Goal: Feedback & Contribution: Contribute content

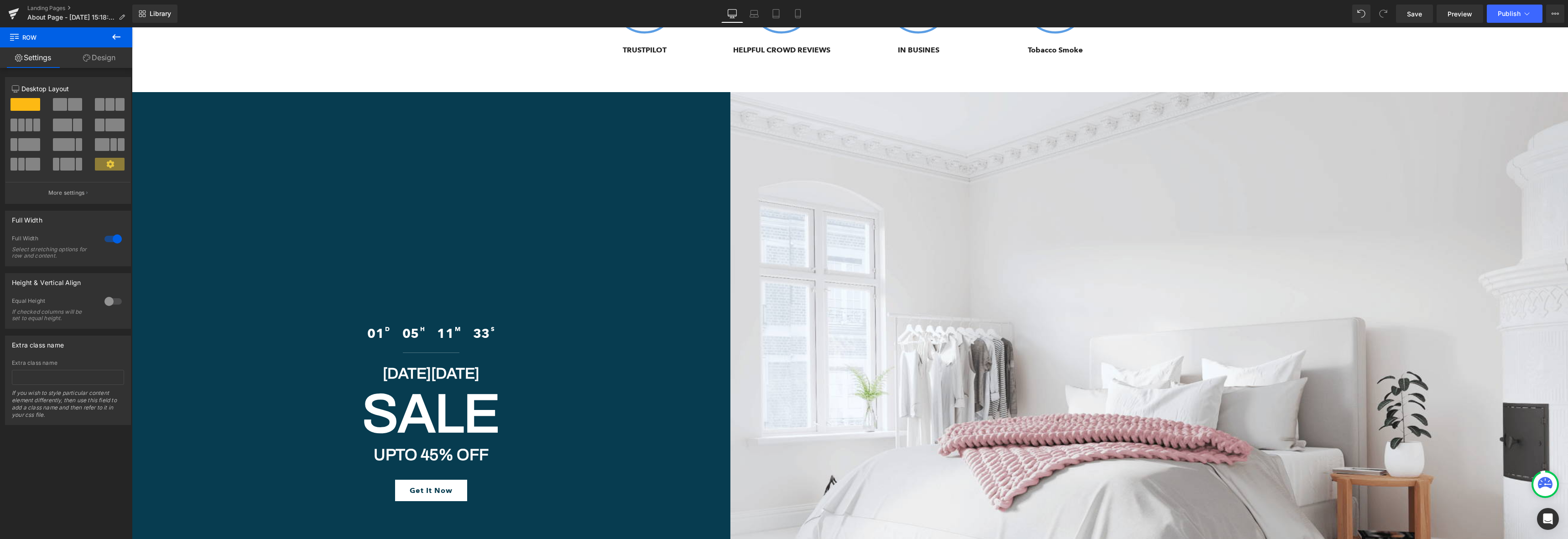
scroll to position [4512, 0]
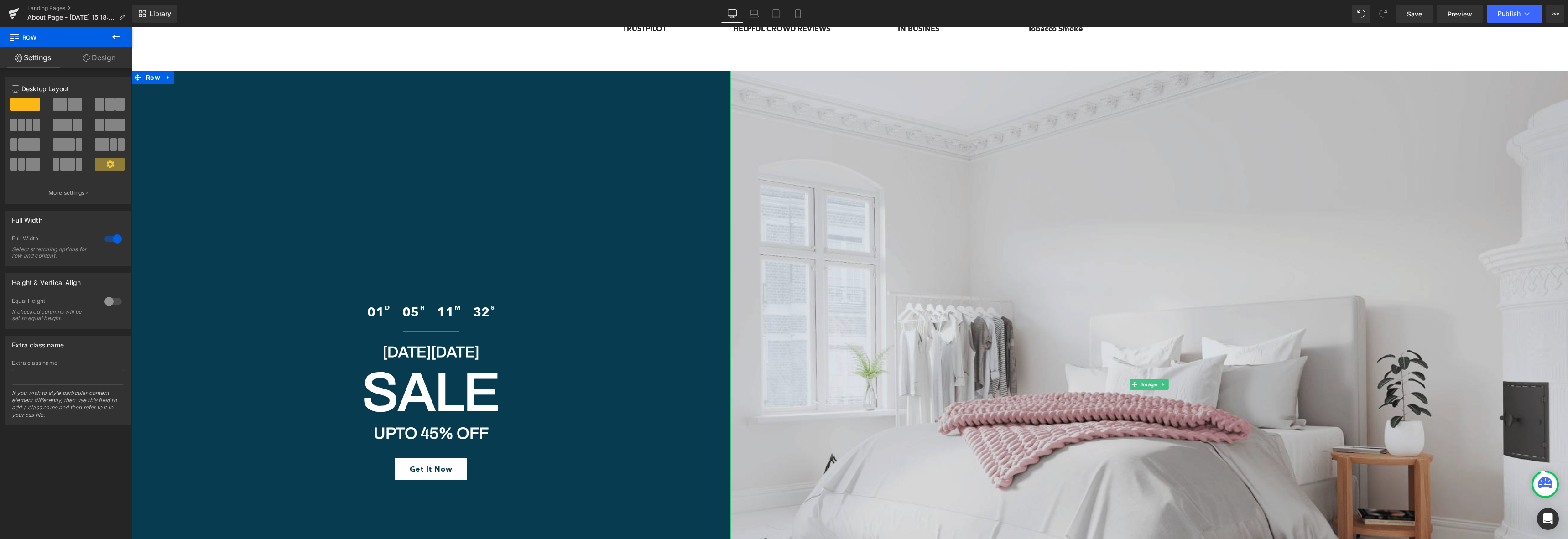
click at [929, 210] on img at bounding box center [1149, 384] width 838 height 627
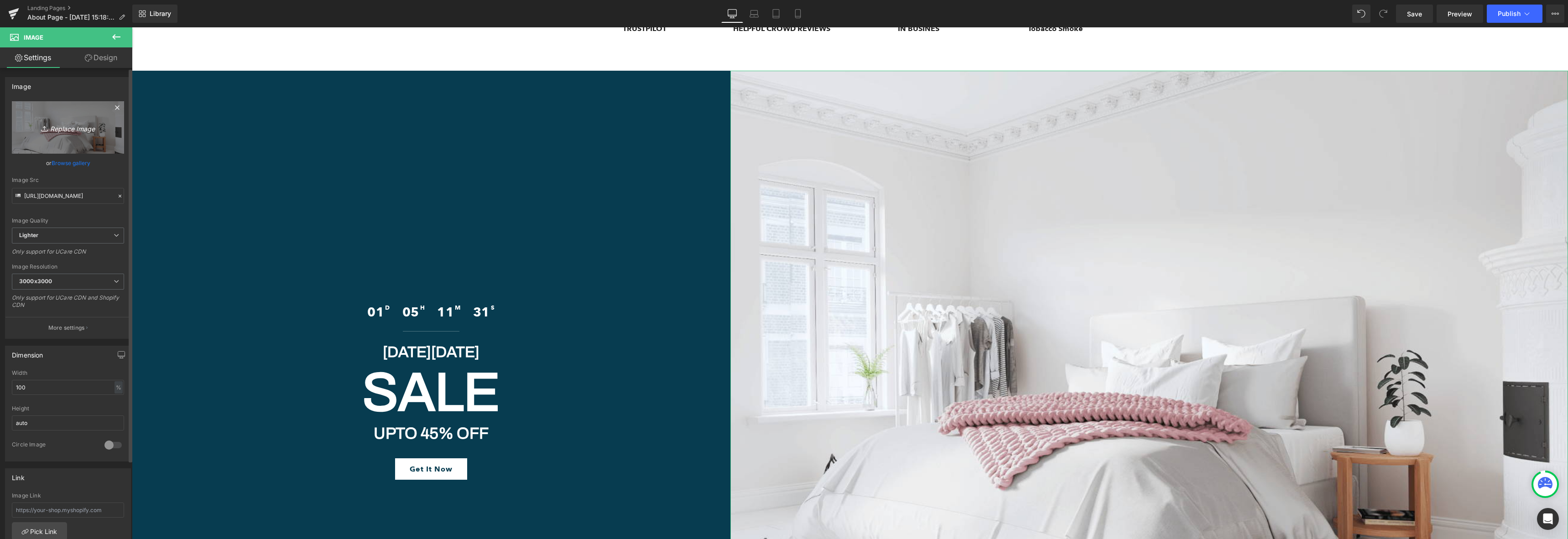
click at [68, 145] on link "Replace Image" at bounding box center [68, 127] width 112 height 52
click at [89, 127] on icon "Replace Image" at bounding box center [68, 127] width 73 height 12
type input "C:\fakepath\PHOTO-2025-08-08-14-07-15.jpg"
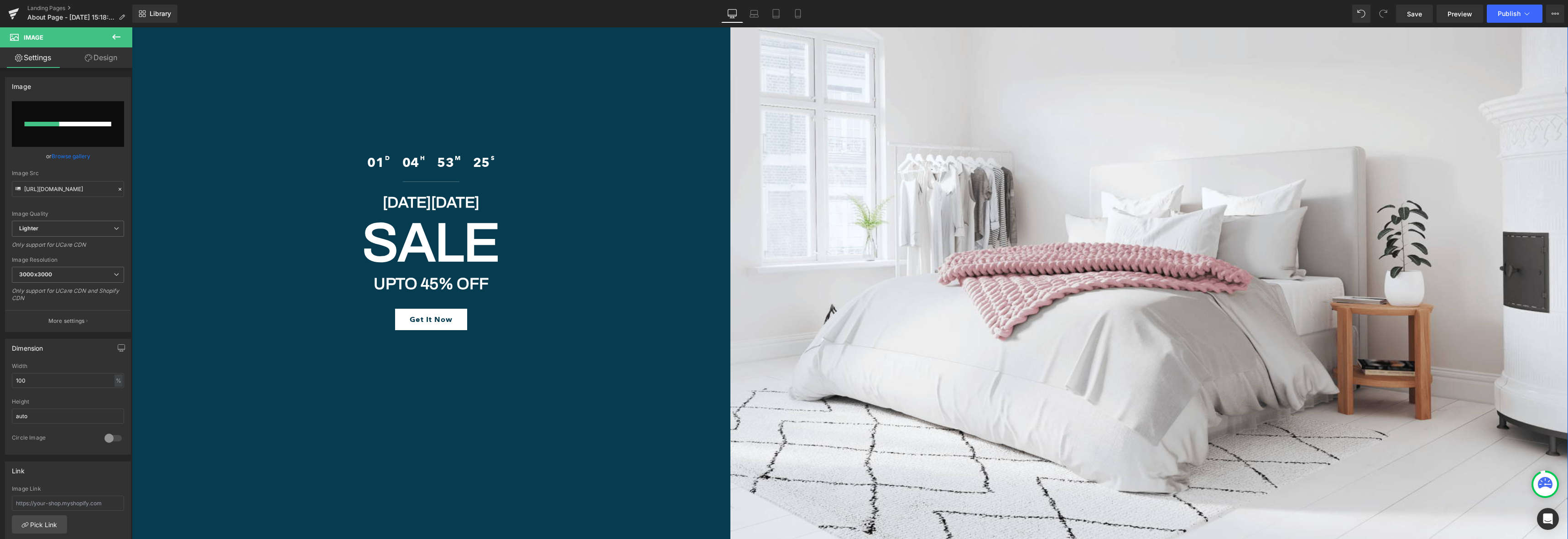
scroll to position [4673, 0]
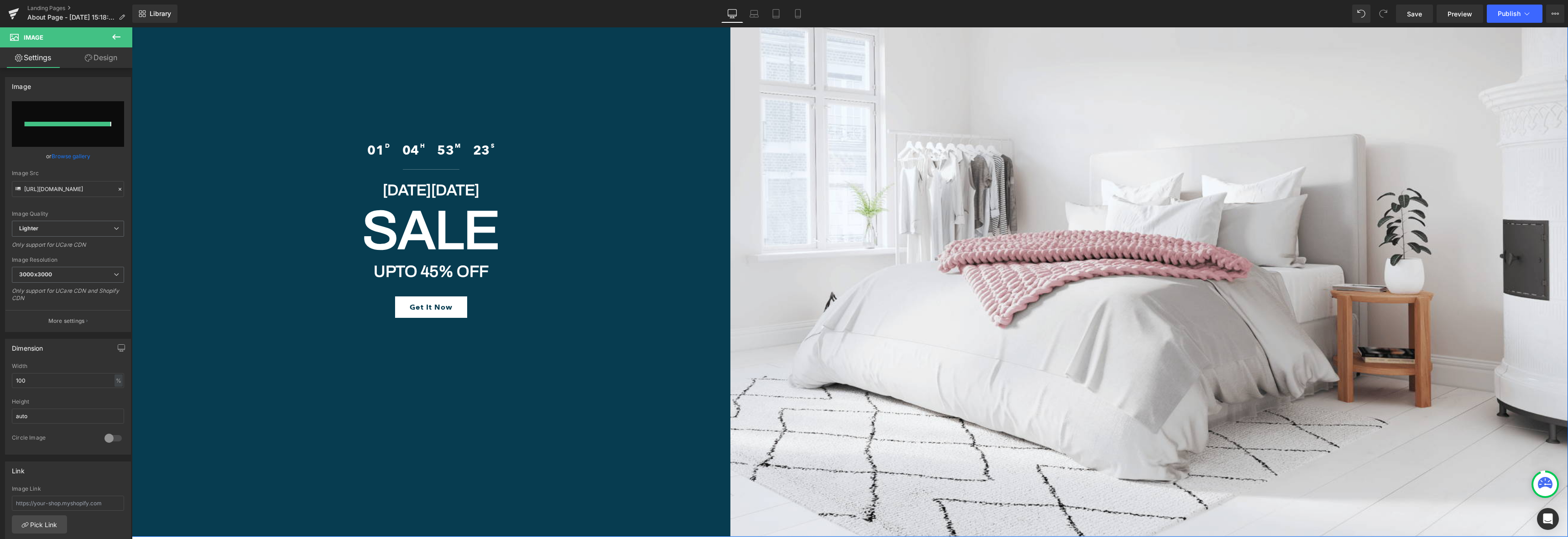
type input "[URL][DOMAIN_NAME]"
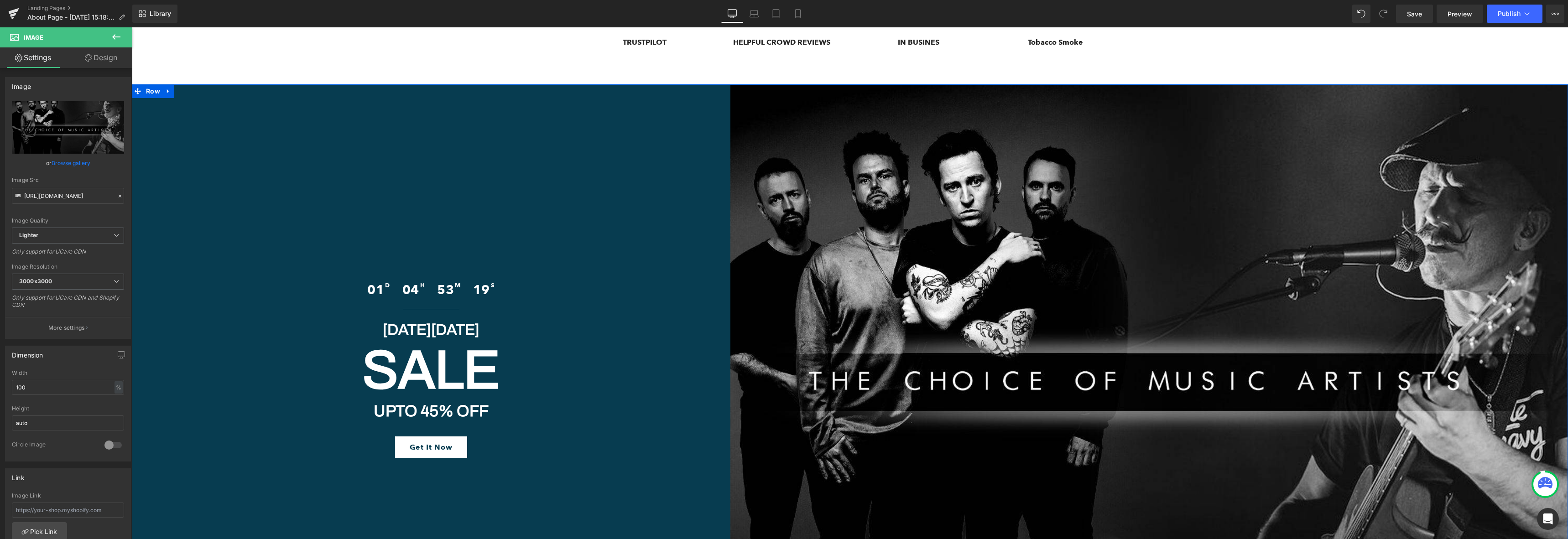
scroll to position [4505, 0]
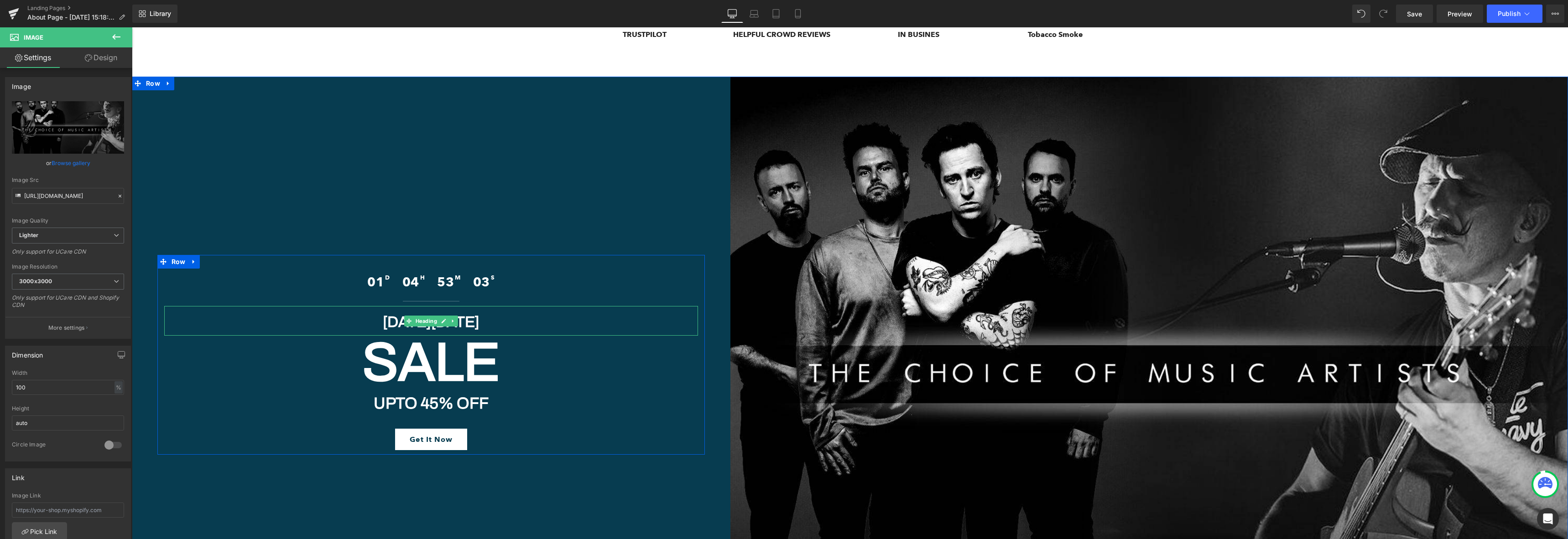
click at [389, 312] on h1 "[DATE][DATE]" at bounding box center [431, 322] width 534 height 19
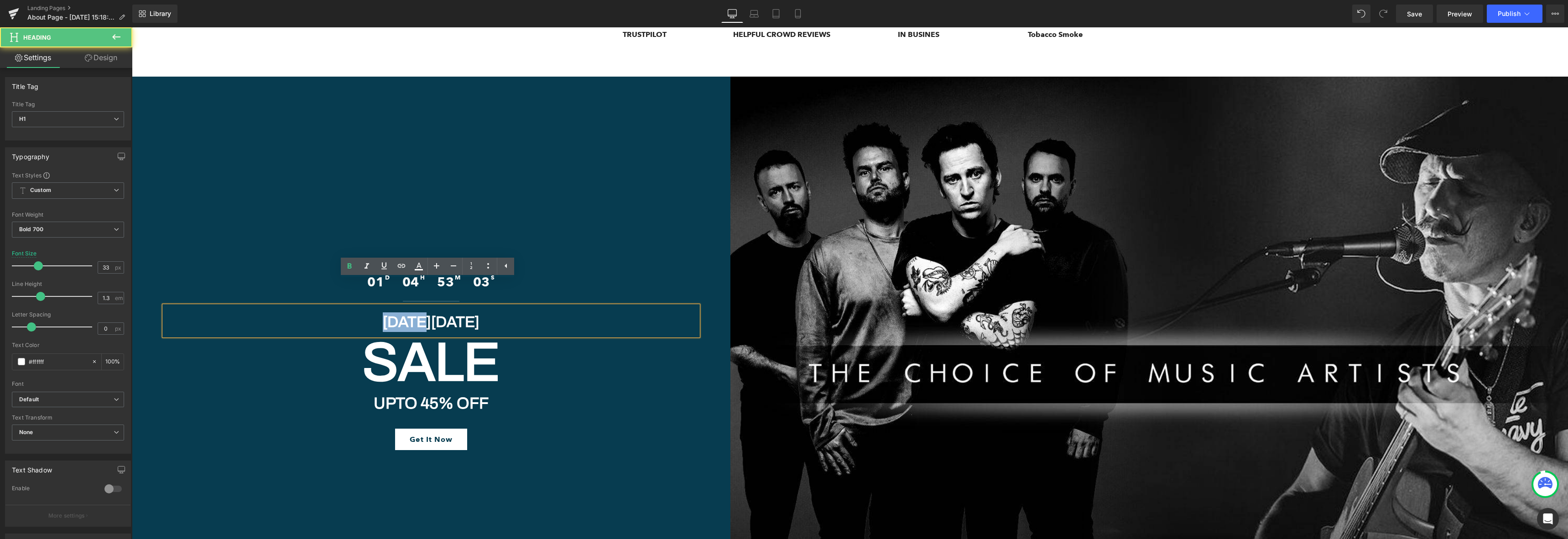
click at [389, 312] on h1 "[DATE][DATE]" at bounding box center [431, 322] width 534 height 19
paste div
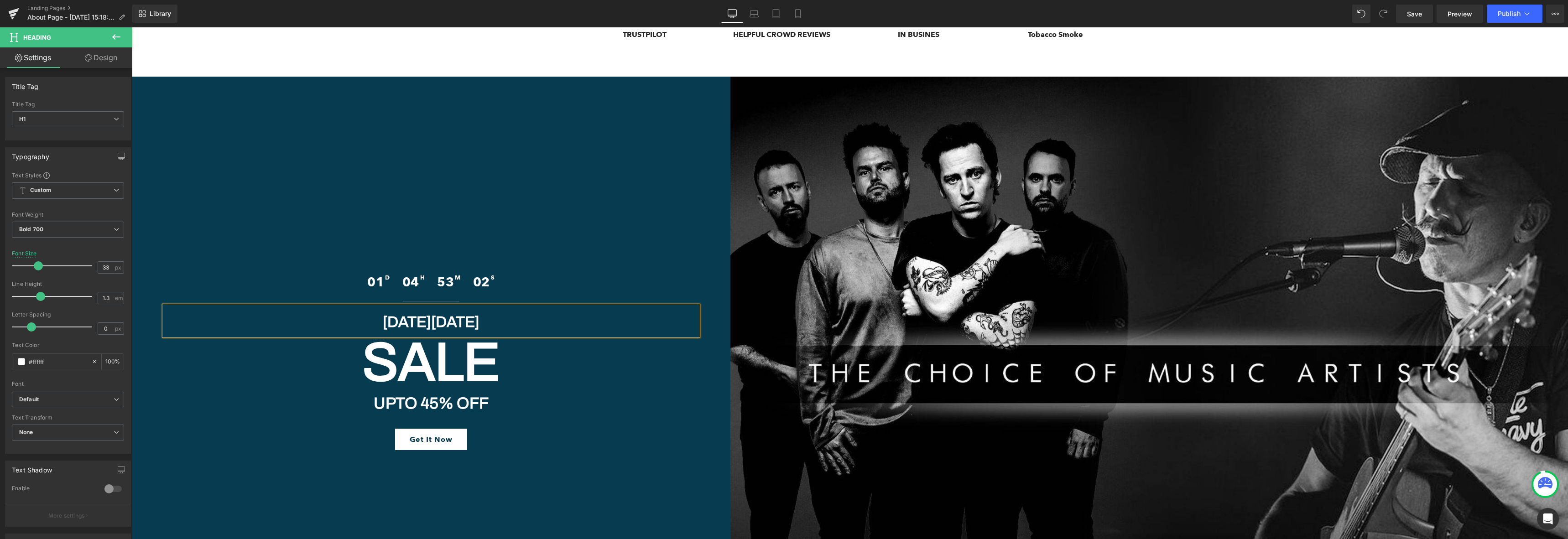
scroll to position [4493, 0]
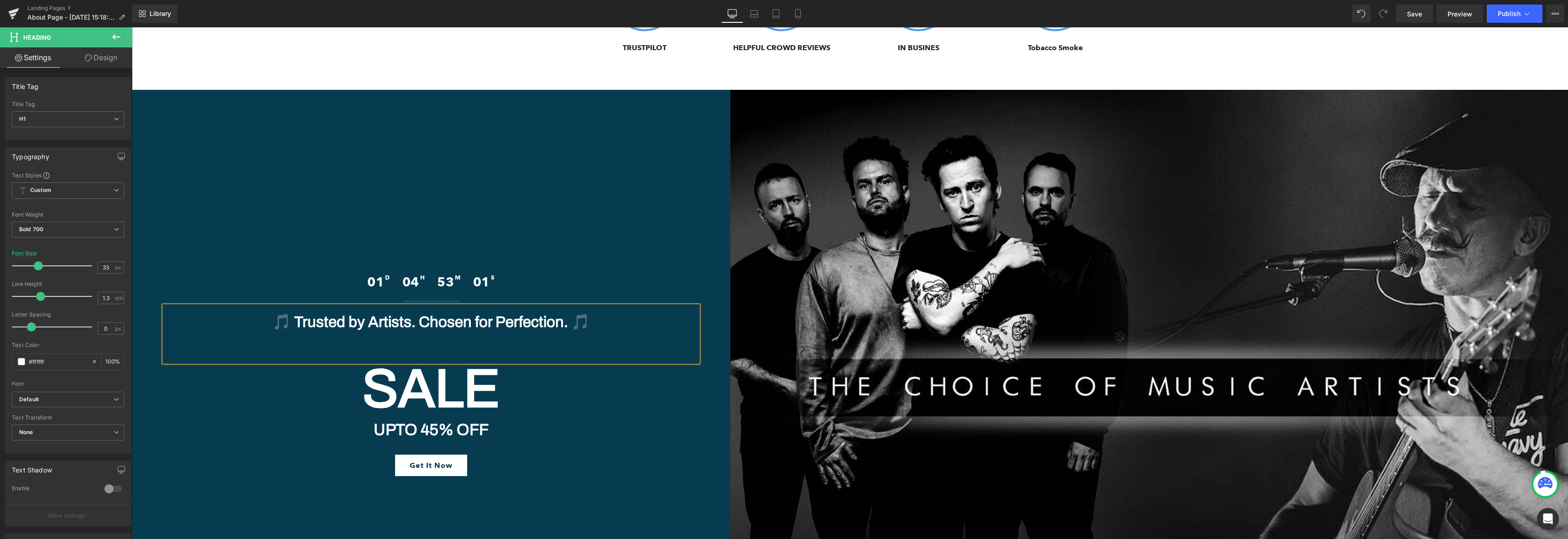
click at [281, 312] on h1 "🎵 Trusted by Artists. Chosen for Perfection. 🎵" at bounding box center [431, 322] width 534 height 19
click at [604, 312] on h1 "Trusted by Artists. Chosen for Perfection. 🎵" at bounding box center [431, 322] width 534 height 19
click at [418, 383] on span "Heading" at bounding box center [426, 389] width 25 height 11
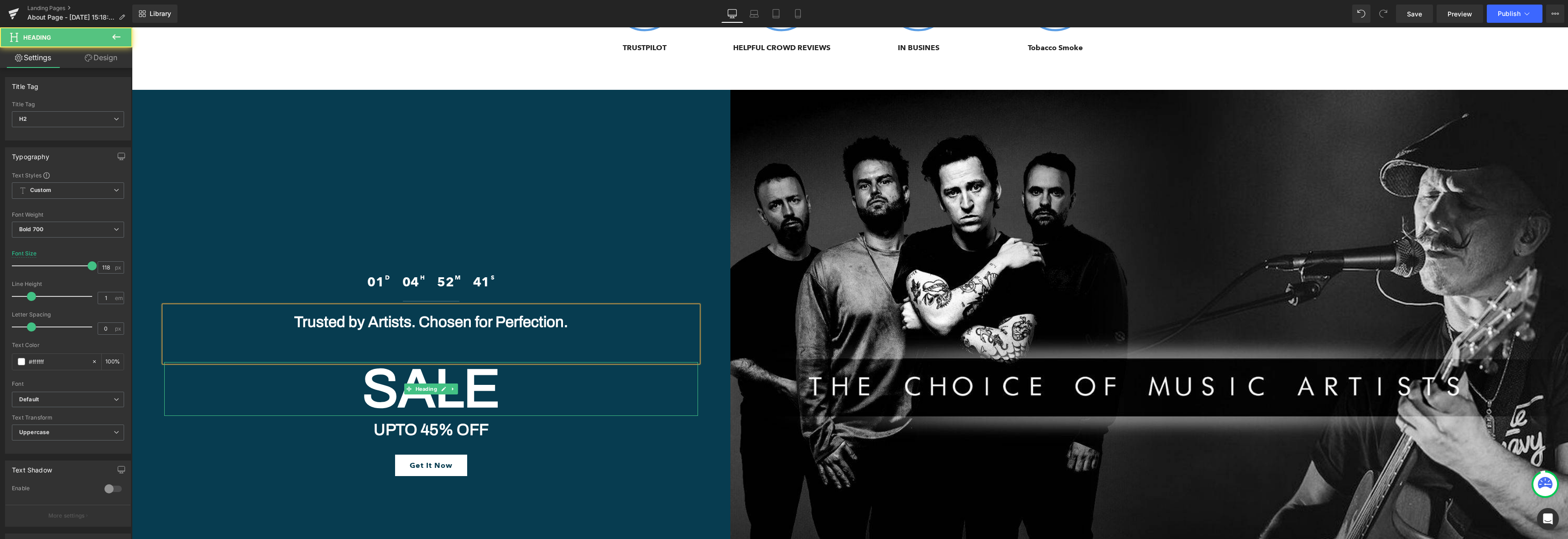
click at [385, 362] on h2 "SALE" at bounding box center [431, 389] width 534 height 54
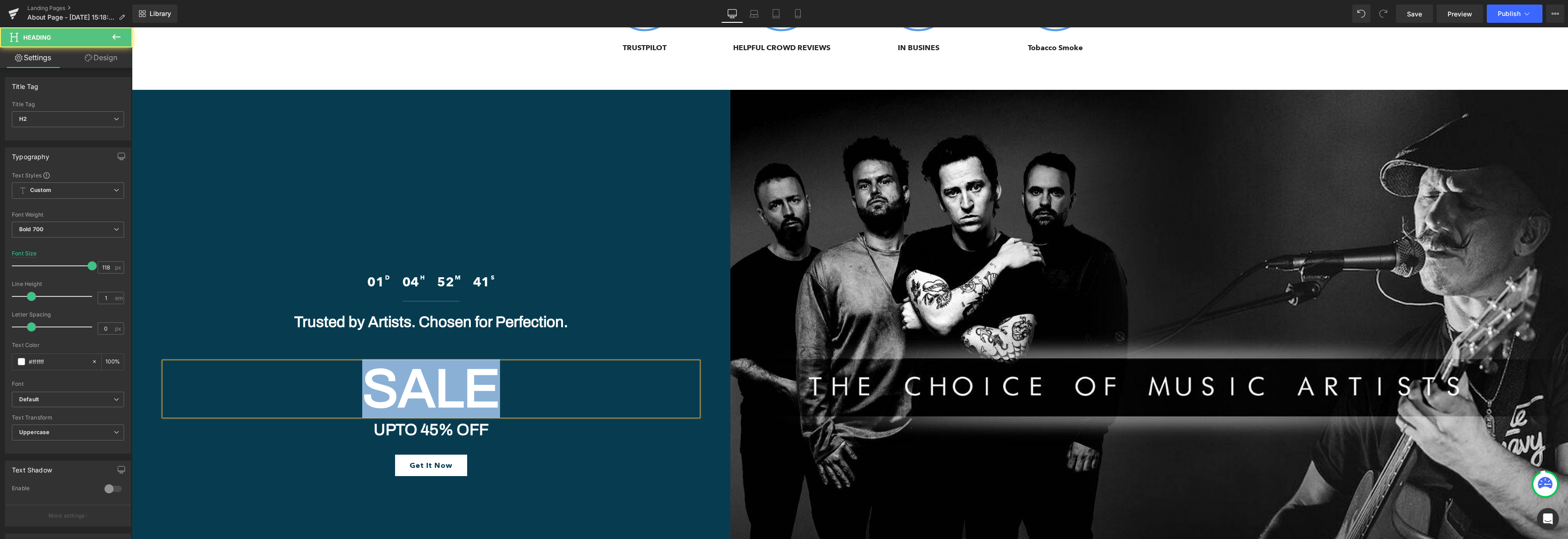
click at [385, 362] on h2 "SALE" at bounding box center [431, 389] width 534 height 54
paste div
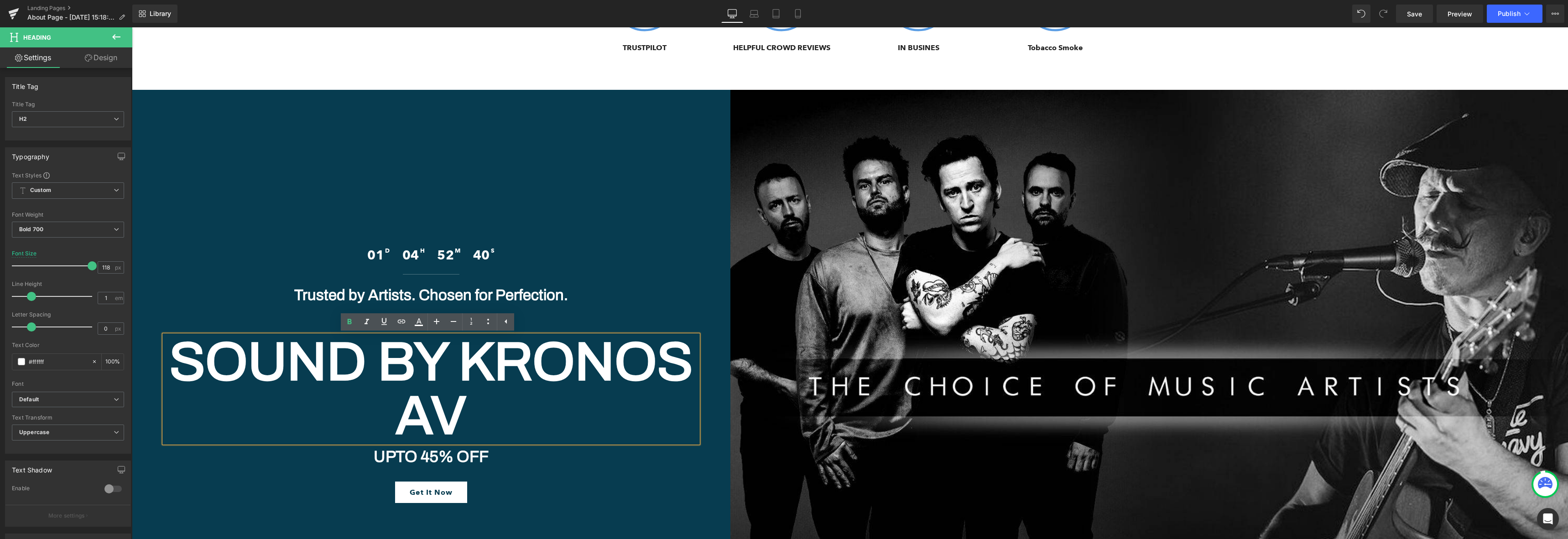
scroll to position [4466, 0]
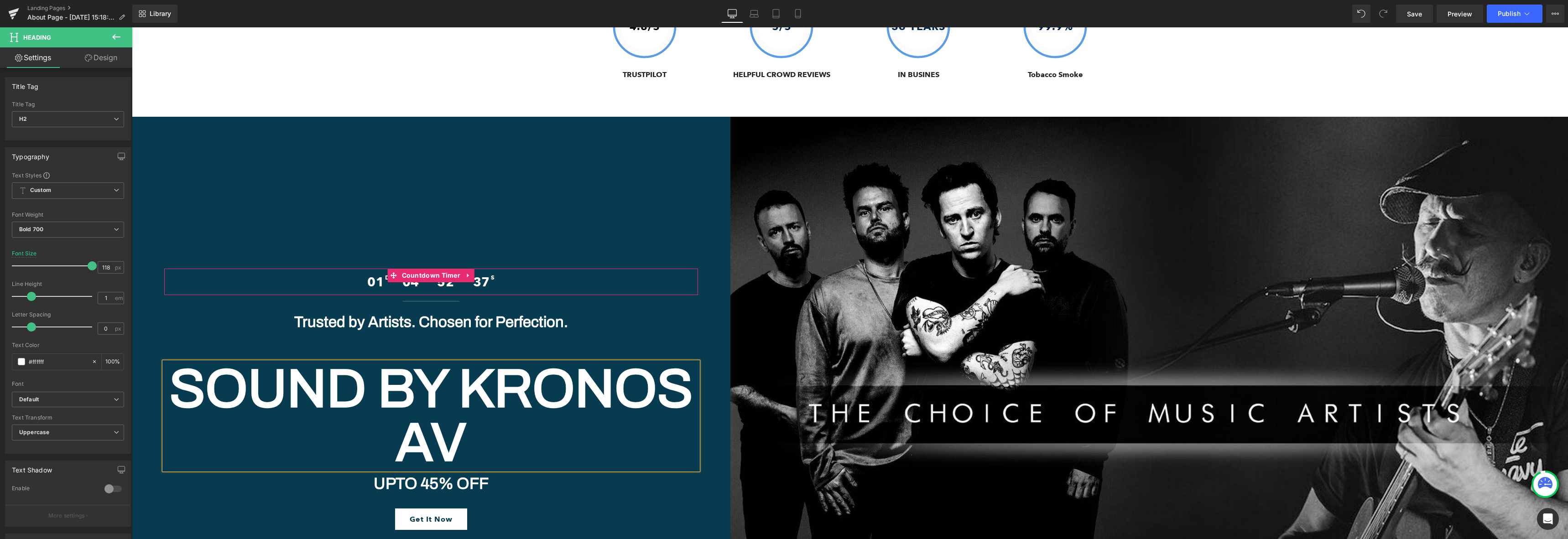
click at [511, 268] on div "01 D 04 H 52 M 37 S" at bounding box center [431, 281] width 534 height 26
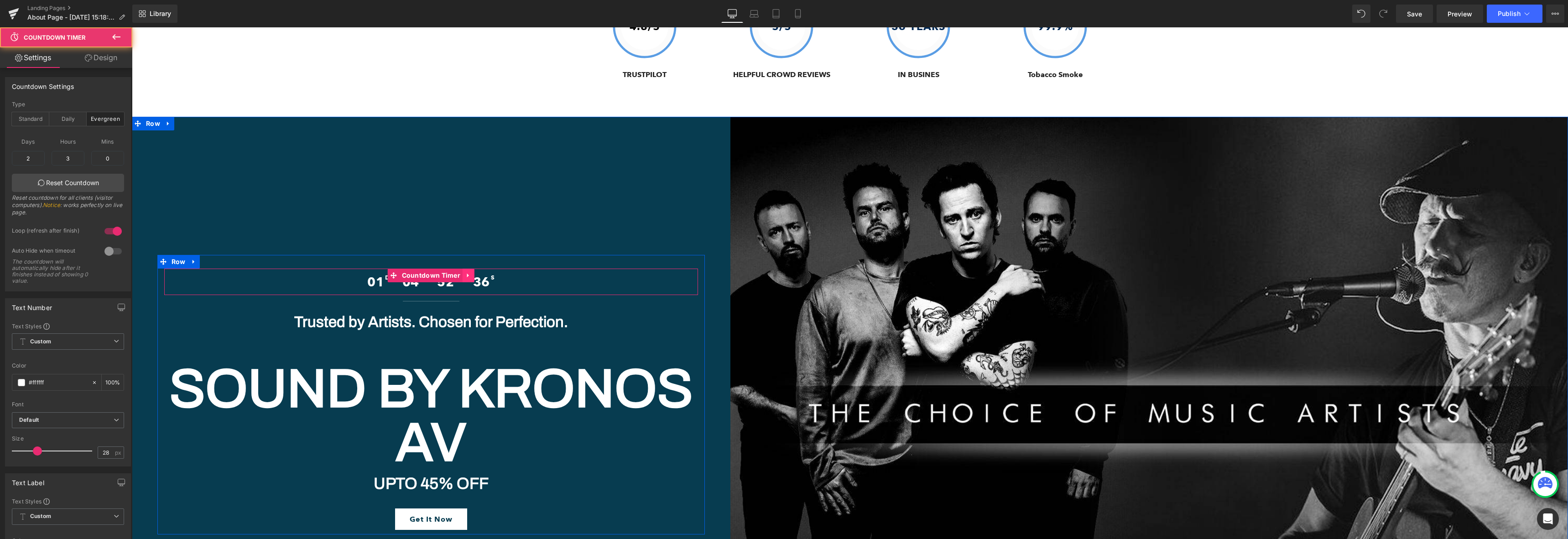
click at [466, 272] on icon at bounding box center [468, 275] width 6 height 7
click at [472, 272] on icon at bounding box center [474, 275] width 6 height 7
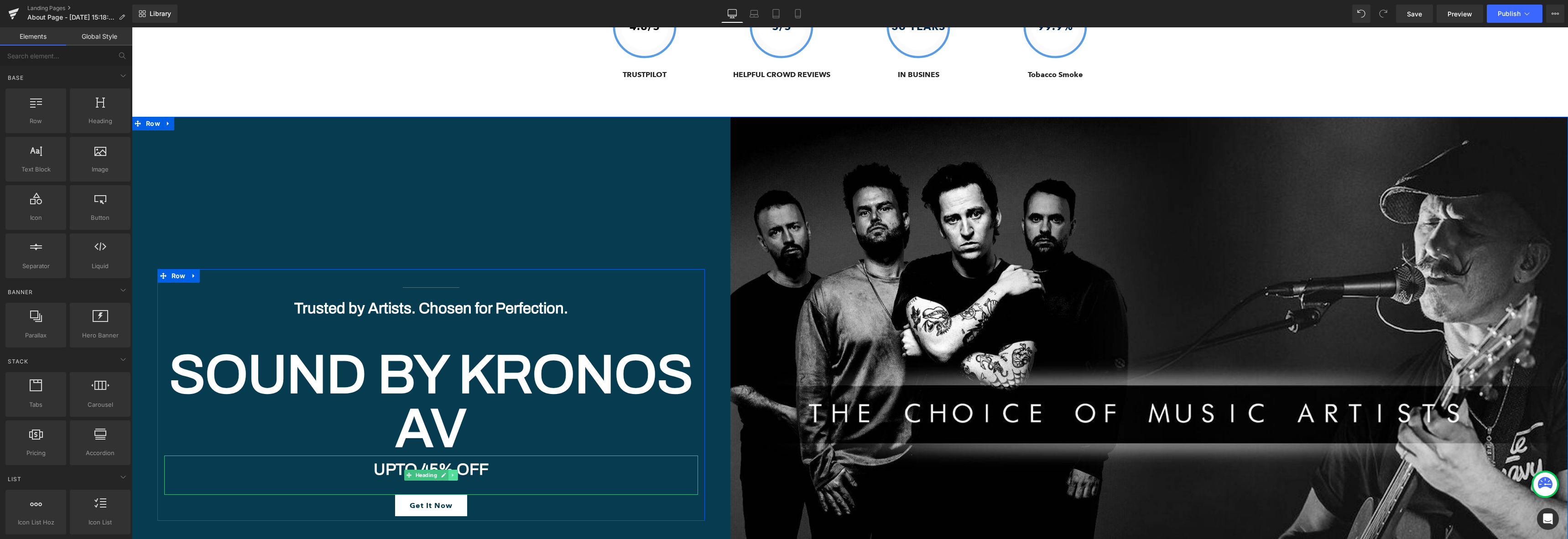
click at [452, 472] on icon at bounding box center [453, 475] width 5 height 5
click at [455, 472] on icon at bounding box center [458, 475] width 5 height 5
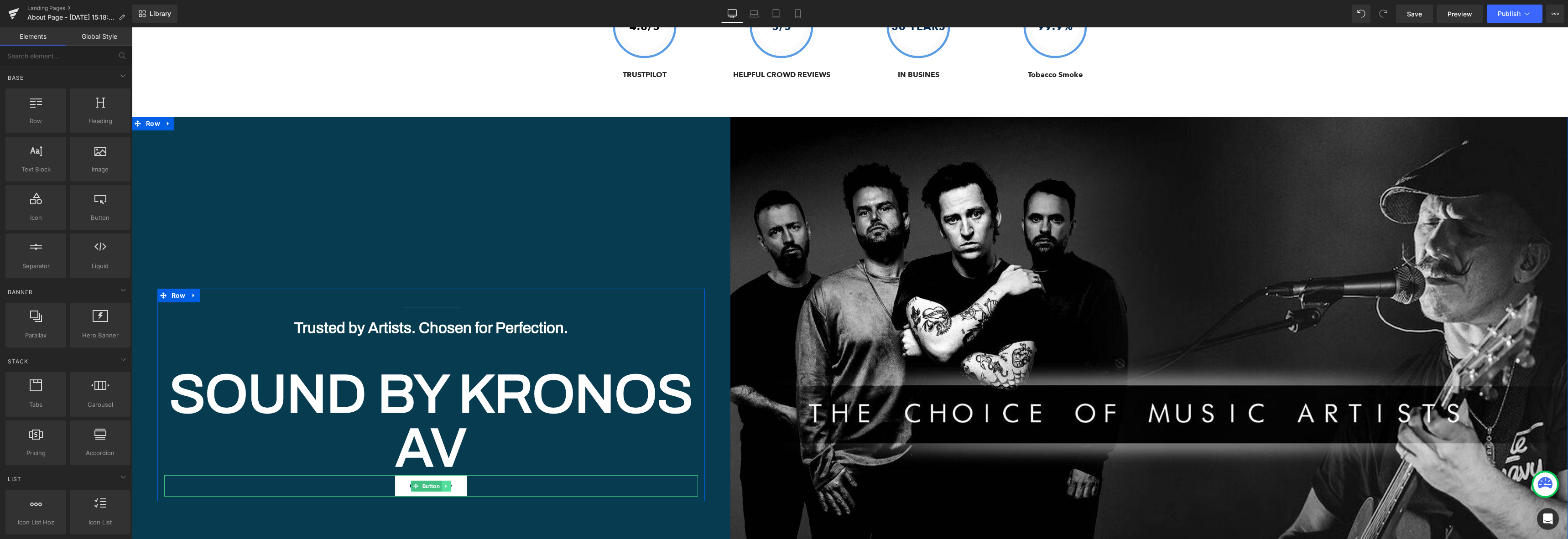
click at [444, 483] on icon at bounding box center [446, 485] width 5 height 5
click at [449, 483] on icon at bounding box center [451, 485] width 5 height 5
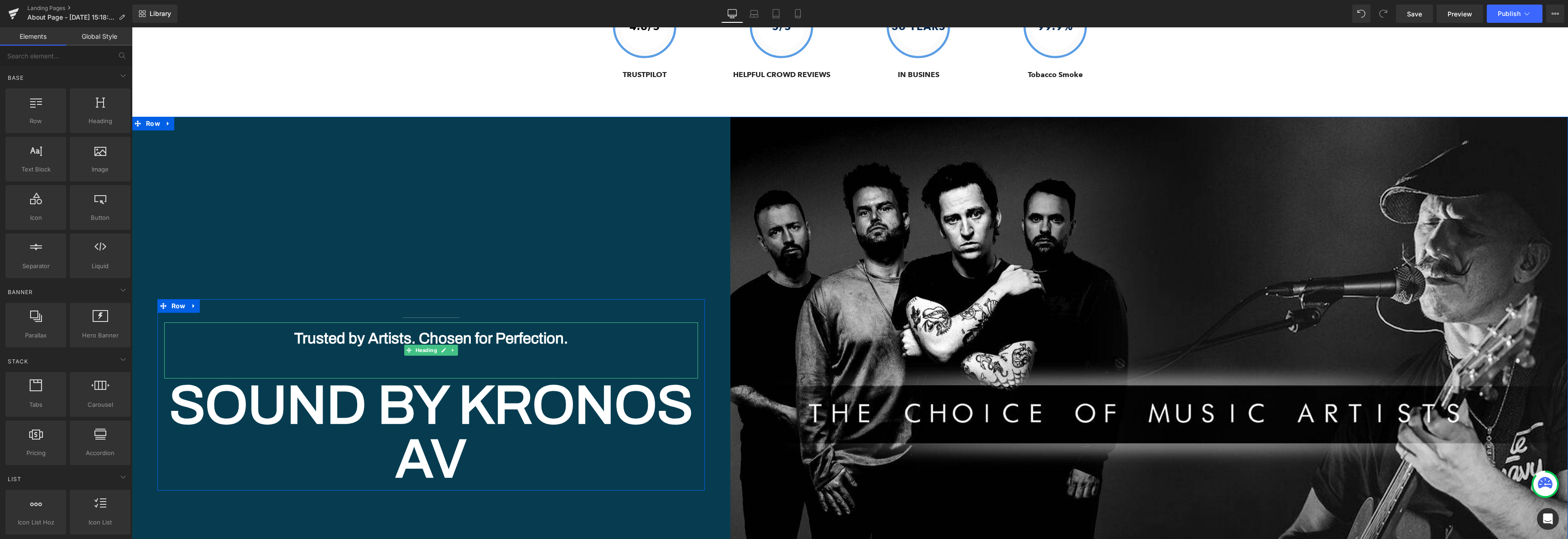
click at [392, 329] on h1 "Trusted by Artists. Chosen for Perfection." at bounding box center [431, 338] width 534 height 19
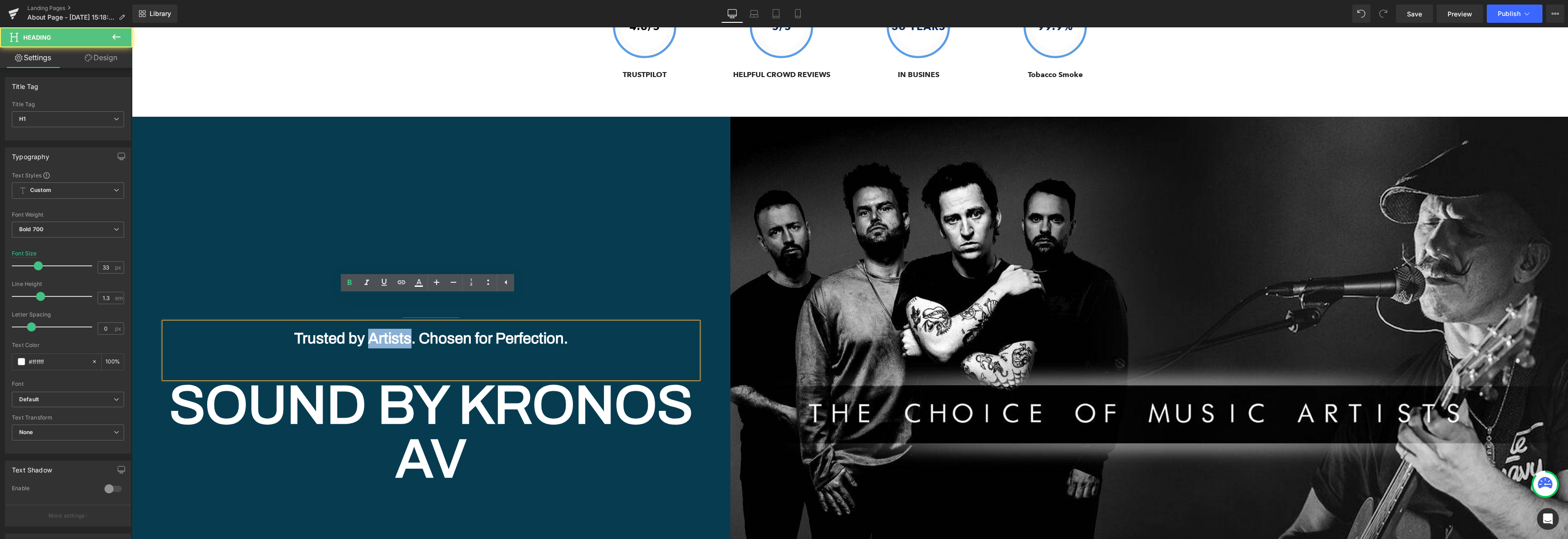
click at [392, 329] on h1 "Trusted by Artists. Chosen for Perfection." at bounding box center [431, 338] width 534 height 19
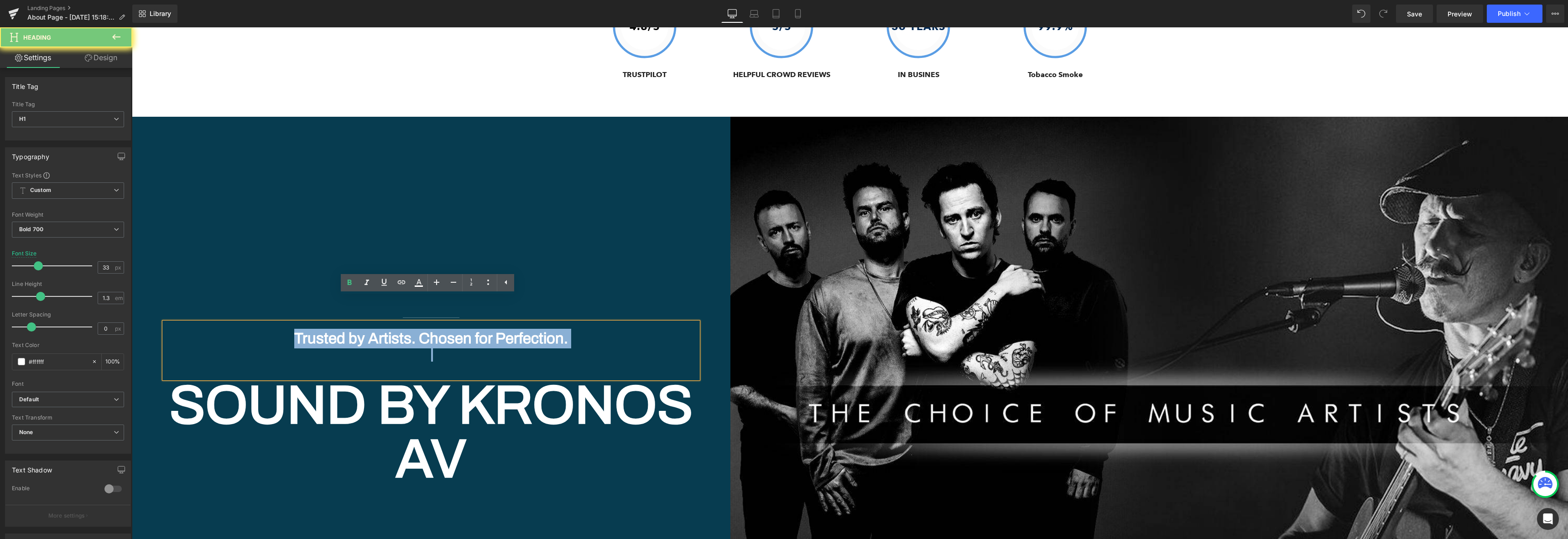
click at [392, 329] on h1 "Trusted by Artists. Chosen for Perfection." at bounding box center [431, 338] width 534 height 19
click at [396, 396] on h2 "Sound by Kronos AV" at bounding box center [431, 432] width 534 height 108
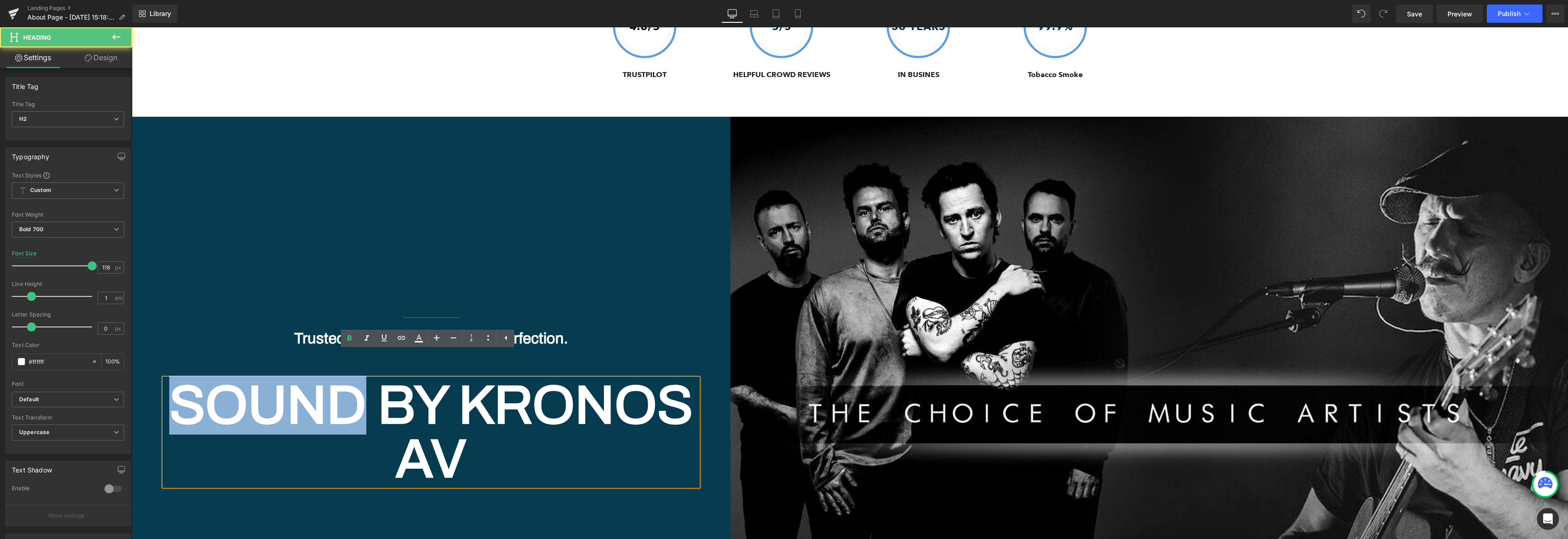
click at [396, 396] on h2 "Sound by Kronos AV" at bounding box center [431, 432] width 534 height 108
click at [358, 329] on h1 "Trusted by Artists. Chosen for Perfection." at bounding box center [431, 338] width 534 height 19
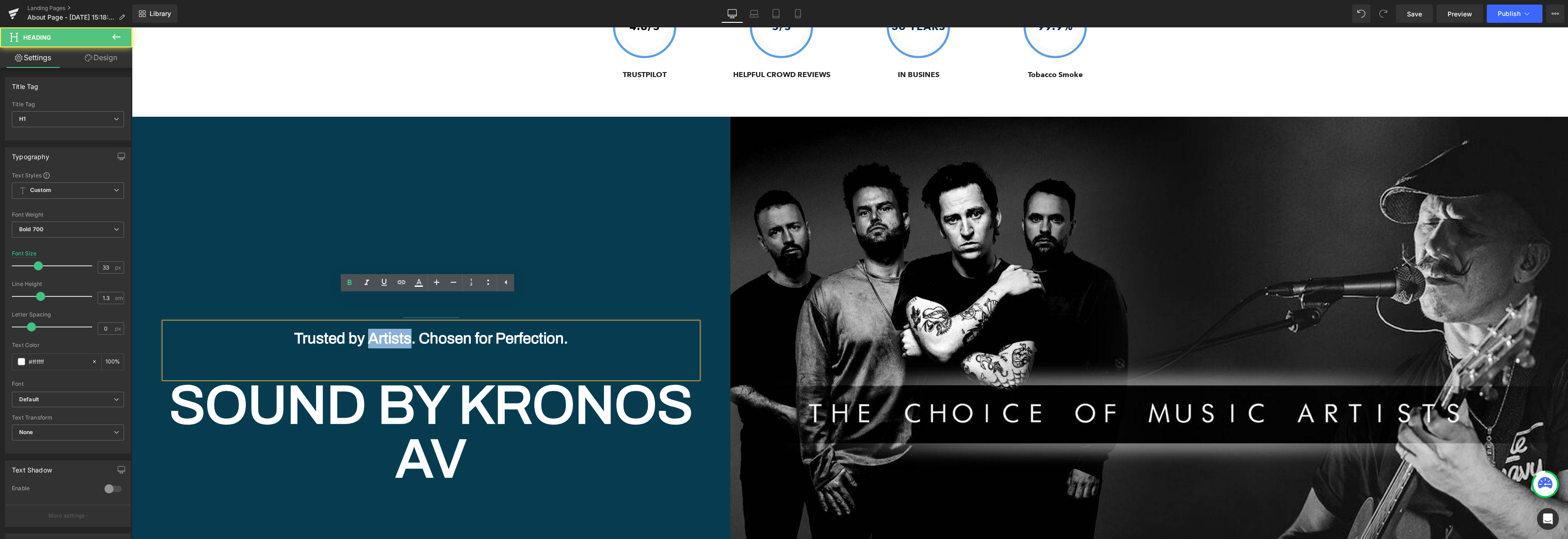
click at [358, 329] on h1 "Trusted by Artists. Chosen for Perfection." at bounding box center [431, 338] width 534 height 19
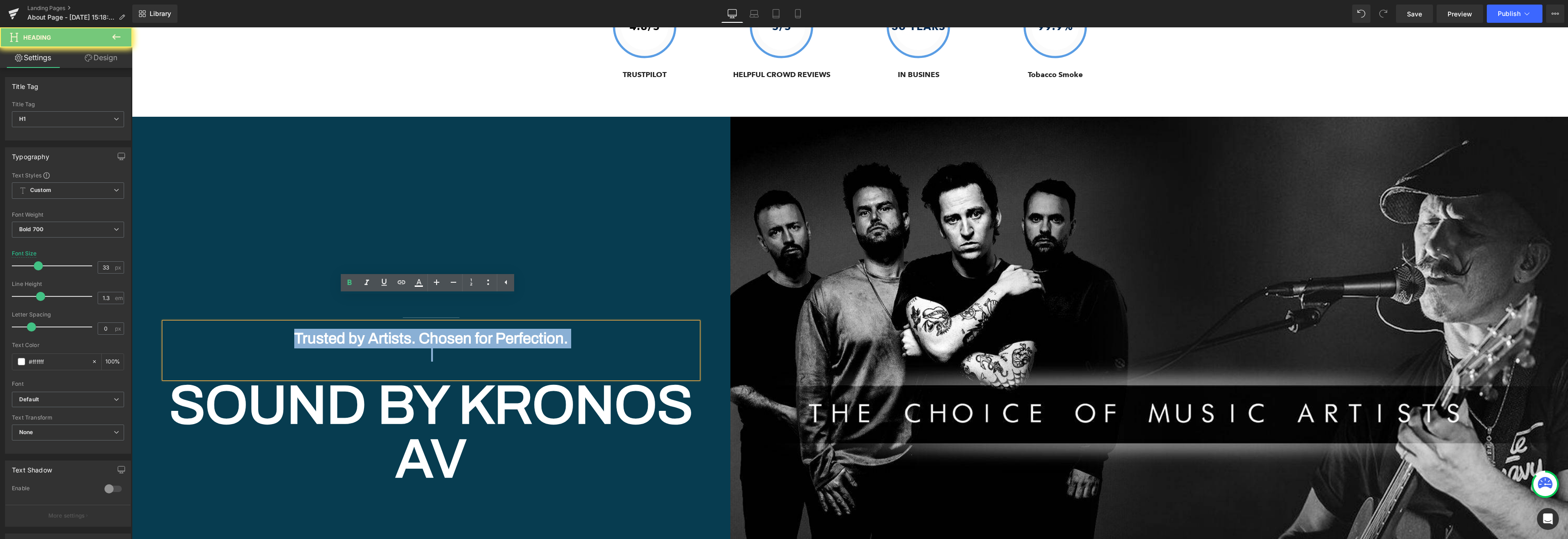
click at [358, 329] on h1 "Trusted by Artists. Chosen for Perfection." at bounding box center [431, 338] width 534 height 19
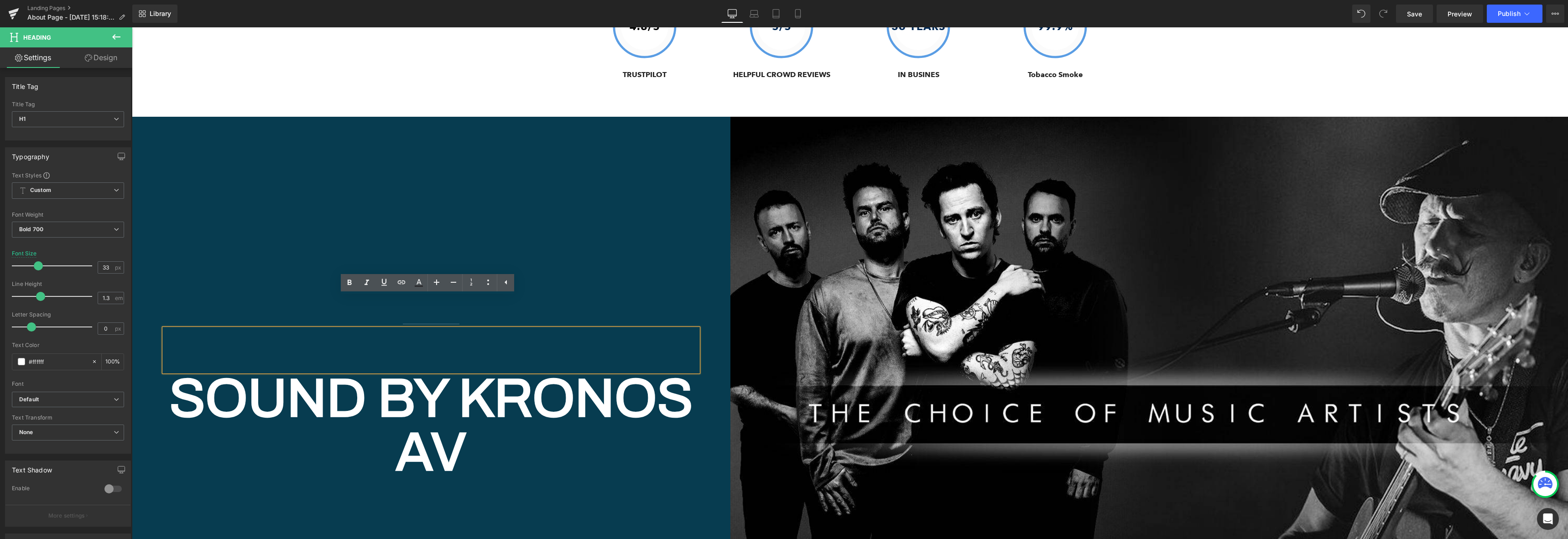
scroll to position [4472, 0]
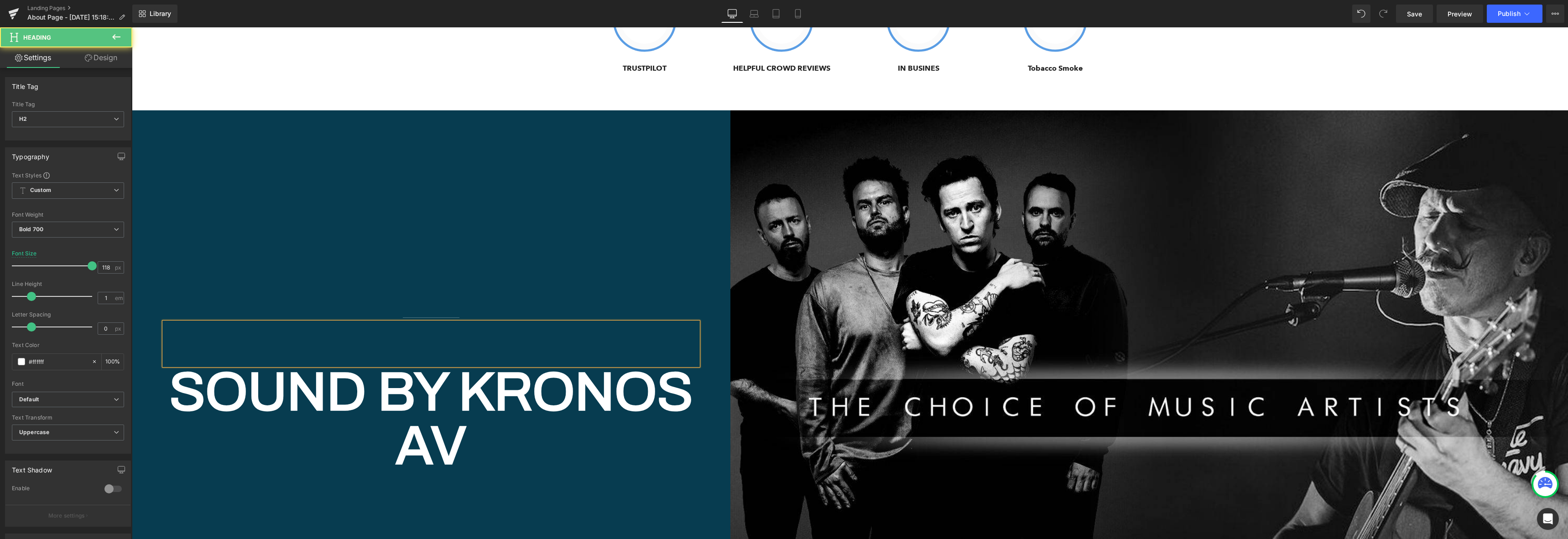
click at [256, 375] on h2 "Sound by Kronos AV" at bounding box center [431, 419] width 534 height 108
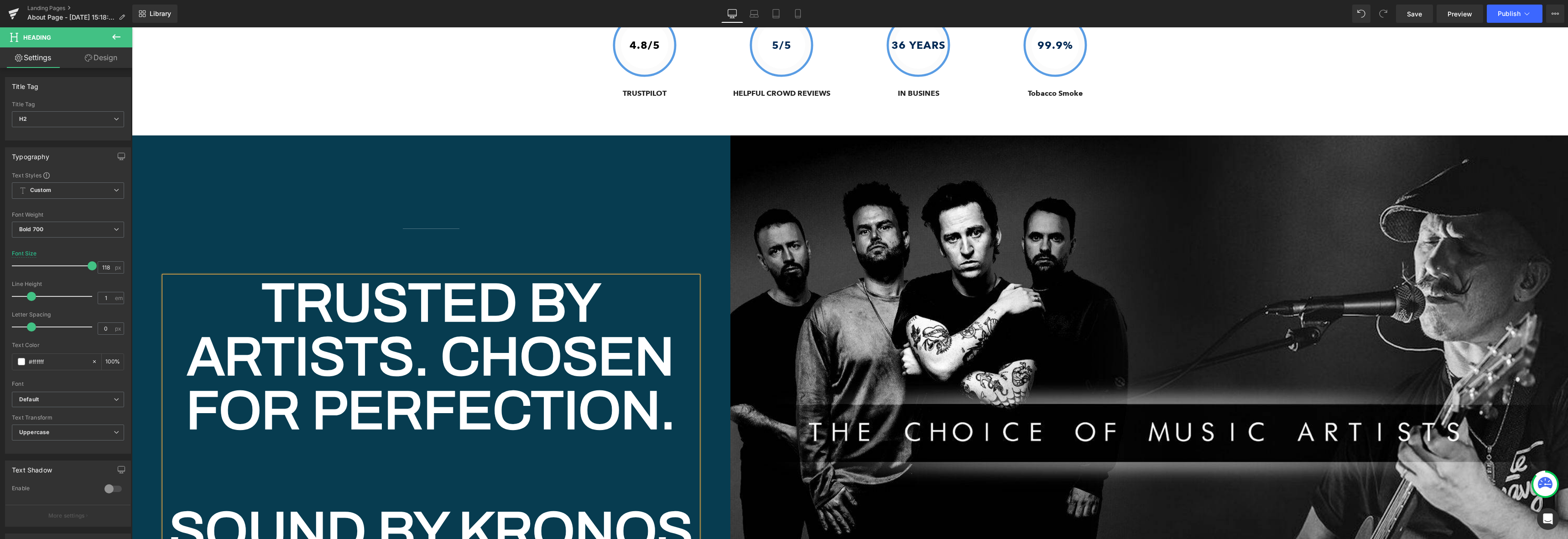
scroll to position [4536, 0]
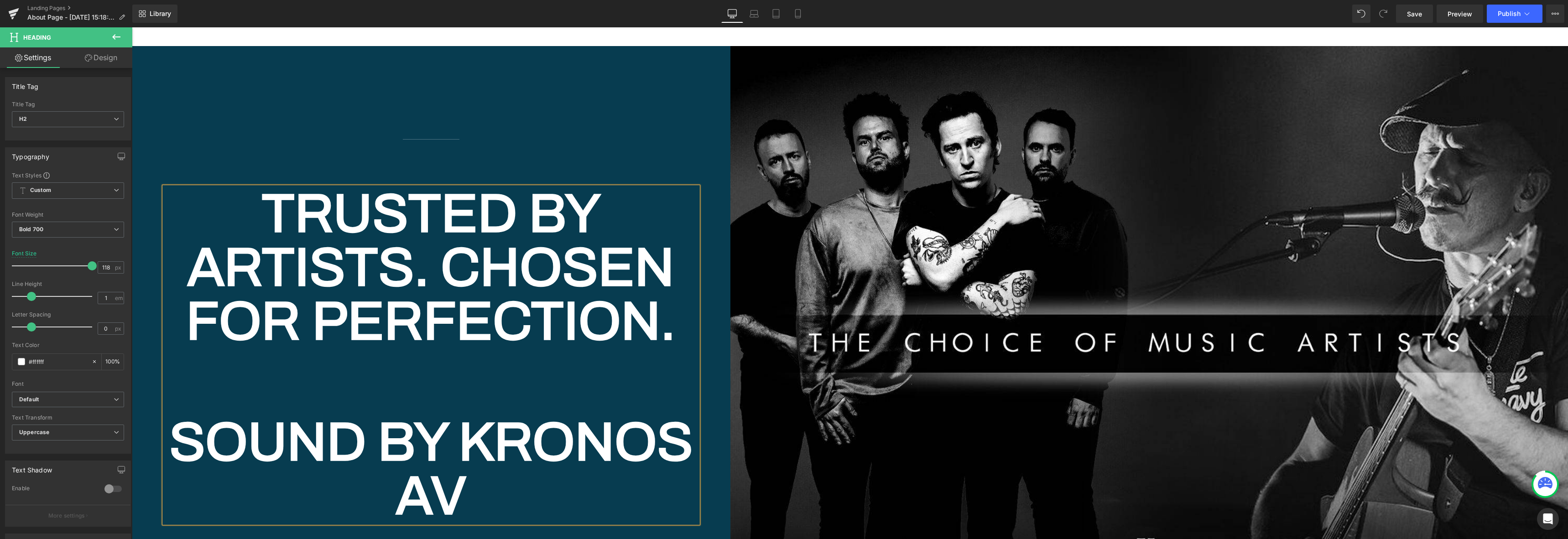
click at [419, 432] on h2 "Sound by Kronos AV" at bounding box center [431, 469] width 534 height 108
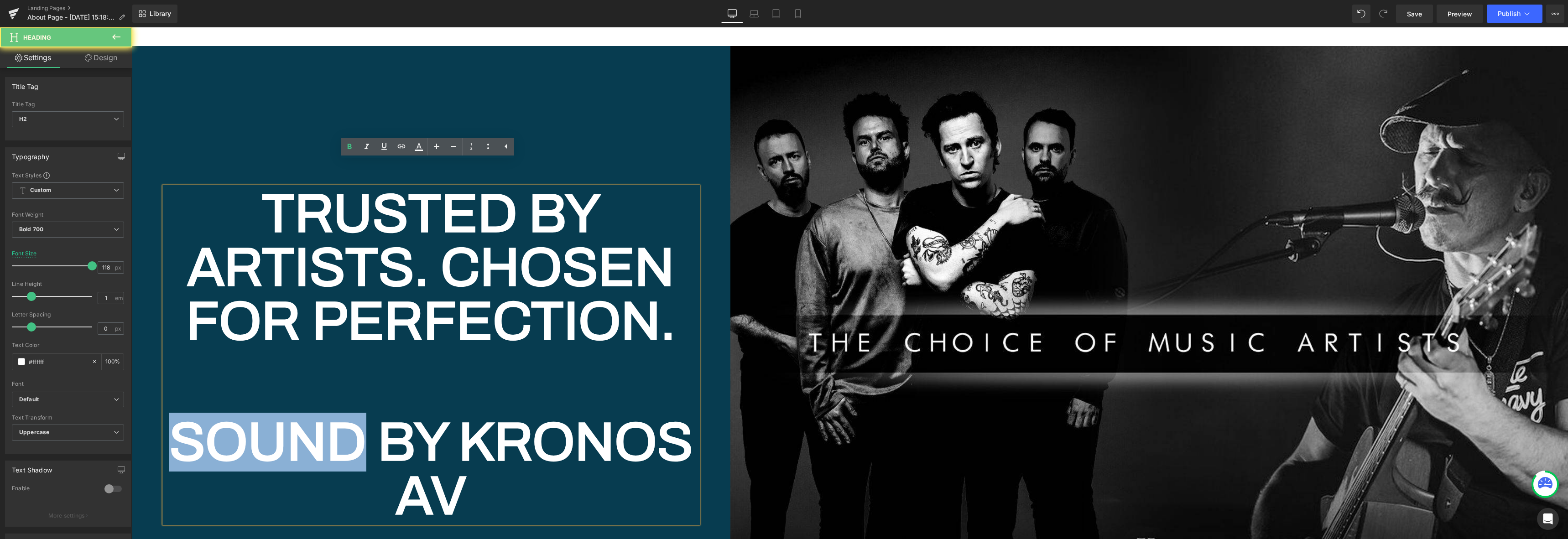
click at [419, 432] on h2 "Sound by Kronos AV" at bounding box center [431, 469] width 534 height 108
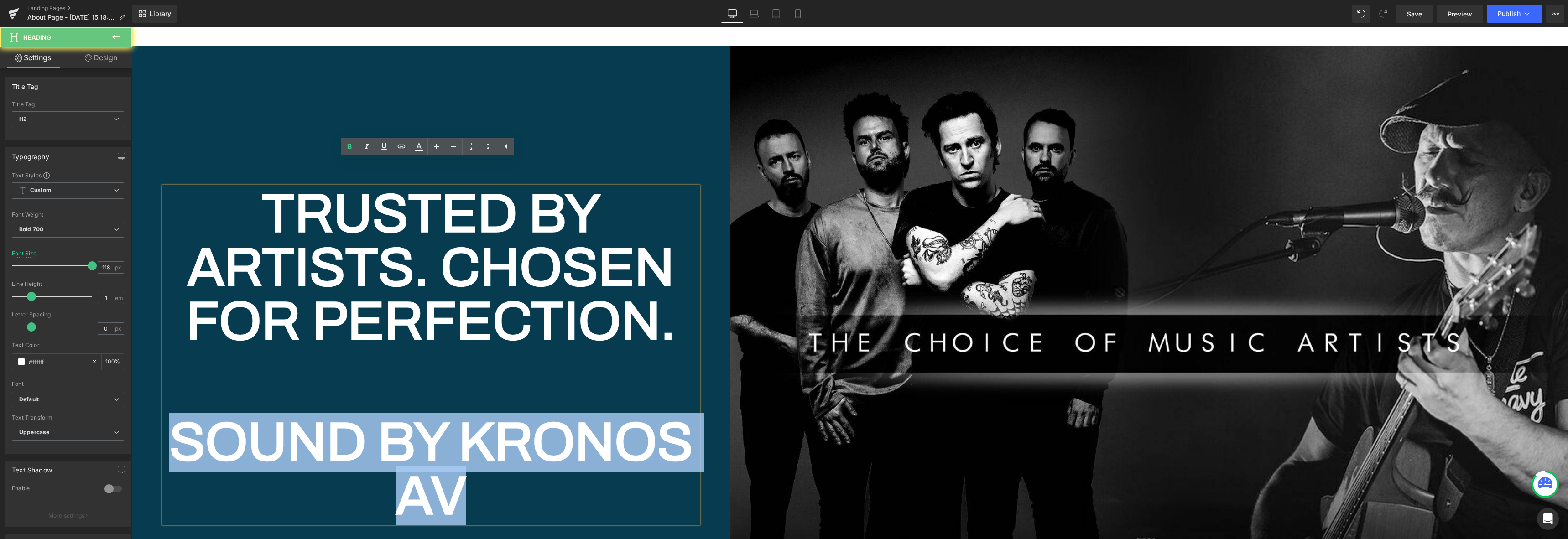
click at [419, 432] on h2 "Sound by Kronos AV" at bounding box center [431, 469] width 534 height 108
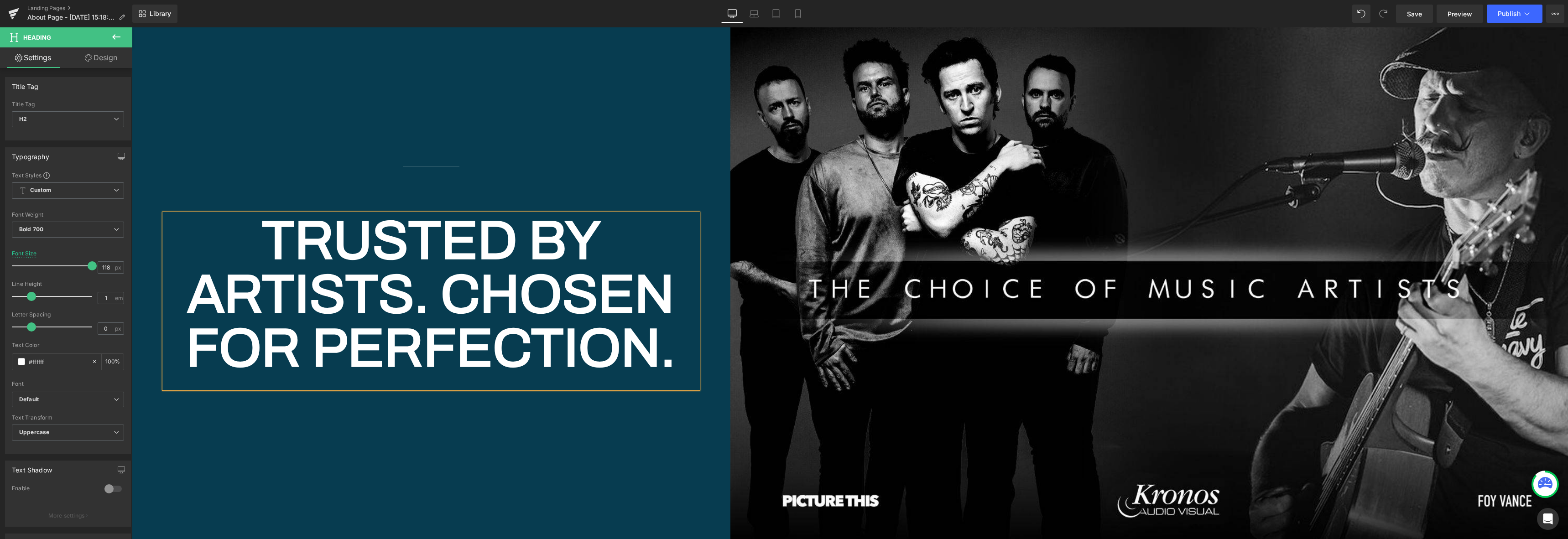
scroll to position [4617, 0]
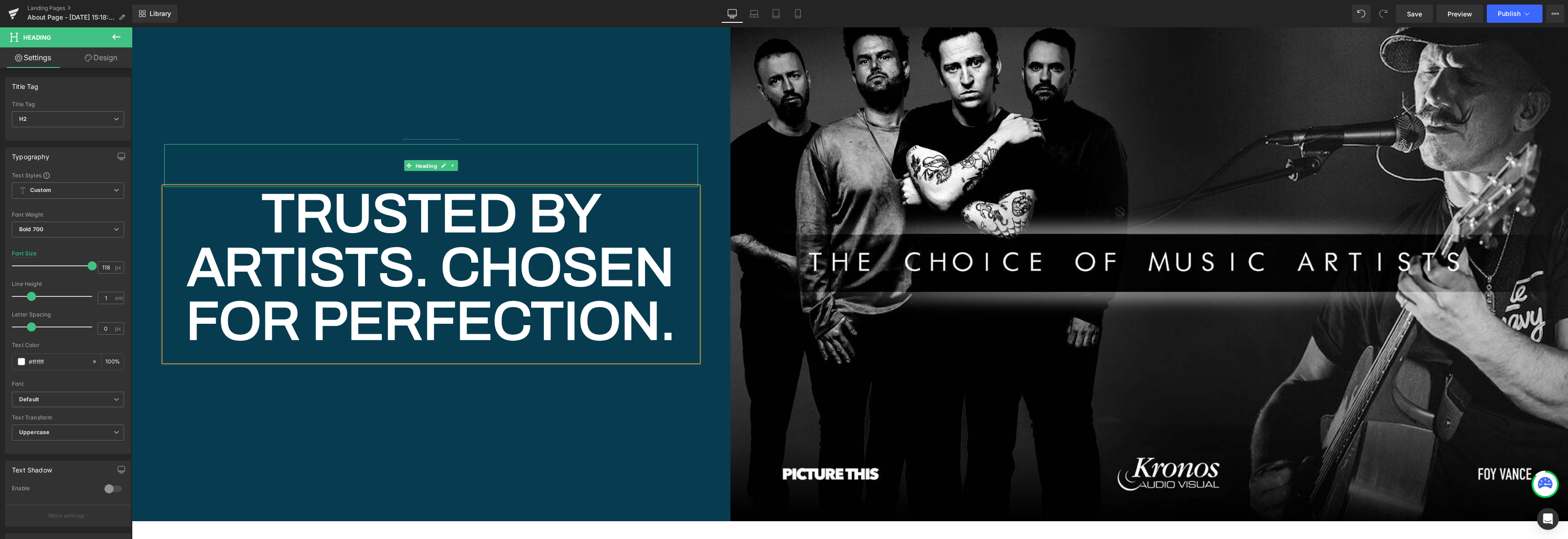
click at [414, 161] on span "Heading" at bounding box center [426, 166] width 25 height 11
click at [376, 150] on h1 at bounding box center [431, 160] width 534 height 19
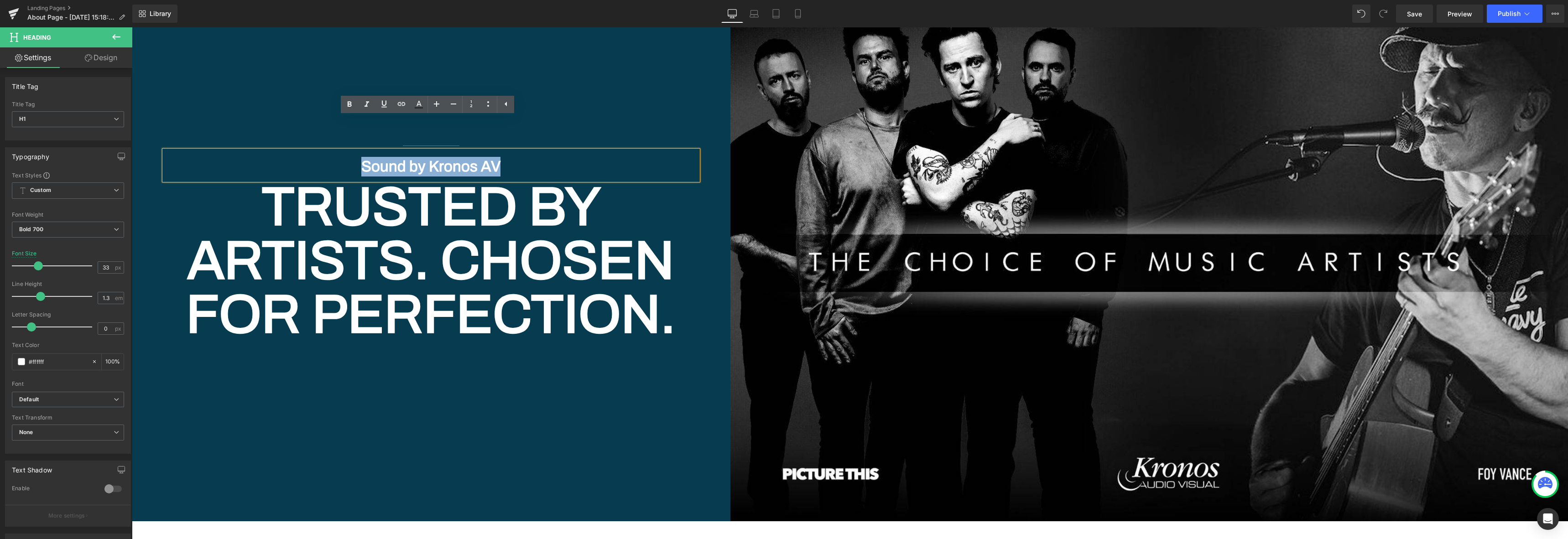
scroll to position [4623, 0]
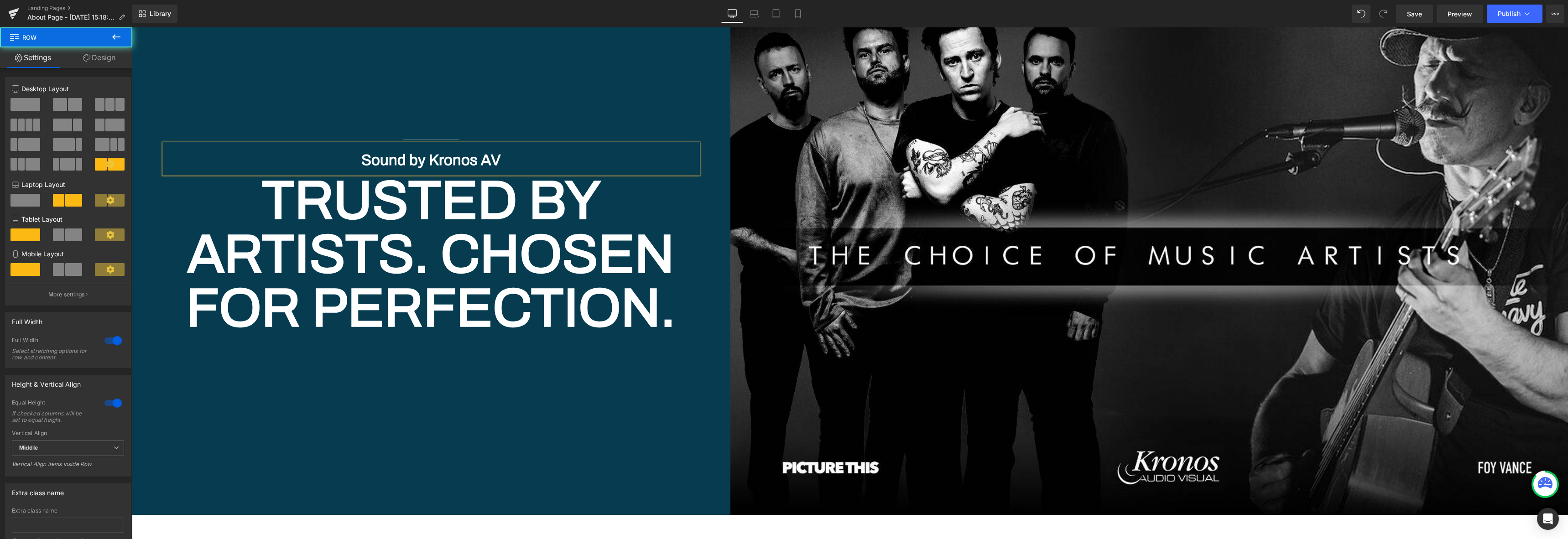
click at [425, 381] on div "Separator Sound by Kronos AV Heading Trusted by Artists. Chosen for Perfection.…" at bounding box center [431, 237] width 598 height 556
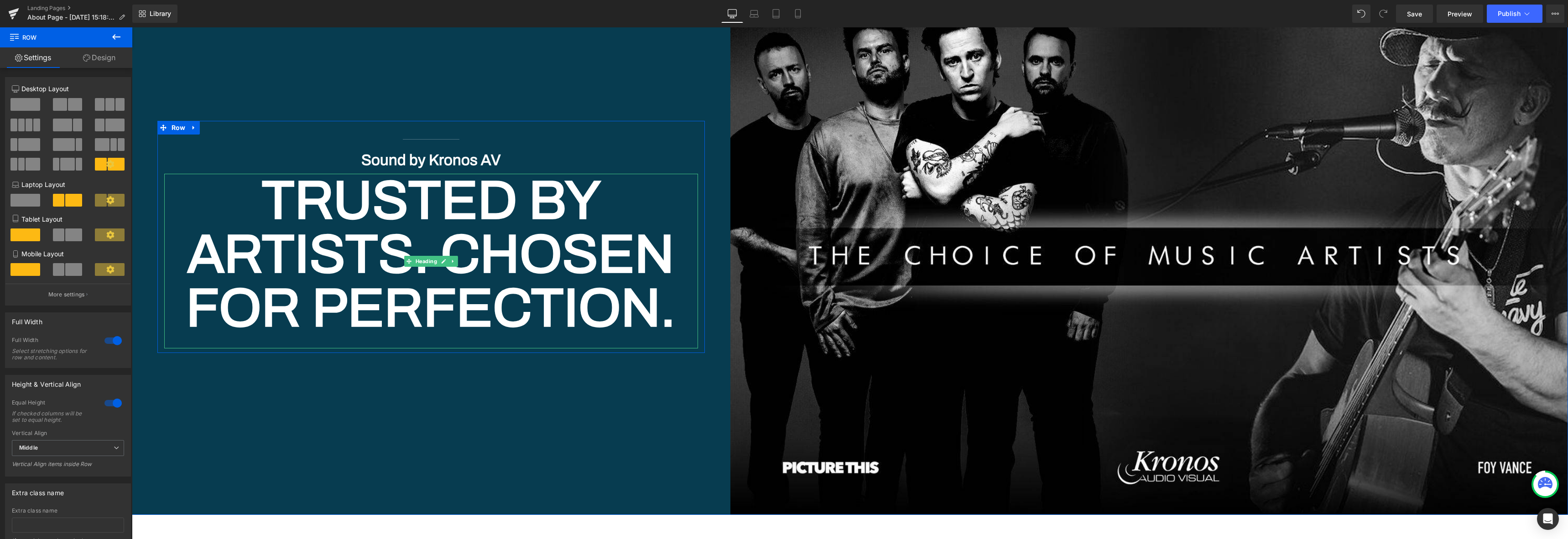
click at [403, 190] on h2 "Trusted by Artists. Chosen for Perfection." at bounding box center [431, 254] width 534 height 161
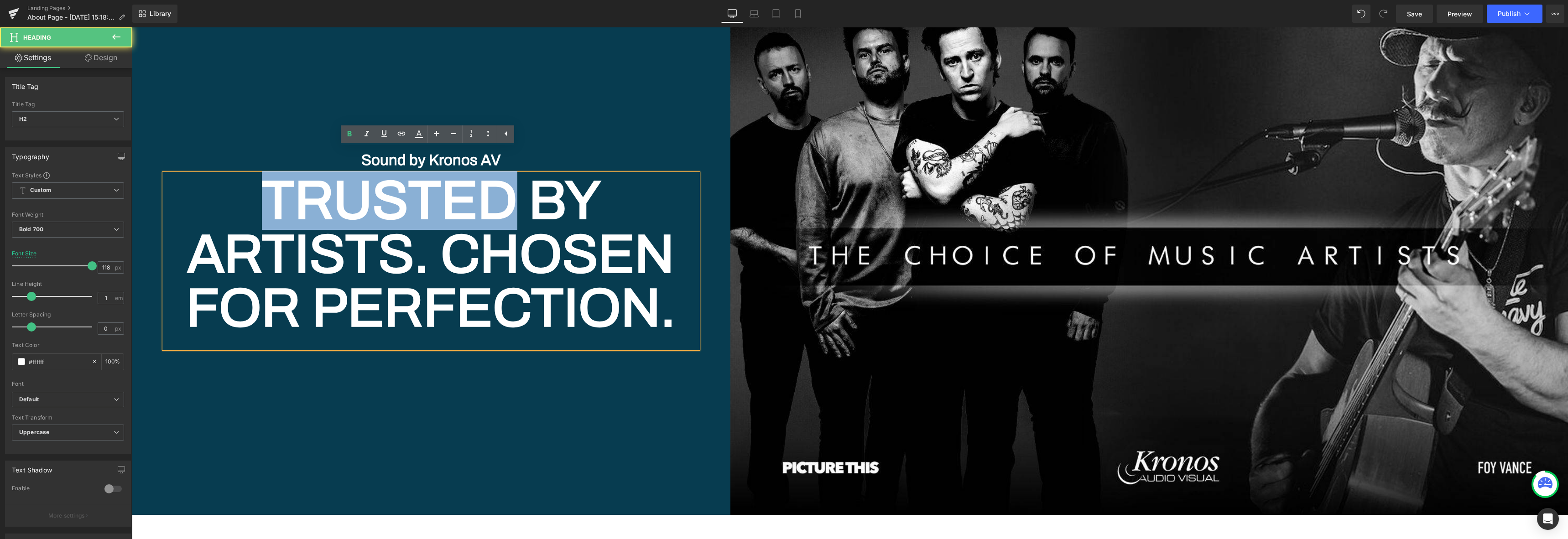
click at [403, 190] on h2 "Trusted by Artists. Chosen for Perfection." at bounding box center [431, 254] width 534 height 161
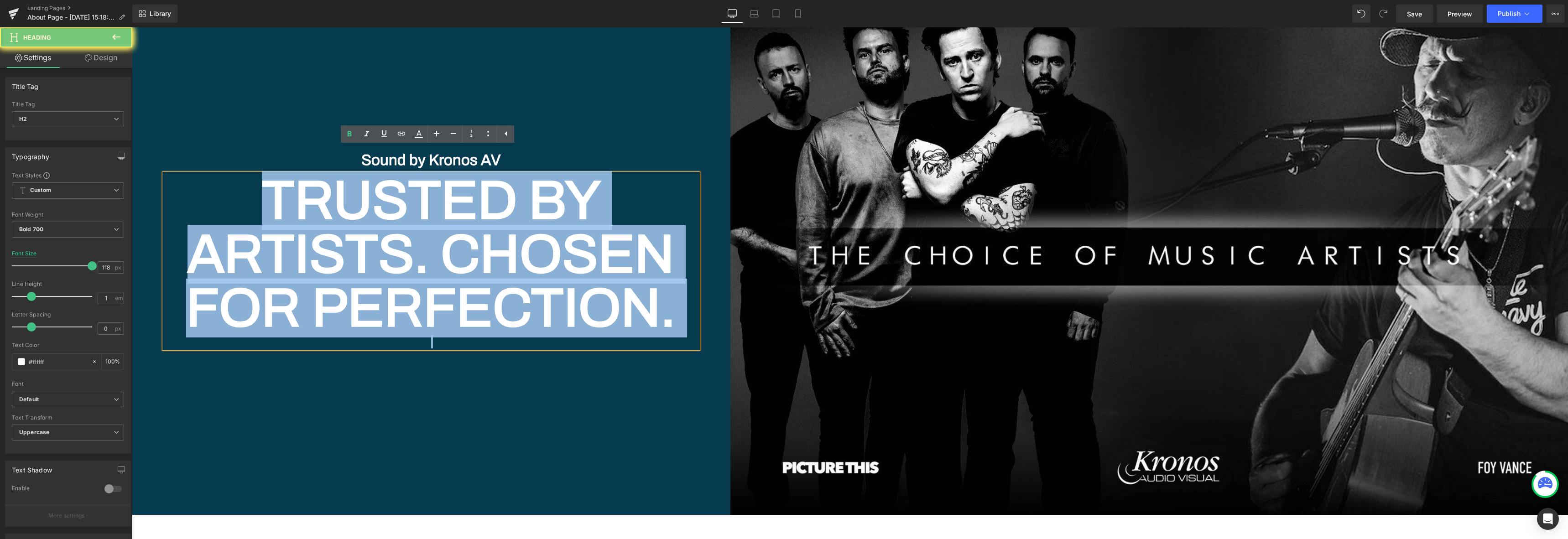
click at [403, 190] on h2 "Trusted by Artists. Chosen for Perfection." at bounding box center [431, 254] width 534 height 161
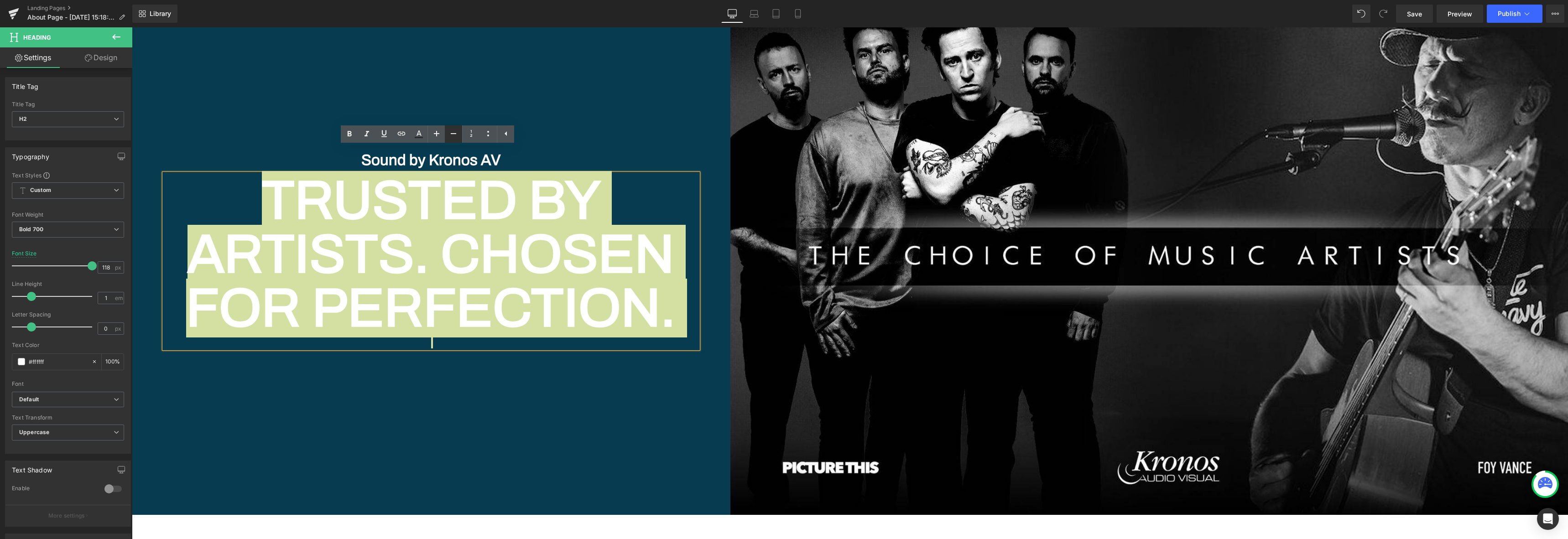
click at [450, 134] on icon at bounding box center [453, 134] width 11 height 11
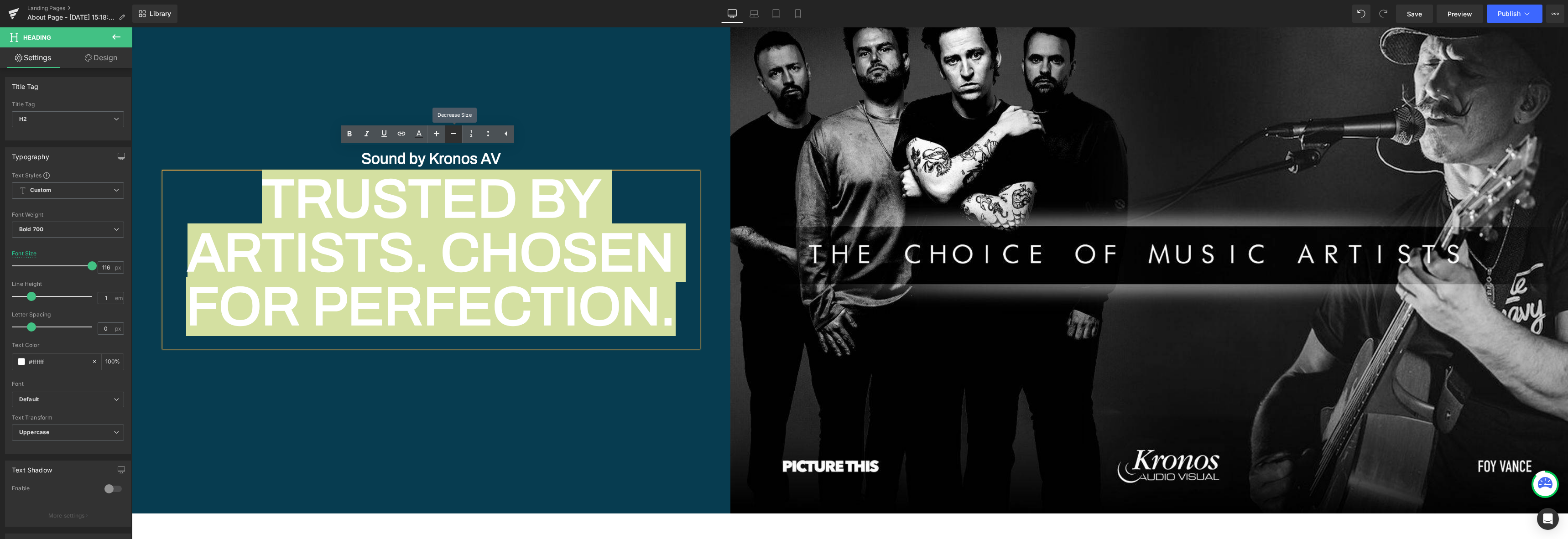
click at [450, 134] on icon at bounding box center [453, 134] width 11 height 11
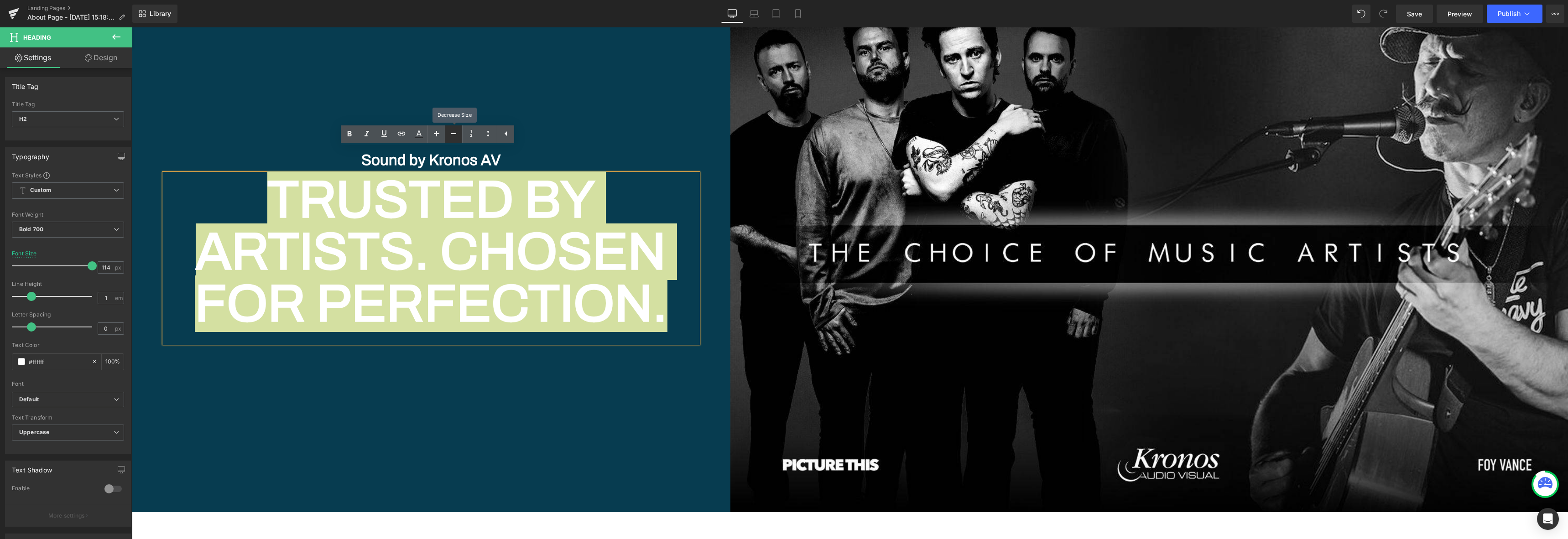
click at [450, 134] on icon at bounding box center [453, 134] width 11 height 11
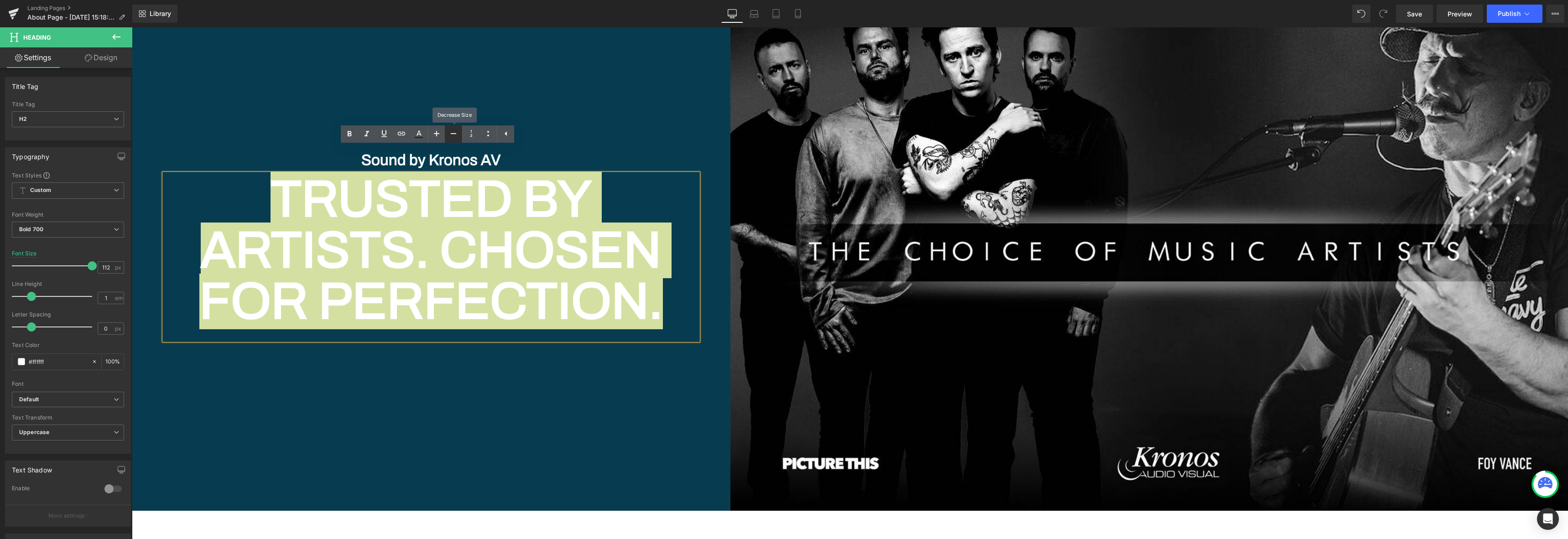
click at [450, 134] on icon at bounding box center [453, 134] width 11 height 11
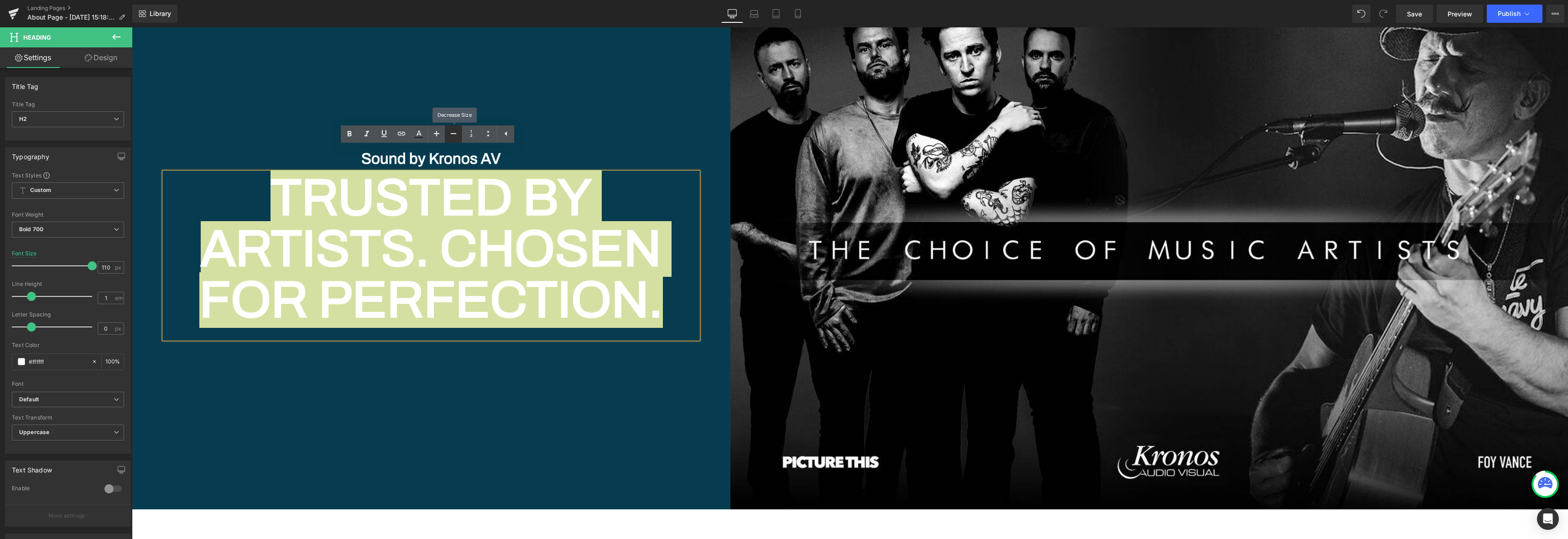
click at [450, 134] on icon at bounding box center [453, 134] width 11 height 11
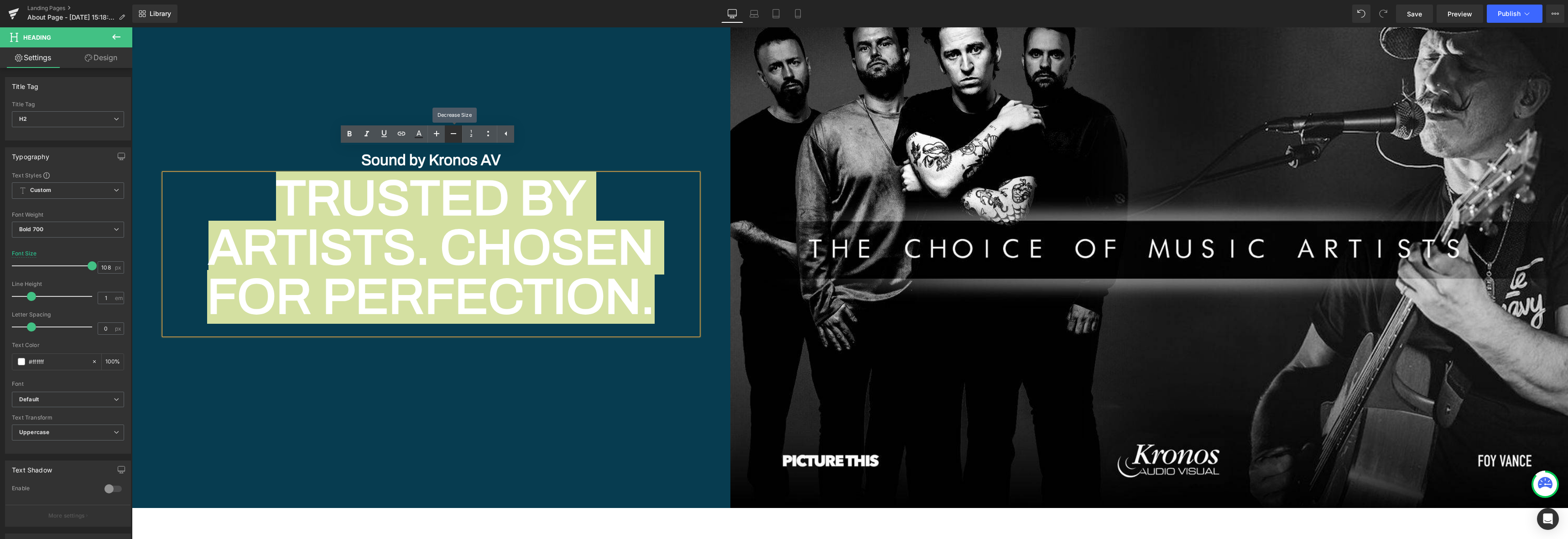
click at [450, 134] on icon at bounding box center [453, 134] width 11 height 11
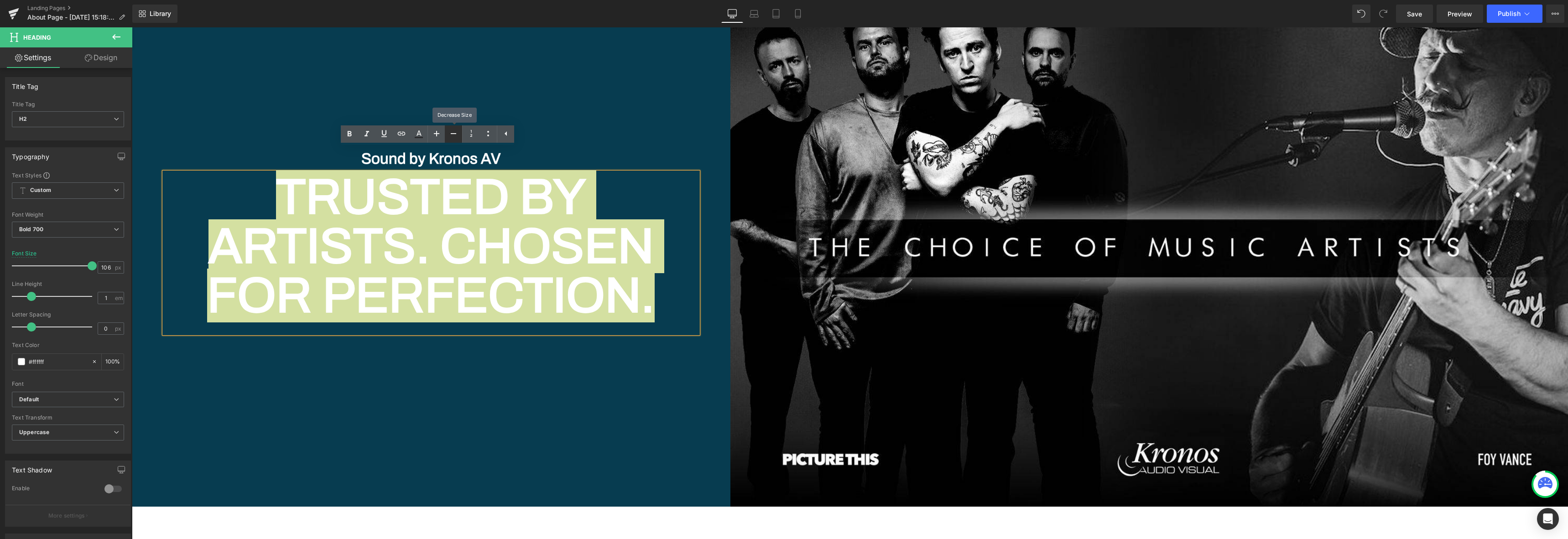
click at [450, 134] on icon at bounding box center [453, 134] width 11 height 11
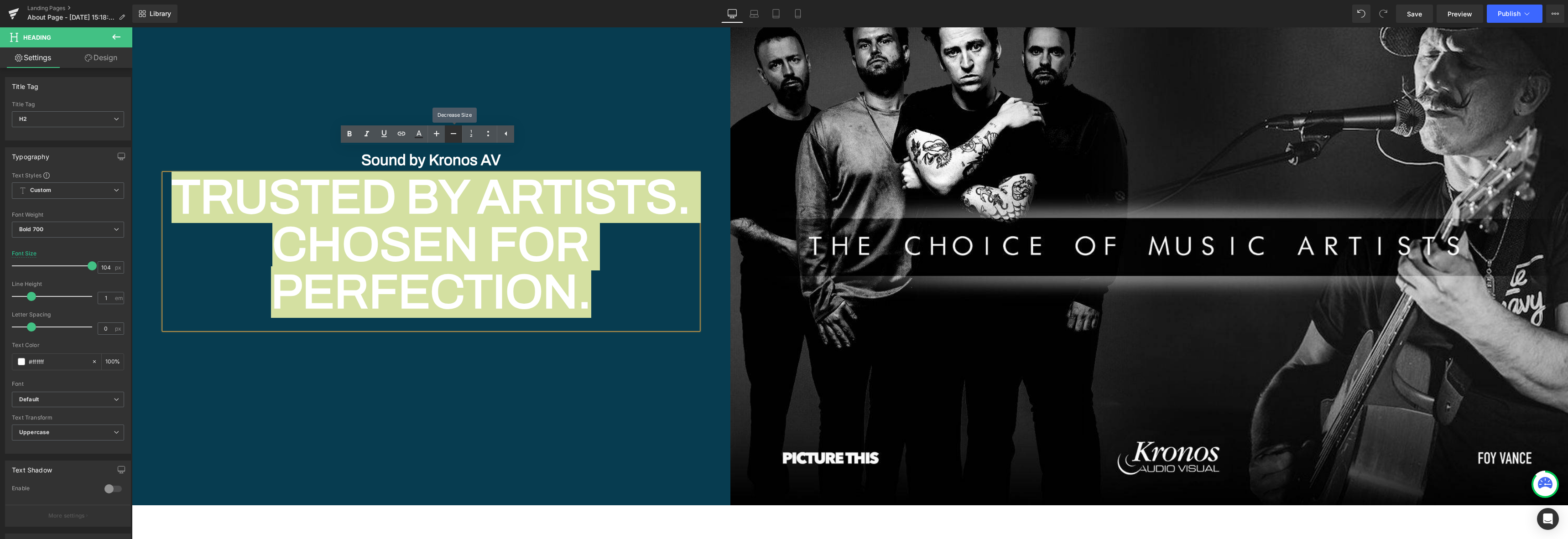
click at [450, 134] on icon at bounding box center [453, 134] width 11 height 11
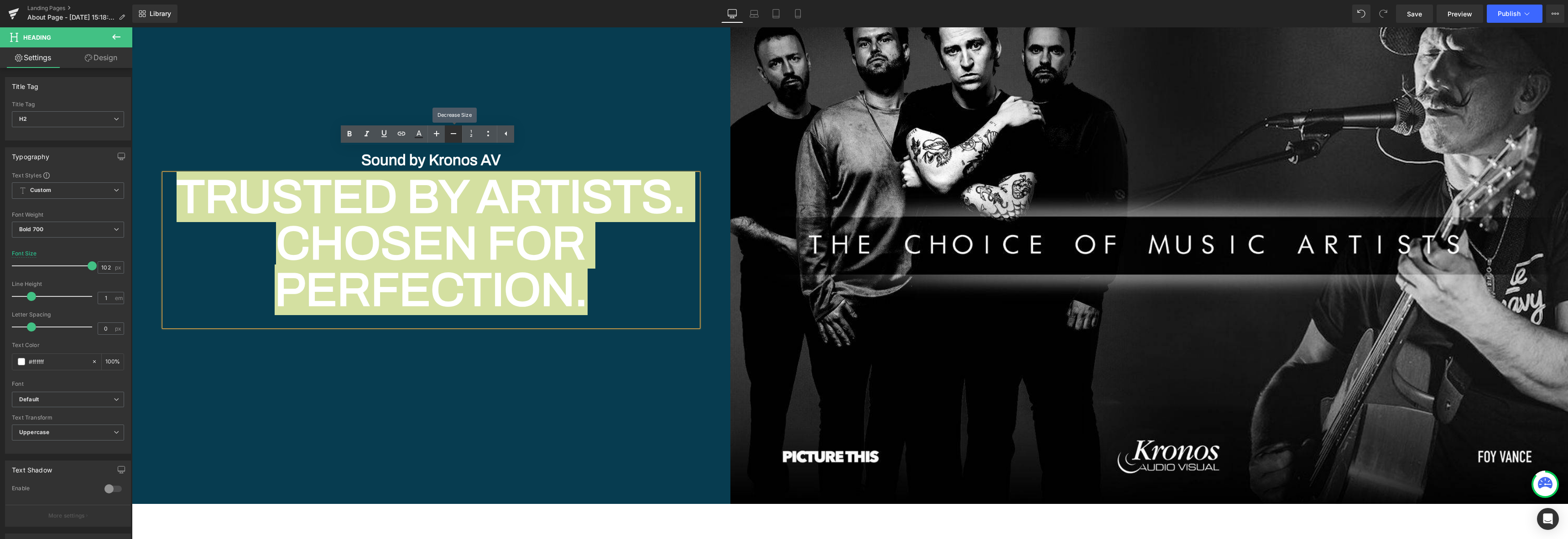
click at [450, 134] on icon at bounding box center [453, 134] width 11 height 11
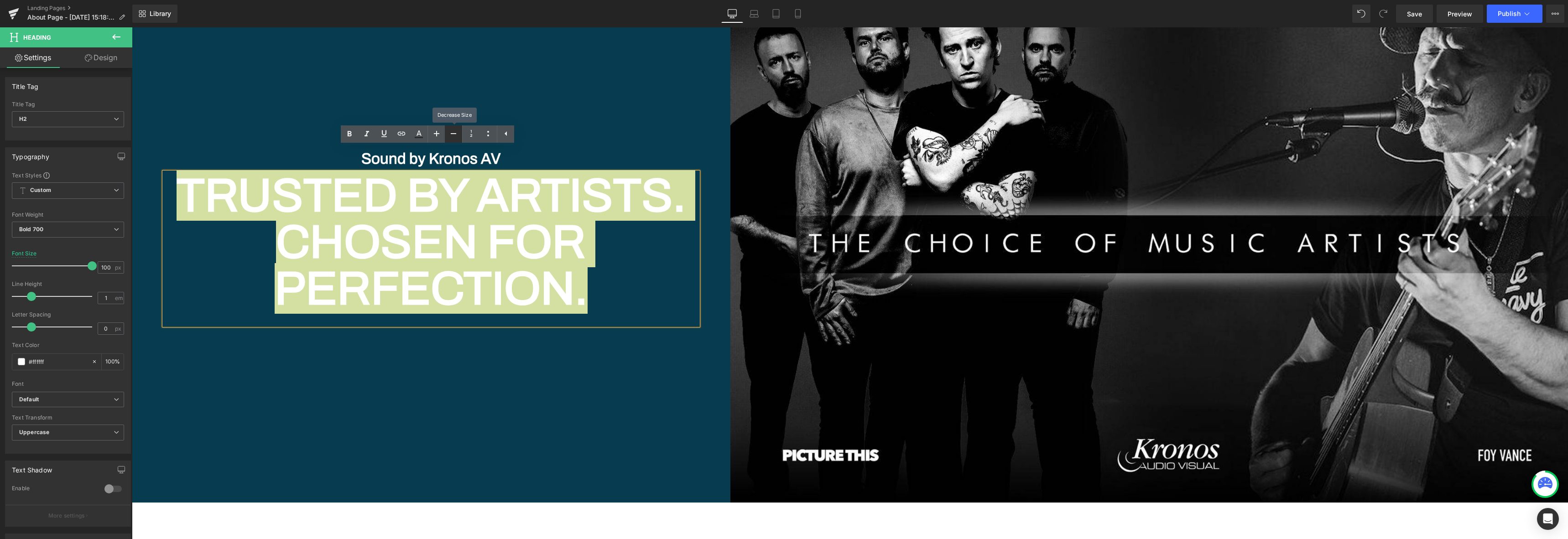
click at [450, 134] on icon at bounding box center [453, 134] width 11 height 11
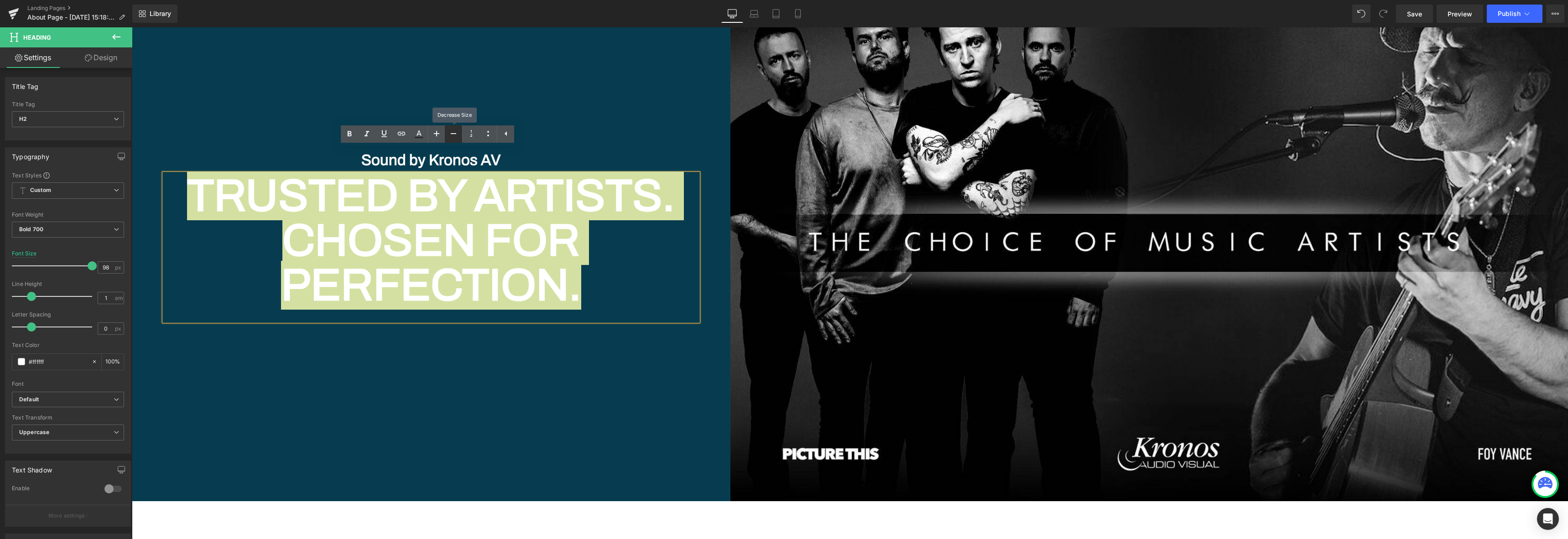
click at [450, 134] on icon at bounding box center [453, 134] width 11 height 11
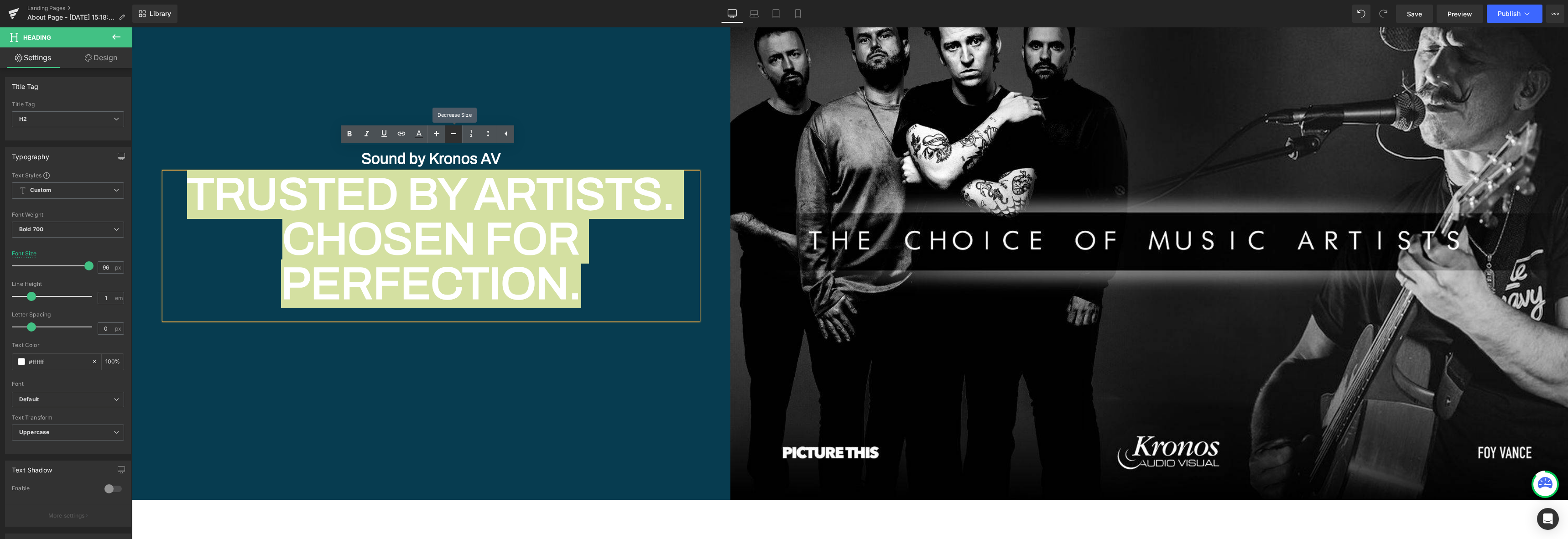
click at [450, 134] on icon at bounding box center [453, 134] width 11 height 11
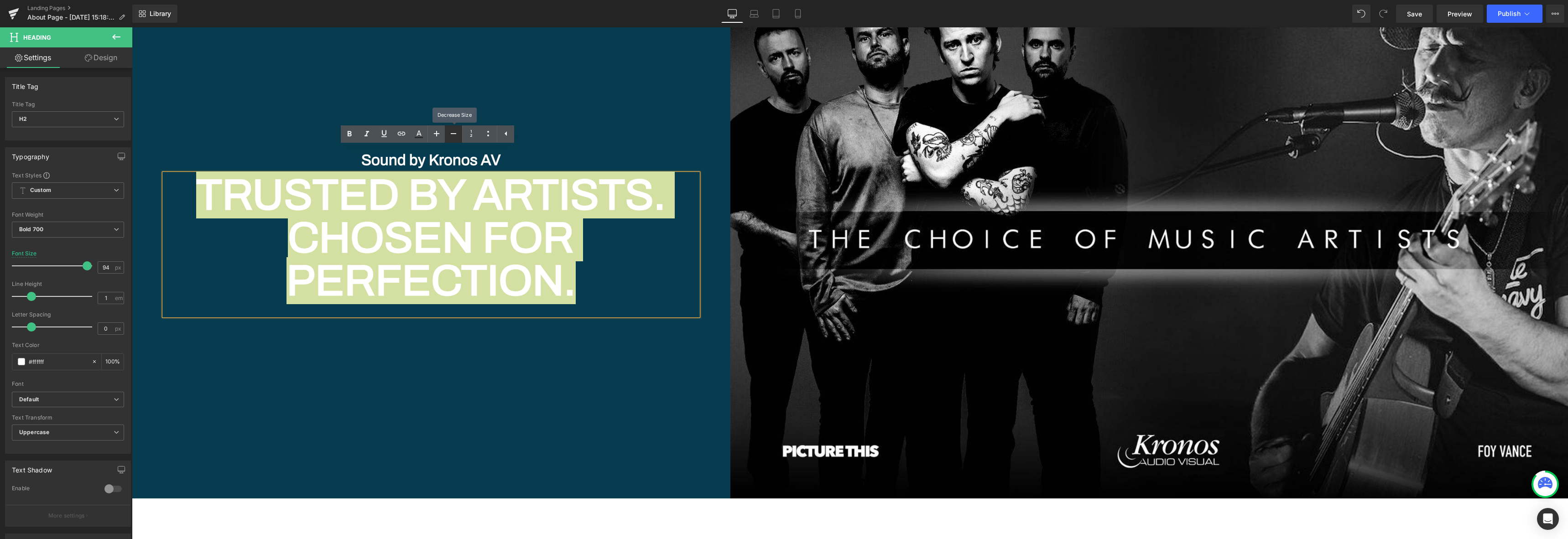
click at [450, 134] on icon at bounding box center [453, 134] width 11 height 11
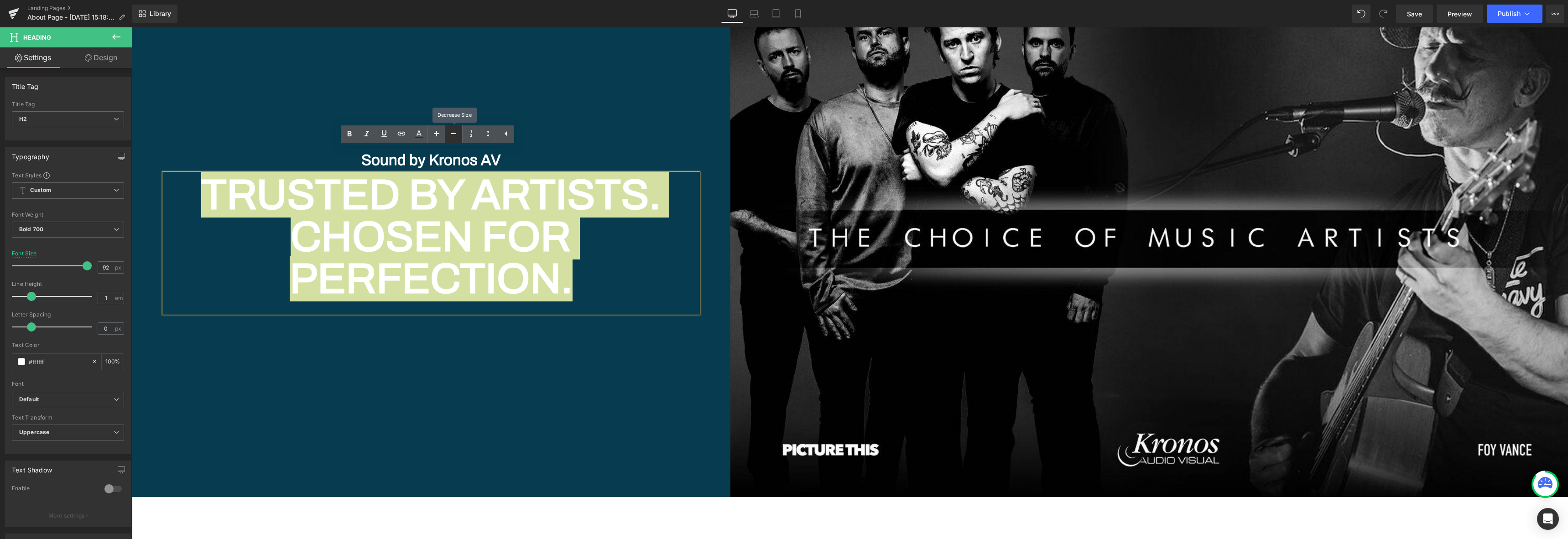
click at [450, 134] on icon at bounding box center [453, 134] width 11 height 11
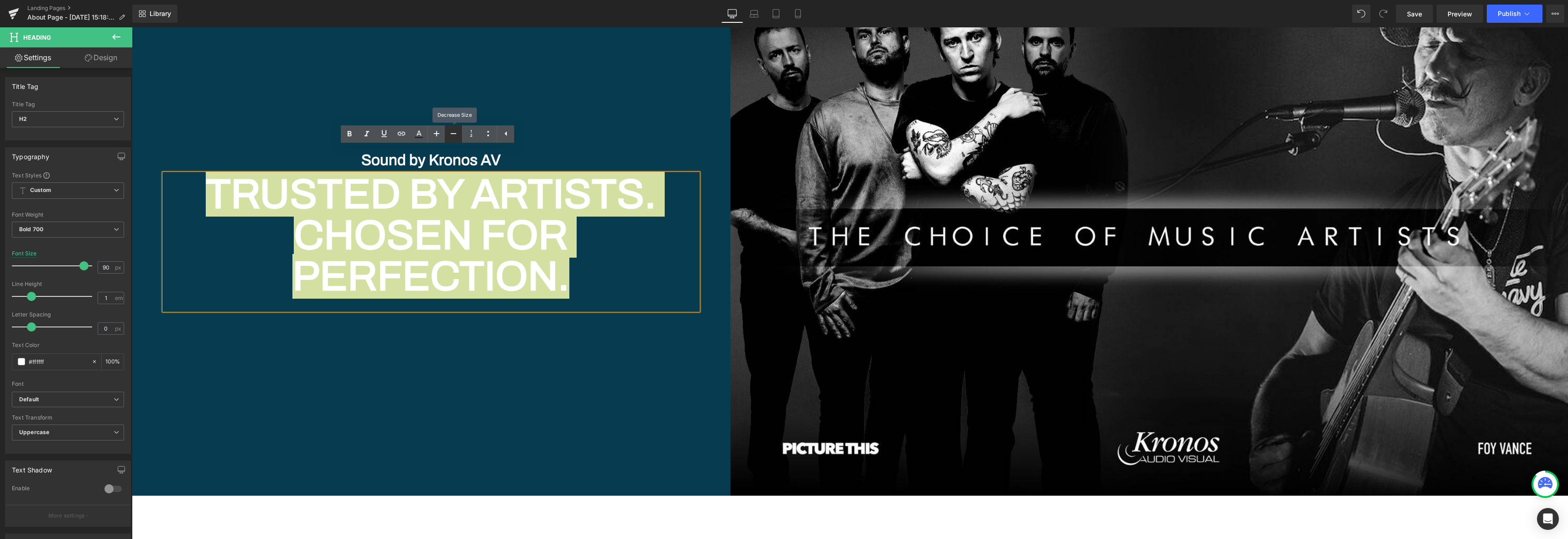
click at [450, 134] on icon at bounding box center [453, 134] width 11 height 11
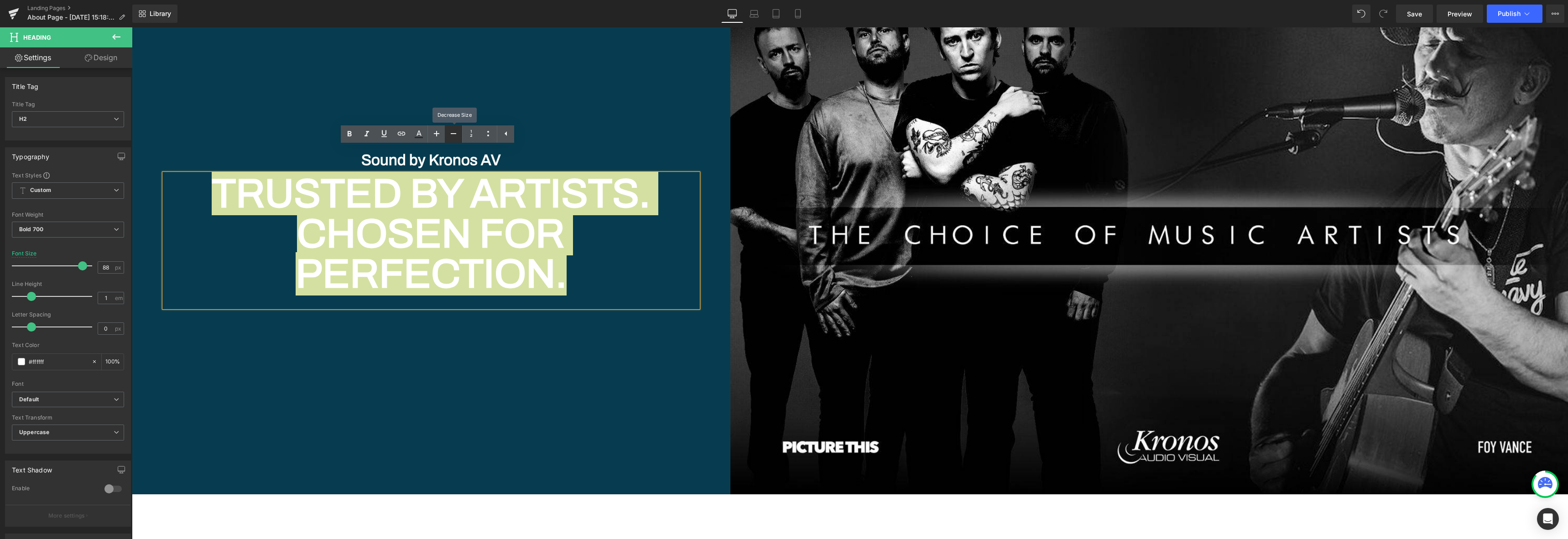
click at [450, 134] on icon at bounding box center [453, 134] width 11 height 11
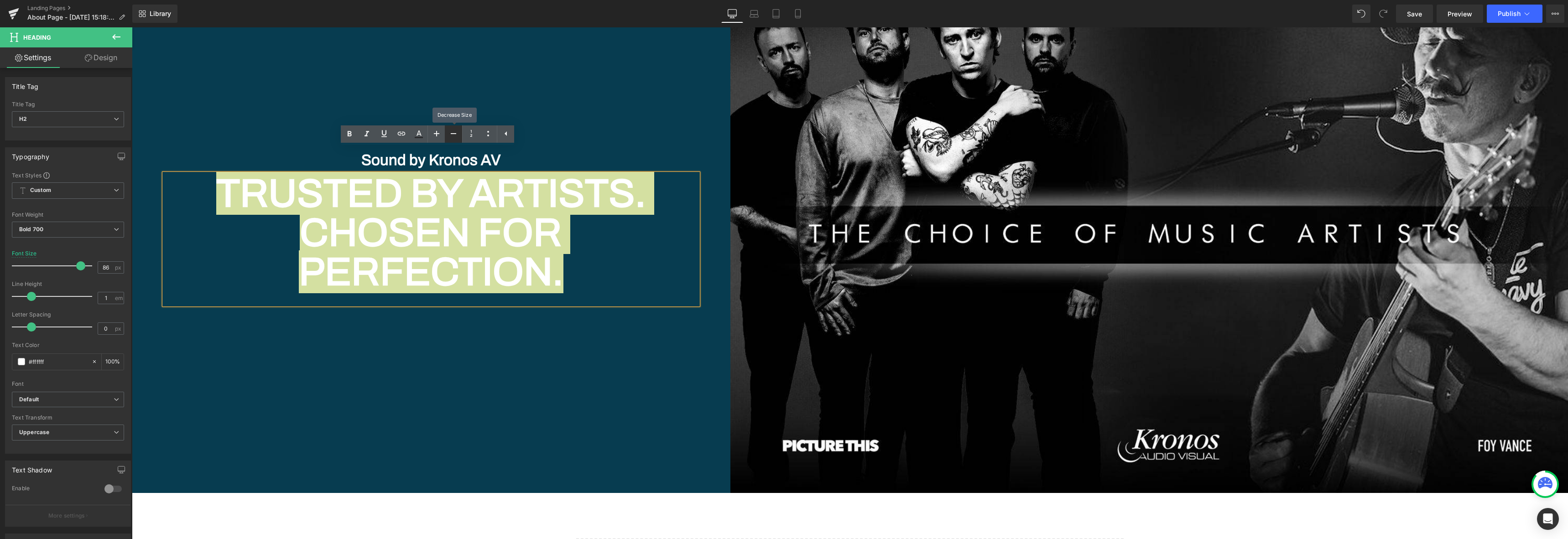
click at [450, 134] on icon at bounding box center [453, 134] width 11 height 11
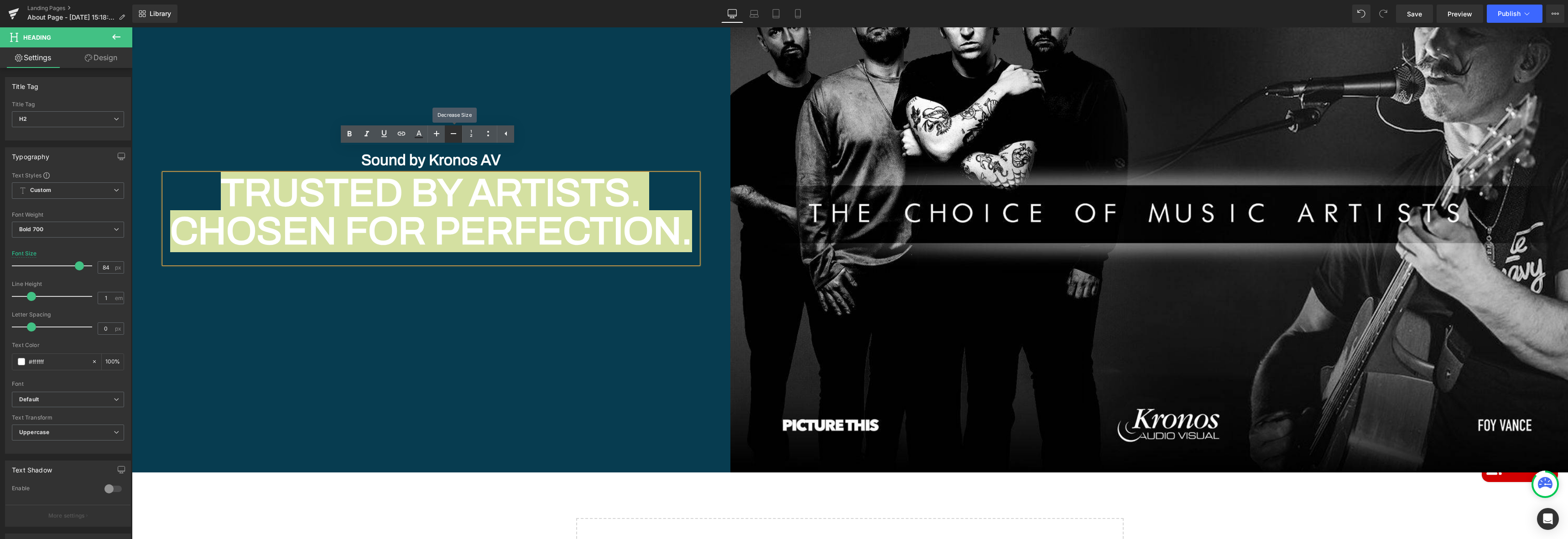
click at [450, 134] on icon at bounding box center [453, 134] width 11 height 11
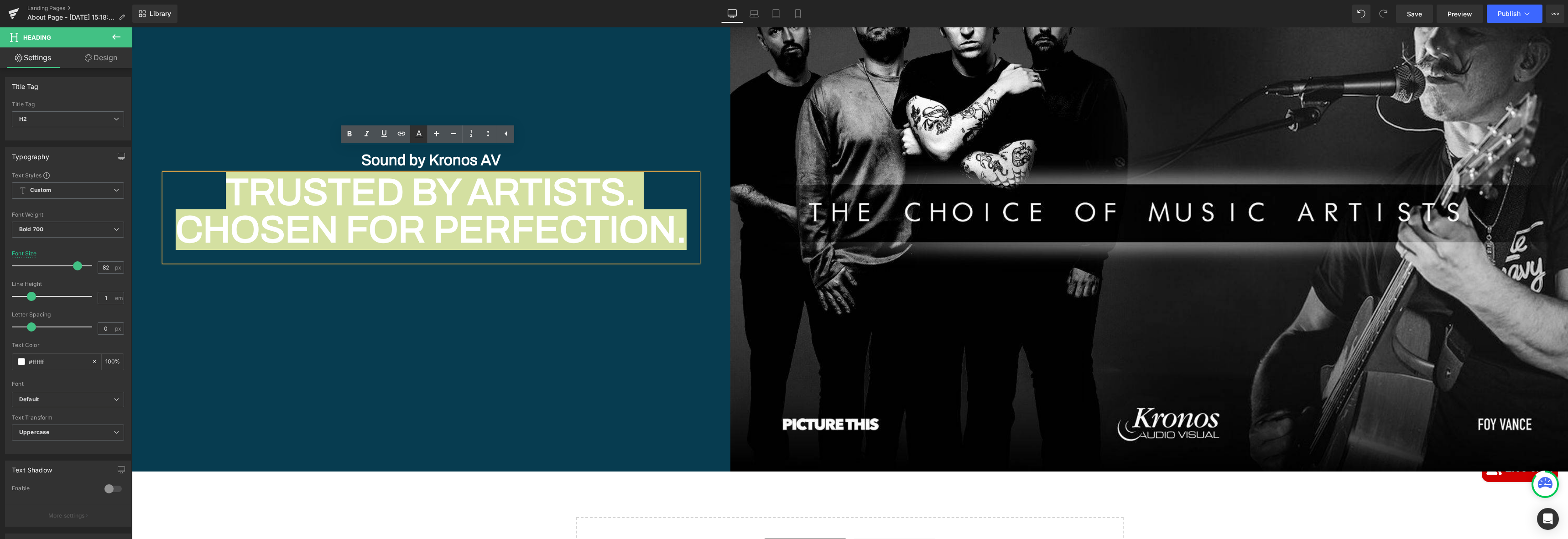
click at [425, 137] on link at bounding box center [419, 134] width 17 height 17
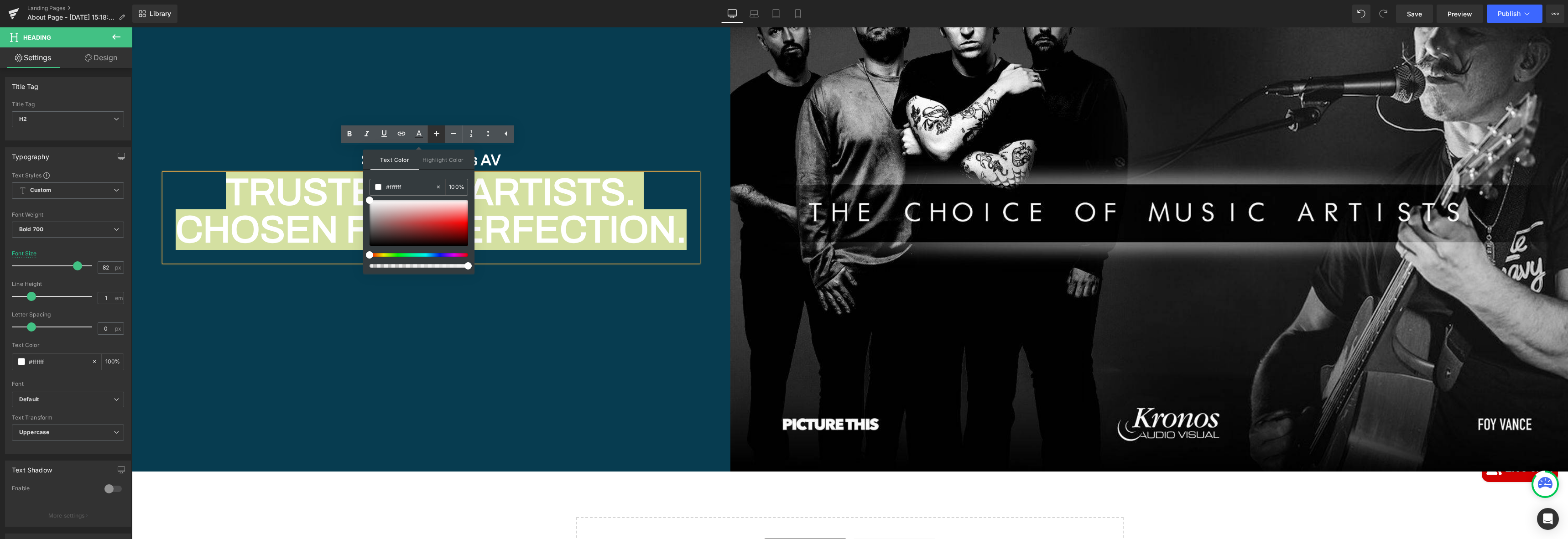
click at [435, 134] on icon at bounding box center [436, 134] width 11 height 11
type input "84"
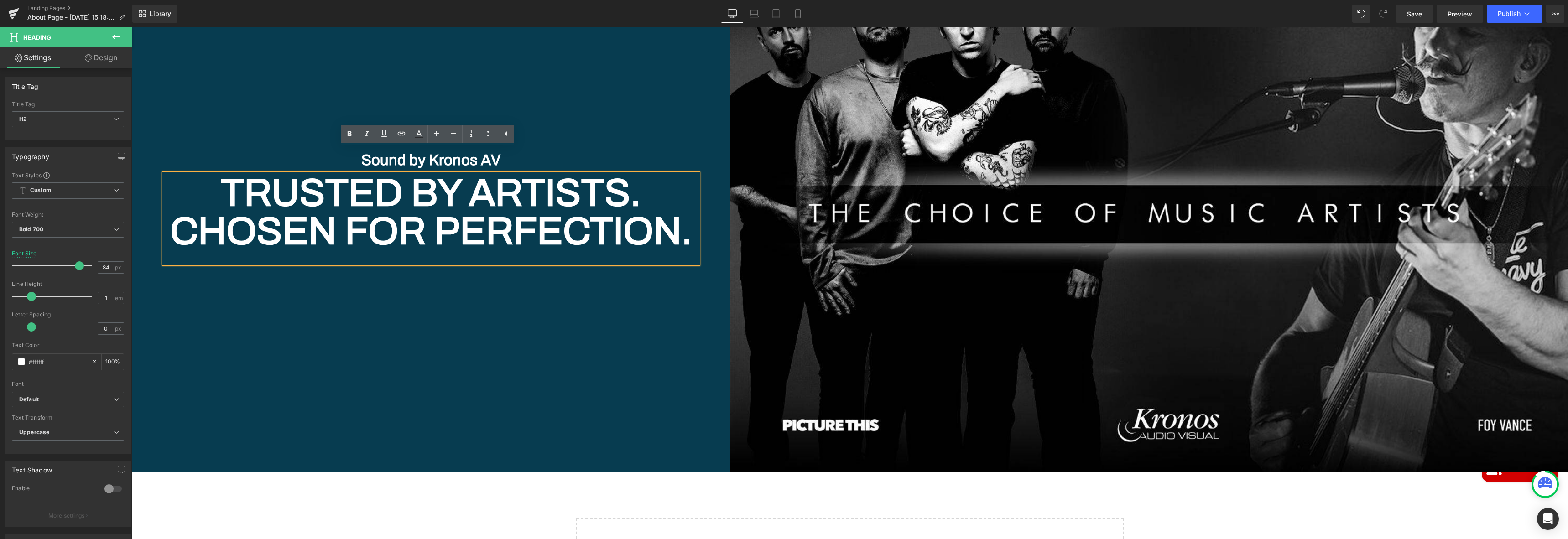
click at [489, 377] on div "Separator Sound by Kronos AV Heading Trusted by Artists. Chosen for Perfection.…" at bounding box center [431, 195] width 598 height 556
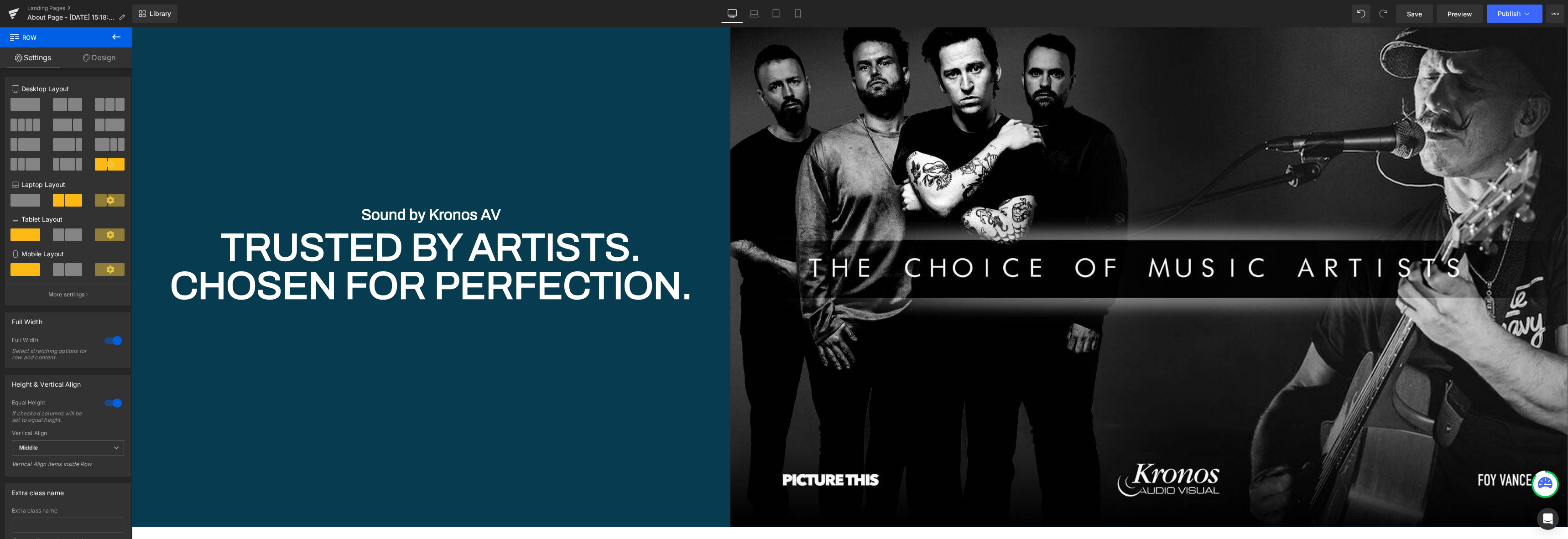
scroll to position [4462, 0]
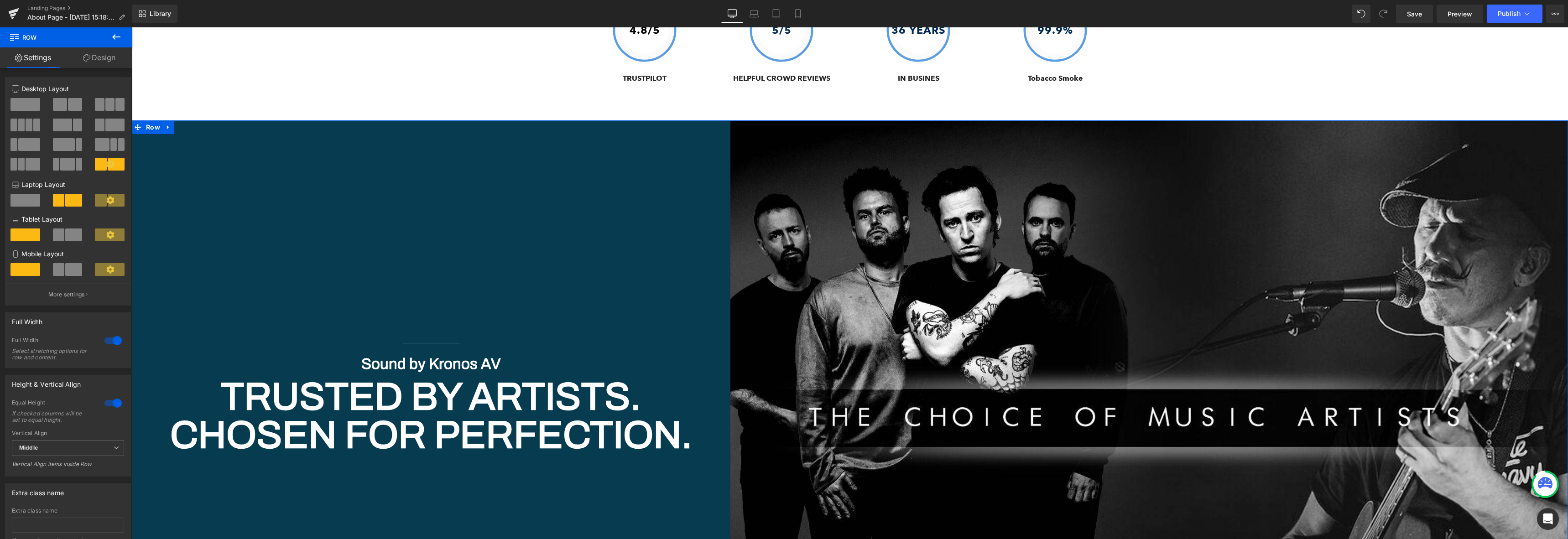
click at [514, 198] on div "Separator Sound by Kronos AV Heading Trusted by Artists. Chosen for Perfection.…" at bounding box center [431, 398] width 598 height 556
click at [115, 39] on icon at bounding box center [116, 37] width 8 height 5
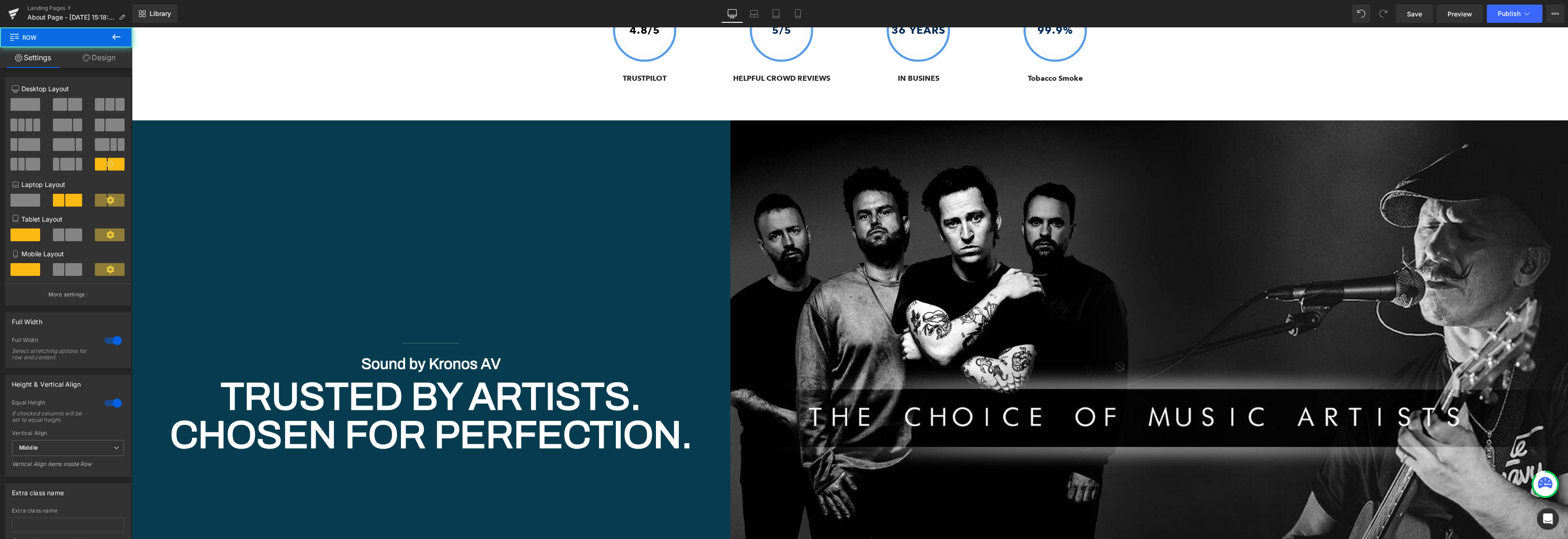
click at [238, 243] on div "Separator Sound by Kronos AV Heading Trusted by Artists. Chosen for Perfection.…" at bounding box center [431, 398] width 598 height 556
click at [94, 65] on link "Design" at bounding box center [99, 58] width 66 height 21
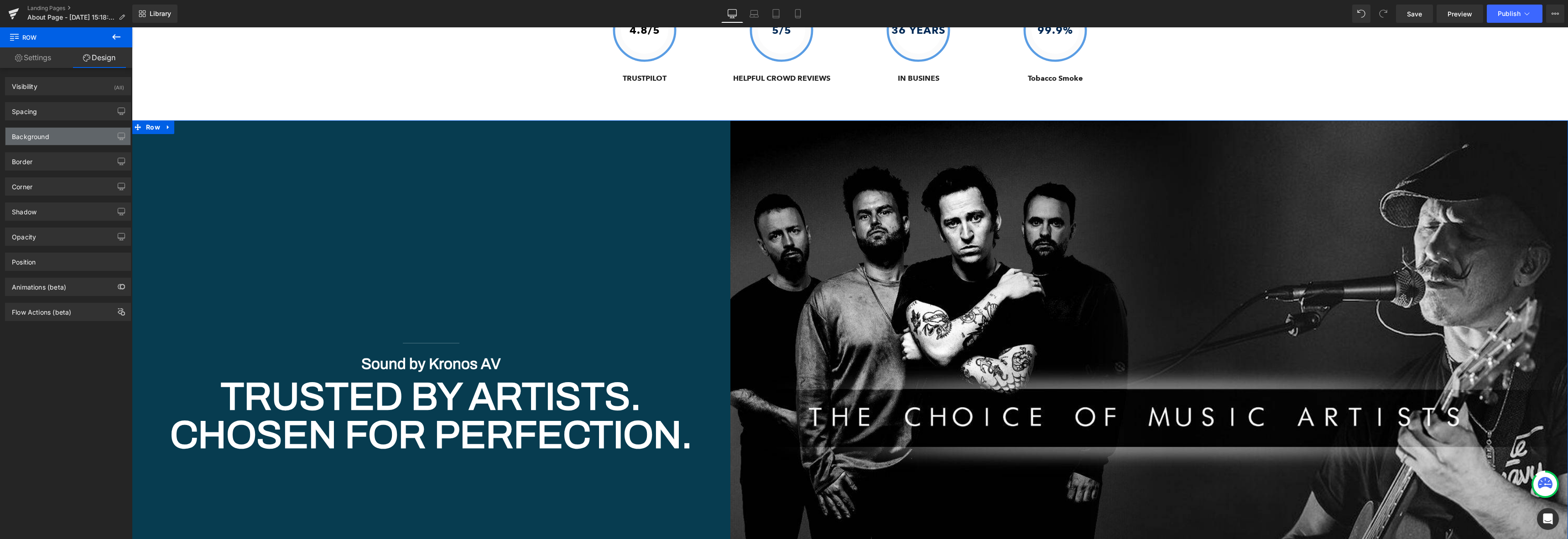
click at [62, 134] on div "Background" at bounding box center [68, 136] width 125 height 17
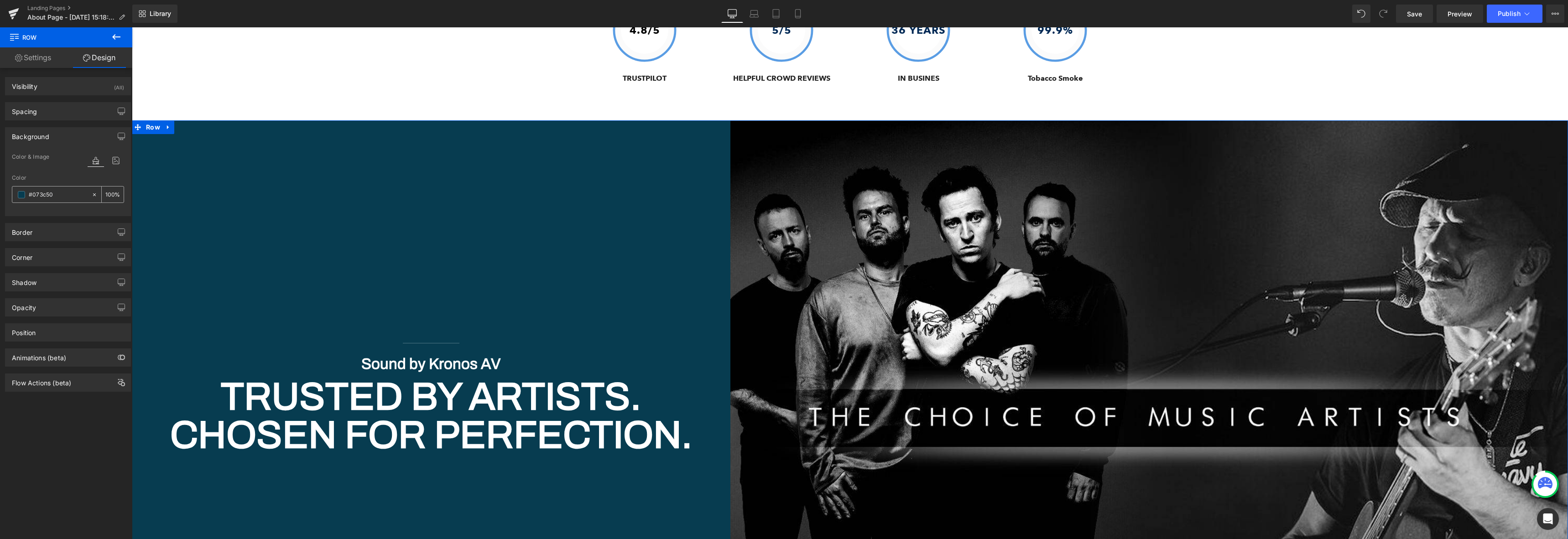
click at [21, 196] on span at bounding box center [21, 195] width 7 height 7
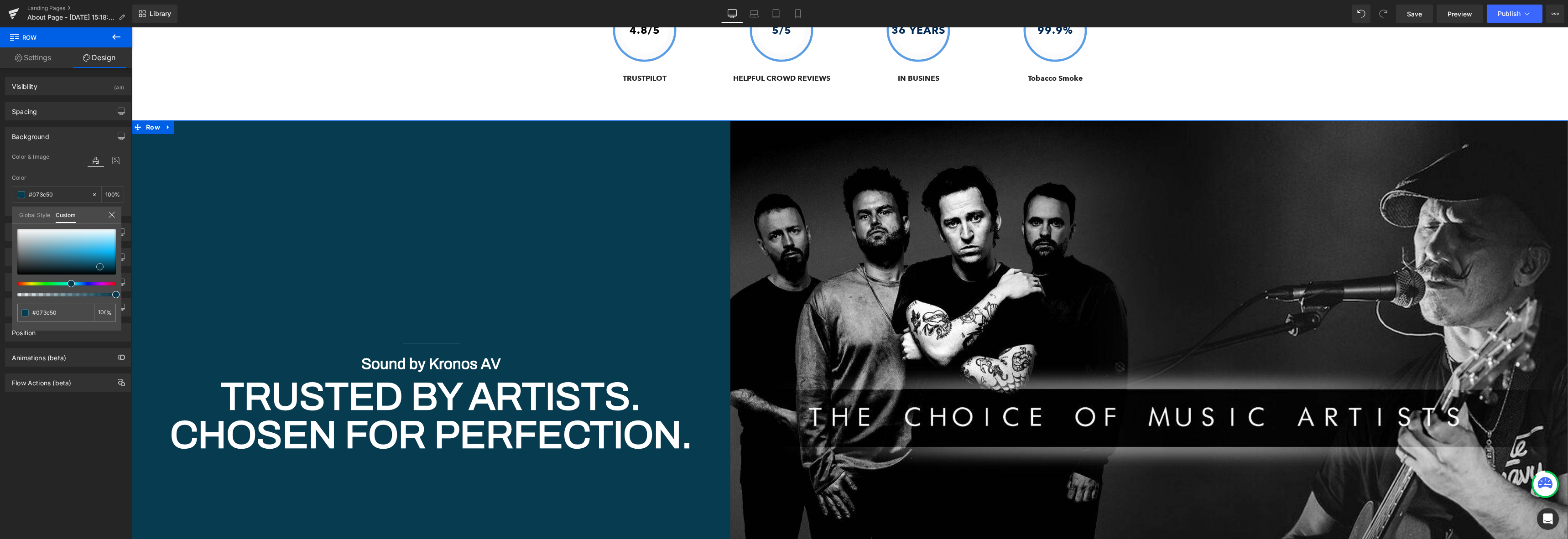
type input "#88b3c3"
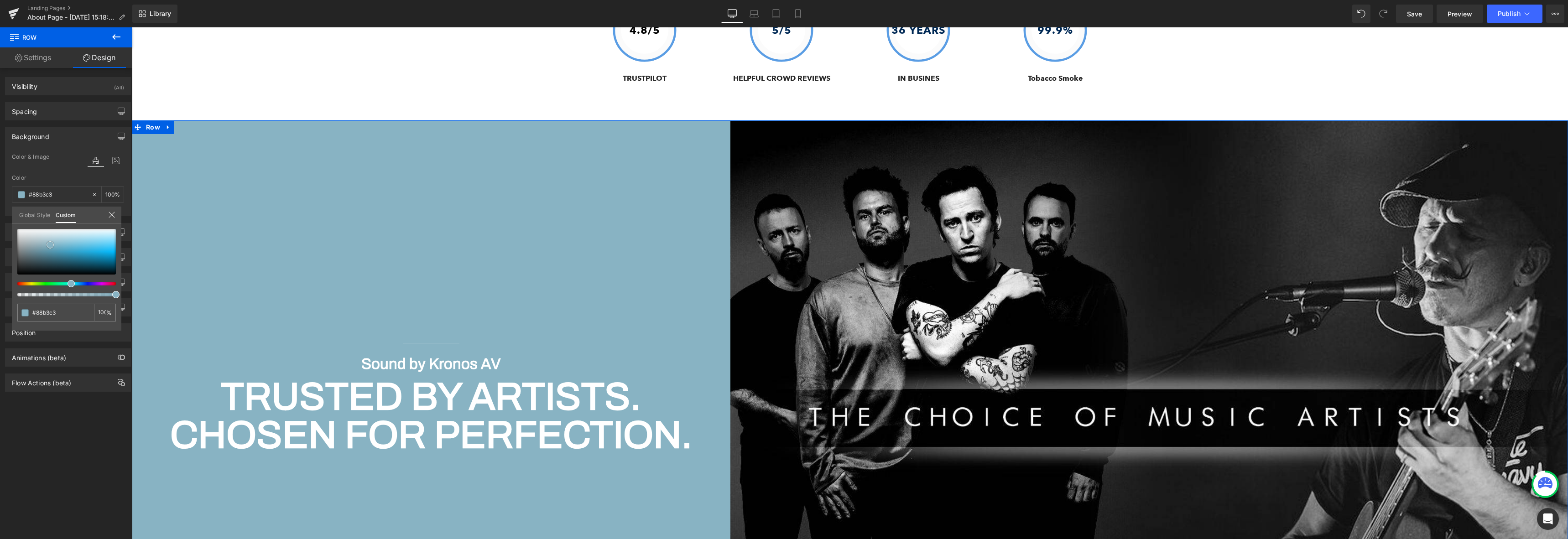
type input "#84b1c1"
type input "#71a0b1"
type input "#6294a6"
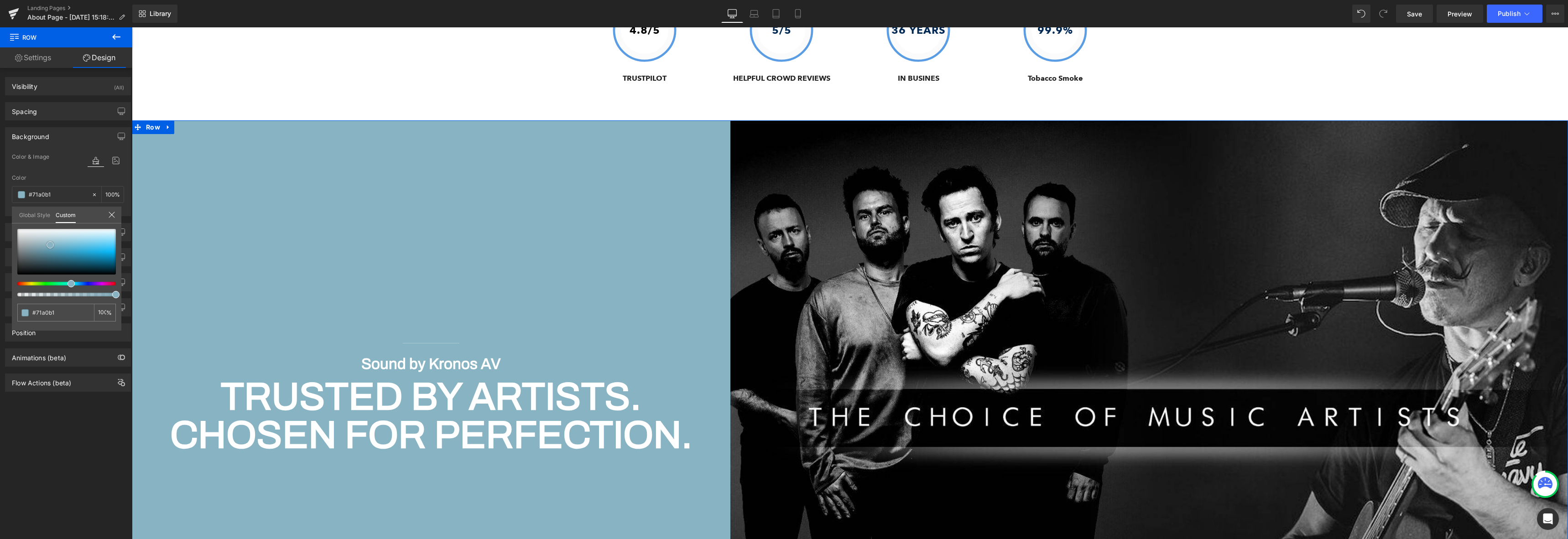
type input "#6294a6"
type input "#5d8fa1"
type input "#5c8c9d"
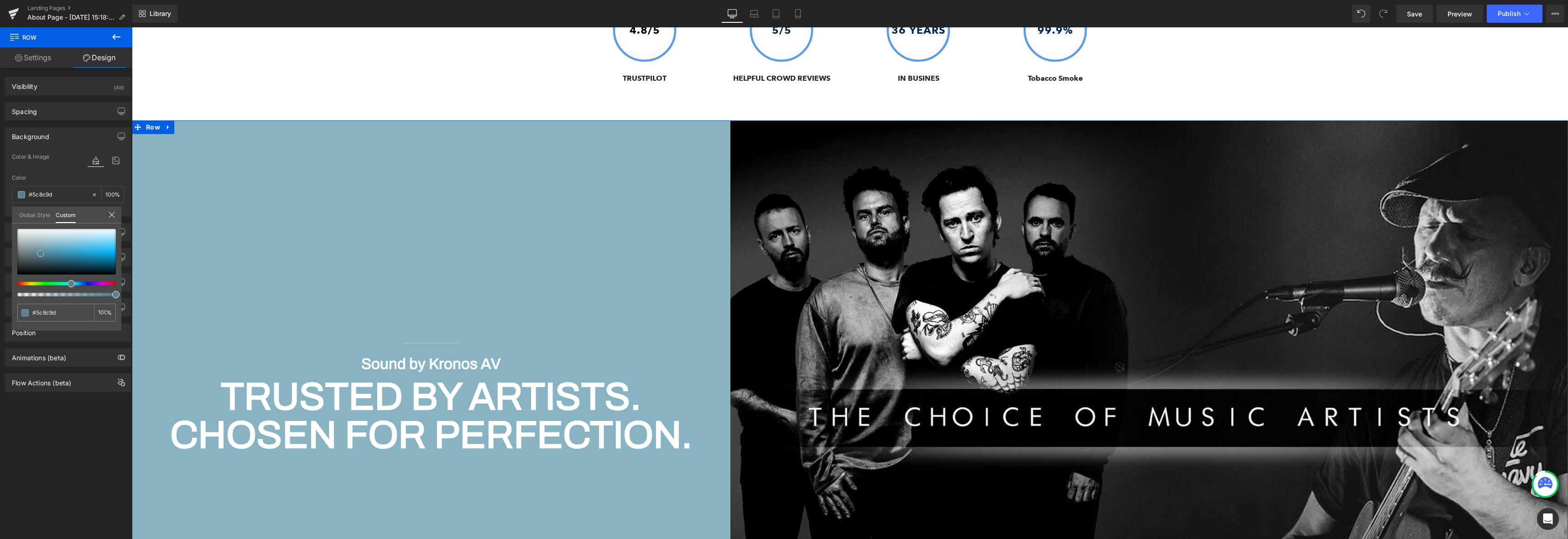
type input "#598291"
type input "#587b87"
type input "#56757f"
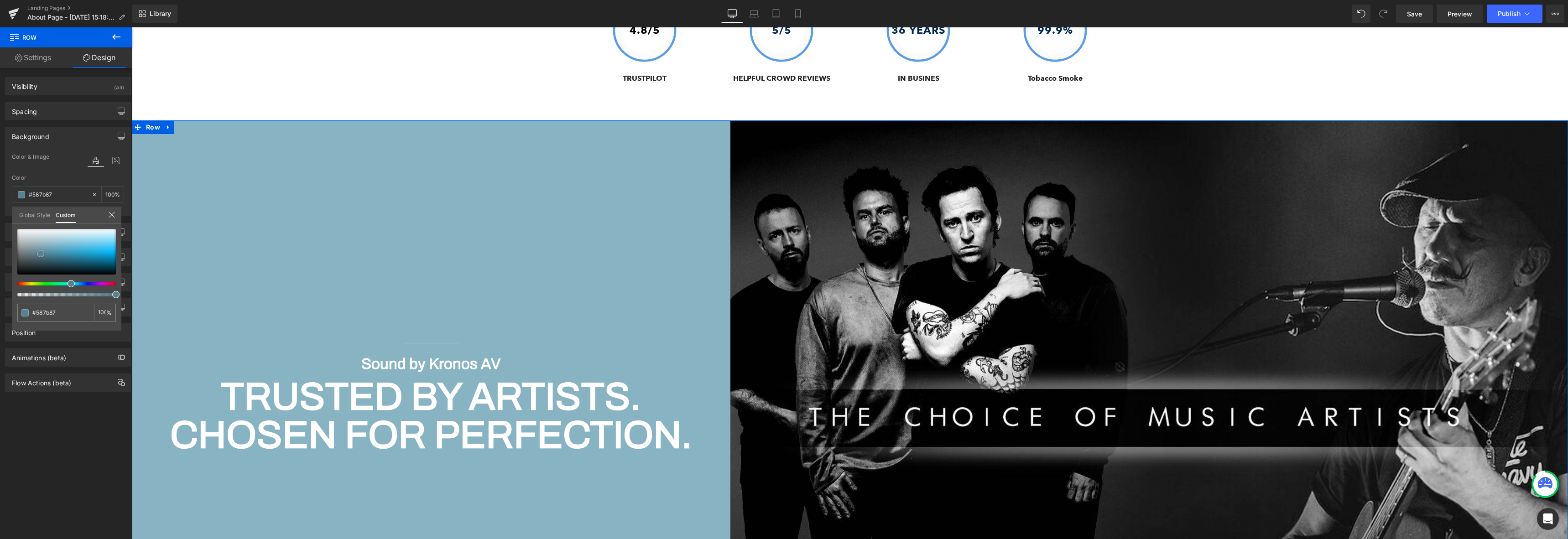
type input "#56757f"
type input "#556d76"
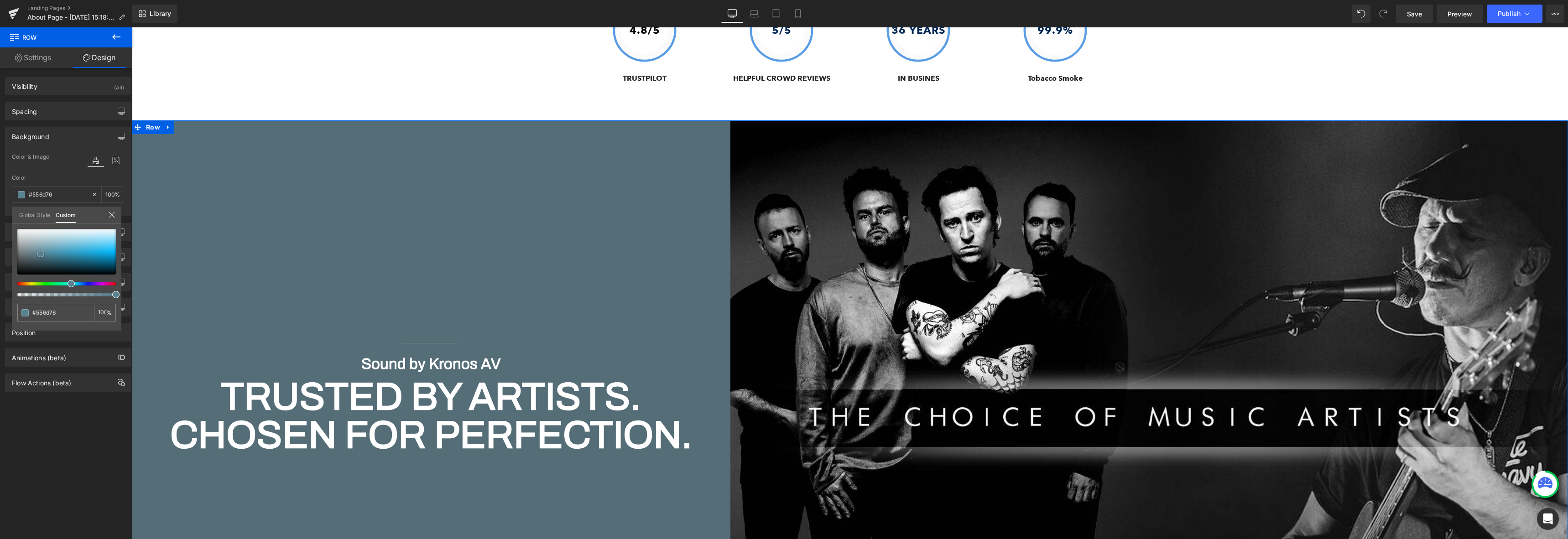
type input "#52646a"
type input "#526064"
type input "#4f5759"
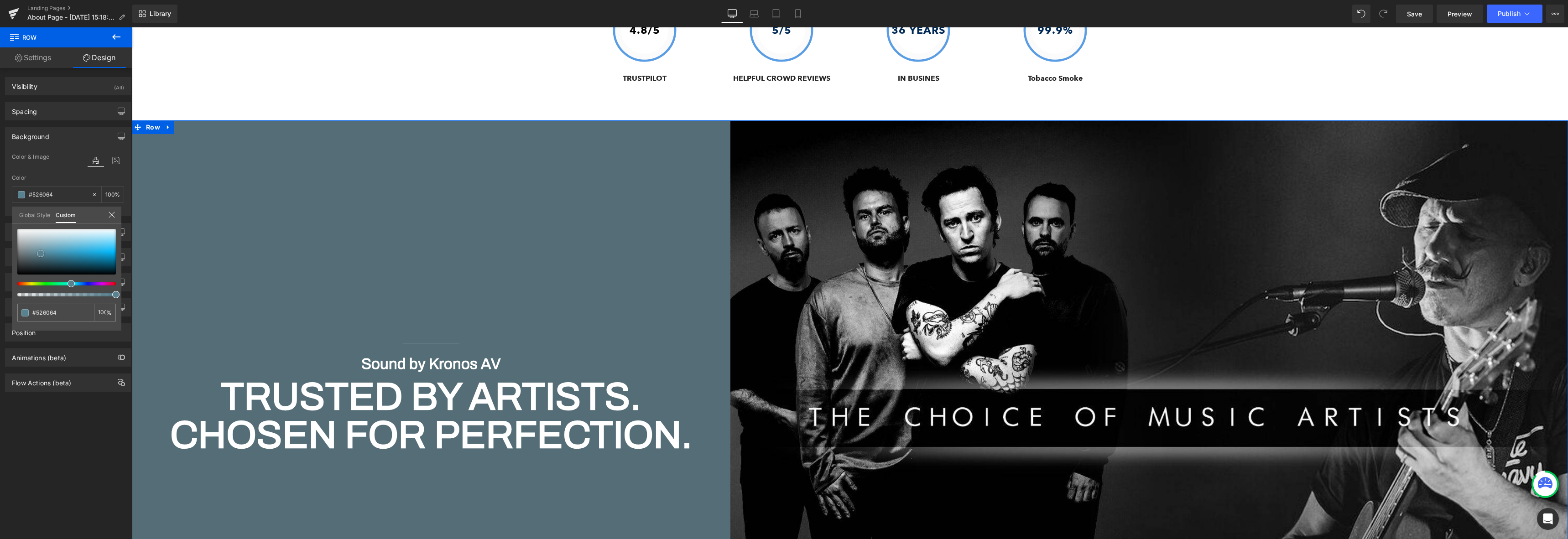
type input "#4f5759"
type input "#4a4e4e"
type input "#494949"
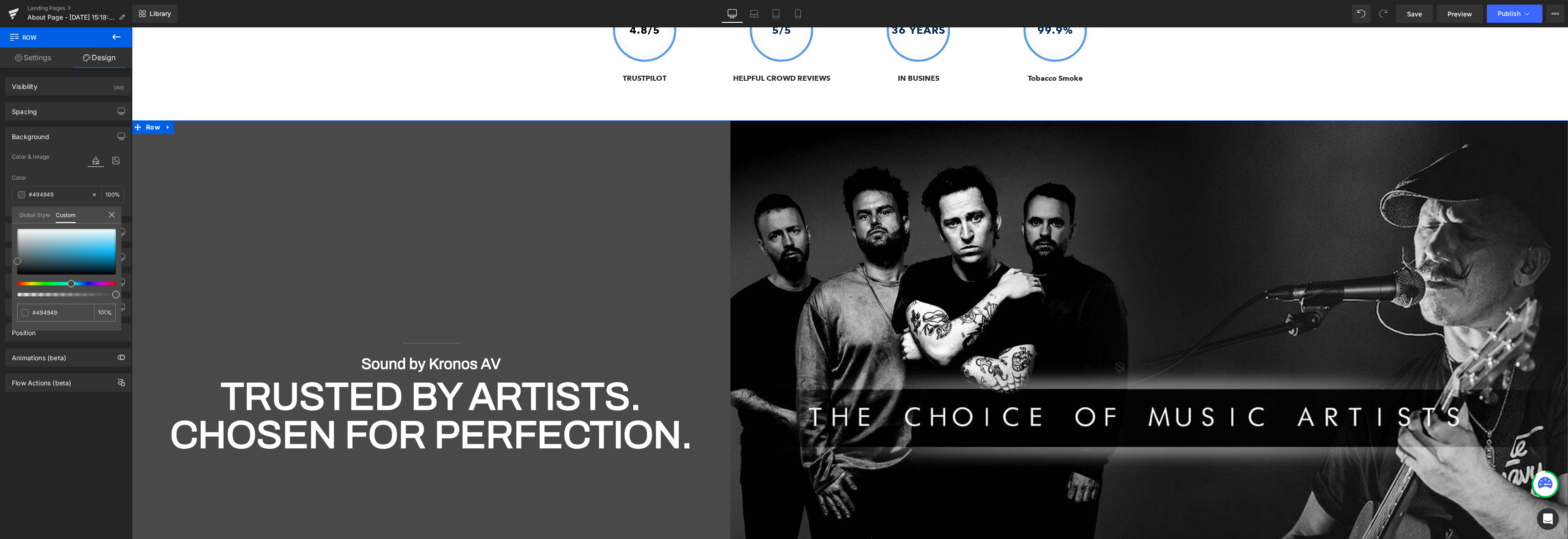
type input "#4f5959"
type input "#4c7a7a"
type input "#3ba4a4"
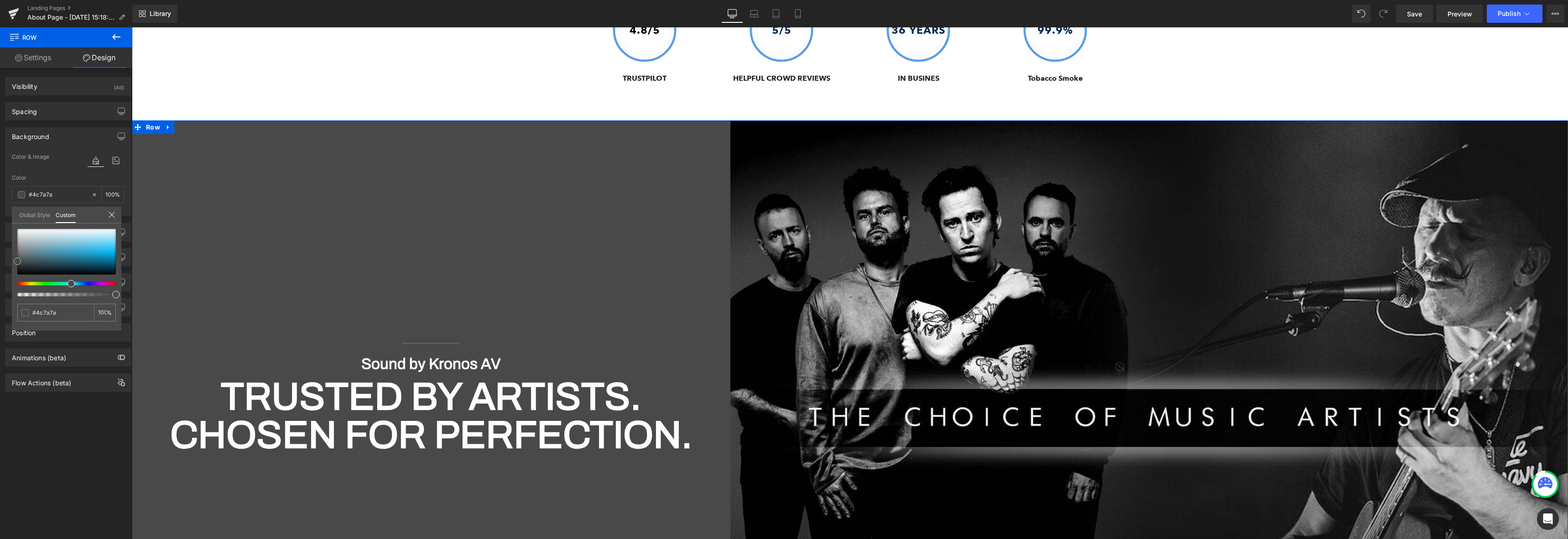
type input "#3ba4a4"
type input "#23d1d1"
type input "#18f0f0"
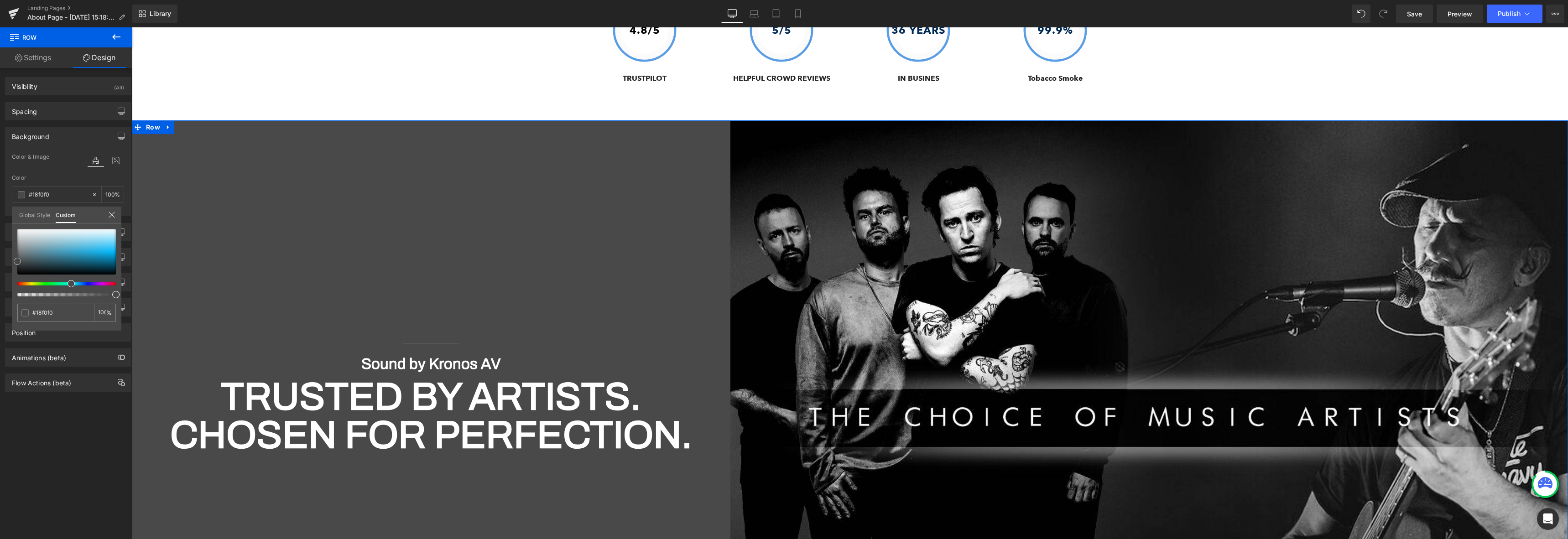
type input "#1efeff"
type input "#2dfeff"
type input "#32feff"
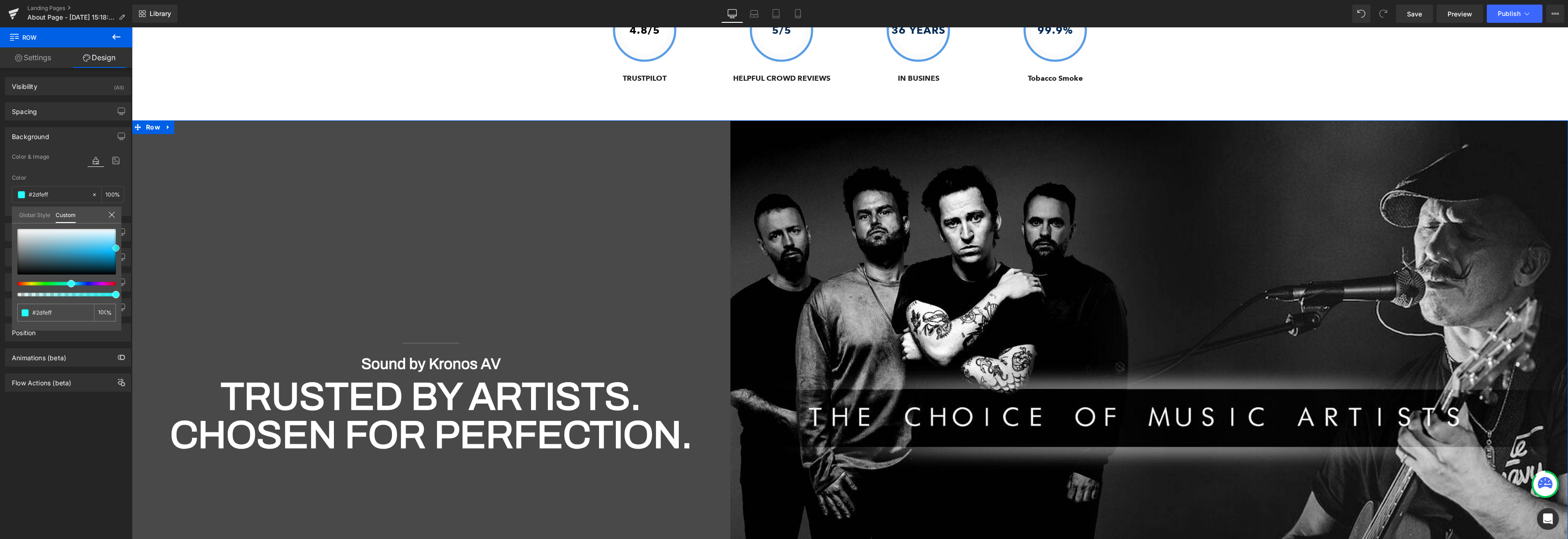
type input "#32feff"
type input "#38feff"
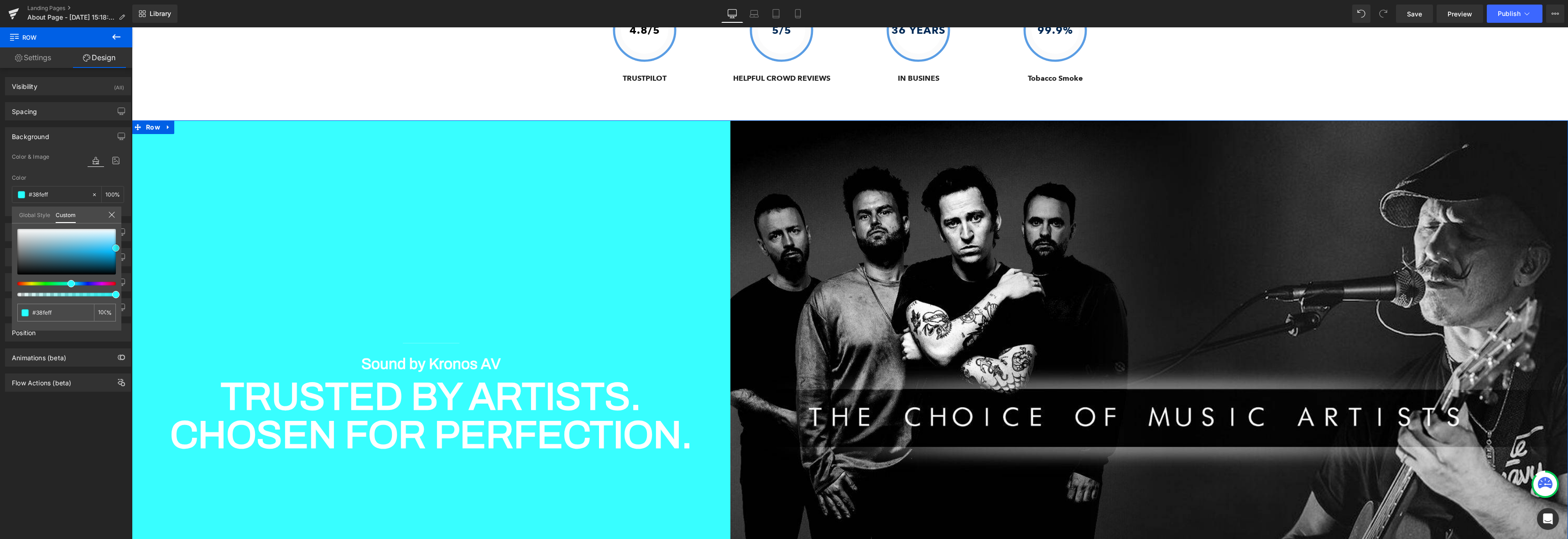
type input "#3dfeff"
type input "#32feff"
type input "#05feff"
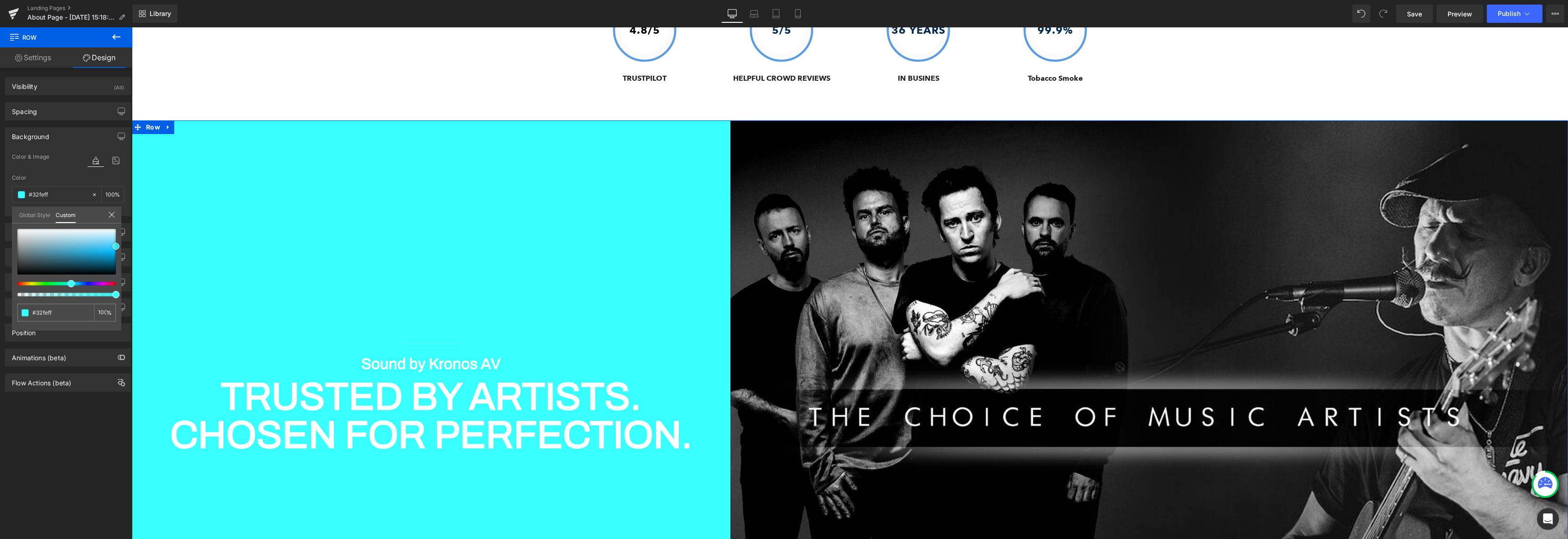
type input "#05feff"
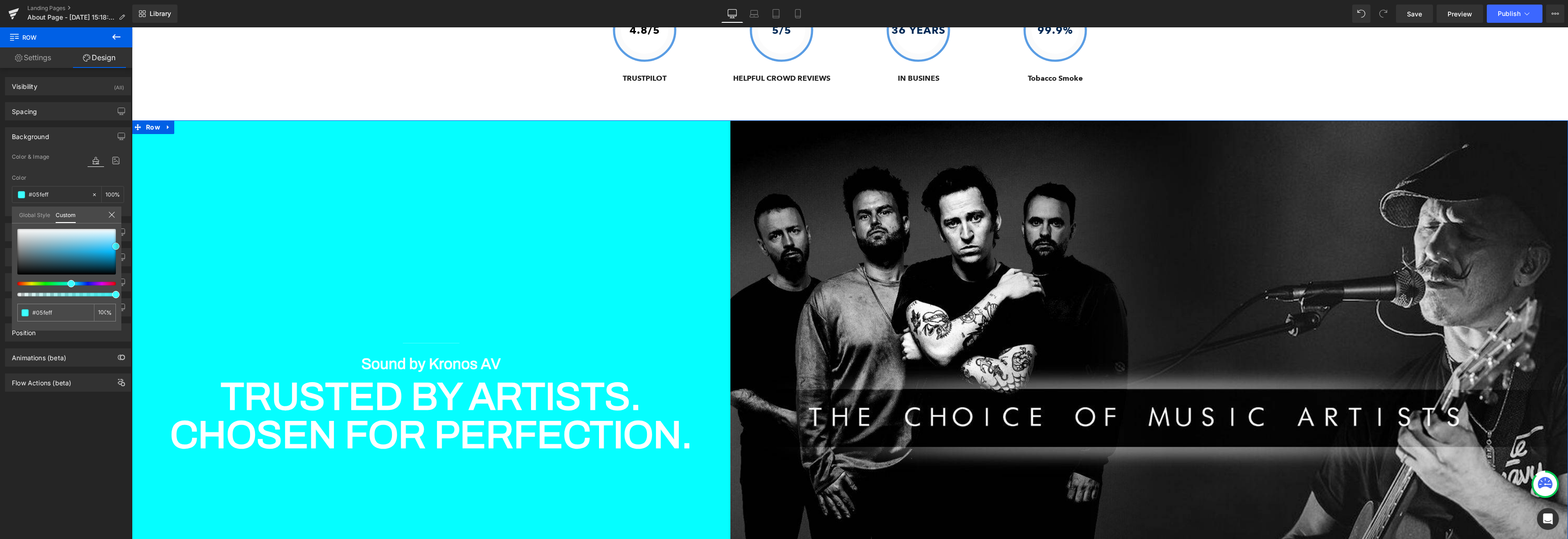
type input "#07d8d8"
type input "#0bc5c5"
type input "#0dc3c3"
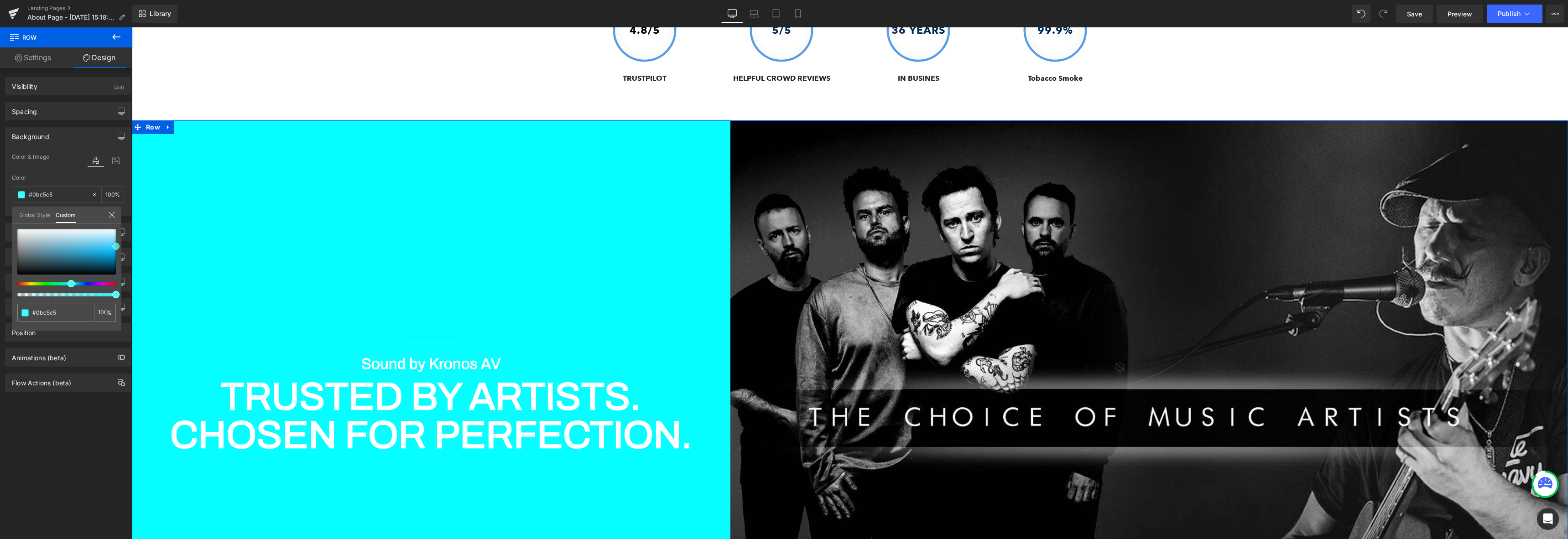
type input "#0dc3c3"
type input "#0db8b8"
type input "#129f9f"
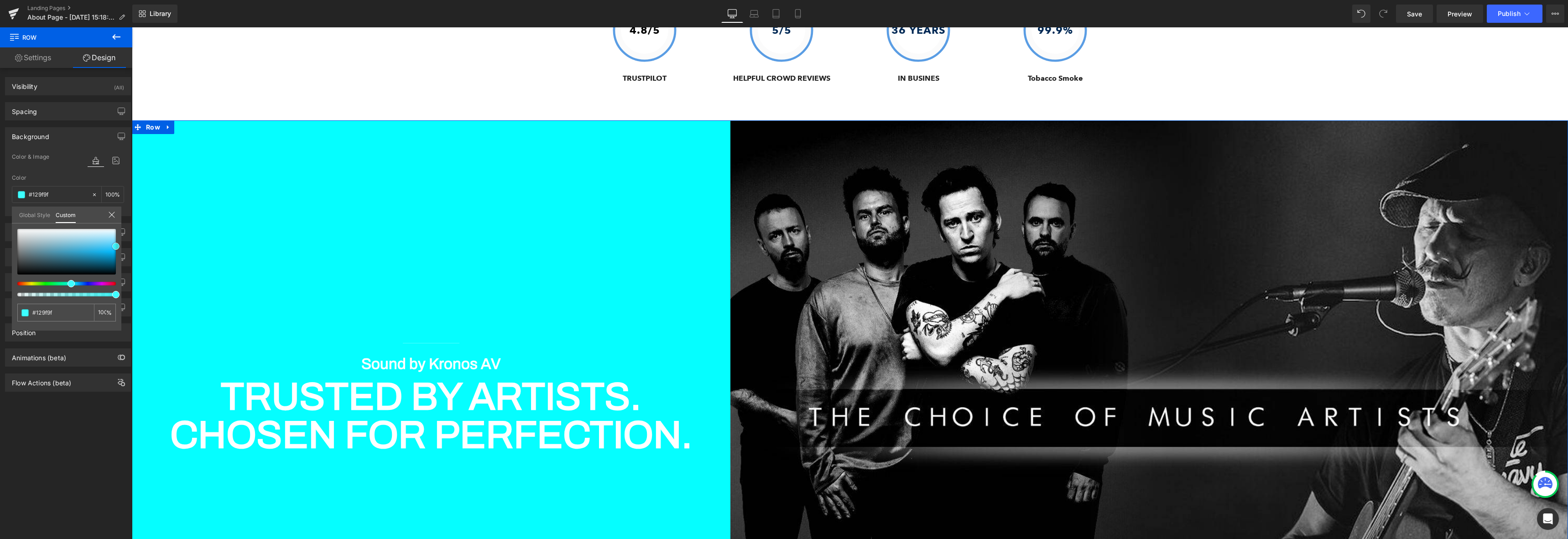
type input "#188585"
type input "#237575"
type input "#306868"
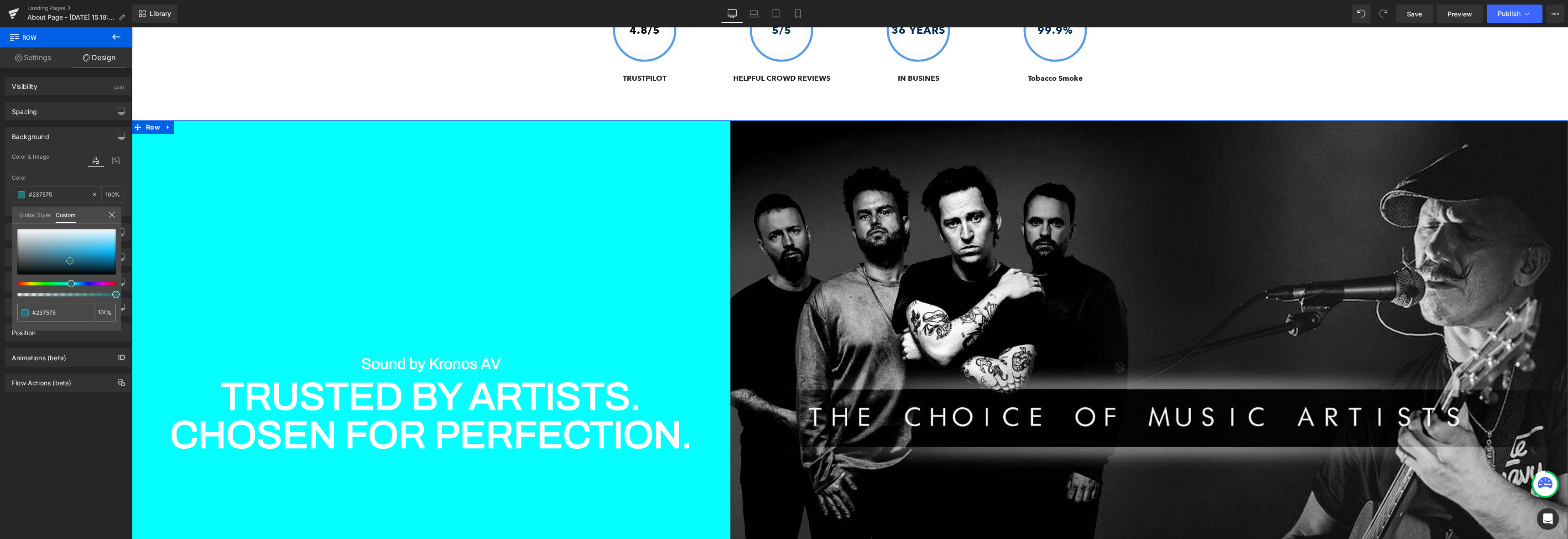
type input "#306868"
type input "#376161"
type input "#395f5f"
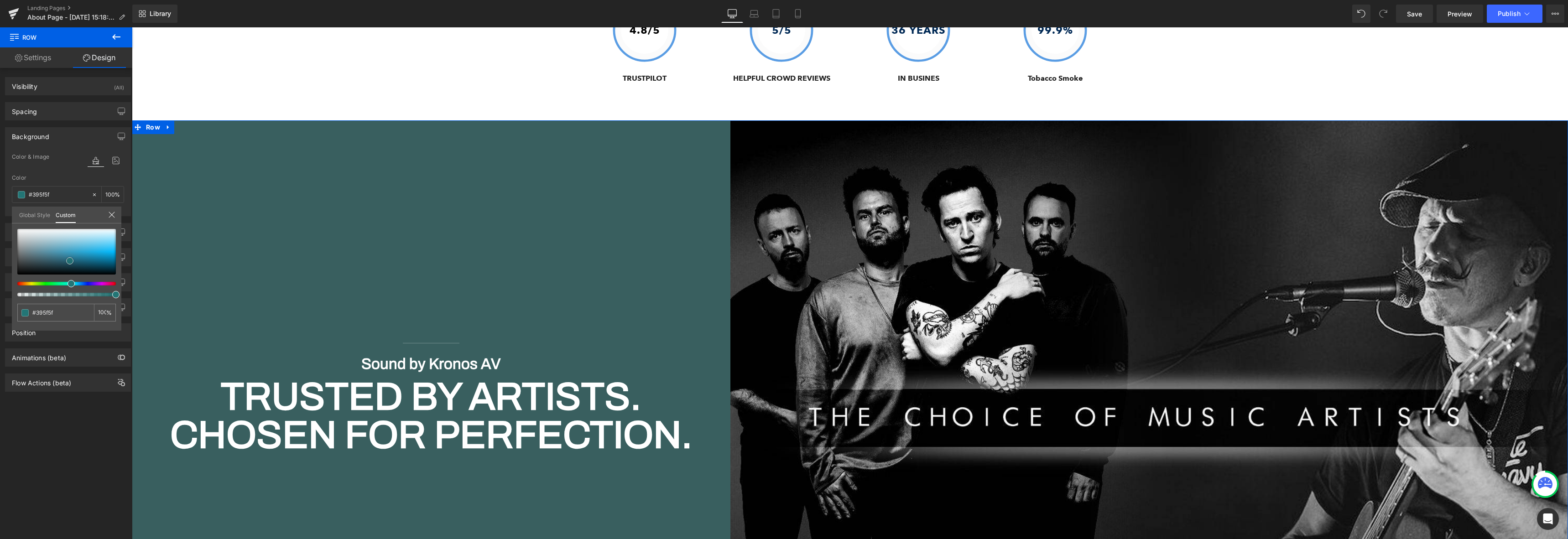
type input "#416666"
type input "#597272"
type input "#737c7c"
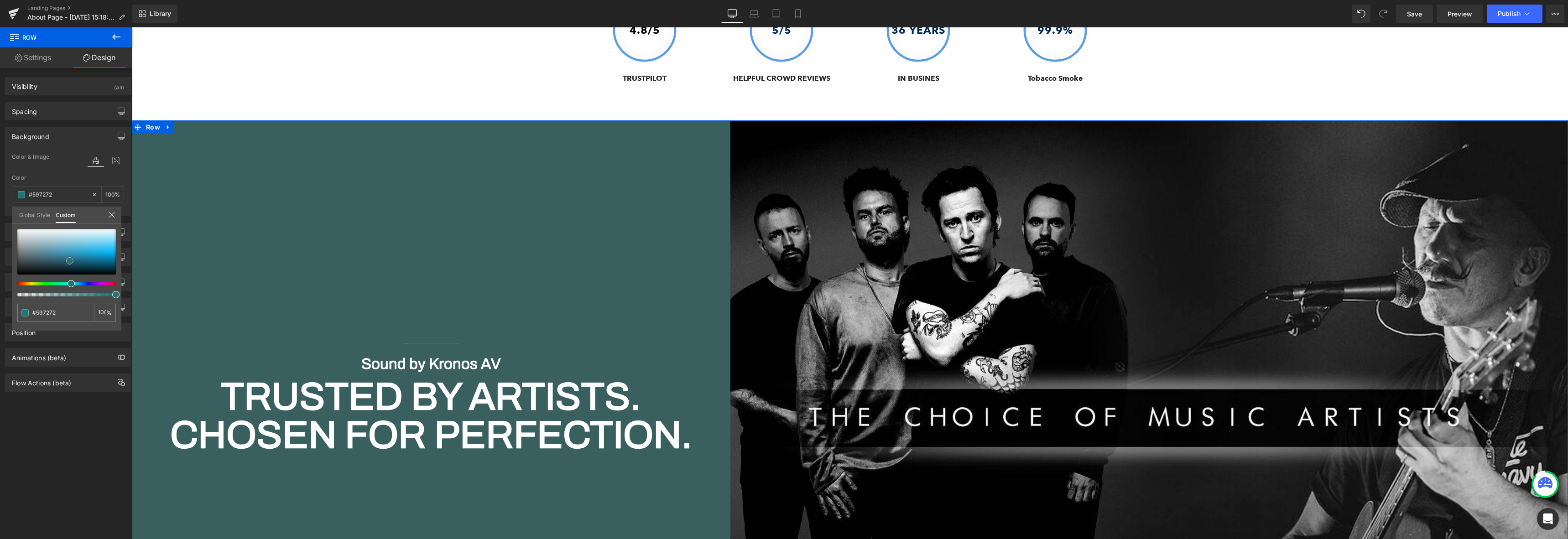
type input "#737c7c"
type input "#7b7e7e"
type input "#7c7c7c"
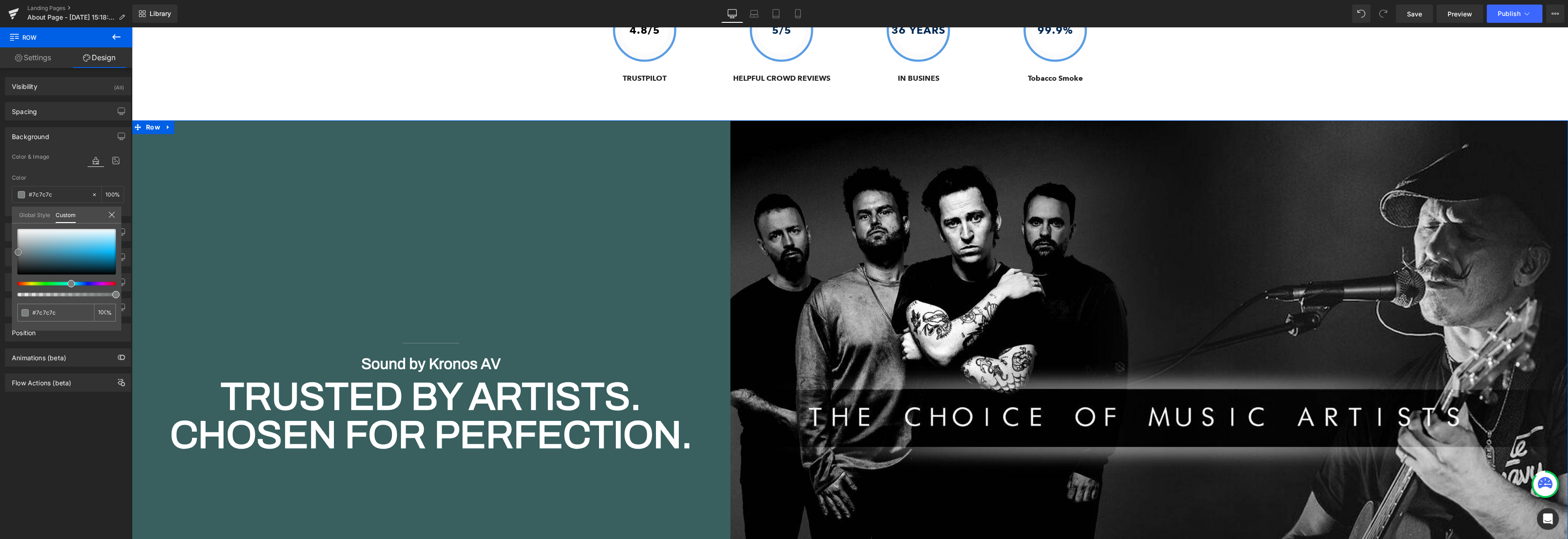
type input "#7f7f7f"
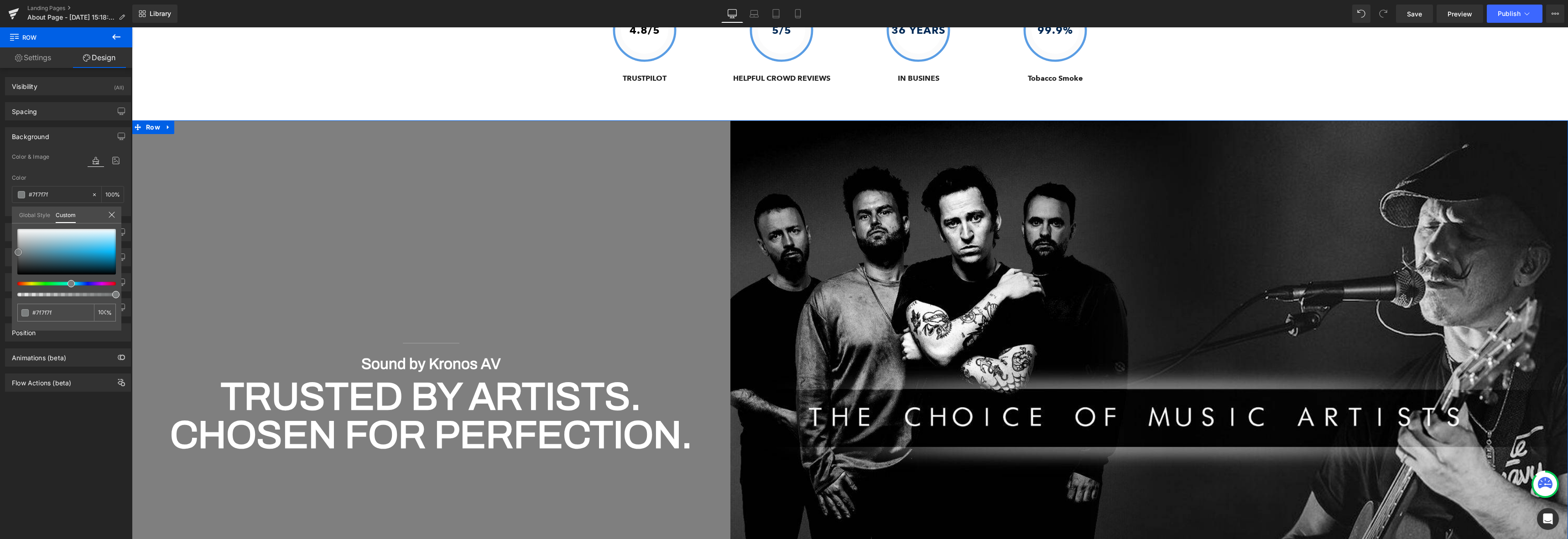
type input "#828282"
type input "#848484"
type input "#7f7f7f"
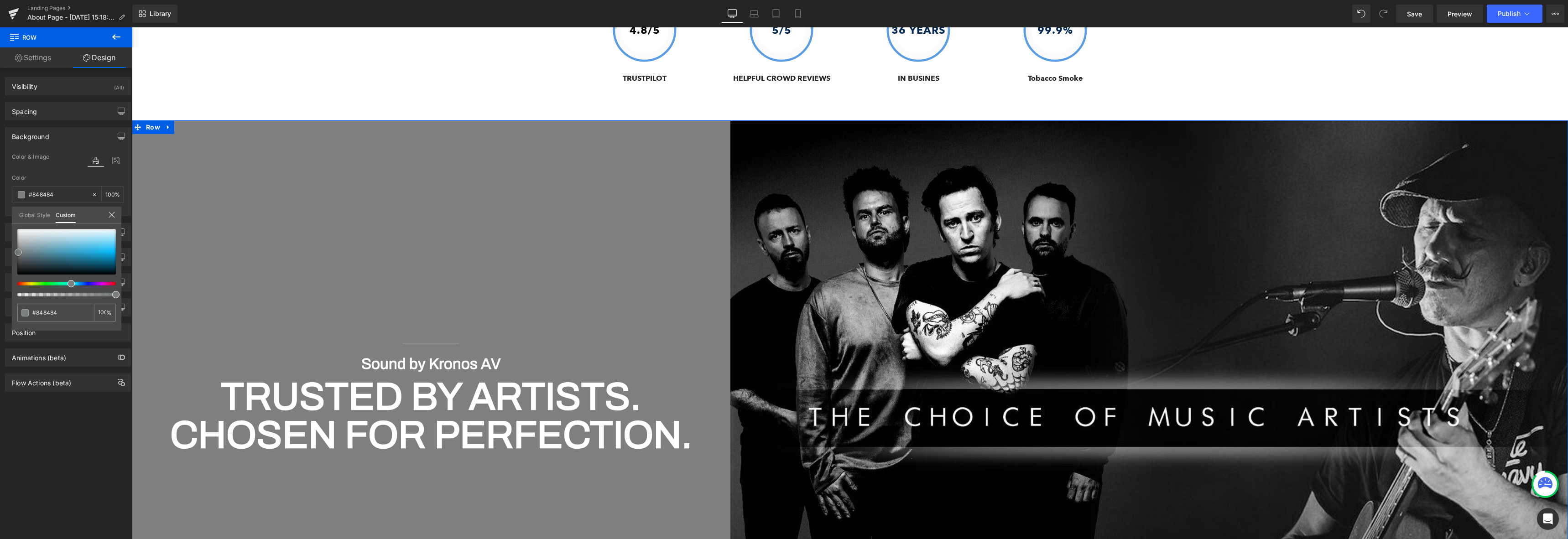
type input "#7f7f7f"
type input "#7c7c7c"
type input "#757575"
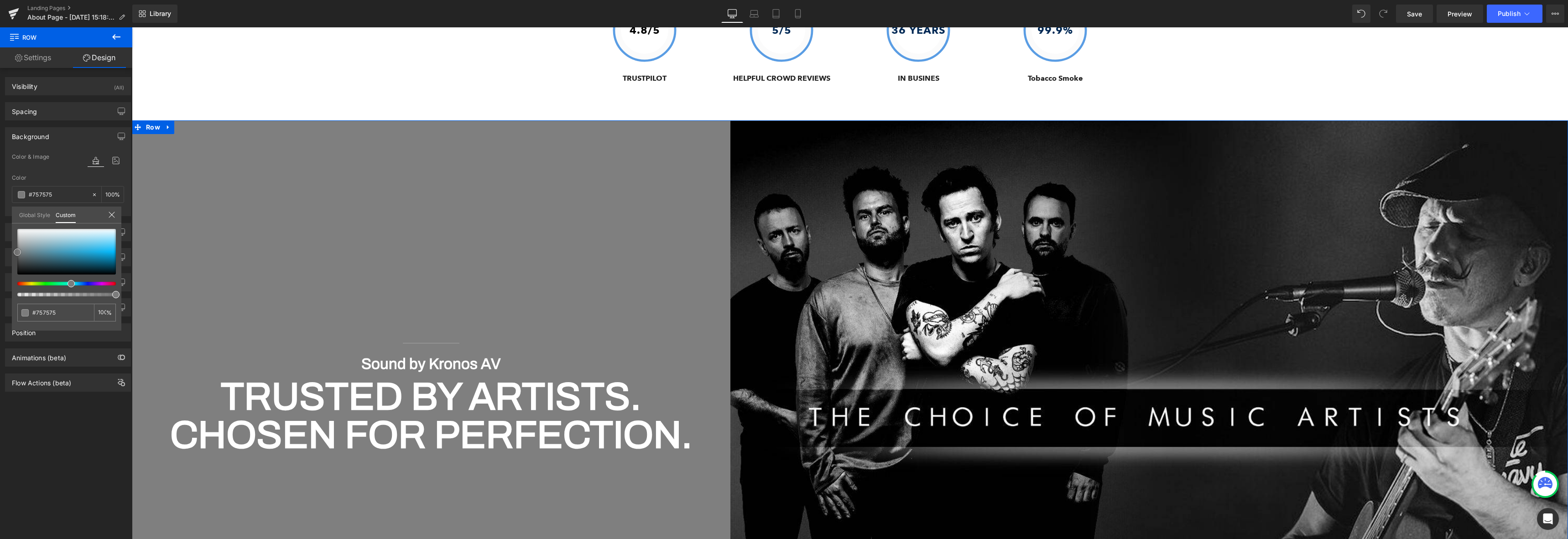
type input "#727272"
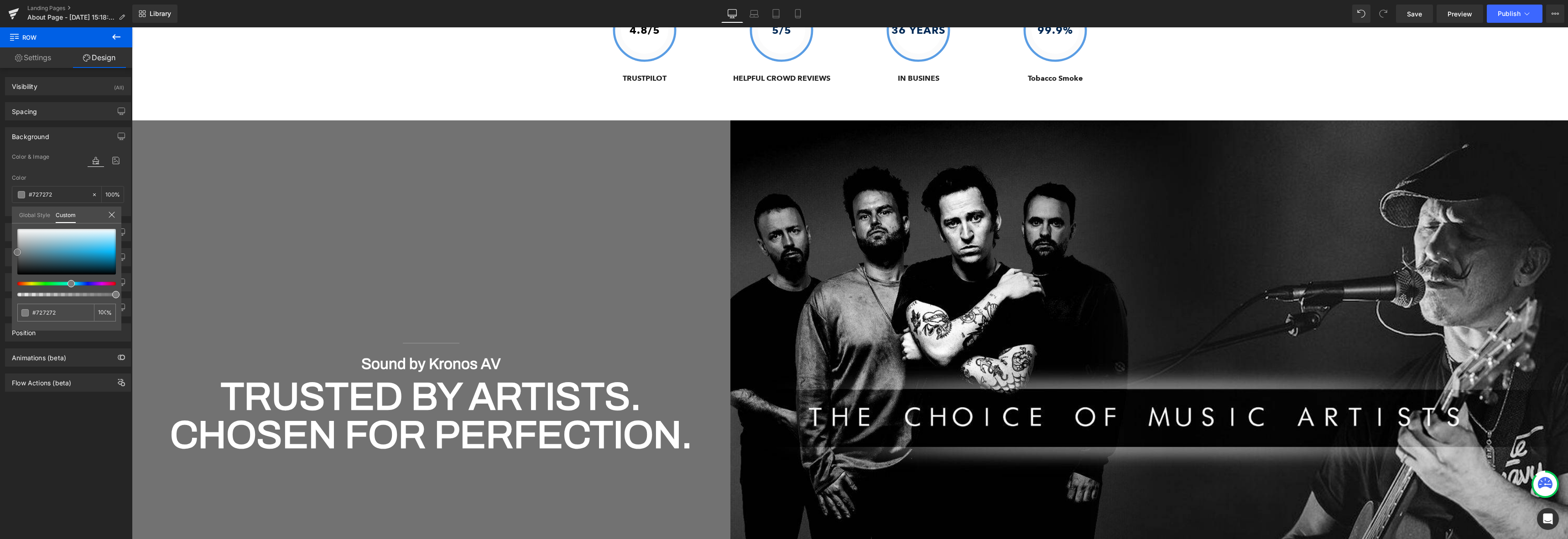
type input "#707070"
type input "#6d6d6d"
type input "#686868"
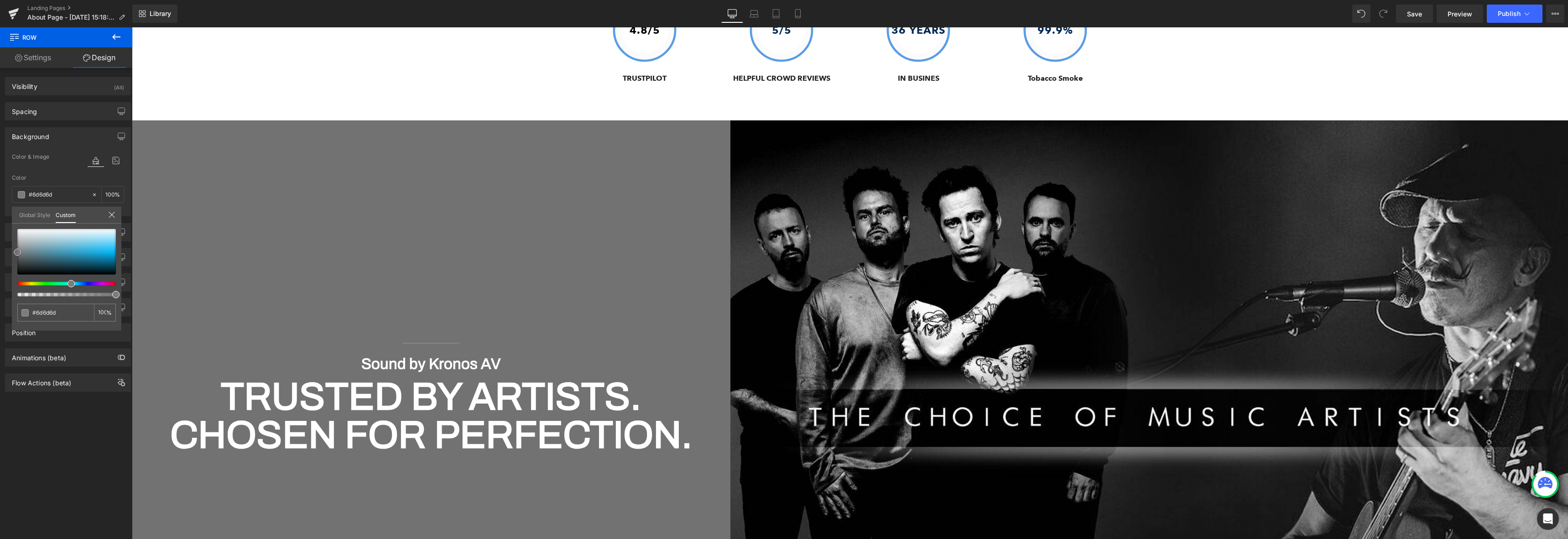
type input "#686868"
type input "#666666"
type input "#606060"
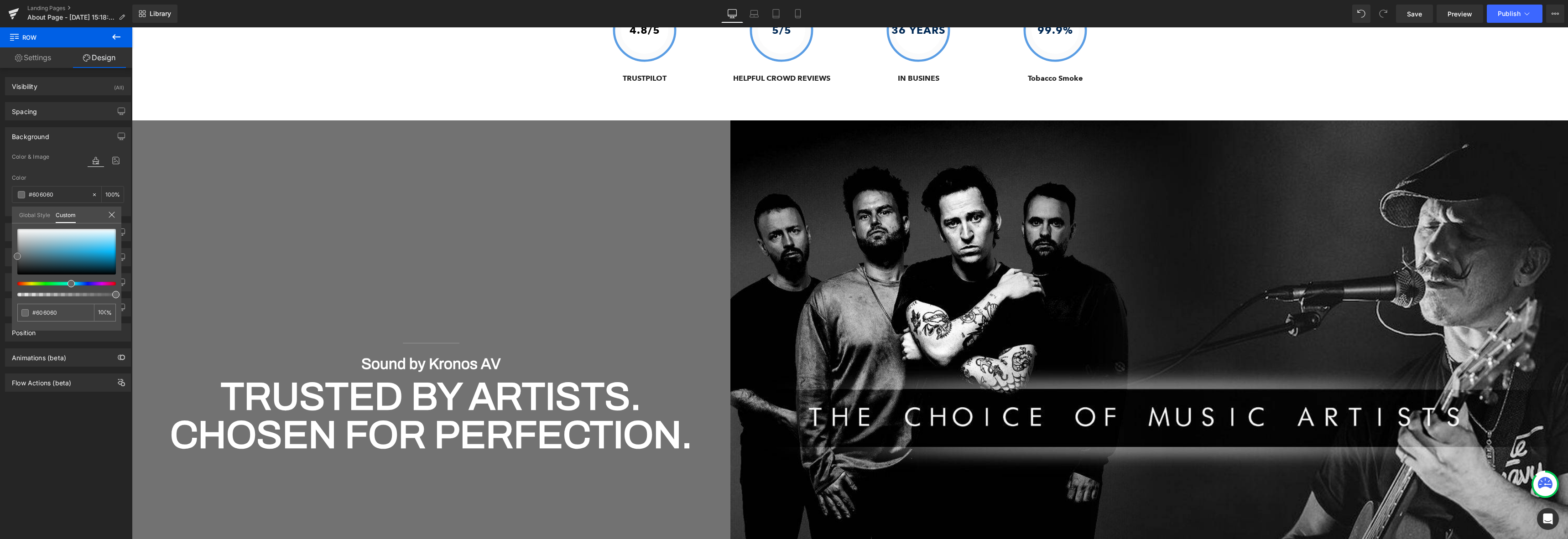
type input "#595959"
type input "#4f4f4f"
type input "#4c4c4c"
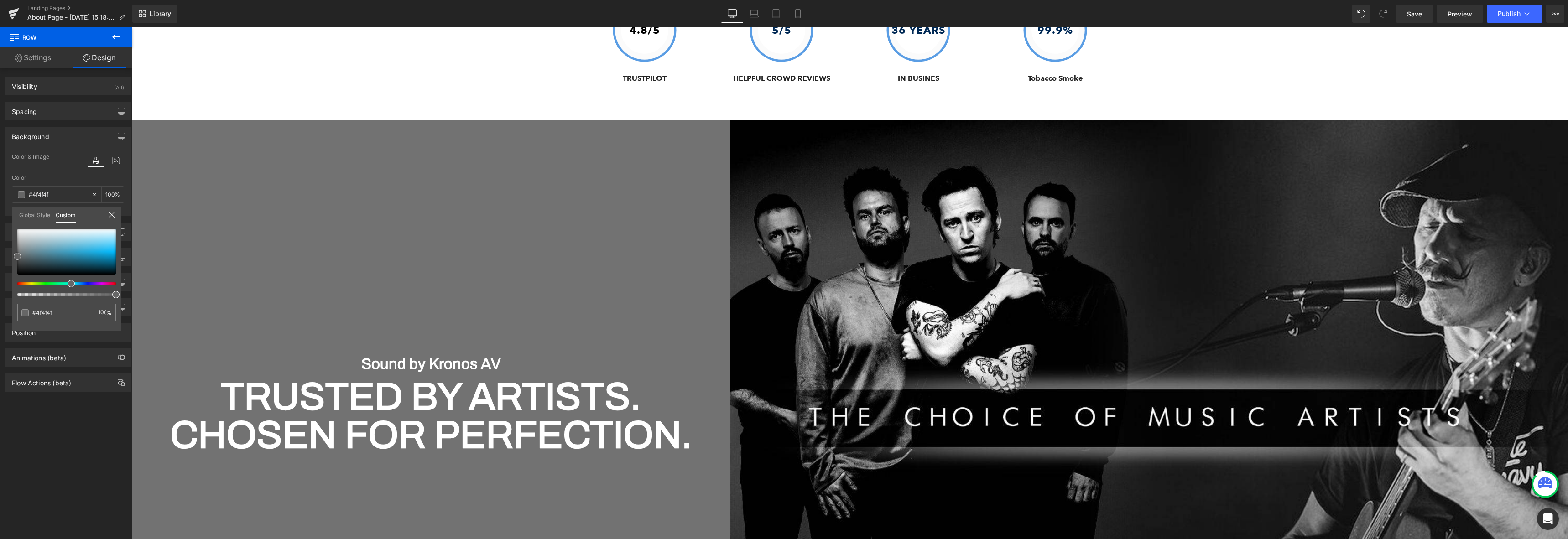
type input "#4c4c4c"
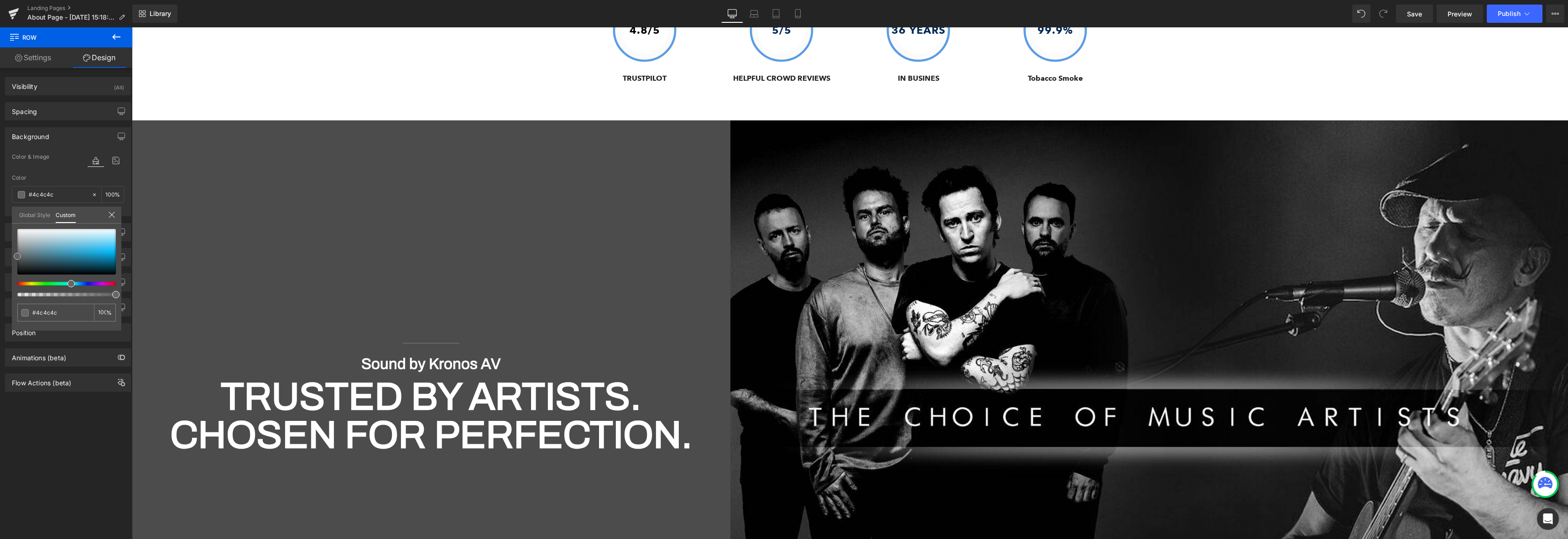
type input "#474747"
type input "#424242"
type input "#3d3d3d"
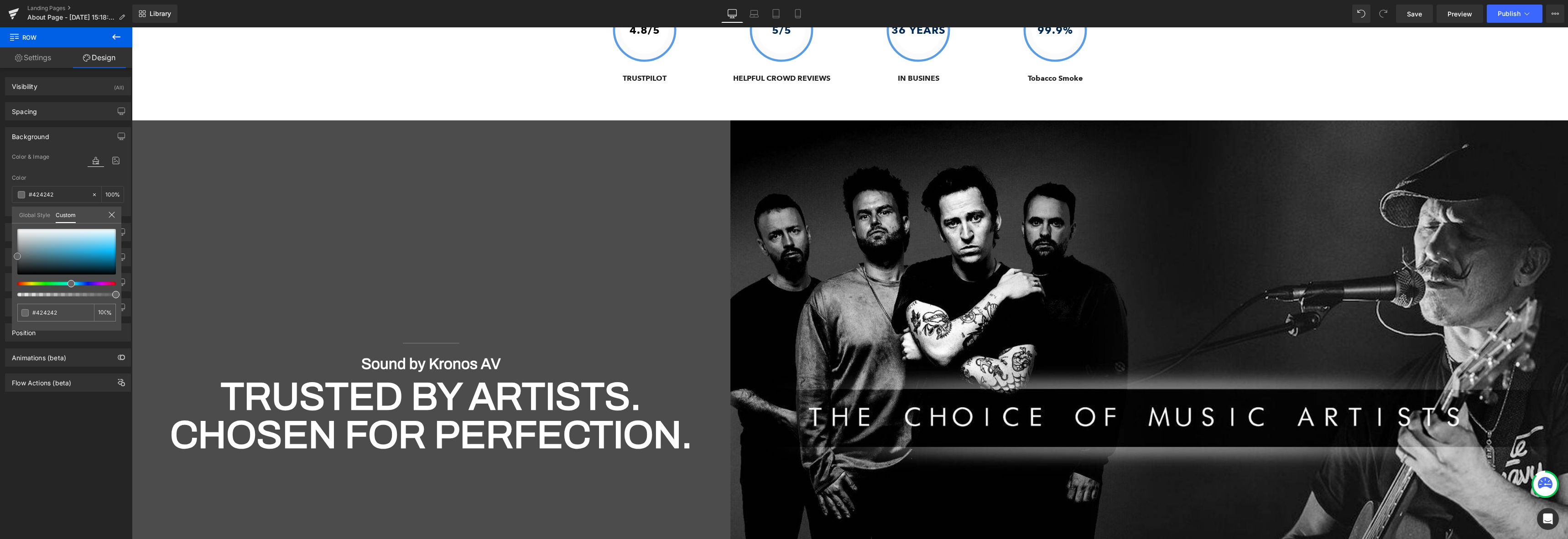
type input "#3d3d3d"
type input "#383838"
type input "#353535"
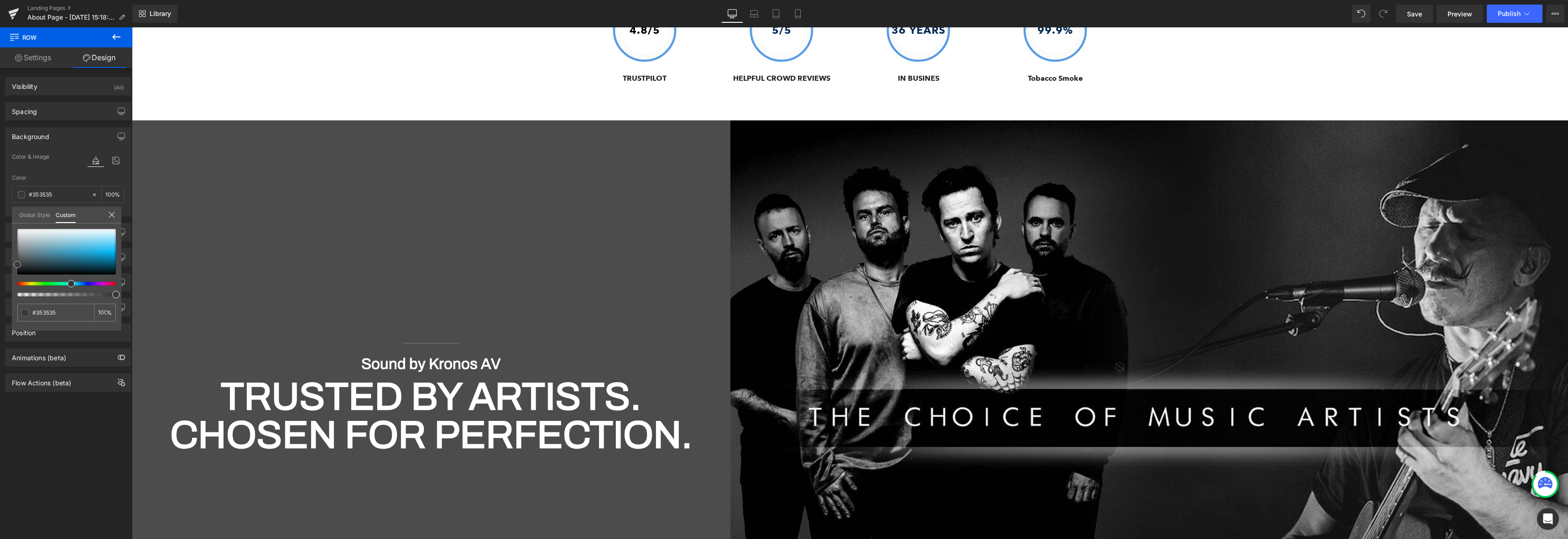
type input "#333333"
type input "#303030"
type input "#2b2b2b"
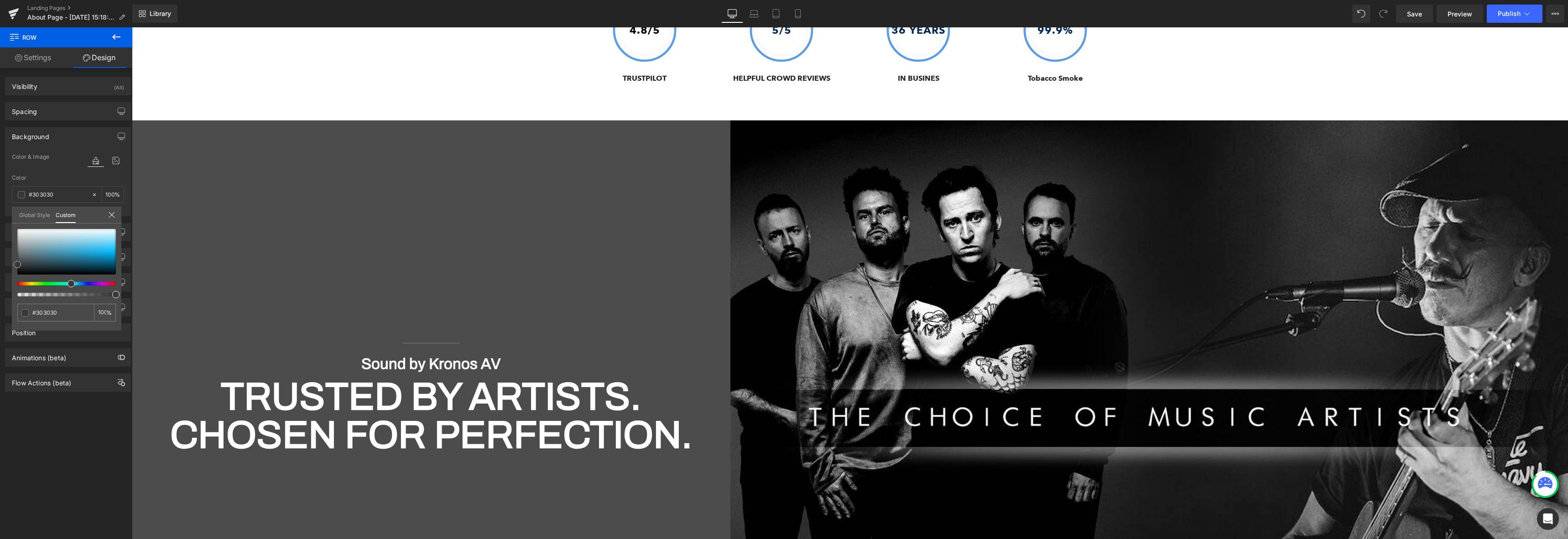
type input "#2b2b2b"
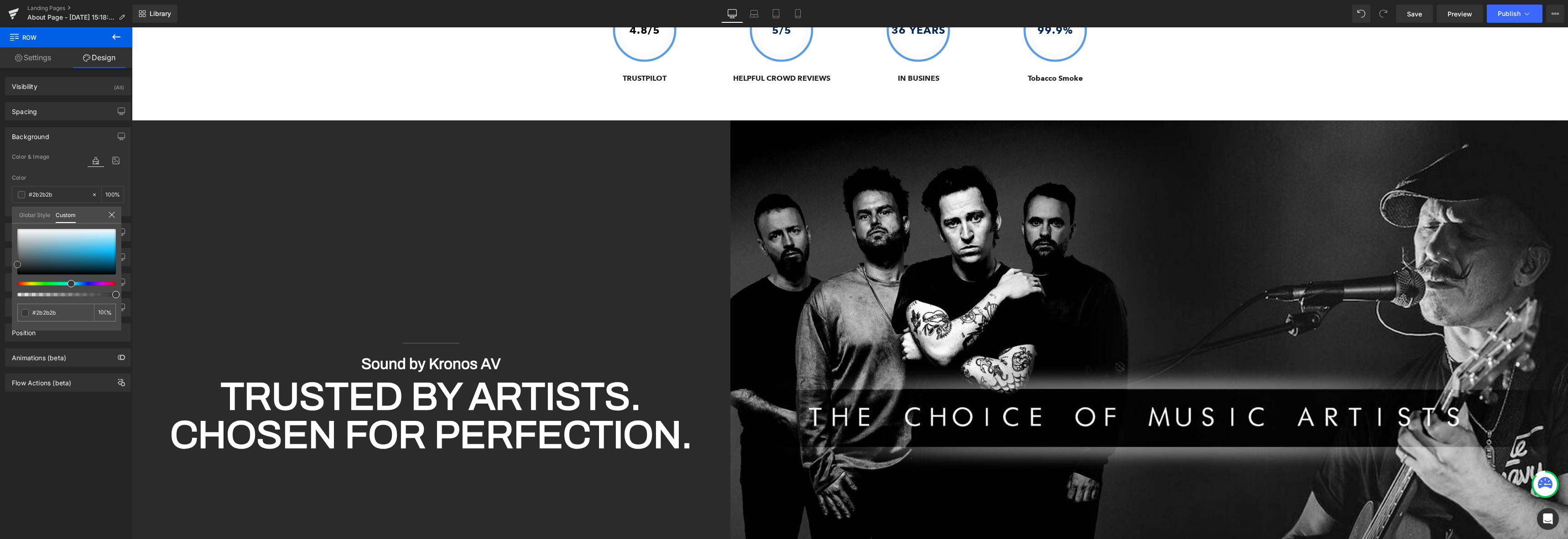
type input "#262626"
type input "#212121"
type input "#1e1e1e"
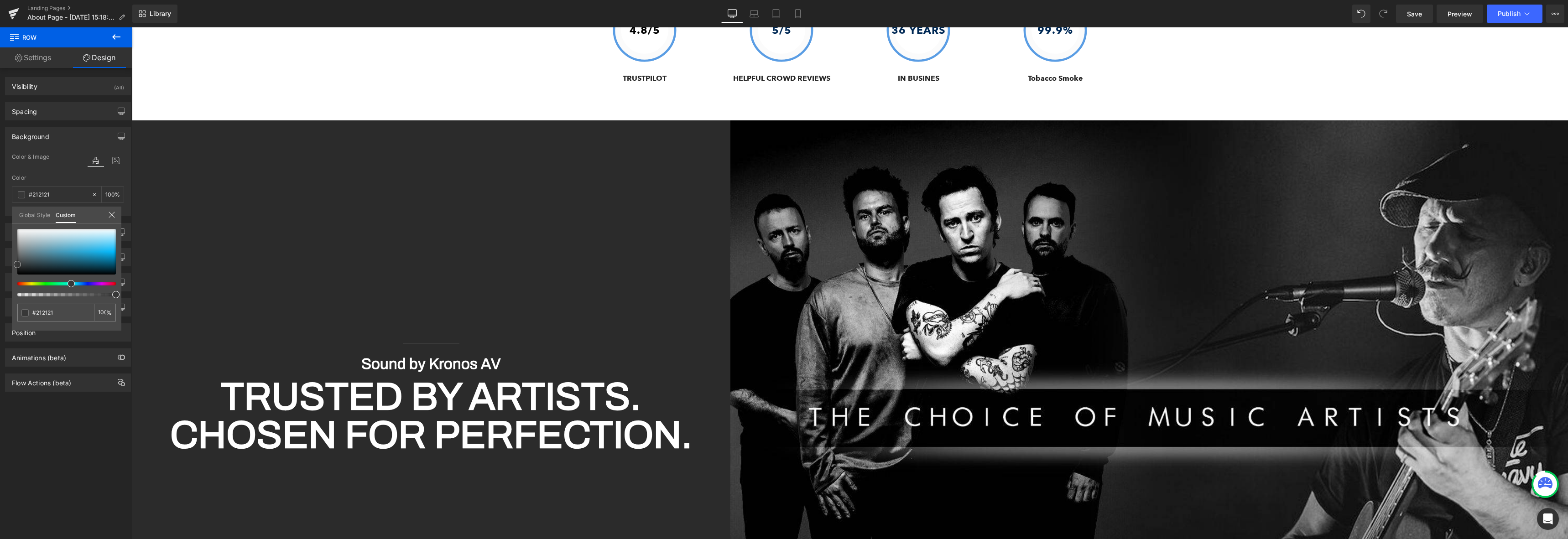
type input "#1e1e1e"
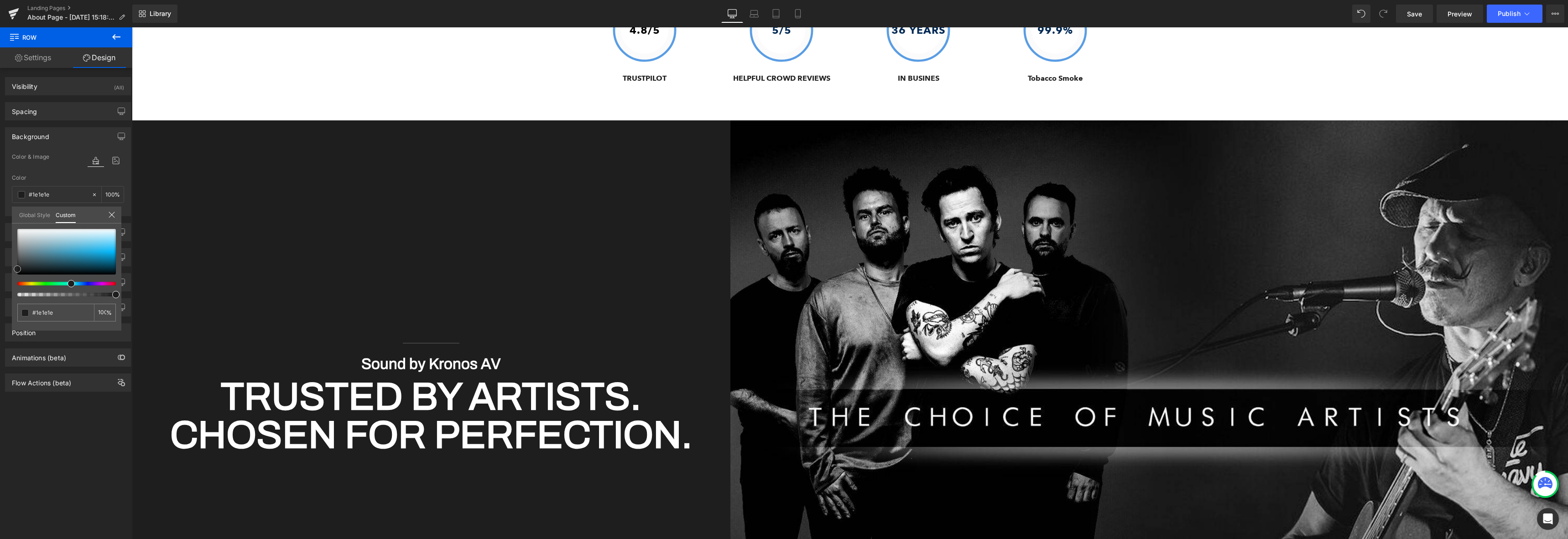
type input "#282828"
type input "#2d2d2d"
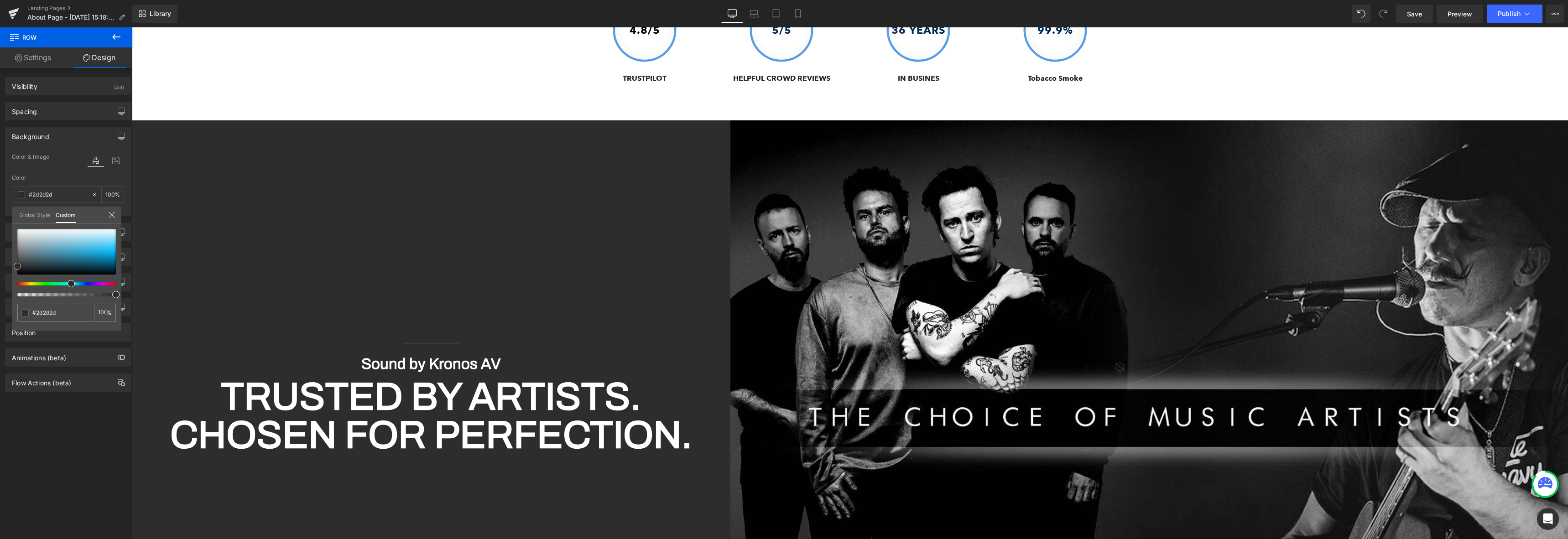
type input "#353535"
type input "#424242"
type input "#4f4f4f"
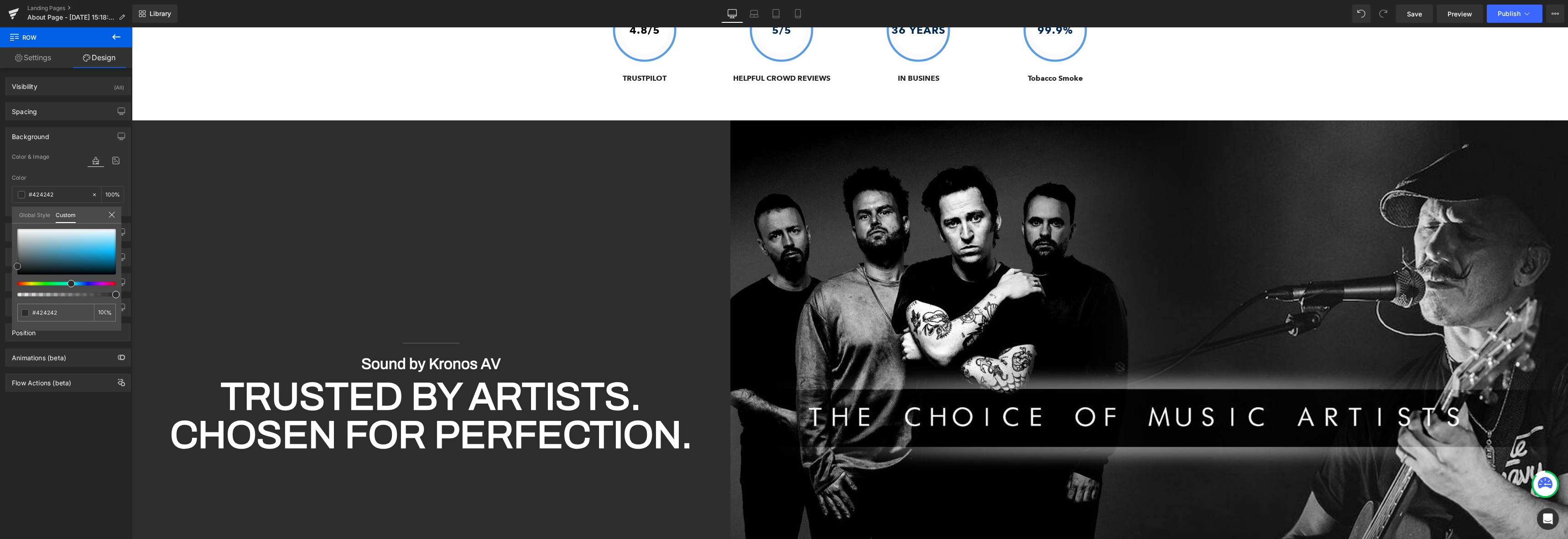
type input "#4f4f4f"
type input "#545454"
type input "#565656"
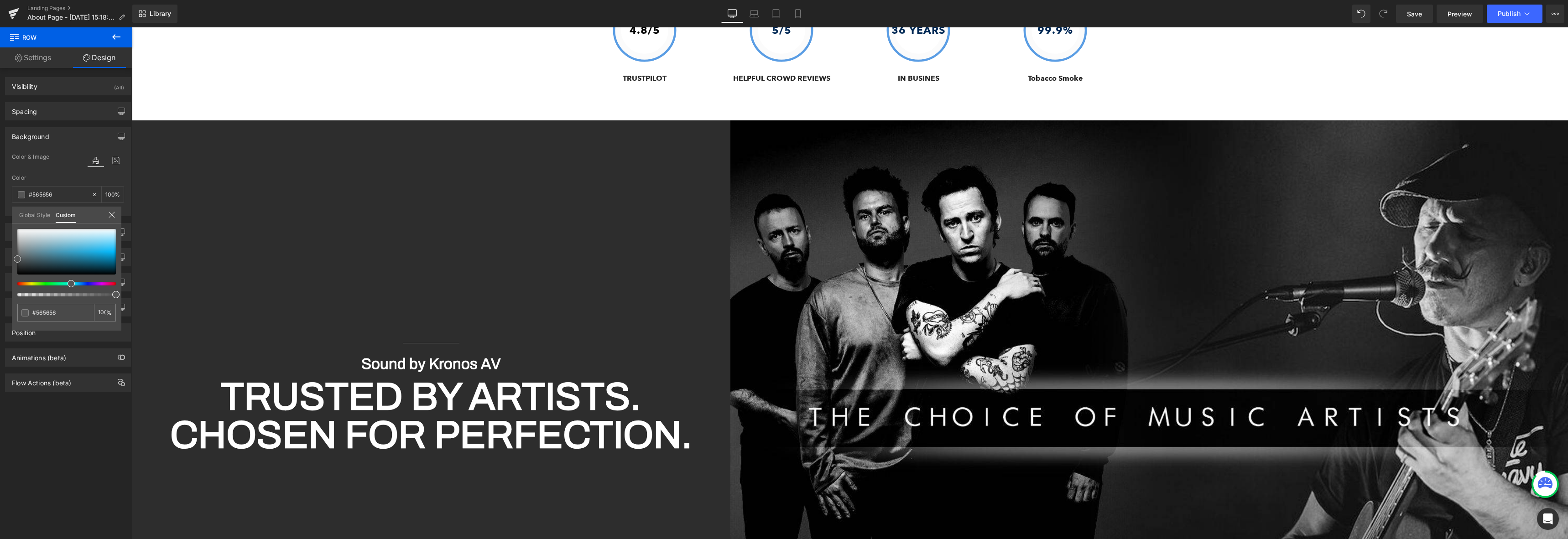
type input "#595959"
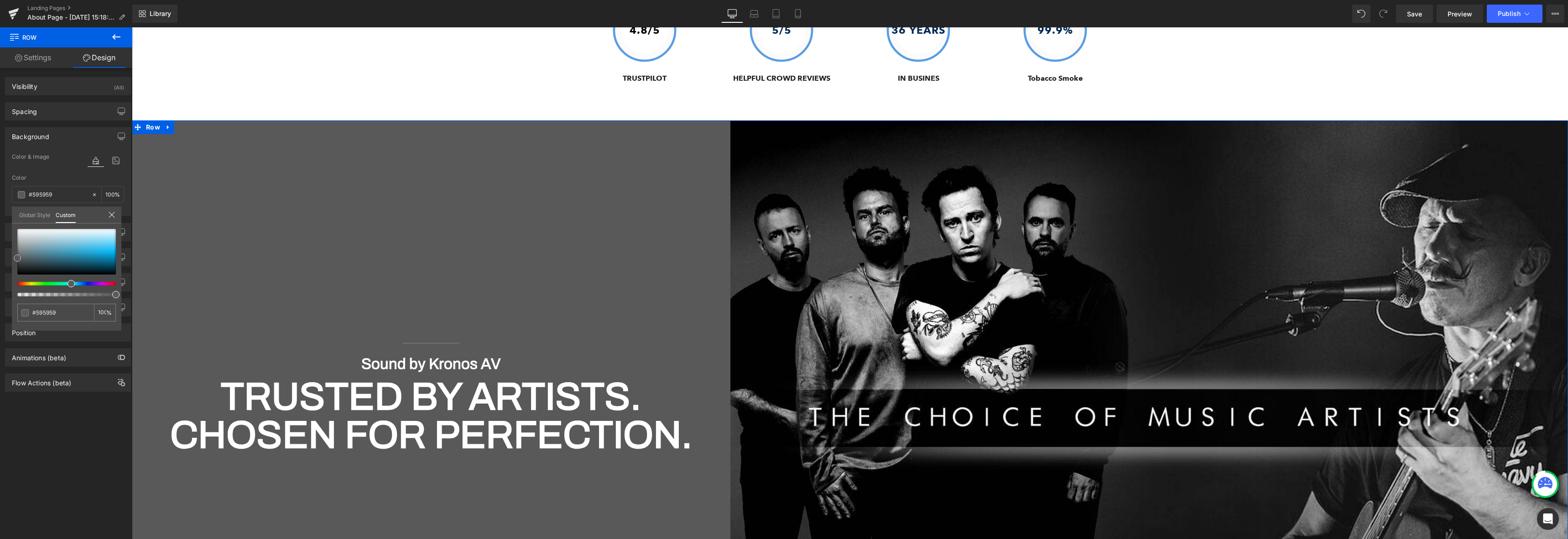
type input "#5b5b5b"
type input "#5e5e5e"
type input "#666666"
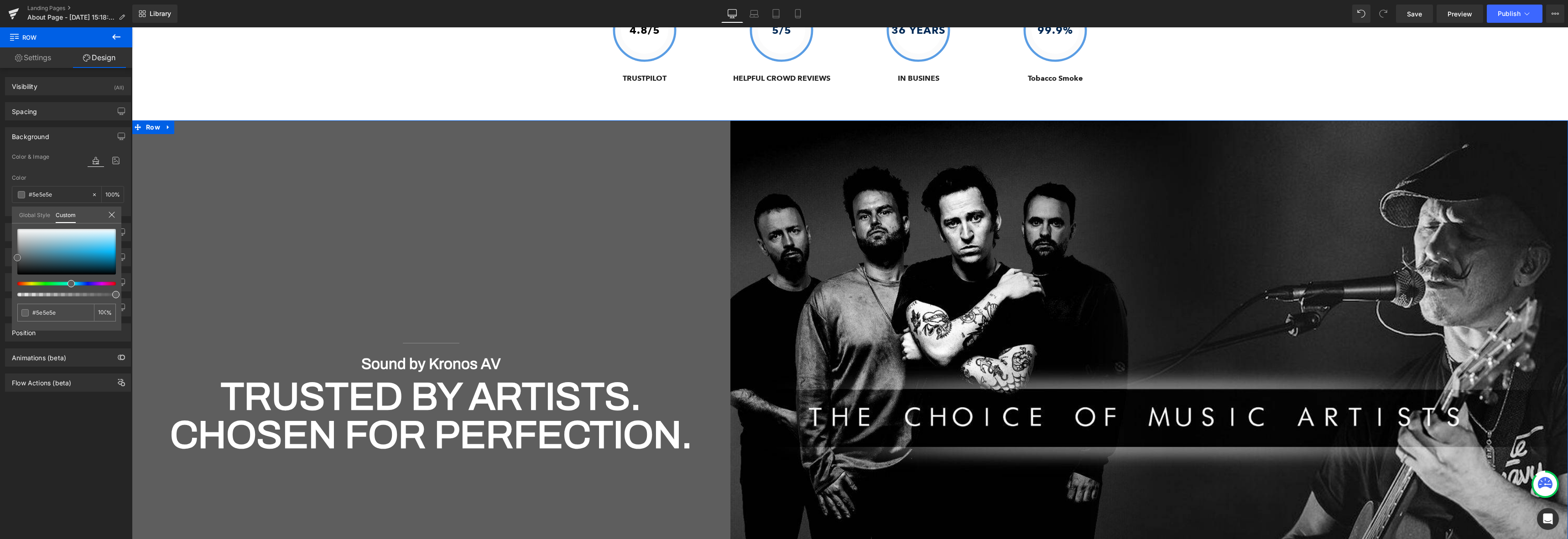
type input "#666666"
type input "#686868"
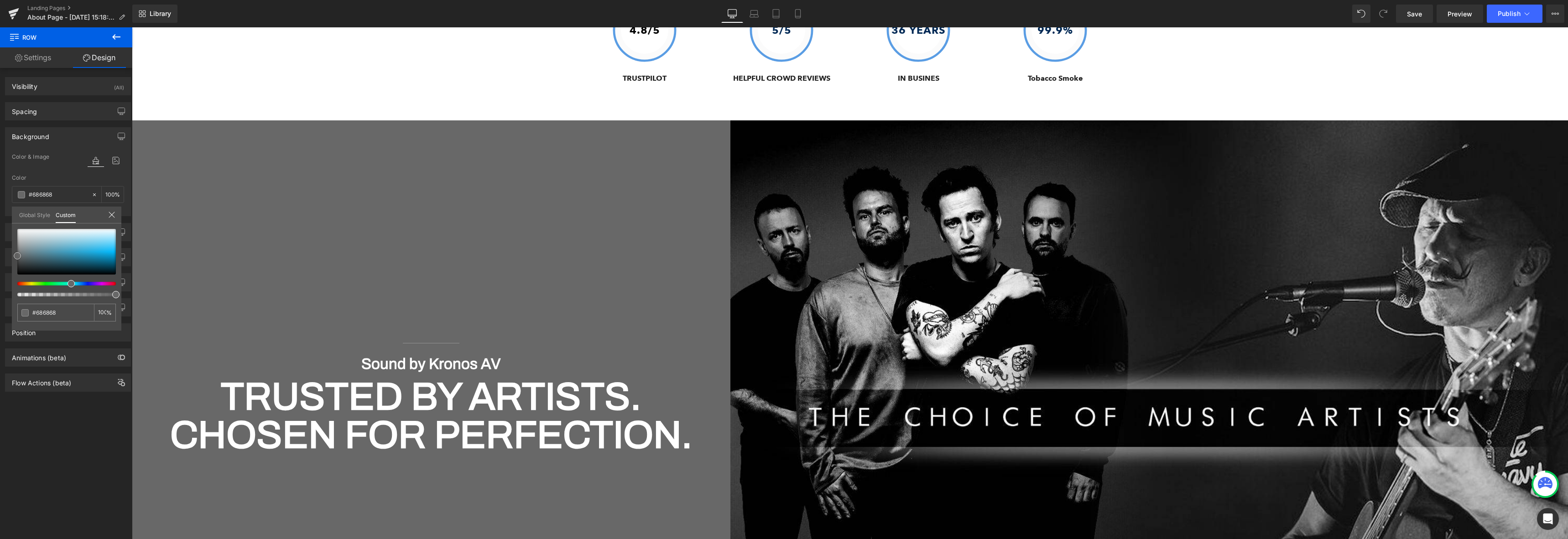
drag, startPoint x: 50, startPoint y: 245, endPoint x: -1, endPoint y: 256, distance: 52.2
click at [0, 256] on html "Heading You are previewing how the will restyle your page. You can not edit Ele…" at bounding box center [784, 270] width 1568 height 539
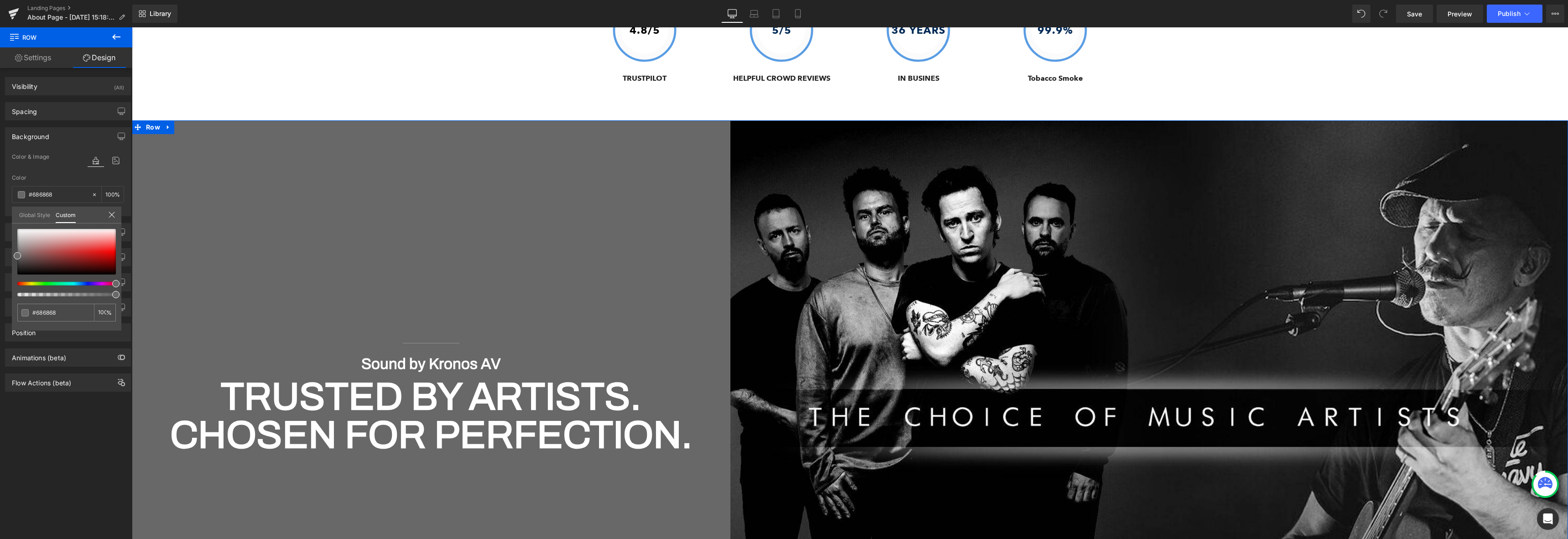
drag, startPoint x: 88, startPoint y: 285, endPoint x: 130, endPoint y: 283, distance: 42.0
click at [130, 216] on div "Background Color & Image color rgba(104, 104, 104, 1) Color #686868 100 % Image…" at bounding box center [68, 168] width 136 height 96
type input "#bb1f1f"
type input "#bc1e1e"
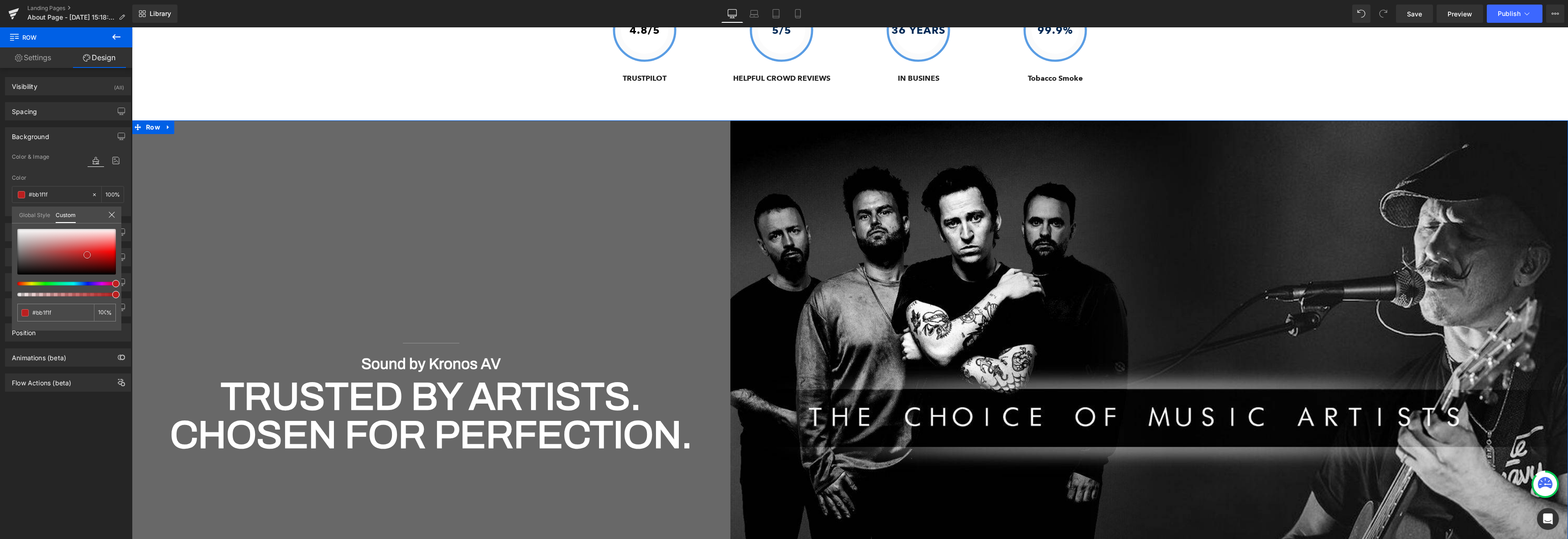
type input "#bc1e1e"
type input "#c71313"
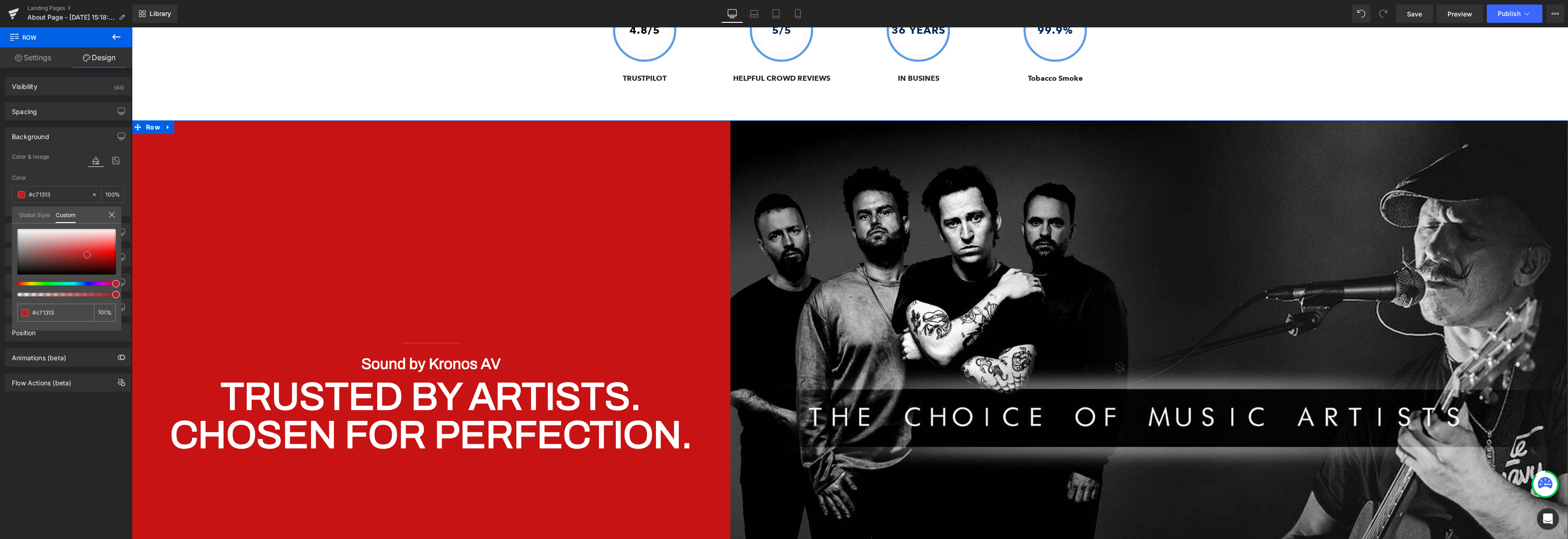
type input "#d10909"
type input "#d20808"
type input "#d50505"
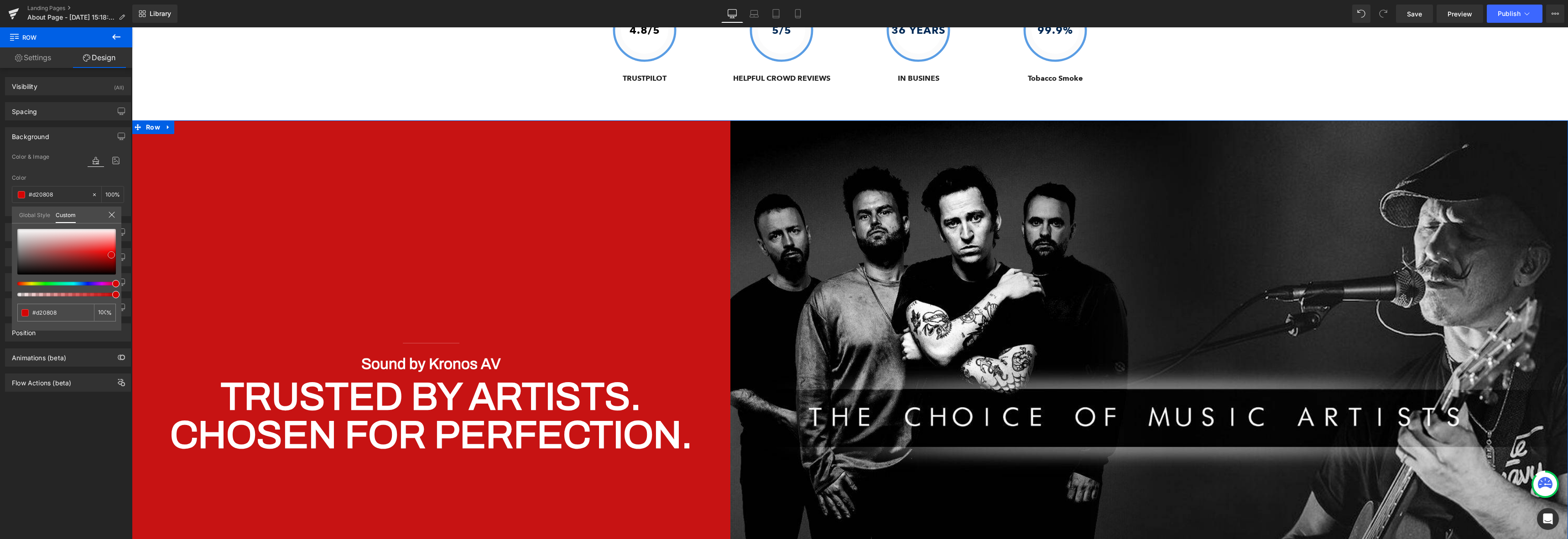
type input "#d50505"
type input "#db0000"
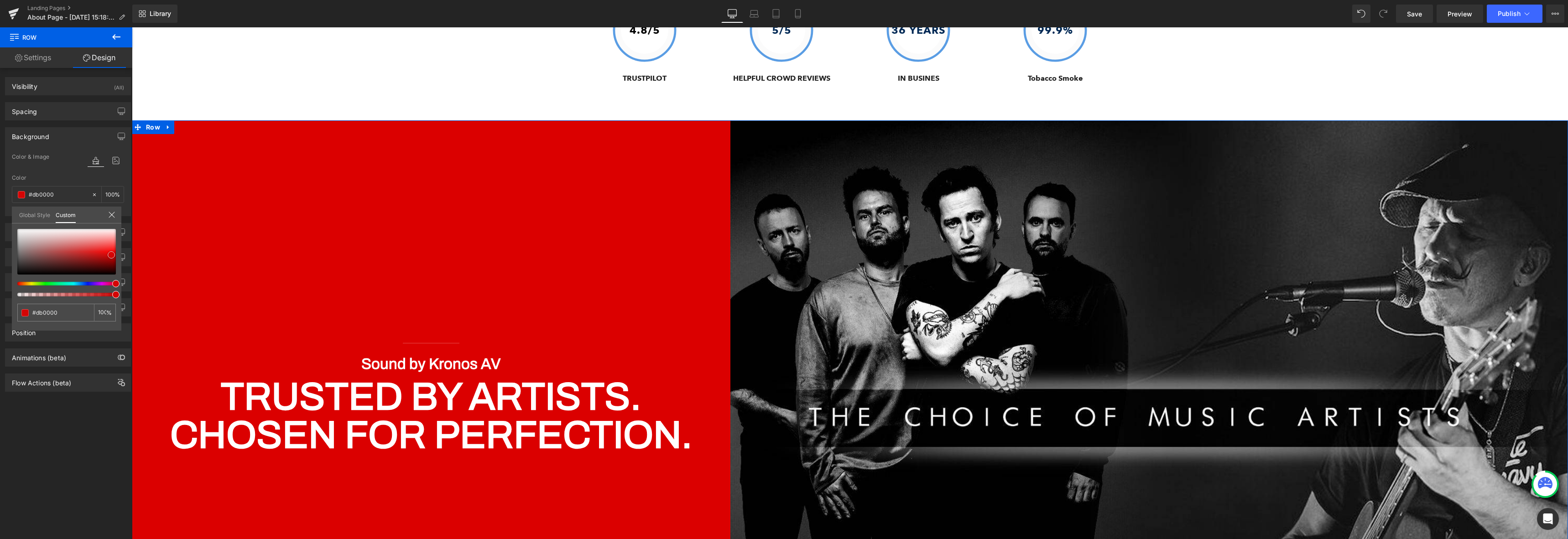
type input "#c10000"
type input "#7a0000"
type input "#330000"
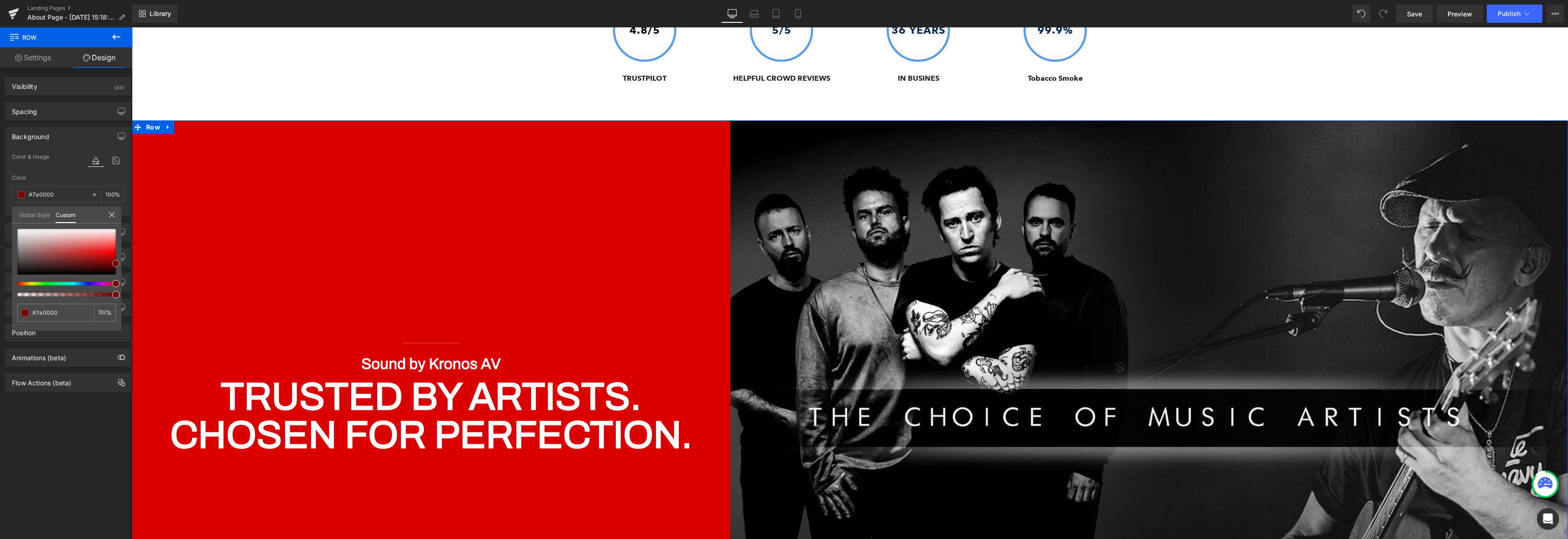
type input "#330000"
type input "#050000"
type input "#000000"
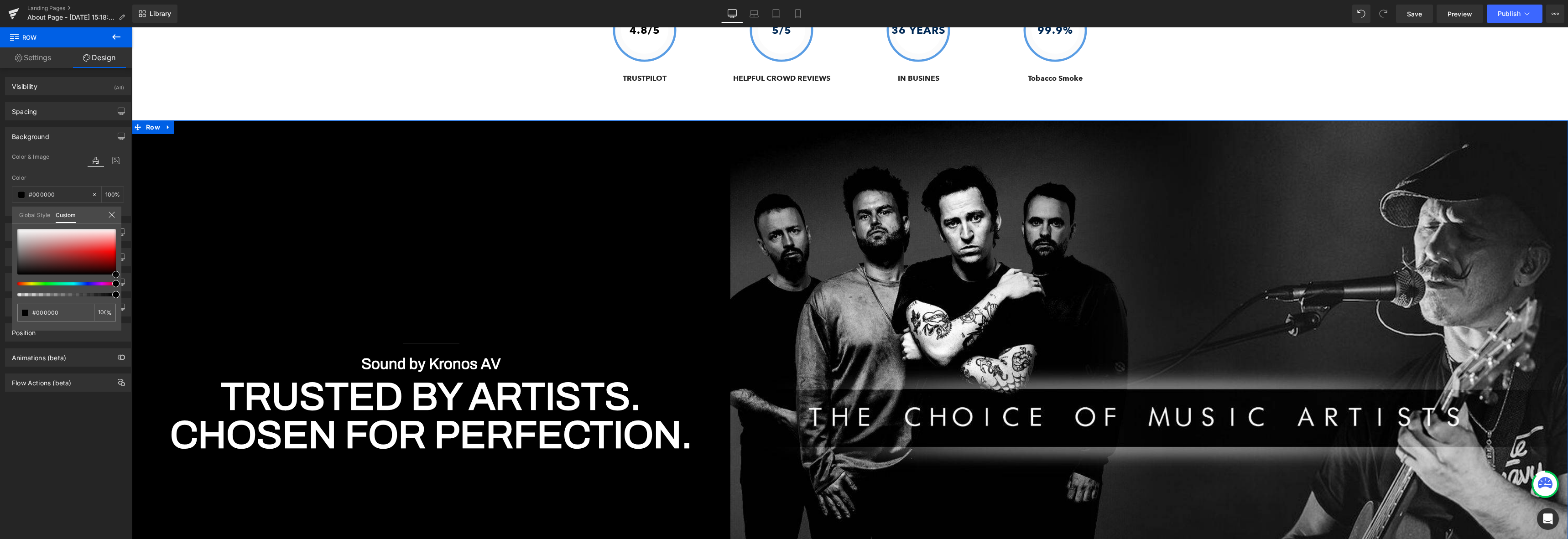
type input "#140000"
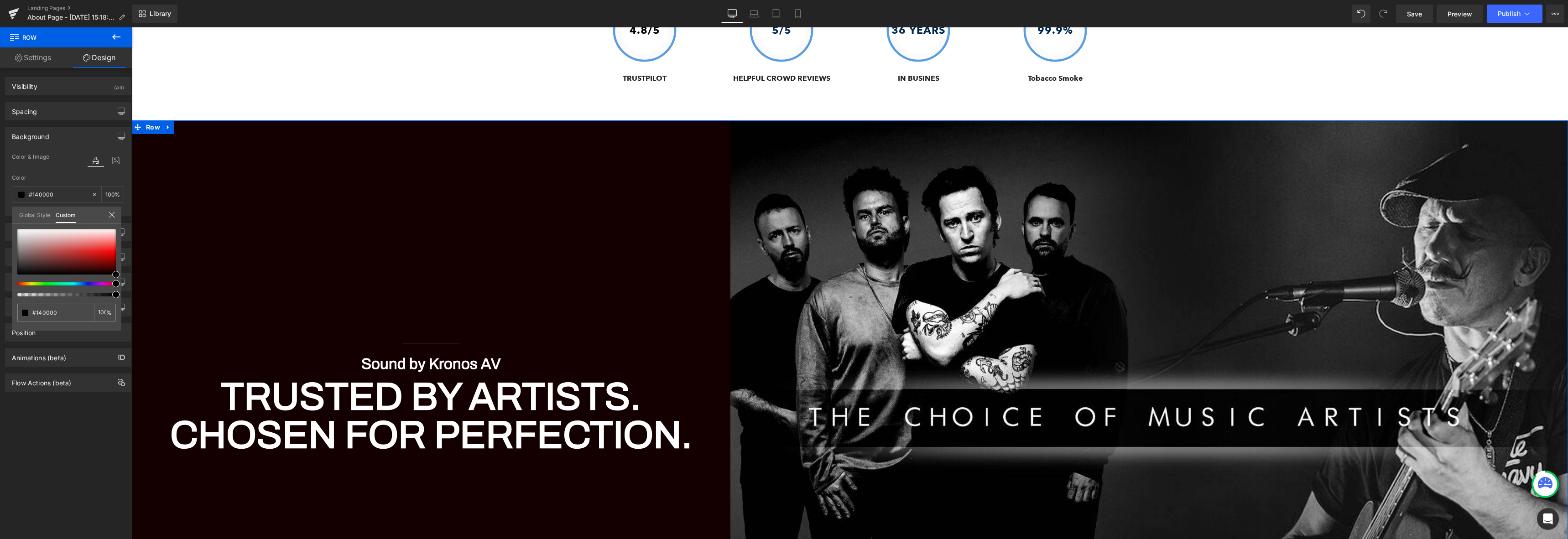
type input "#3d0000"
type input "#470000"
type input "#4c0000"
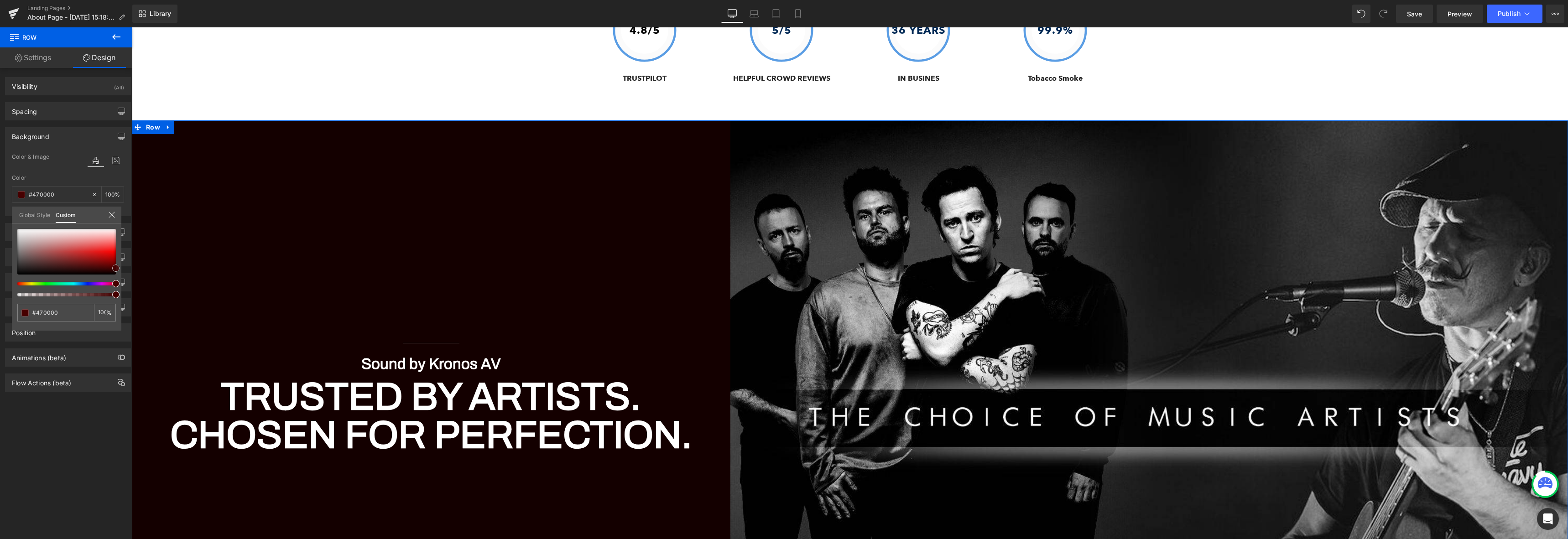
type input "#4c0000"
type input "#5b0000"
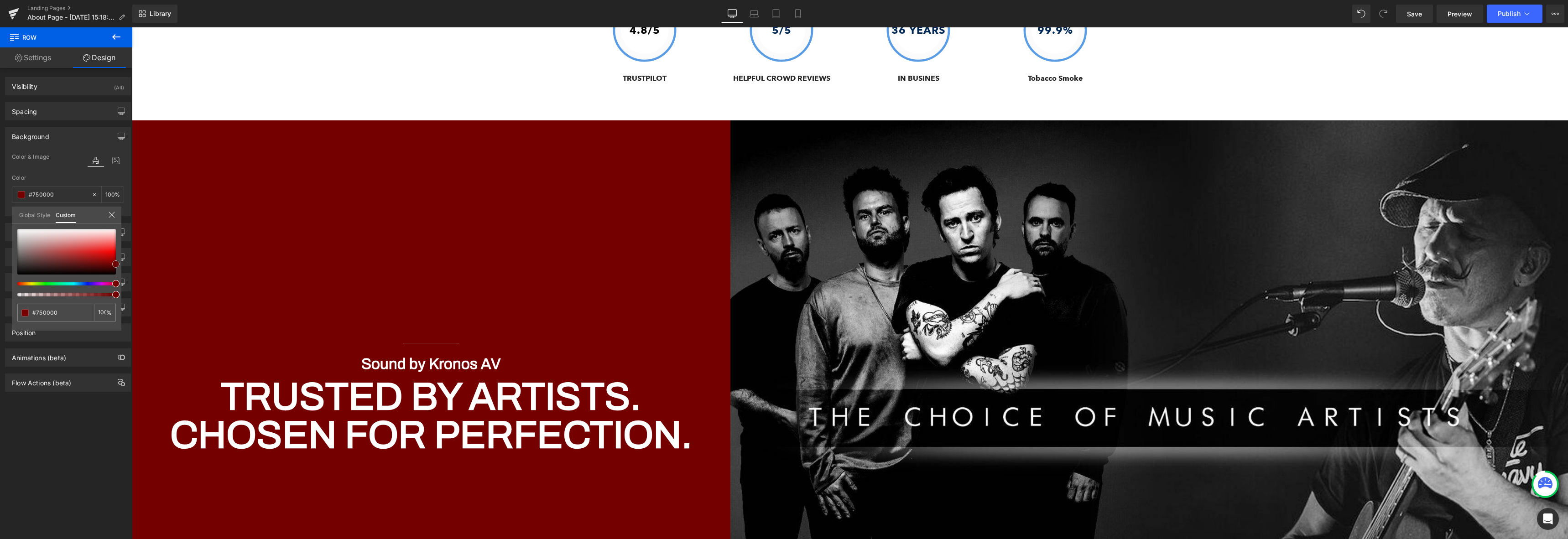
drag, startPoint x: 219, startPoint y: 282, endPoint x: 263, endPoint y: 291, distance: 44.9
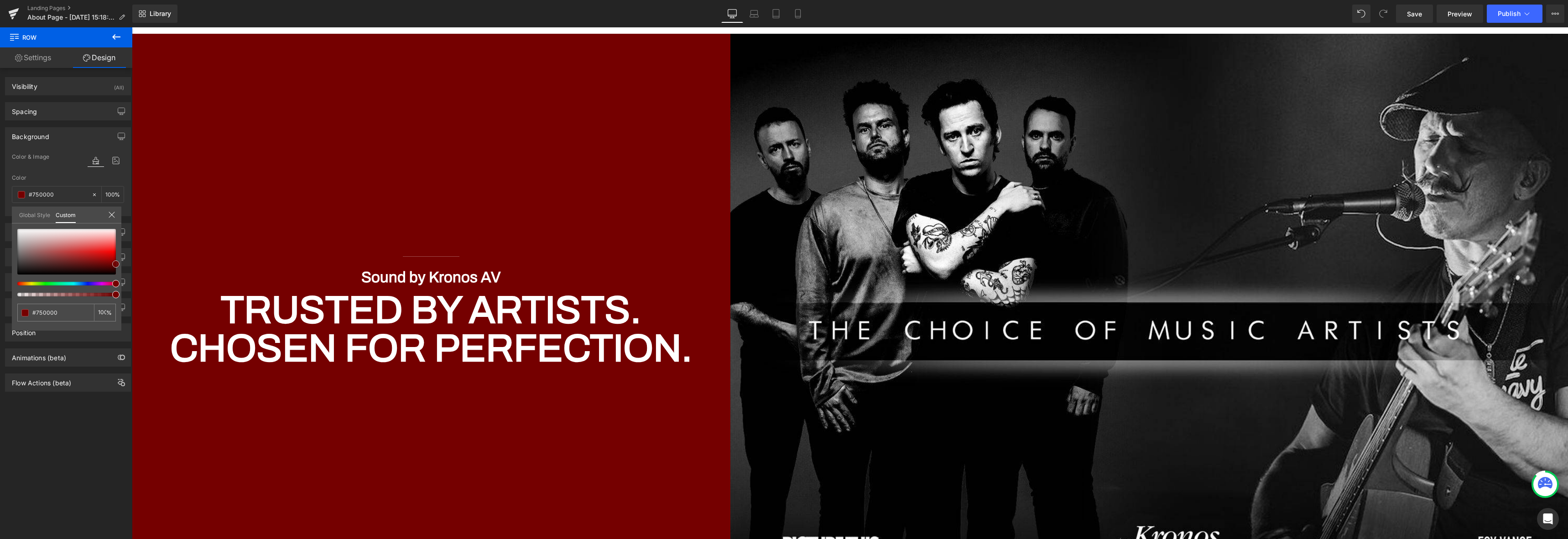
scroll to position [4524, 0]
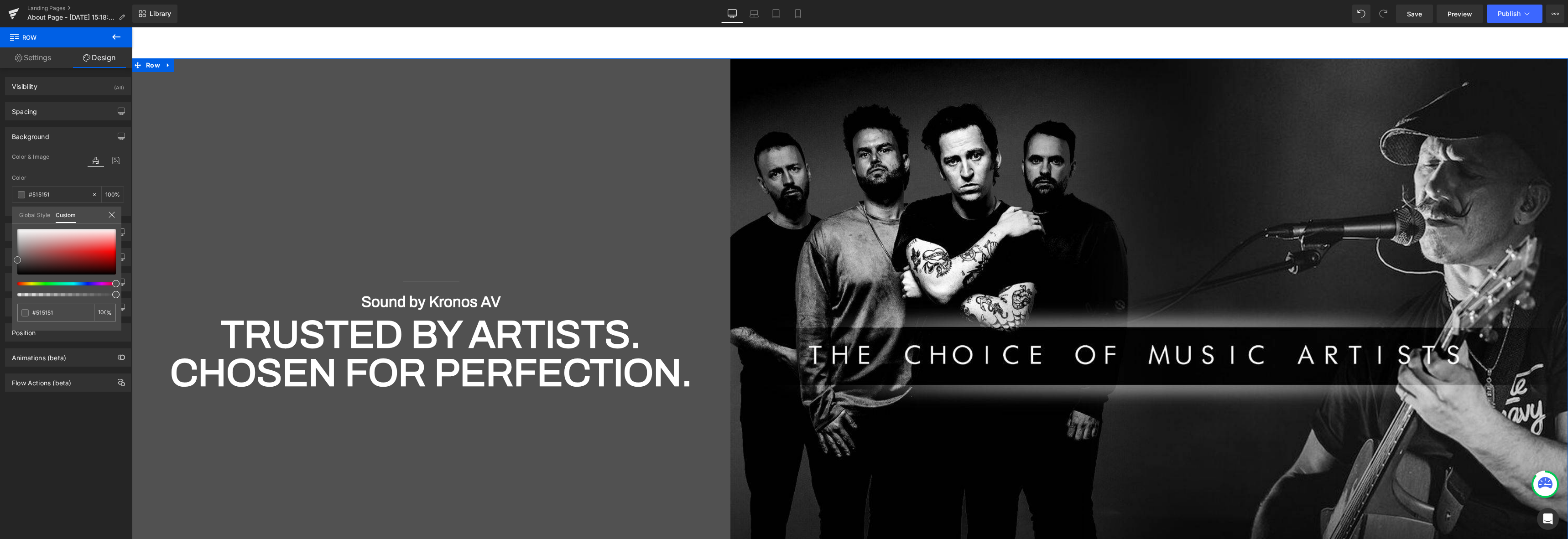
drag, startPoint x: 35, startPoint y: 256, endPoint x: 14, endPoint y: 260, distance: 21.4
click at [17, 260] on div at bounding box center [66, 251] width 99 height 46
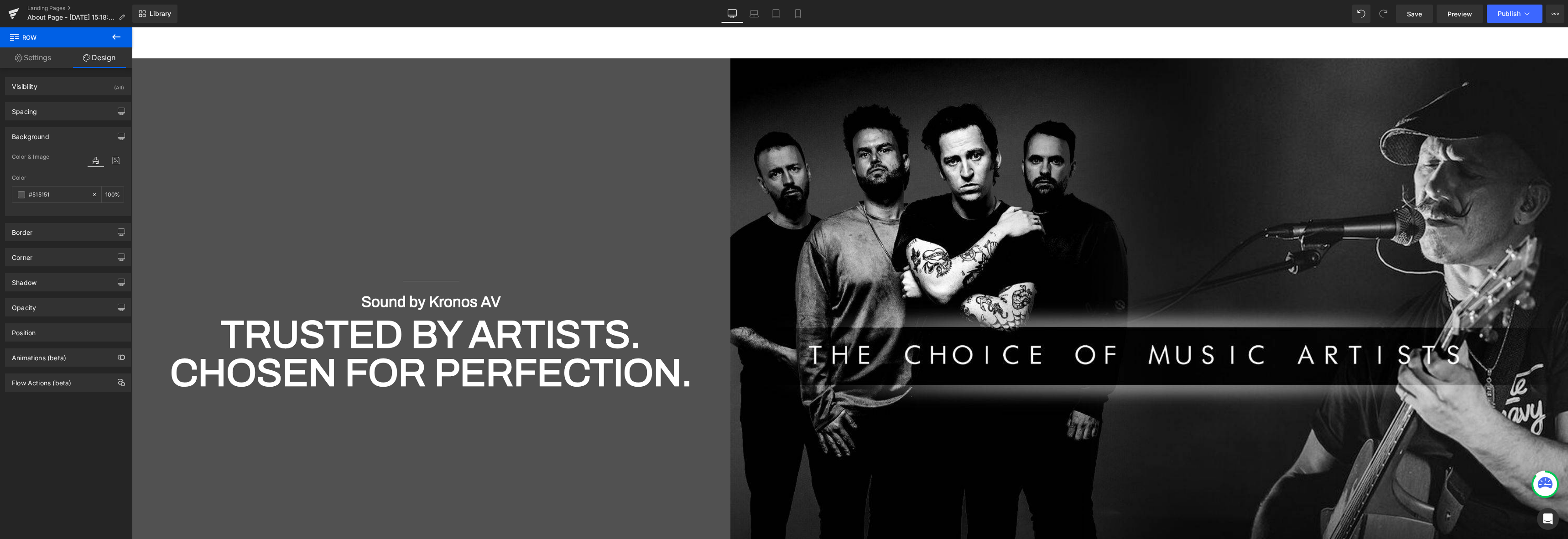
click at [114, 36] on icon at bounding box center [116, 37] width 11 height 11
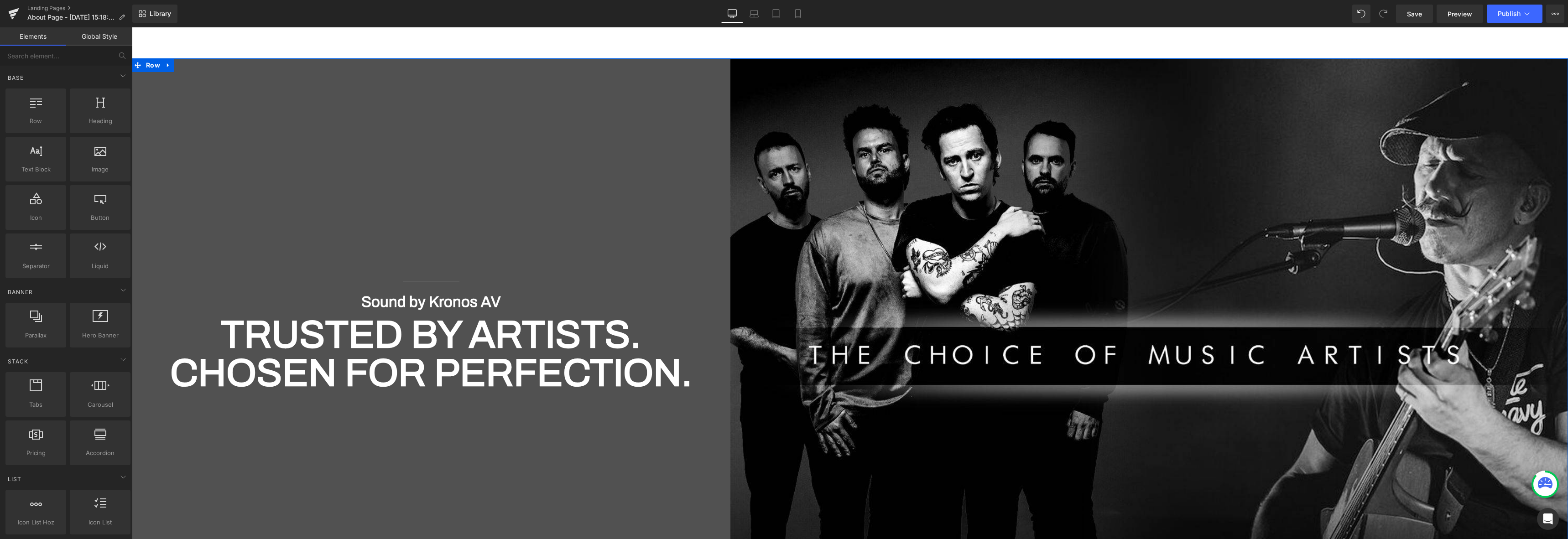
click at [441, 113] on div "Separator Sound by Kronos AV Heading Trusted by Artists. Chosen for Perfection.…" at bounding box center [431, 336] width 598 height 556
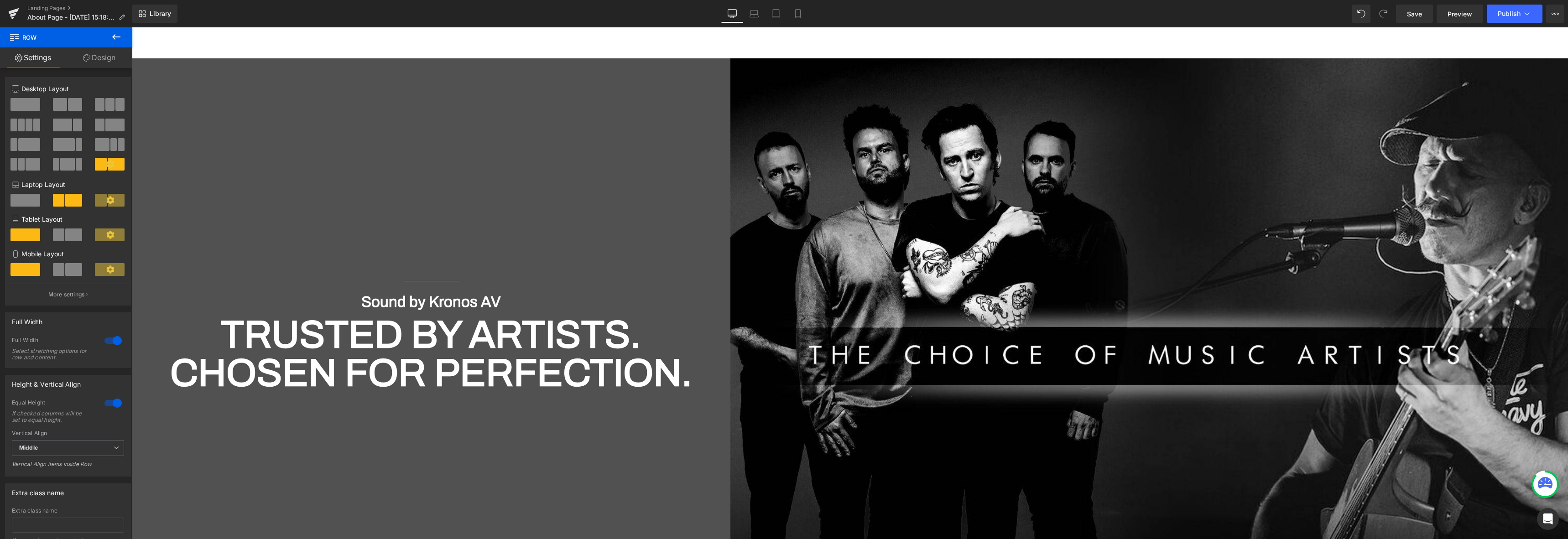
click at [122, 36] on button at bounding box center [116, 37] width 32 height 20
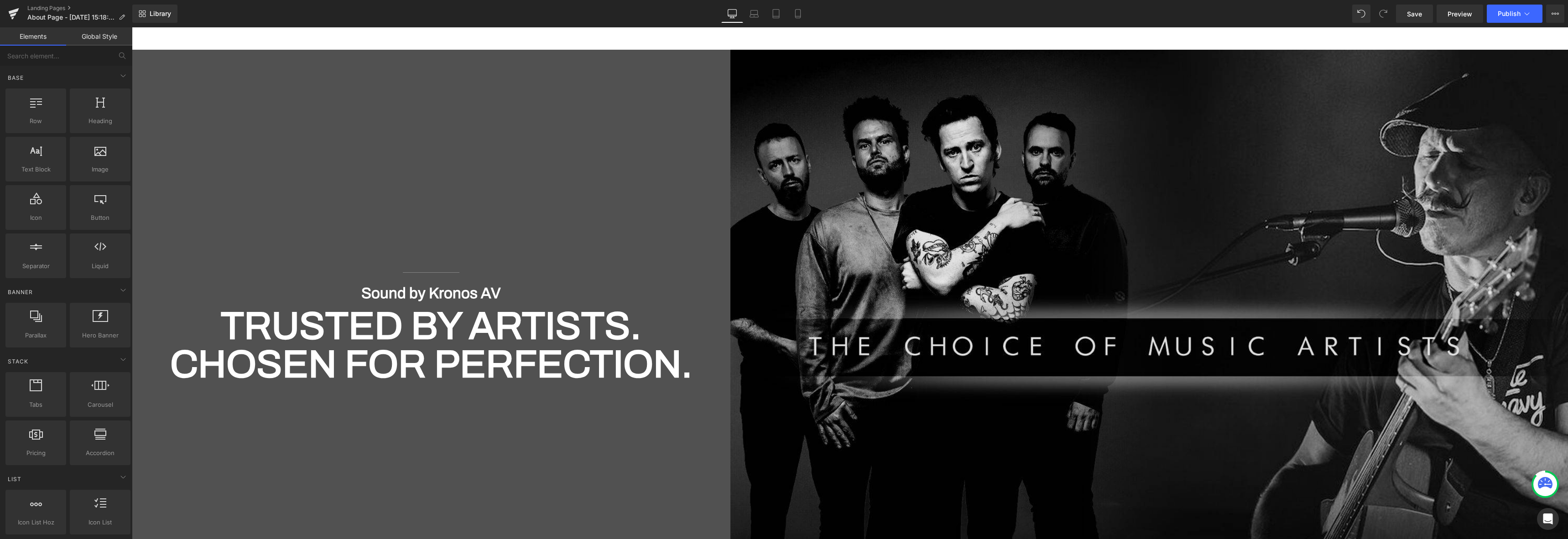
scroll to position [4329, 0]
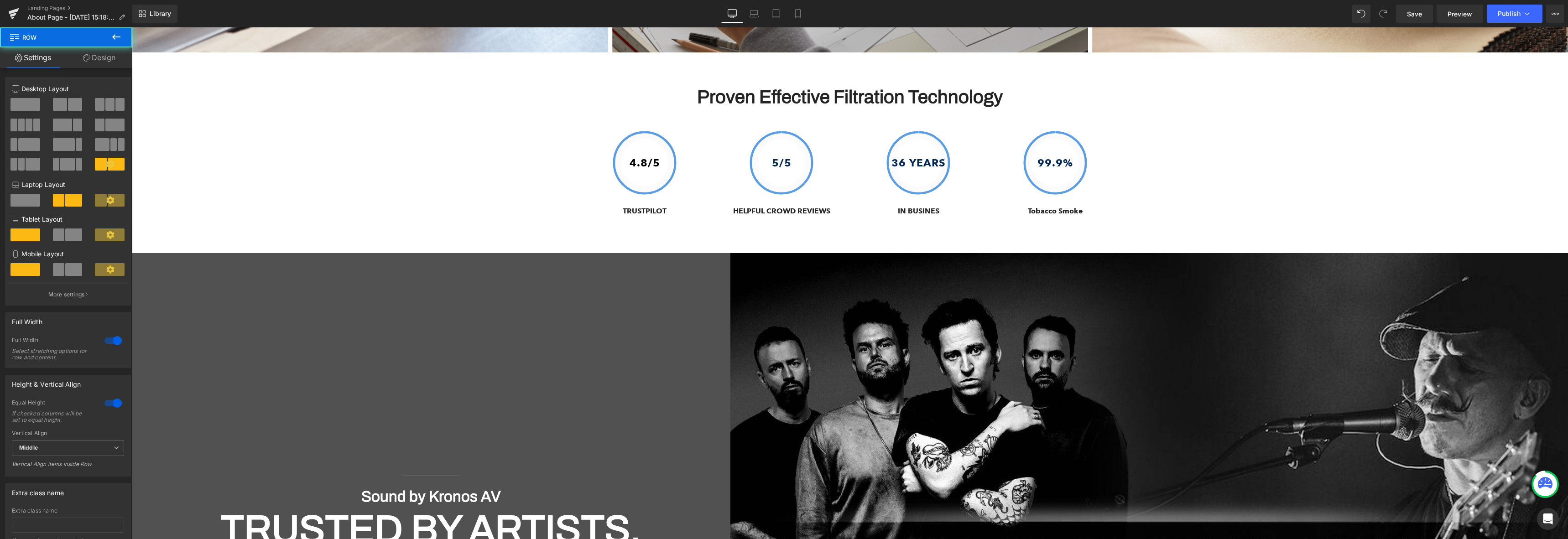
click at [717, 277] on div "Separator Sound by Kronos AV Heading Trusted by Artists. Chosen for Perfection.…" at bounding box center [431, 531] width 598 height 556
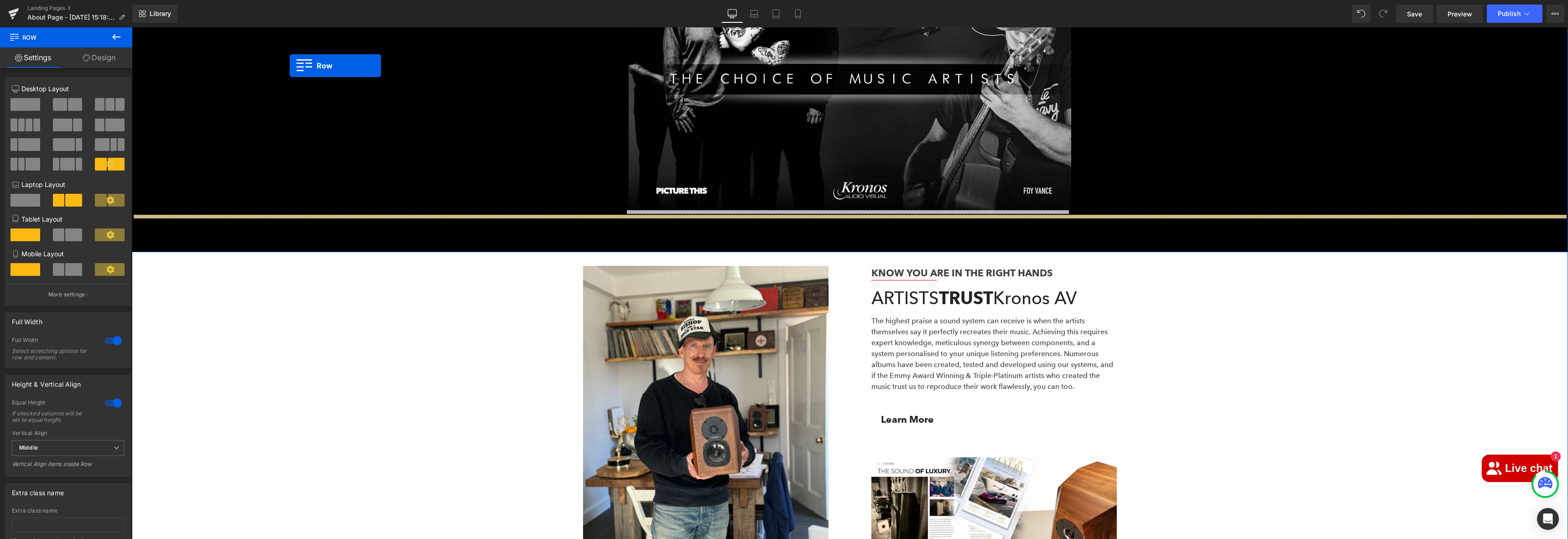
scroll to position [2342, 0]
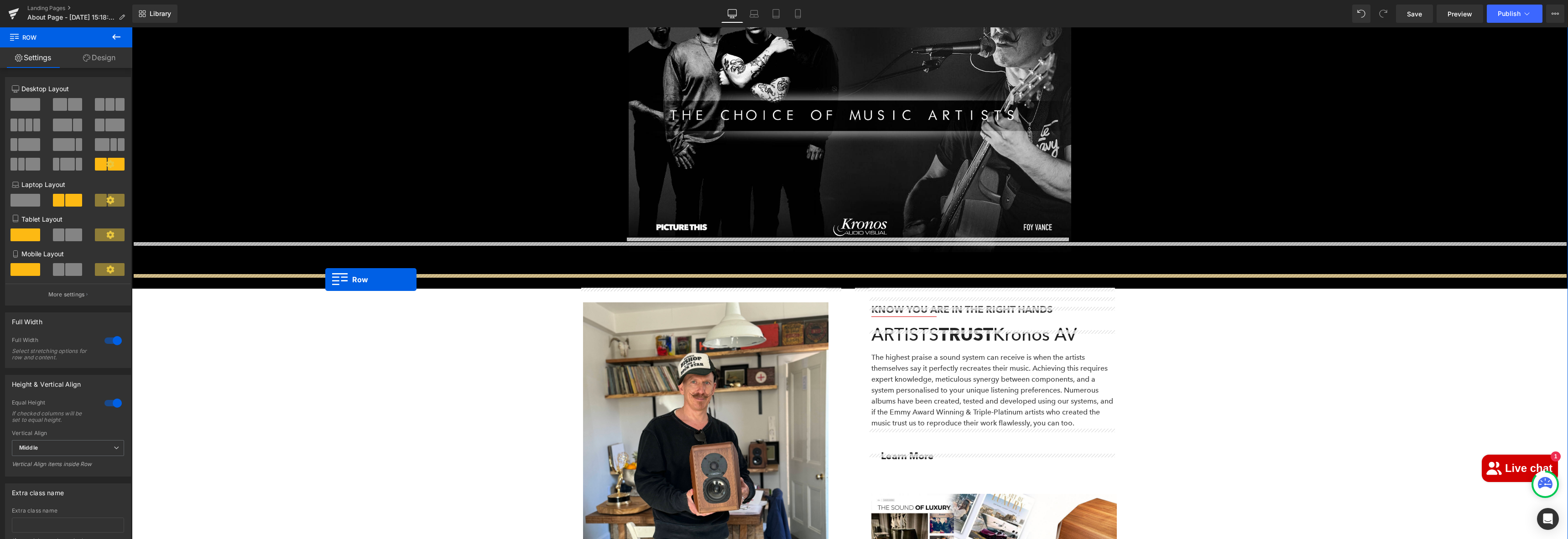
drag, startPoint x: 138, startPoint y: 236, endPoint x: 325, endPoint y: 279, distance: 191.9
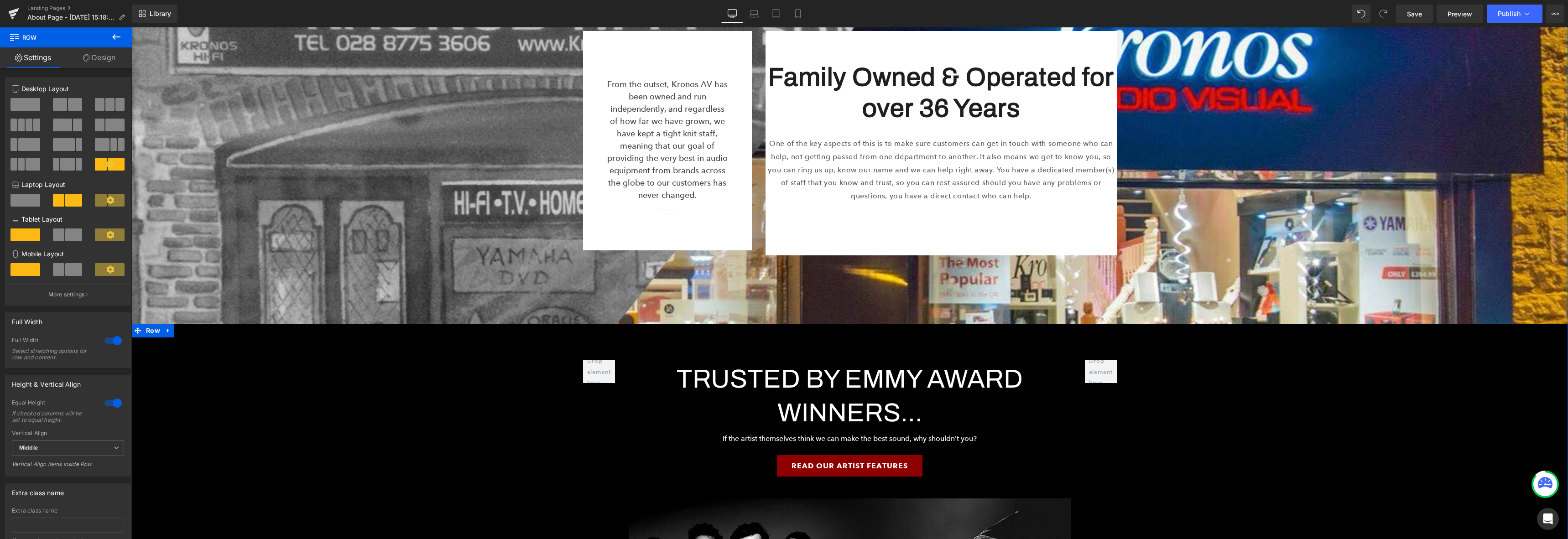
scroll to position [1756, 0]
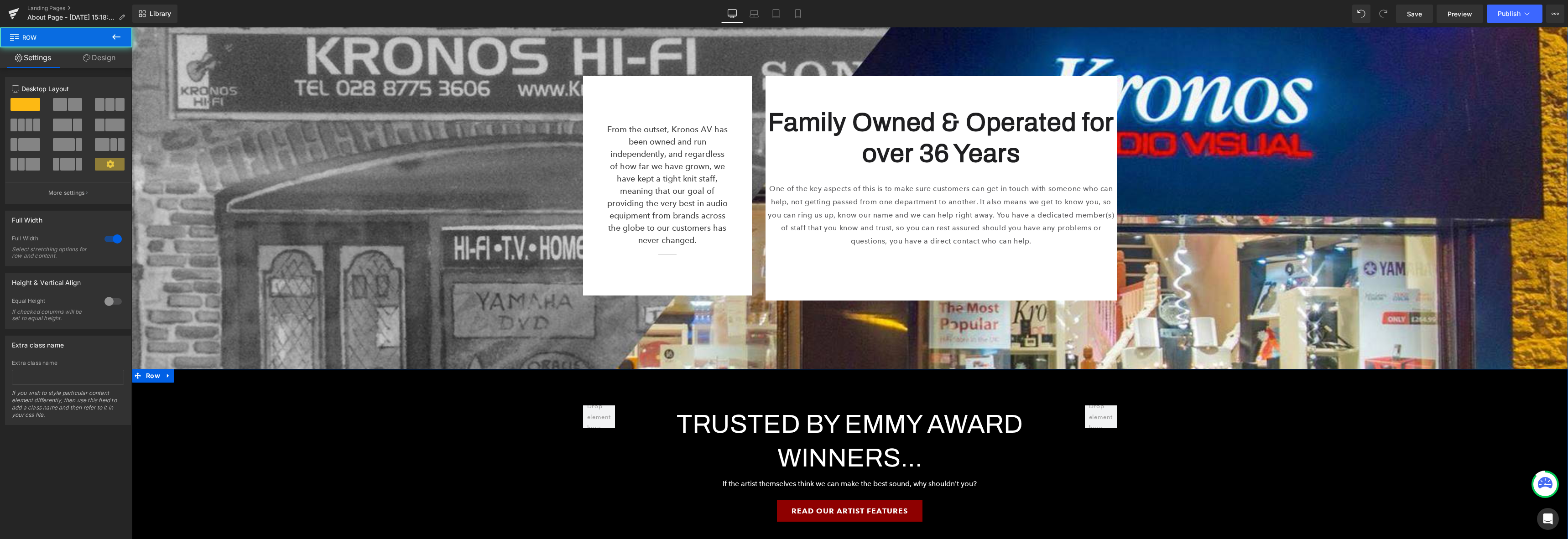
click at [166, 369] on link at bounding box center [168, 375] width 12 height 13
click at [186, 369] on link at bounding box center [192, 375] width 12 height 13
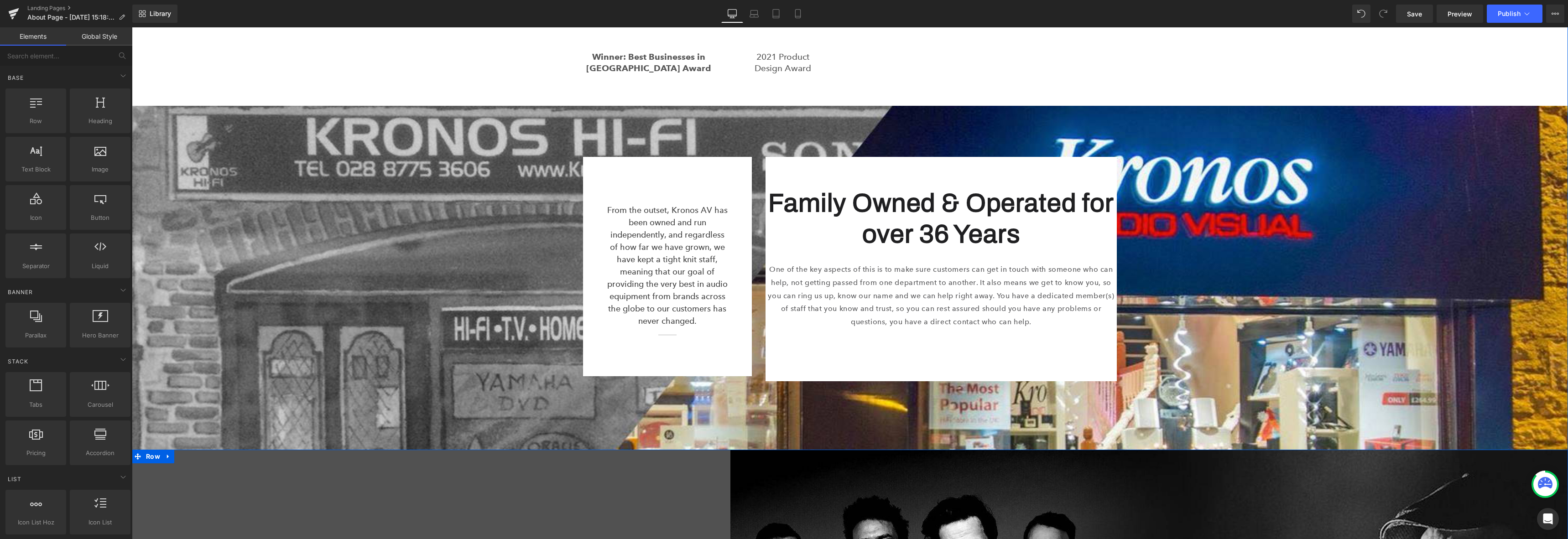
scroll to position [1674, 0]
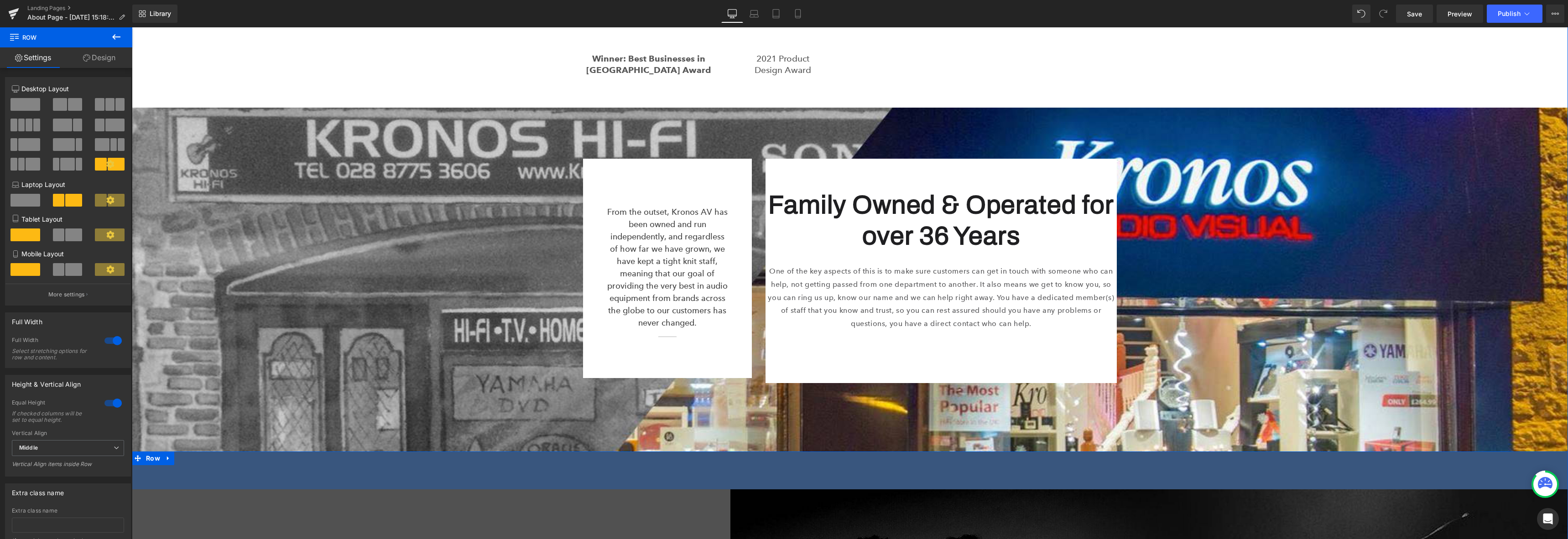
drag, startPoint x: 744, startPoint y: 438, endPoint x: 733, endPoint y: 476, distance: 39.6
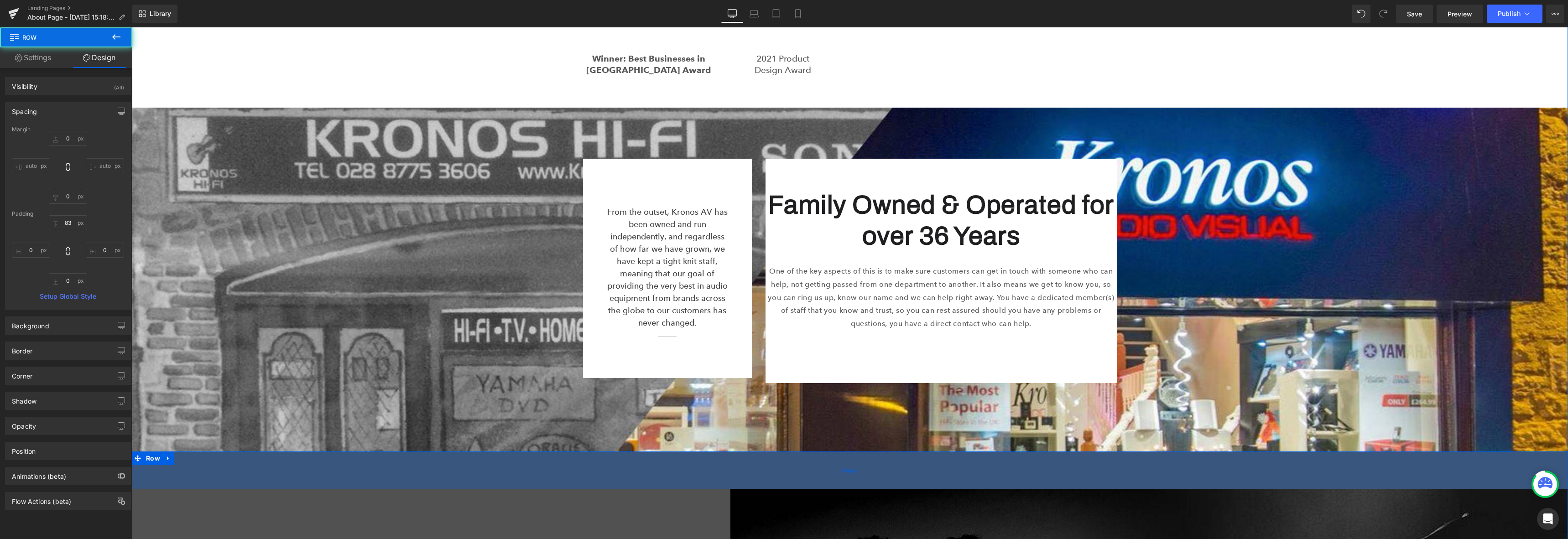
click at [732, 451] on div "83px" at bounding box center [850, 470] width 1436 height 38
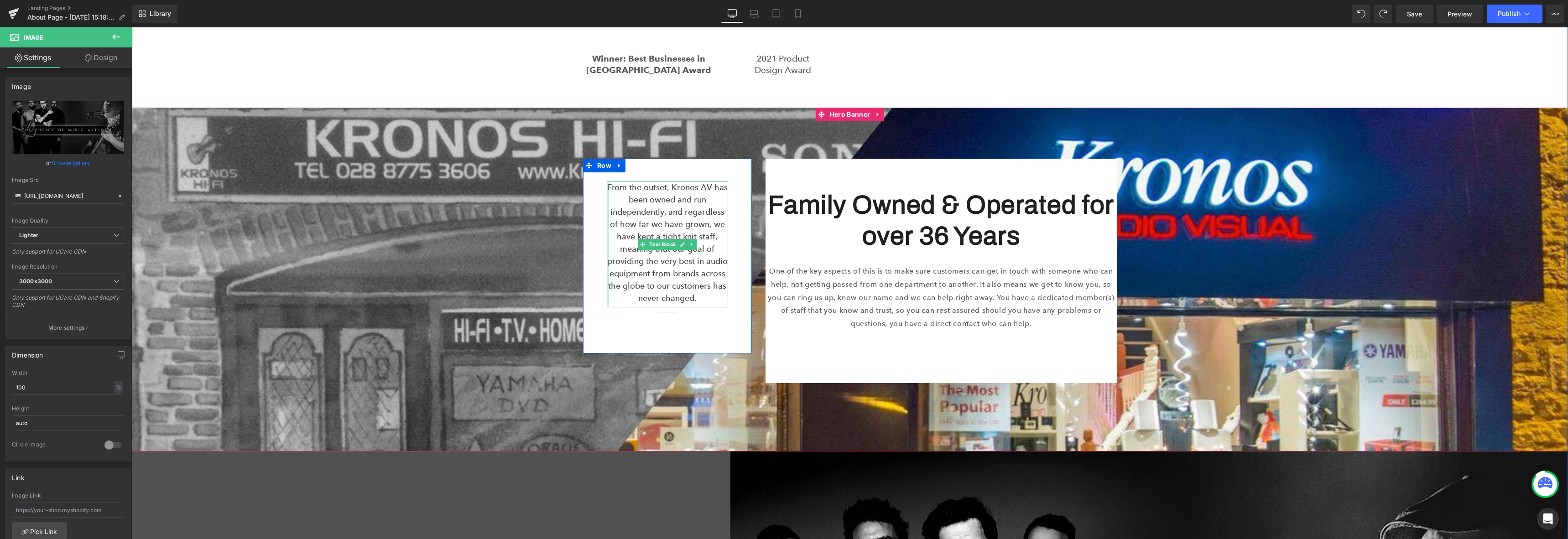
click at [607, 181] on div at bounding box center [608, 244] width 2 height 126
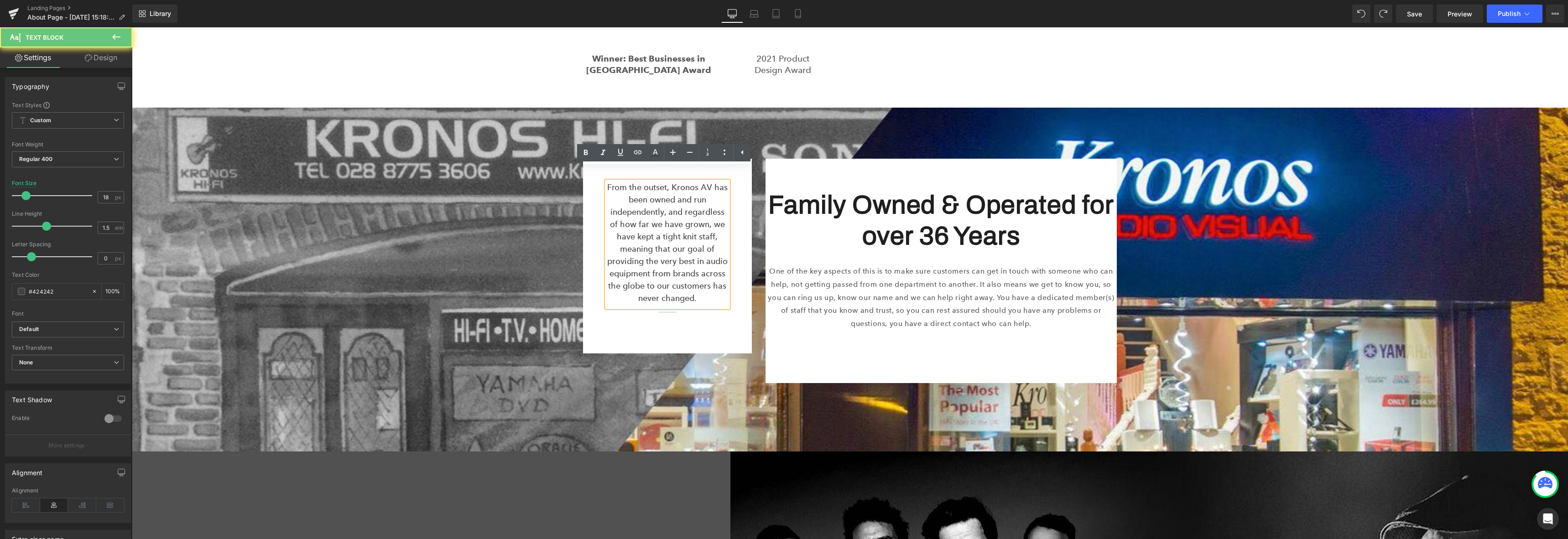
click at [607, 181] on div "From the outset, Kronos AV has been owned and run independently, and regardless…" at bounding box center [667, 244] width 121 height 126
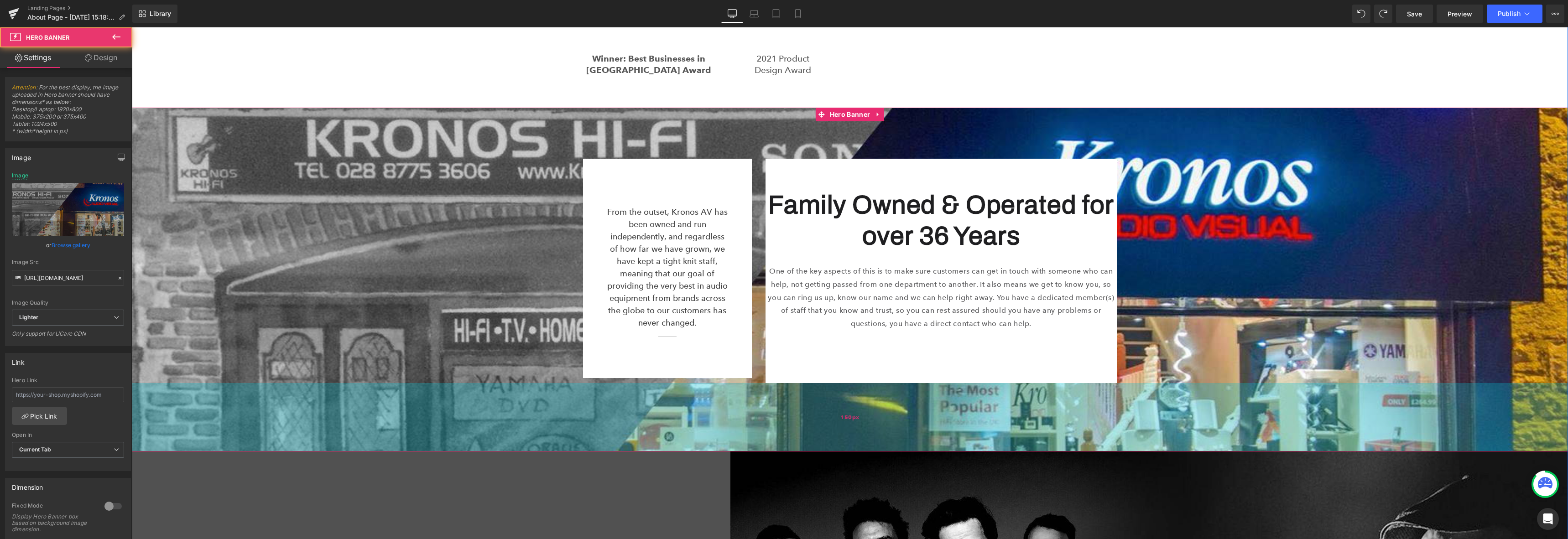
click at [495, 387] on div "150px" at bounding box center [850, 417] width 1436 height 68
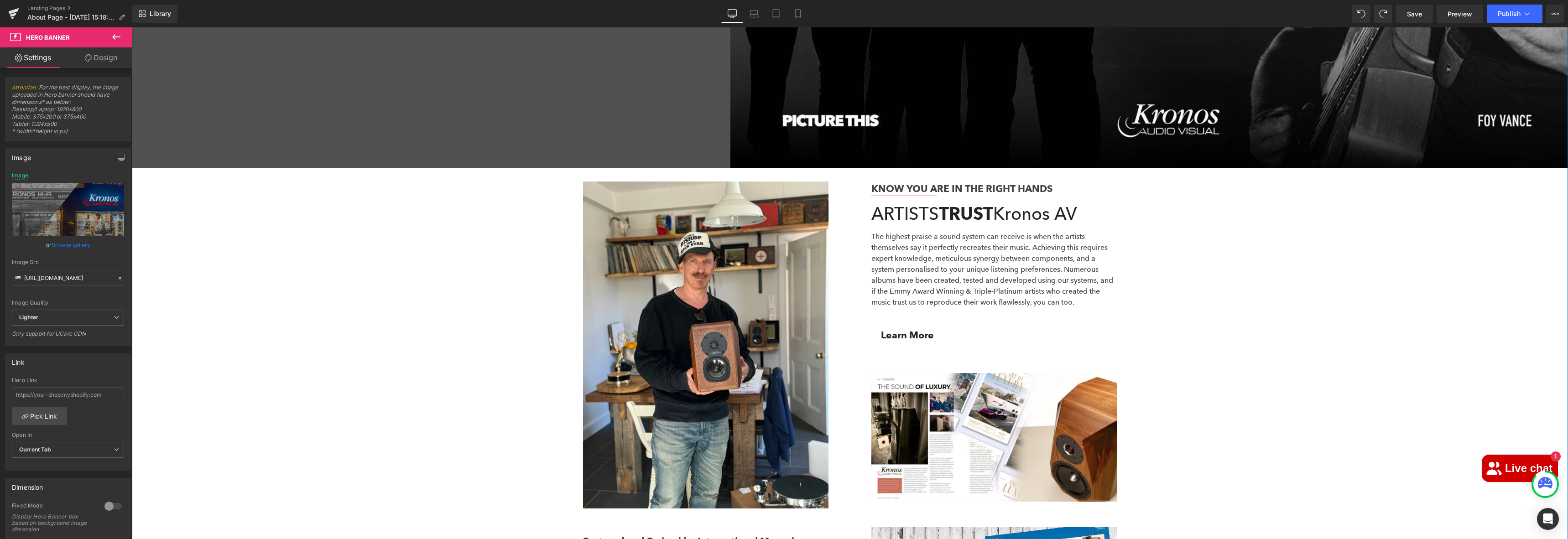
scroll to position [2592, 0]
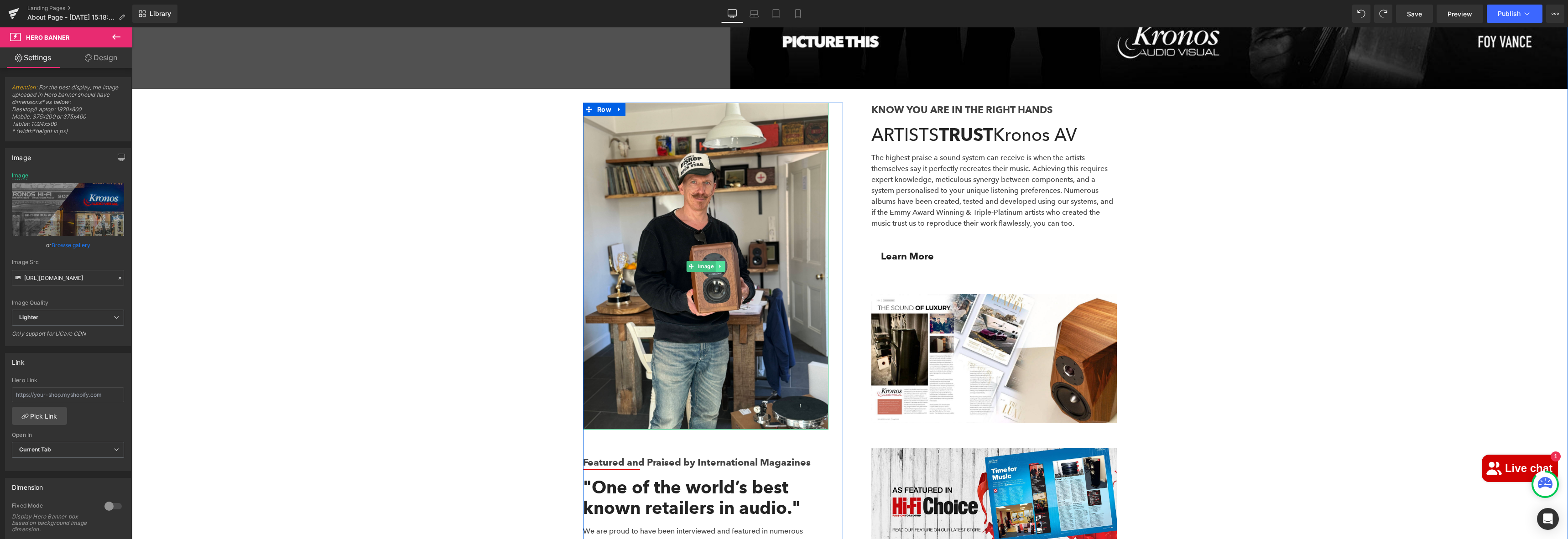
click at [719, 265] on icon at bounding box center [719, 266] width 1 height 3
click at [713, 263] on icon at bounding box center [715, 266] width 5 height 5
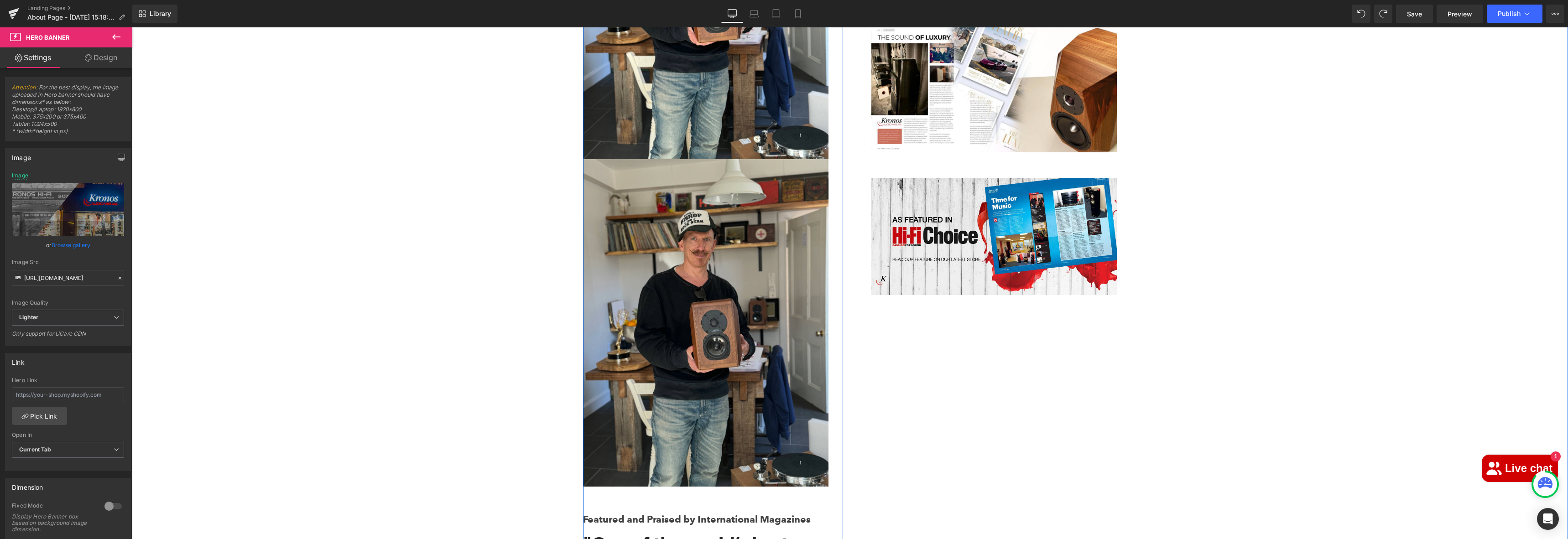
scroll to position [2809, 0]
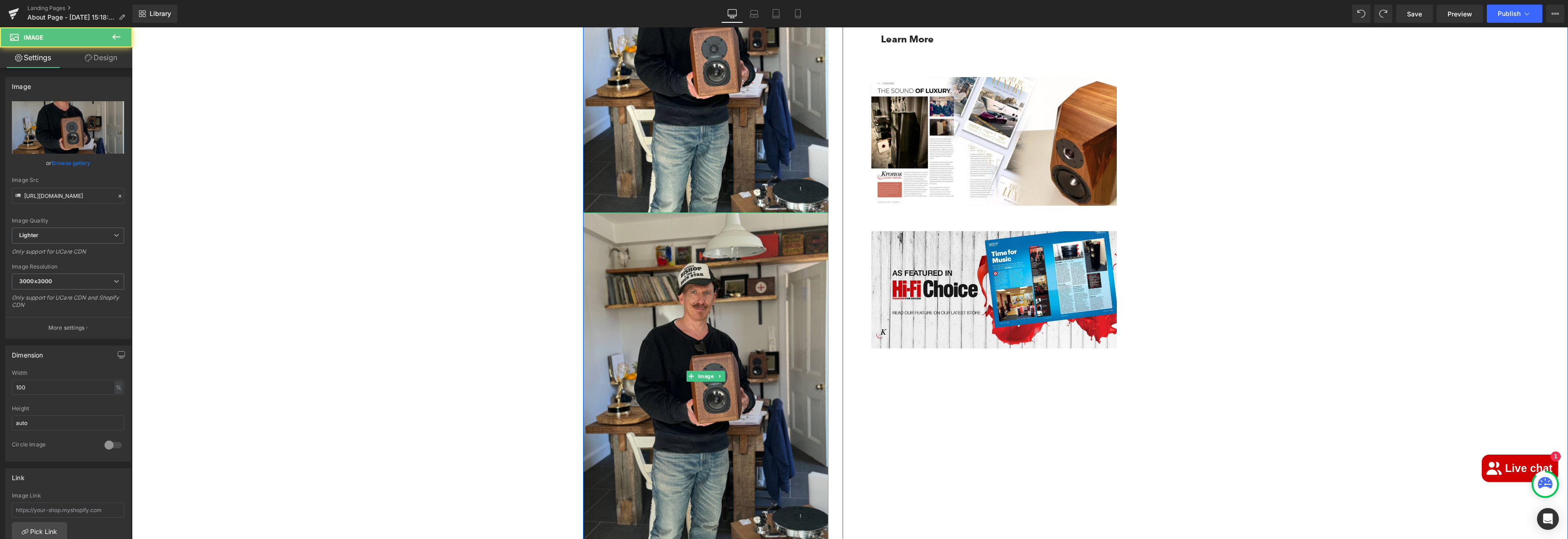
click at [713, 282] on img at bounding box center [705, 375] width 245 height 327
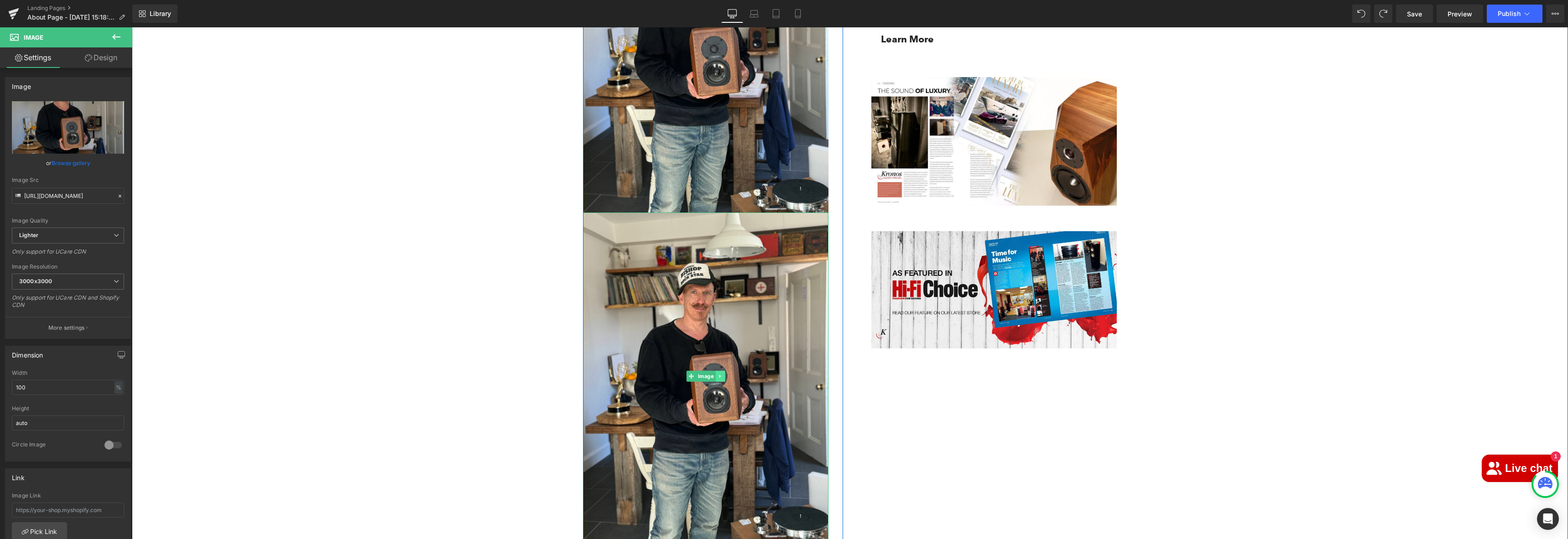
click at [719, 374] on icon at bounding box center [720, 376] width 5 height 5
click at [723, 374] on icon at bounding box center [725, 376] width 5 height 5
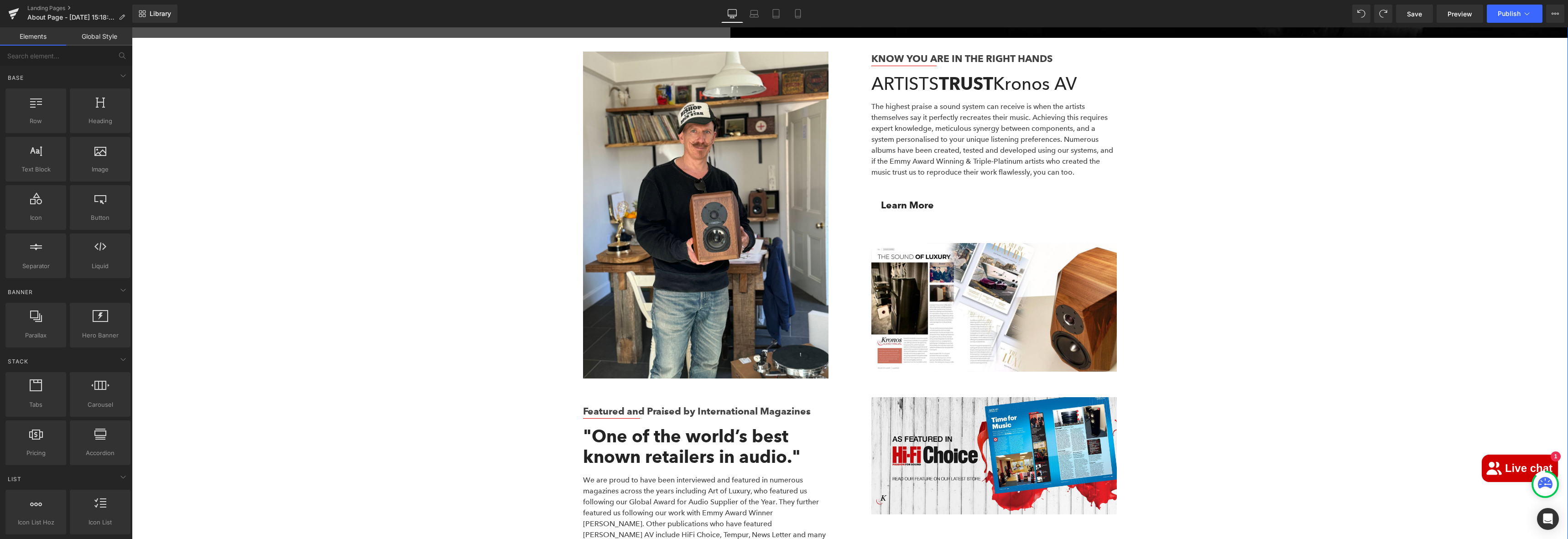
scroll to position [2587, 0]
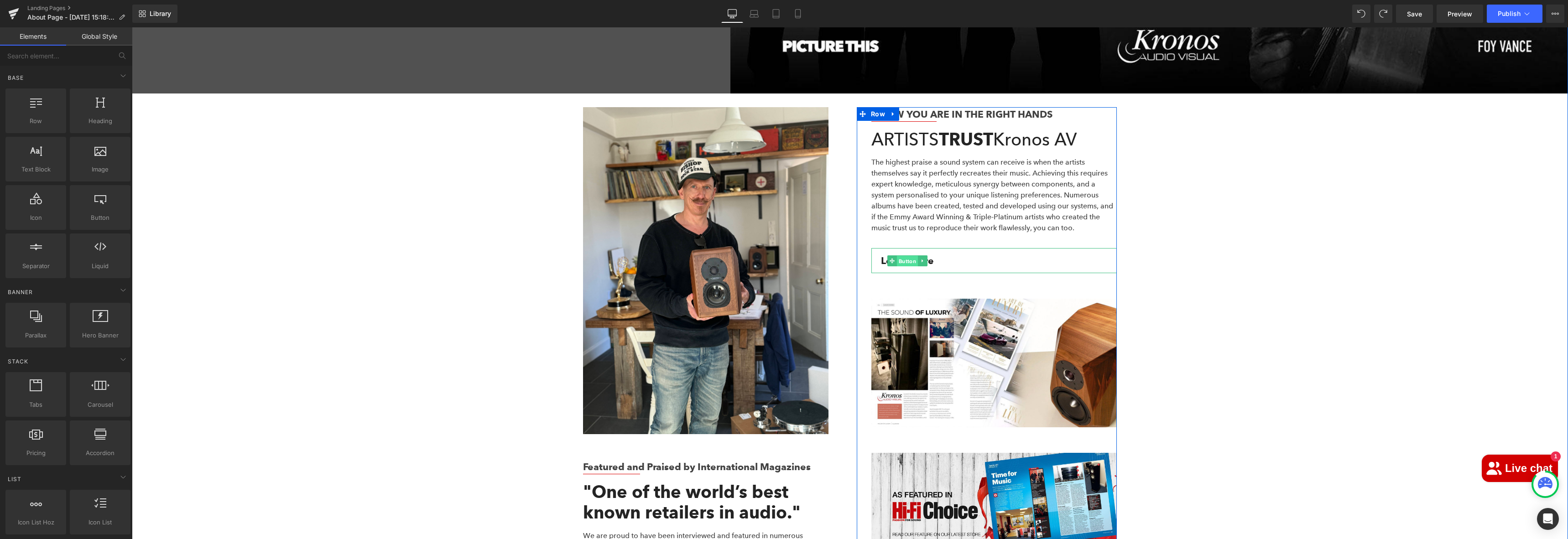
click at [898, 256] on span "Button" at bounding box center [907, 261] width 21 height 11
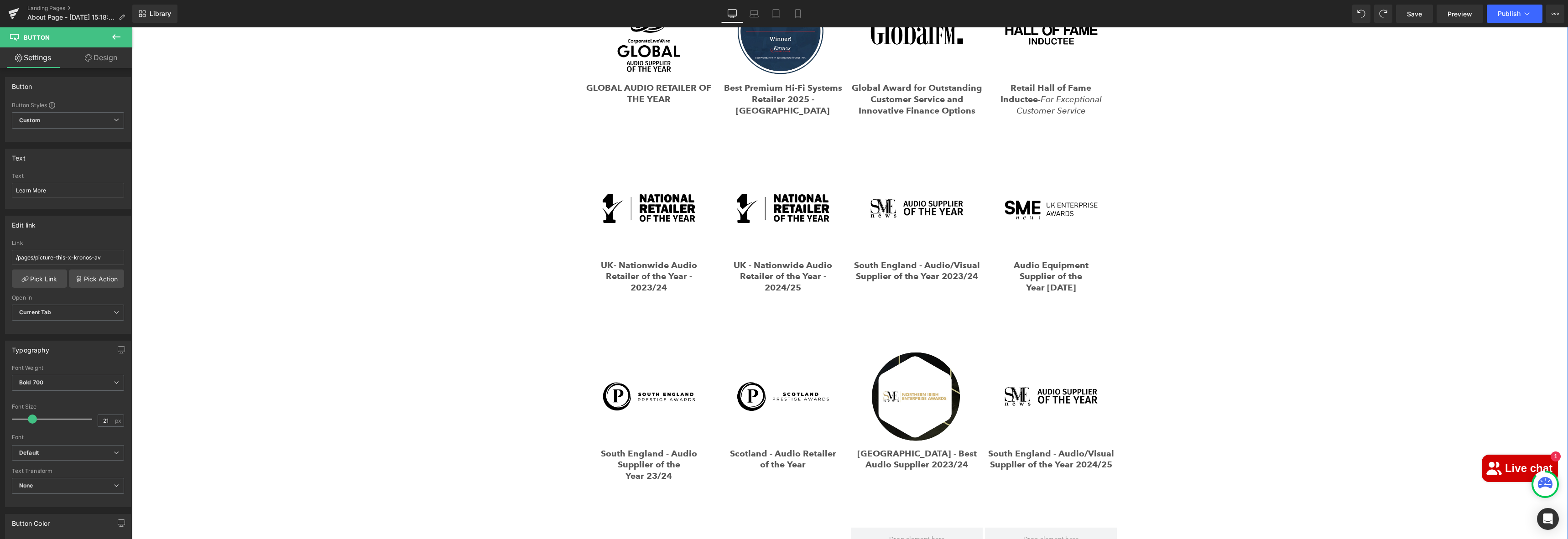
scroll to position [1129, 0]
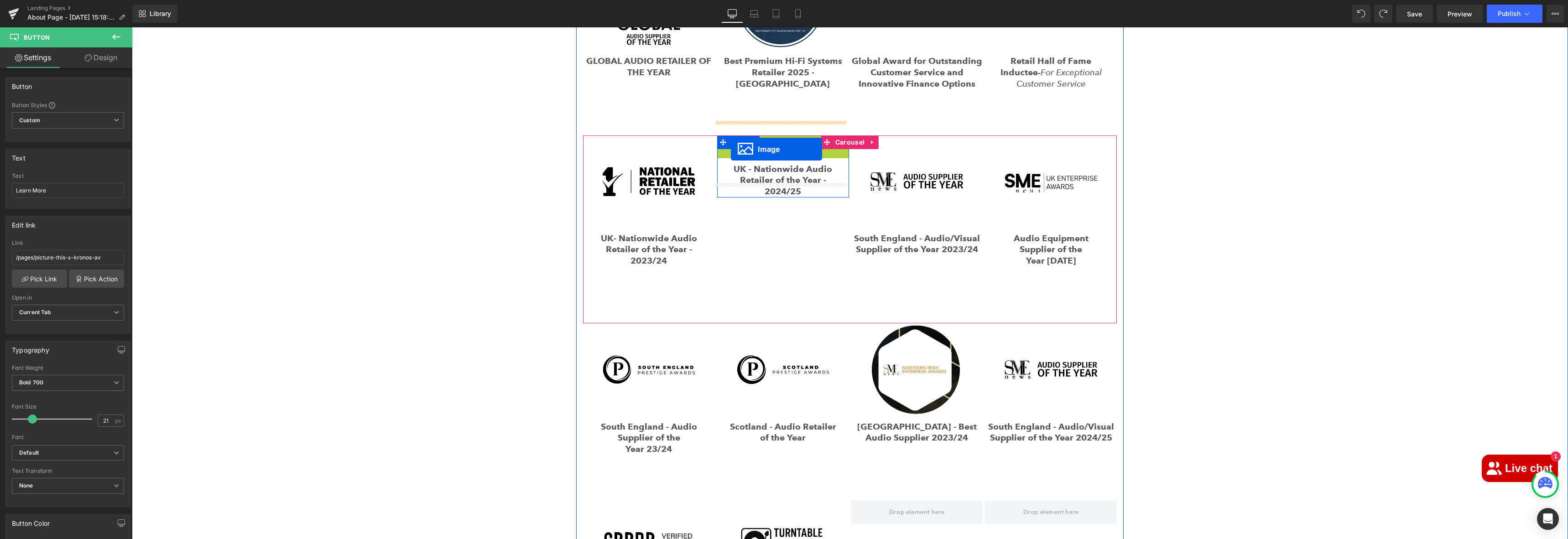
drag, startPoint x: 766, startPoint y: 167, endPoint x: 731, endPoint y: 149, distance: 39.4
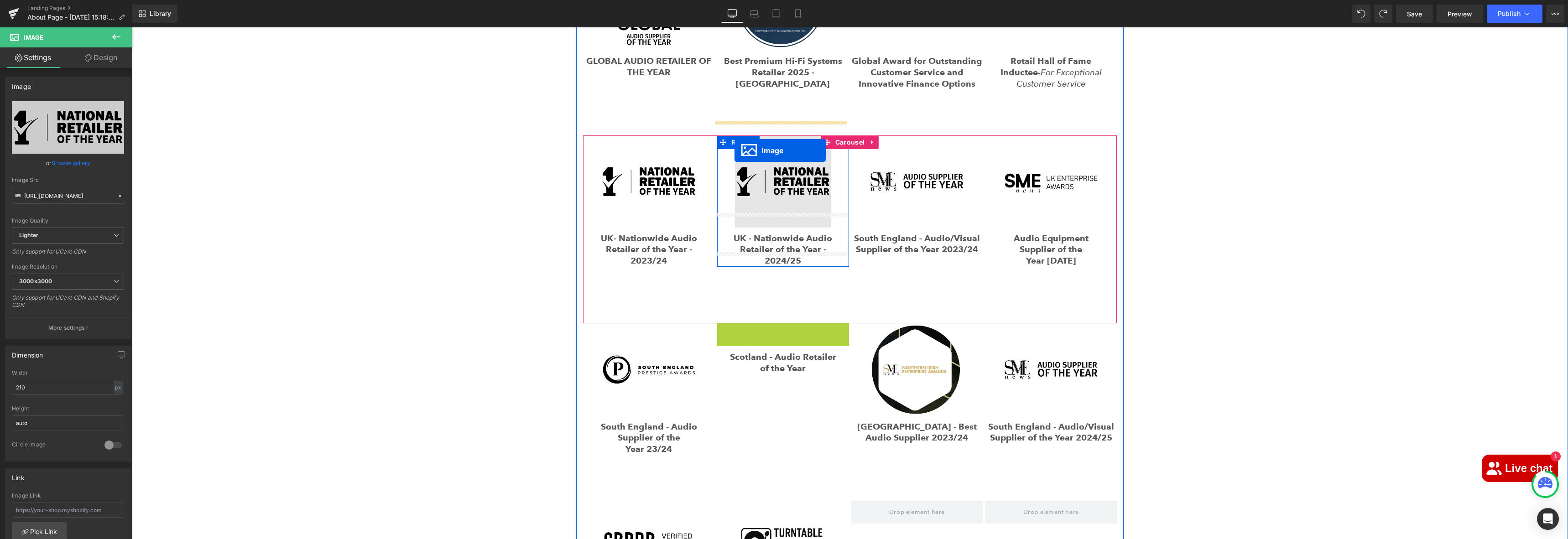
drag, startPoint x: 766, startPoint y: 354, endPoint x: 735, endPoint y: 150, distance: 206.3
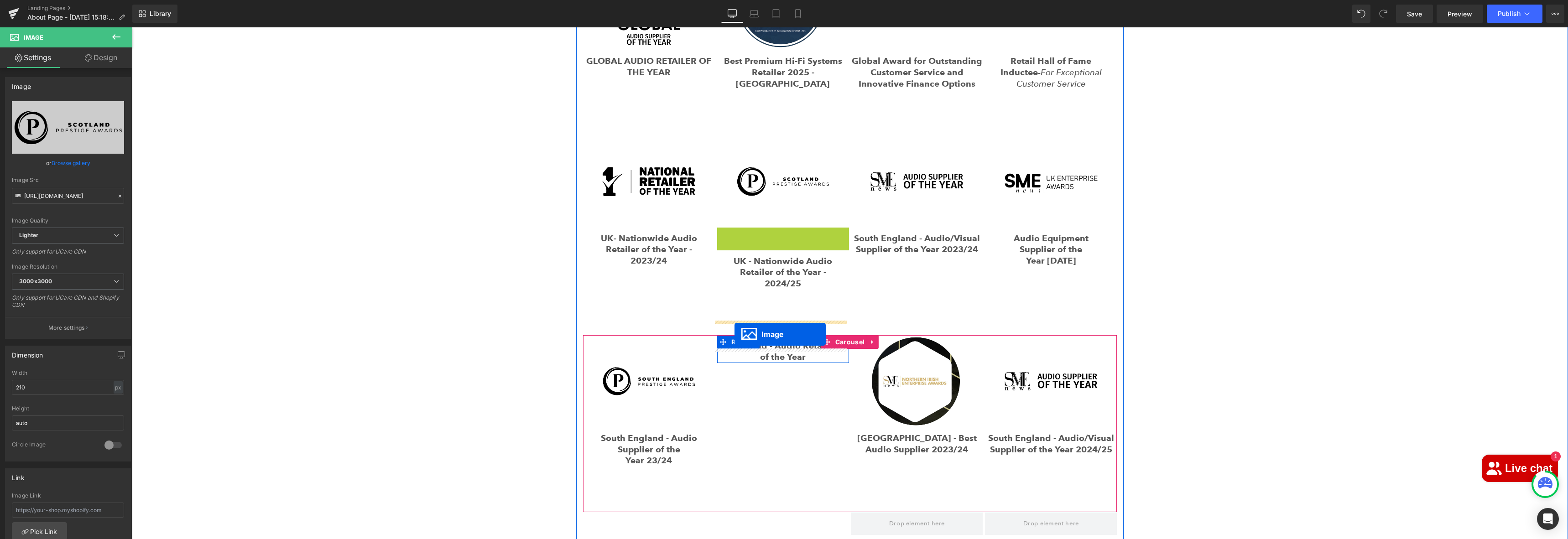
drag, startPoint x: 762, startPoint y: 257, endPoint x: 735, endPoint y: 334, distance: 81.6
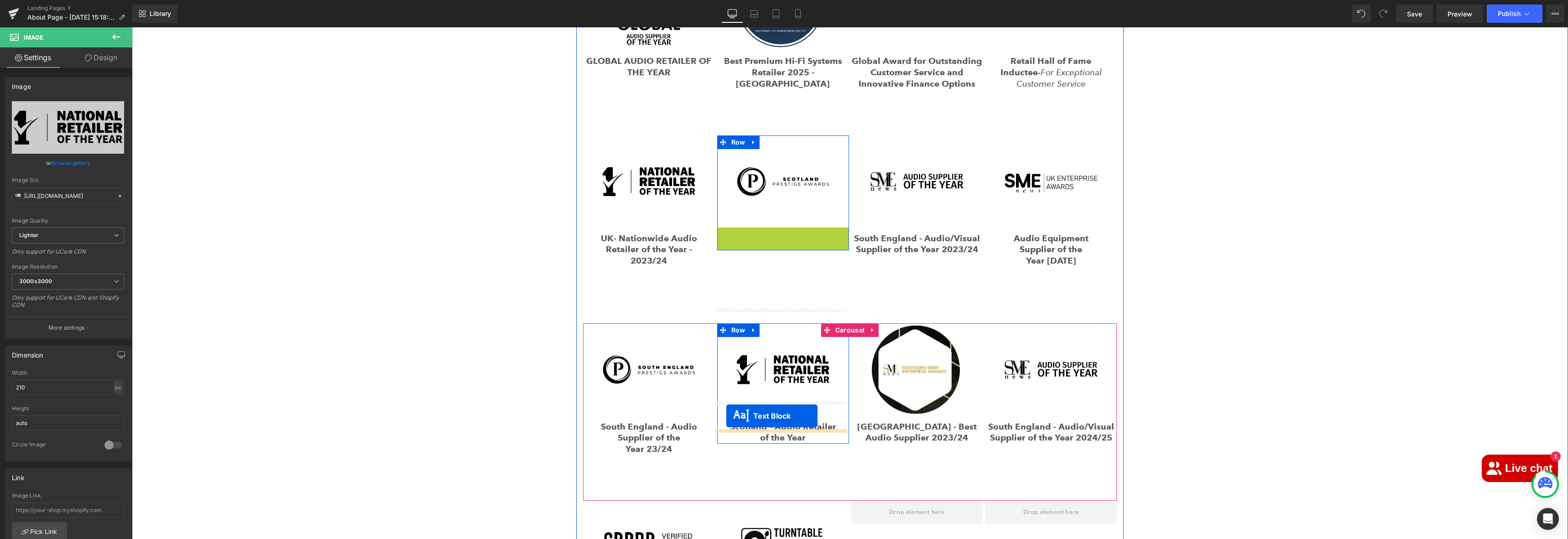
drag, startPoint x: 755, startPoint y: 234, endPoint x: 726, endPoint y: 416, distance: 184.3
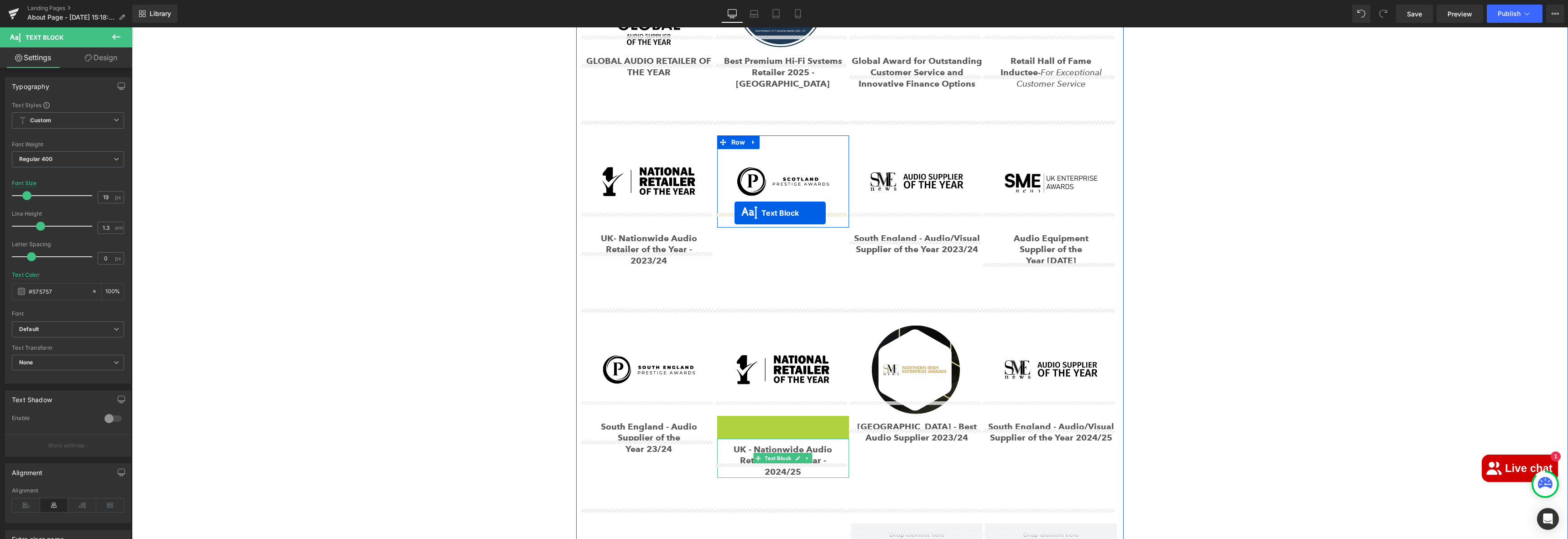
drag, startPoint x: 751, startPoint y: 414, endPoint x: 735, endPoint y: 213, distance: 201.6
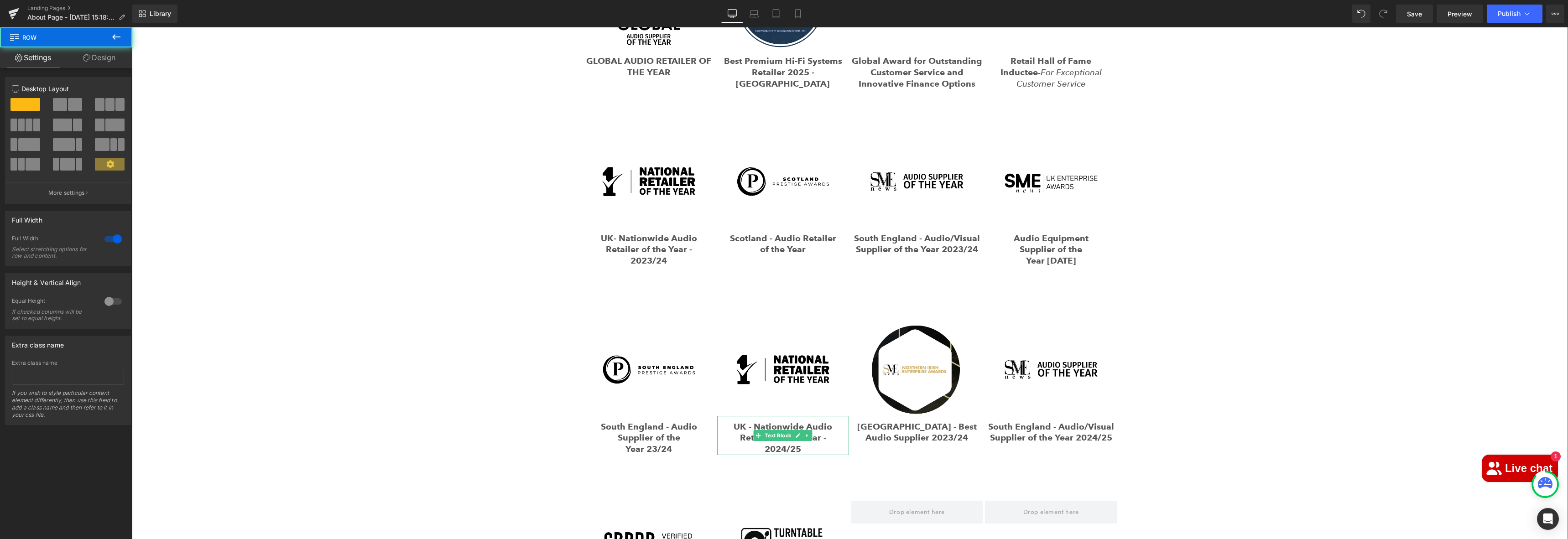
click at [1377, 277] on div "What We’ve Achieved Heading Row Image GLOBAL AUDIO RETAILER OF THE YEAR Text Bl…" at bounding box center [850, 268] width 1436 height 712
click at [1217, 273] on div "What We’ve Achieved Heading Row Image GLOBAL AUDIO RETAILER OF THE YEAR Text Bl…" at bounding box center [850, 268] width 1436 height 712
click at [480, 371] on div "What We’ve Achieved Heading Row Image GLOBAL AUDIO RETAILER OF THE YEAR Text Bl…" at bounding box center [850, 268] width 1436 height 712
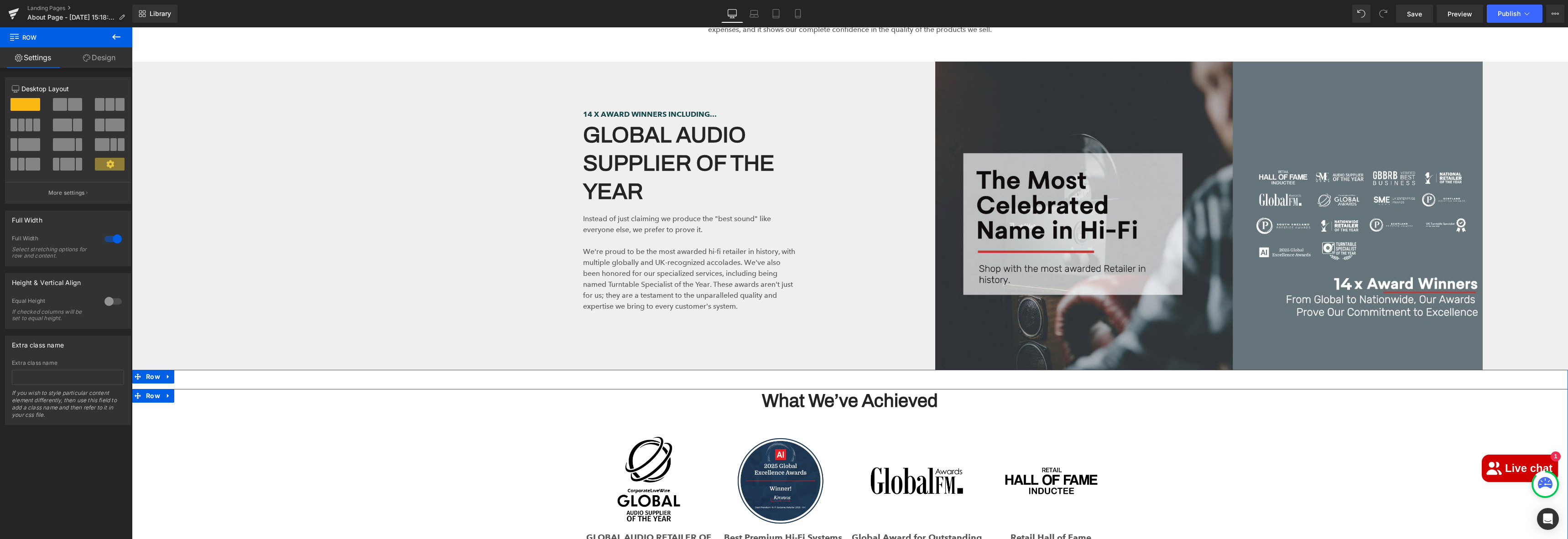
scroll to position [590, 0]
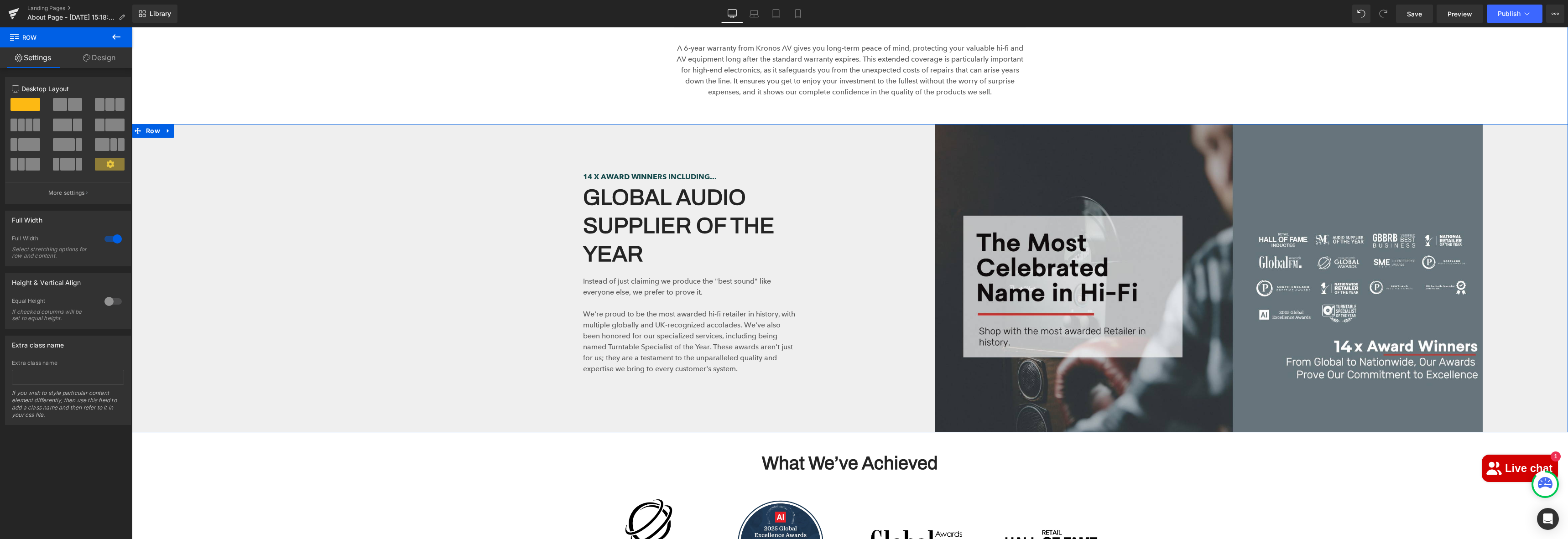
click at [878, 184] on div "Image Row" at bounding box center [1209, 278] width 718 height 308
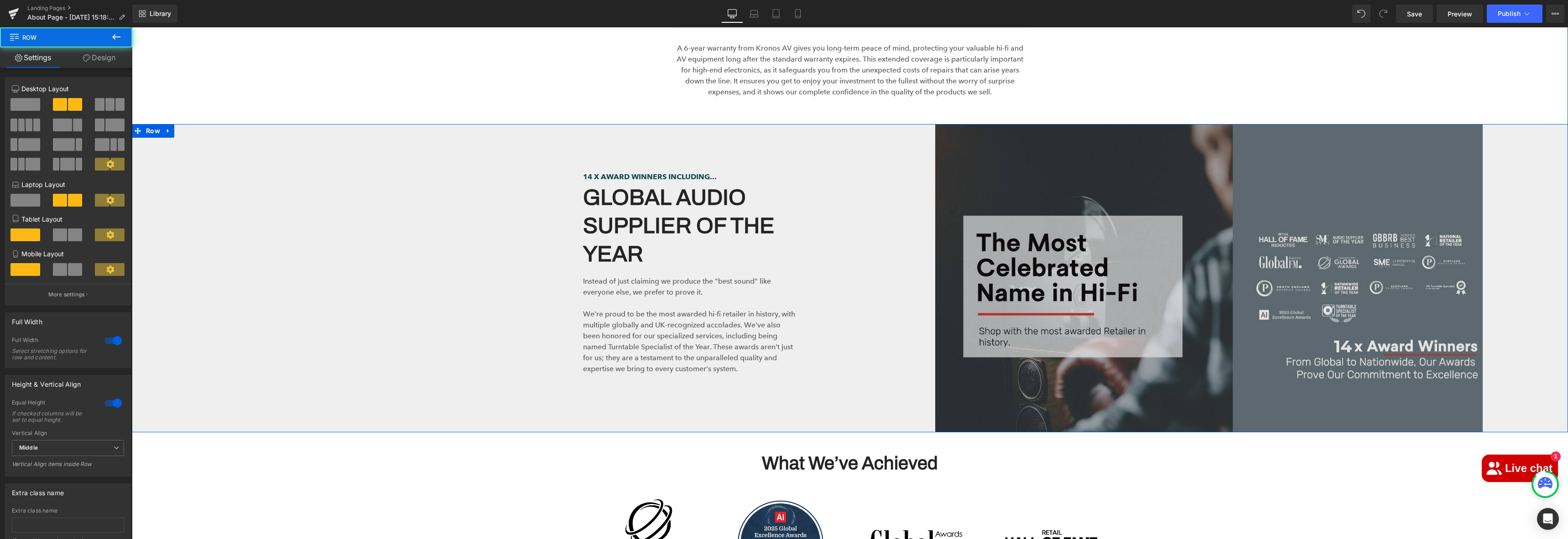
click at [1118, 133] on img at bounding box center [1208, 278] width 547 height 308
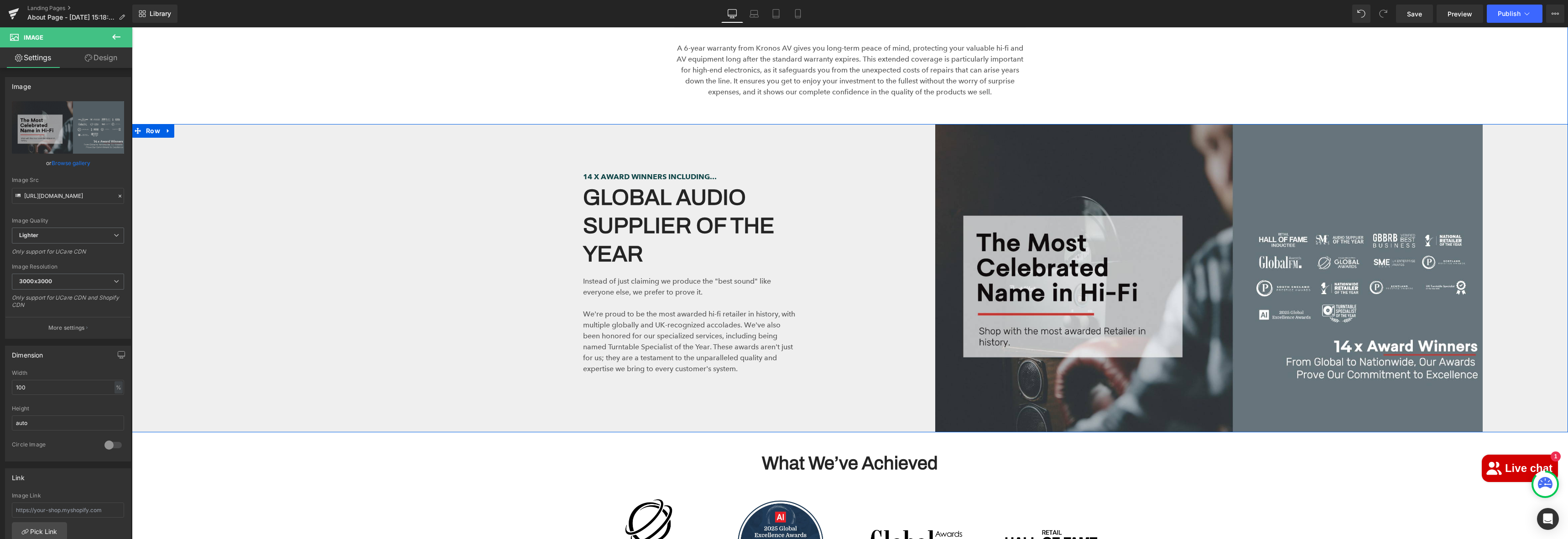
click at [906, 125] on div "Image Row" at bounding box center [1209, 278] width 718 height 308
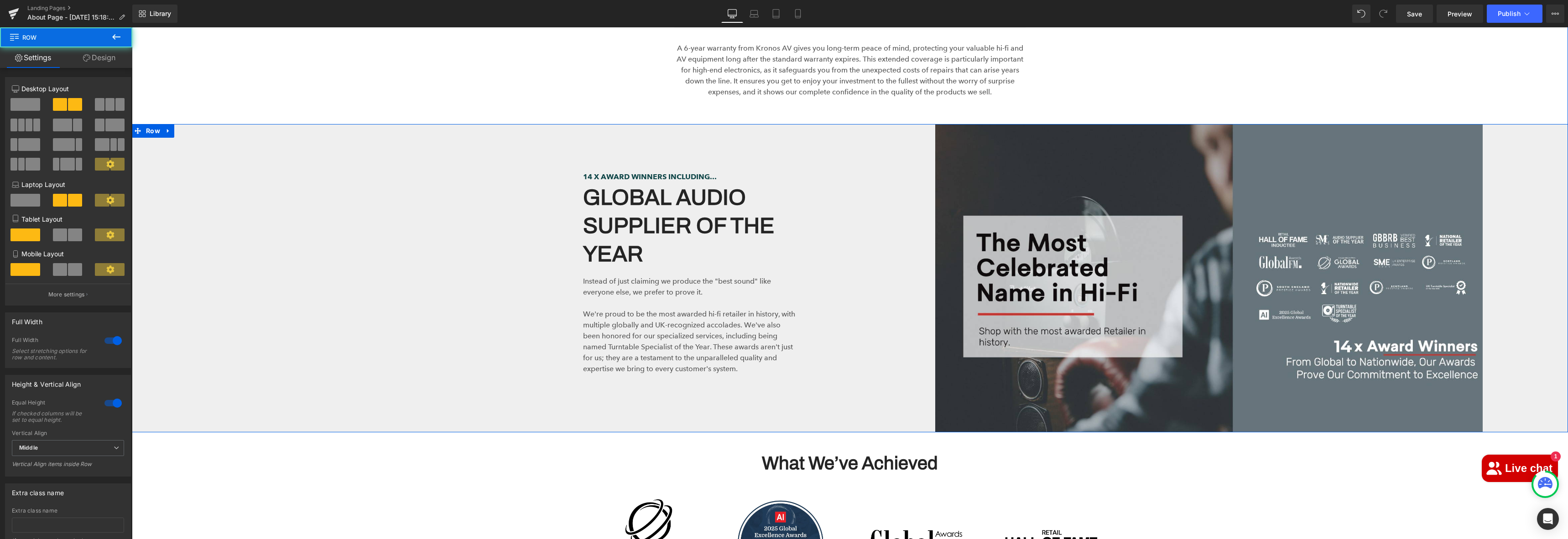
click at [917, 196] on div "Image Row" at bounding box center [1209, 278] width 718 height 308
click at [719, 207] on h2 "GLOBAL AUDIO SUPPLIER OF THE YEAR" at bounding box center [690, 226] width 214 height 85
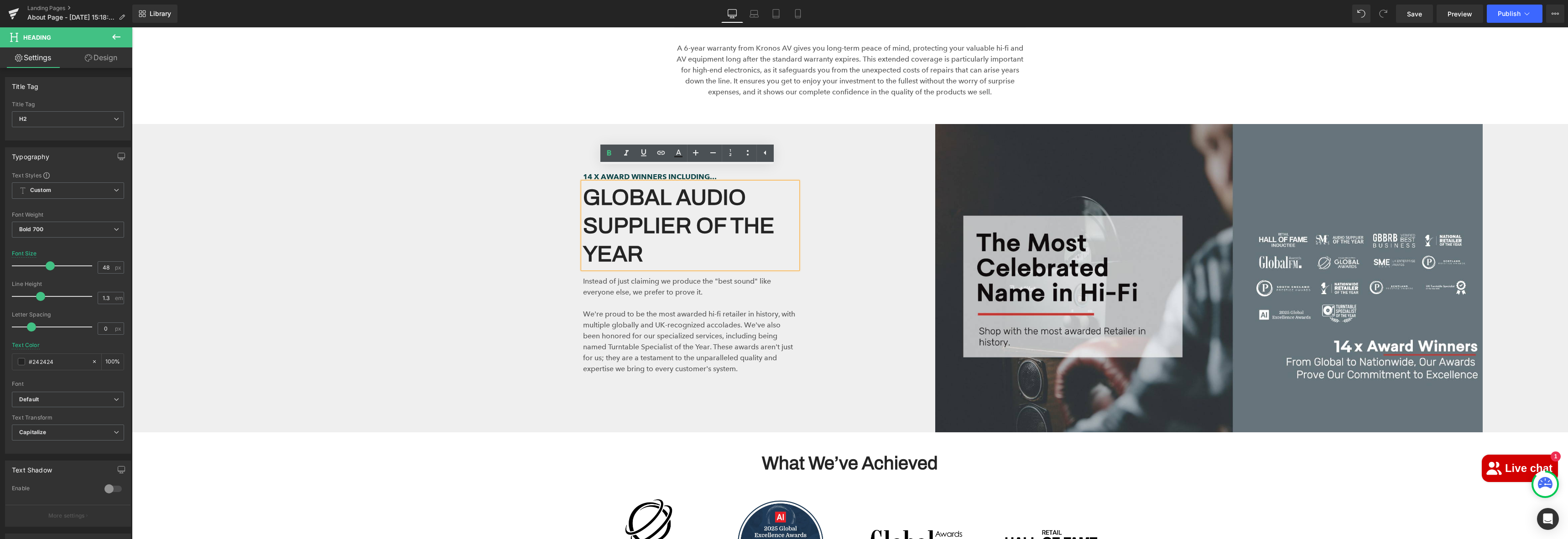
click at [864, 239] on div "Image Row" at bounding box center [1209, 278] width 718 height 308
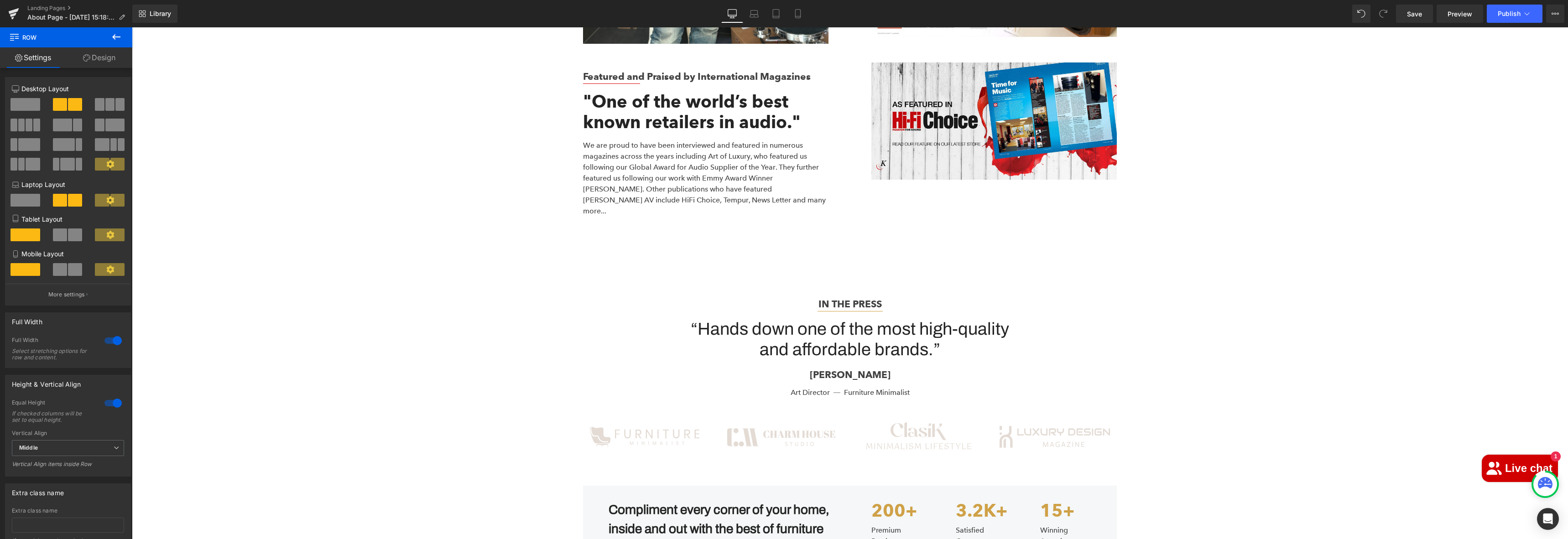
scroll to position [2982, 0]
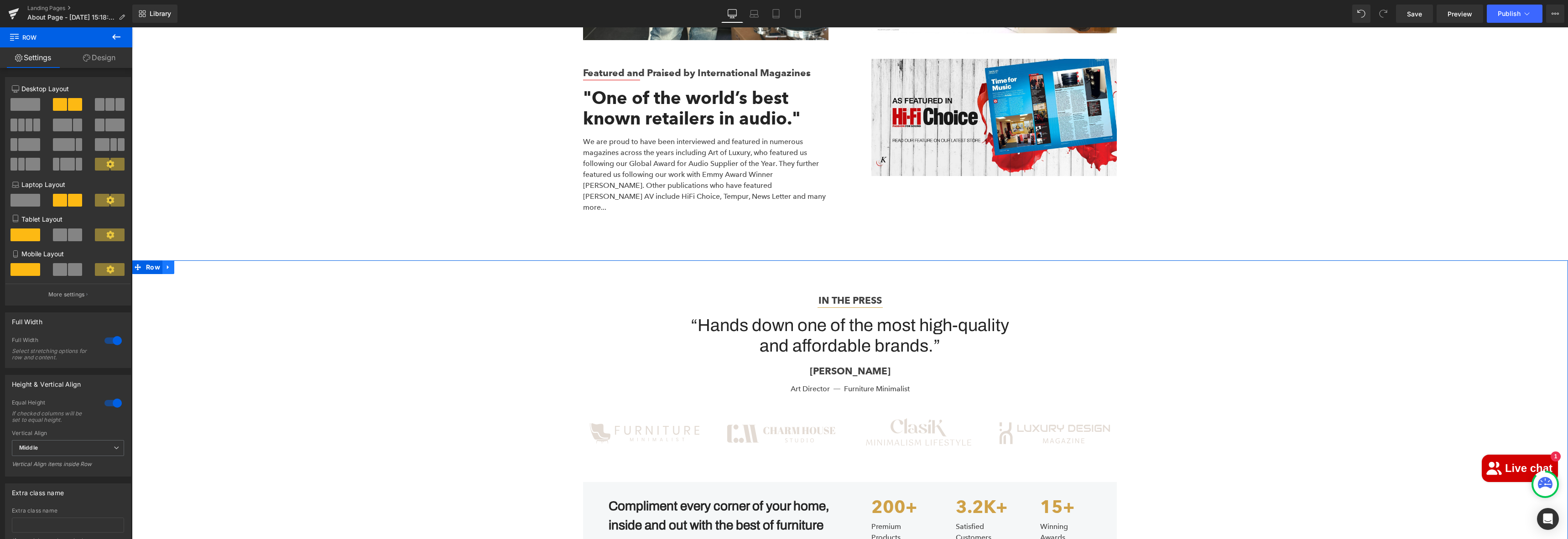
click at [165, 264] on icon at bounding box center [168, 267] width 6 height 7
click at [191, 260] on link at bounding box center [192, 267] width 12 height 13
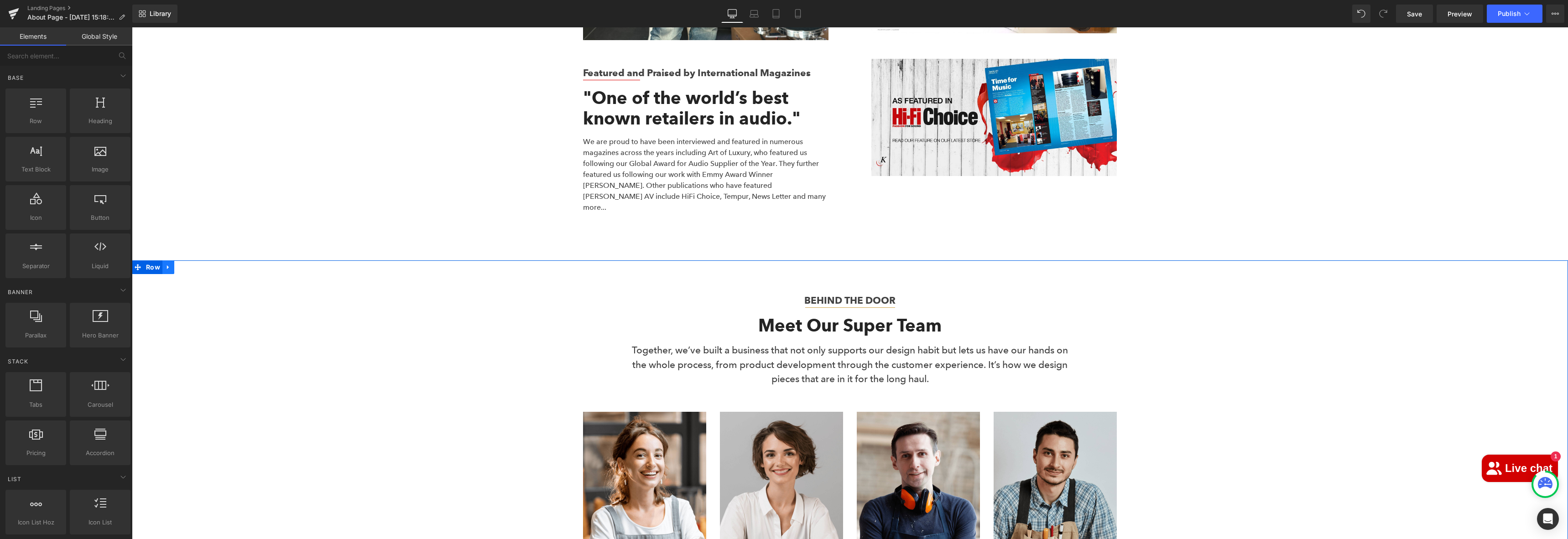
click at [169, 260] on link at bounding box center [168, 267] width 12 height 13
click at [189, 264] on icon at bounding box center [192, 267] width 6 height 6
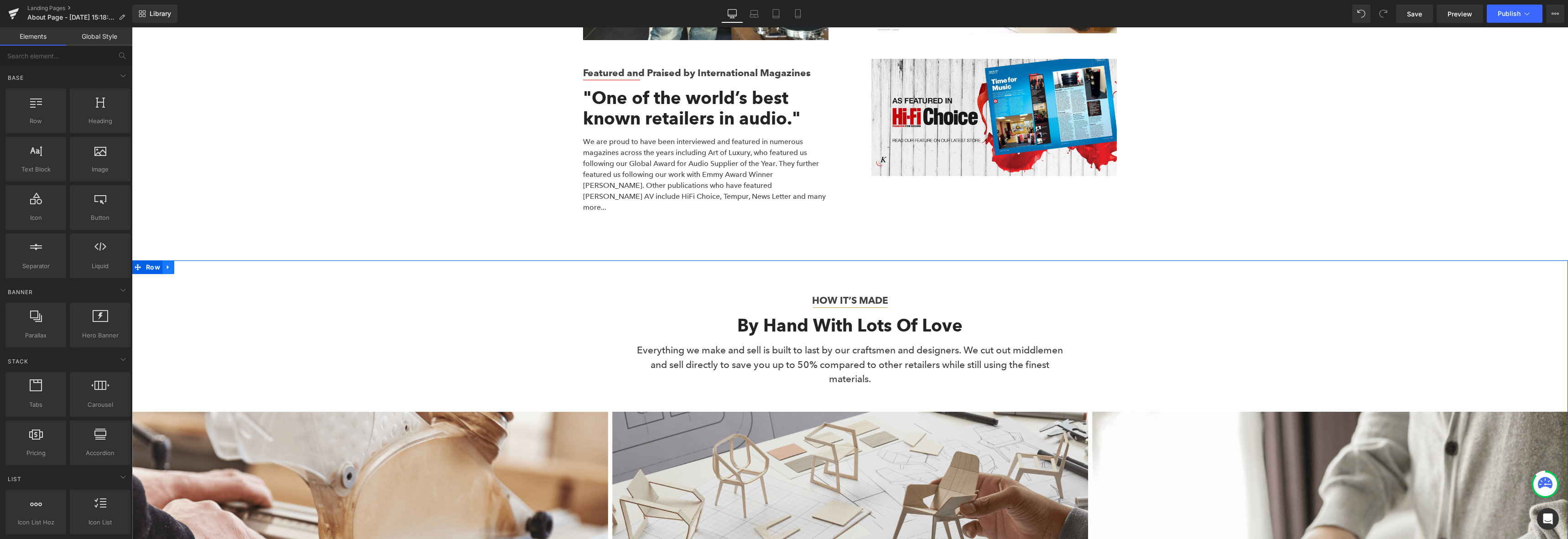
click at [167, 264] on icon at bounding box center [168, 267] width 6 height 7
click at [189, 264] on icon at bounding box center [192, 267] width 6 height 6
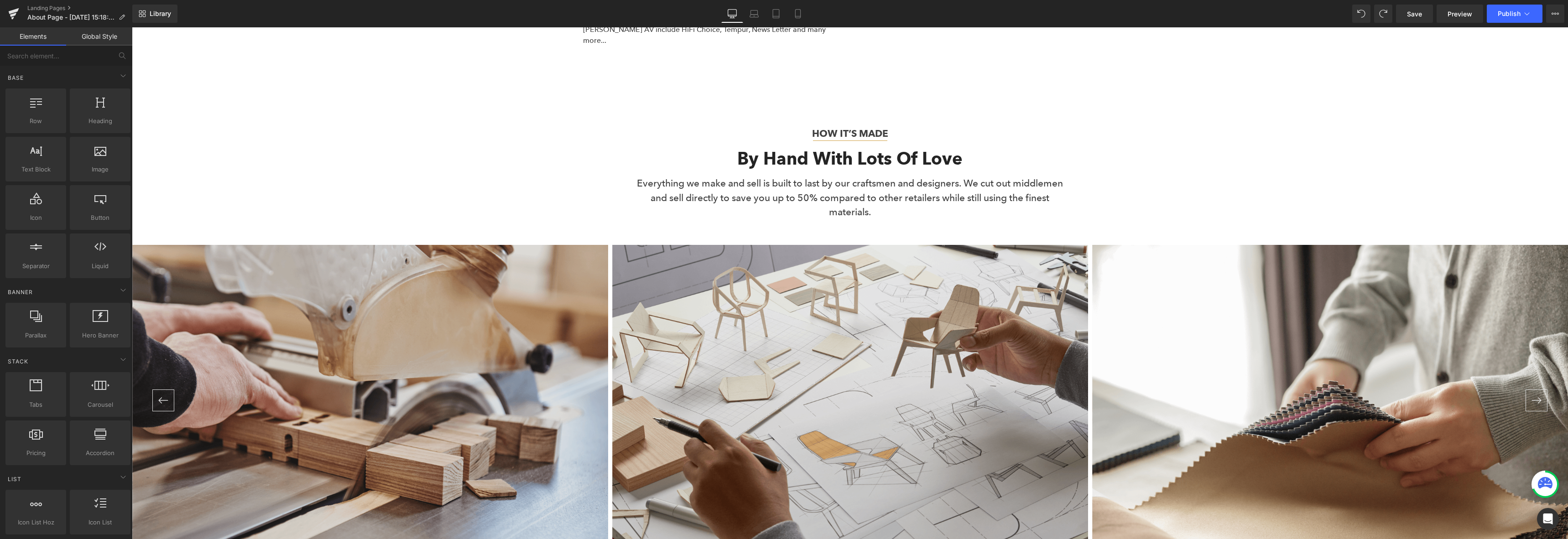
scroll to position [3290, 0]
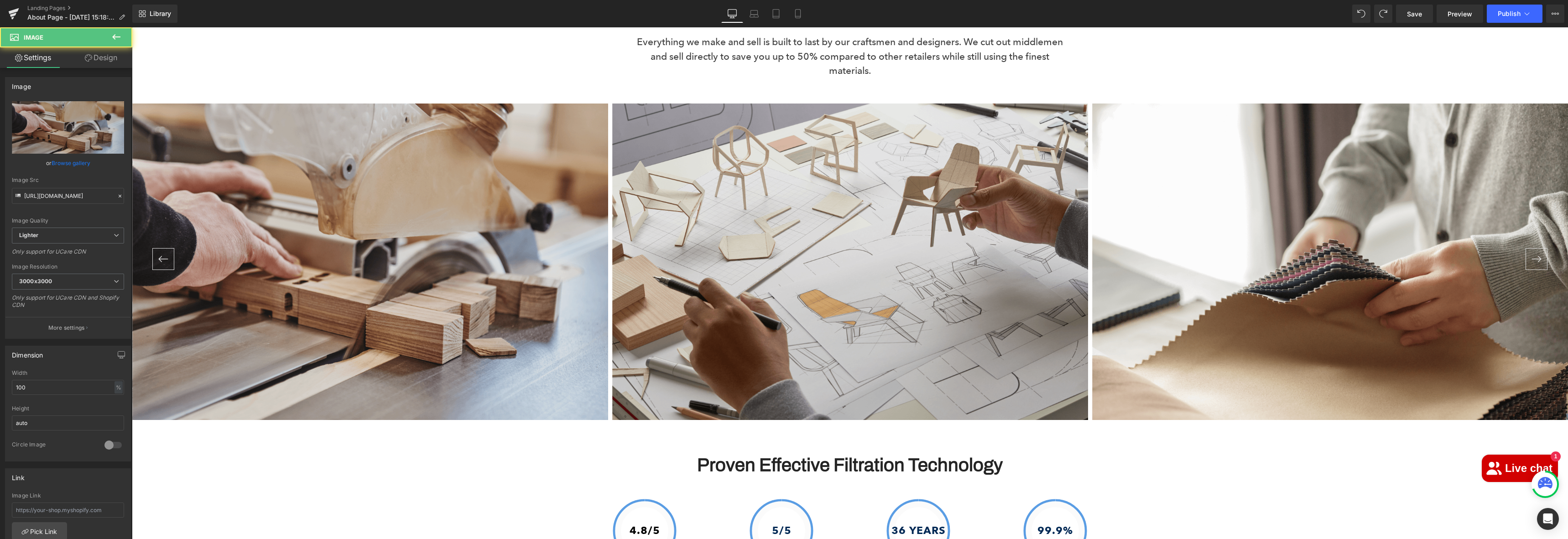
click at [363, 230] on img at bounding box center [370, 262] width 476 height 317
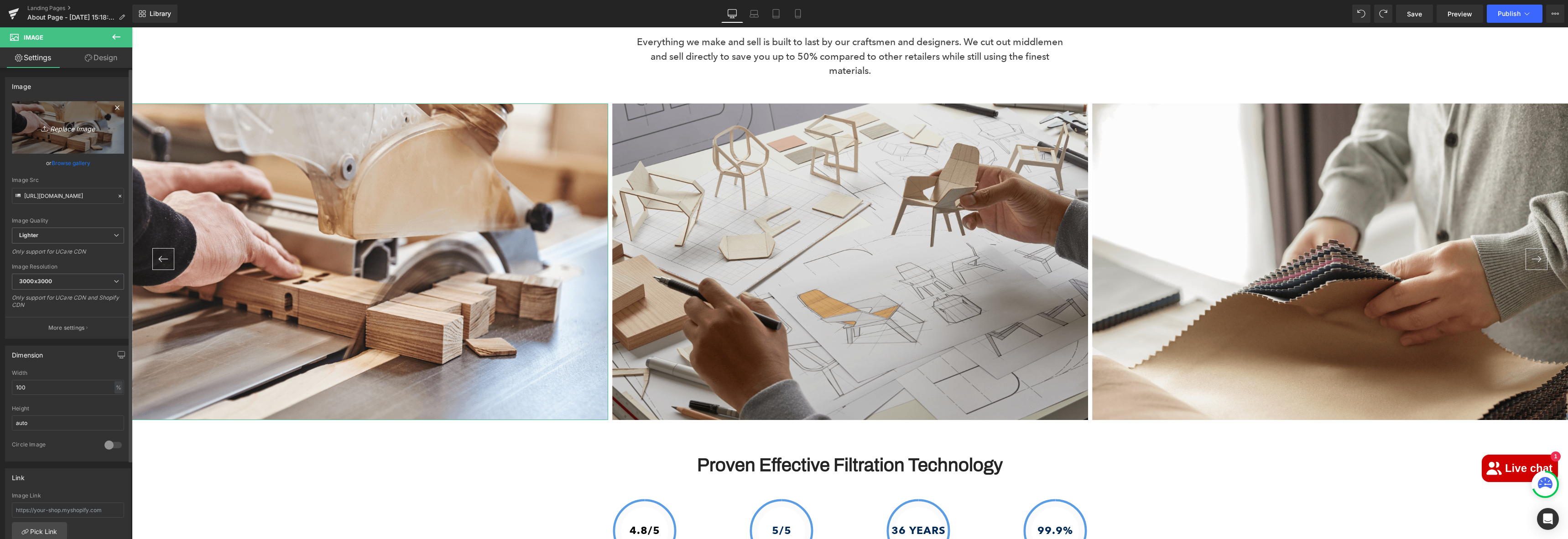
click at [53, 114] on link "Replace Image" at bounding box center [68, 127] width 112 height 52
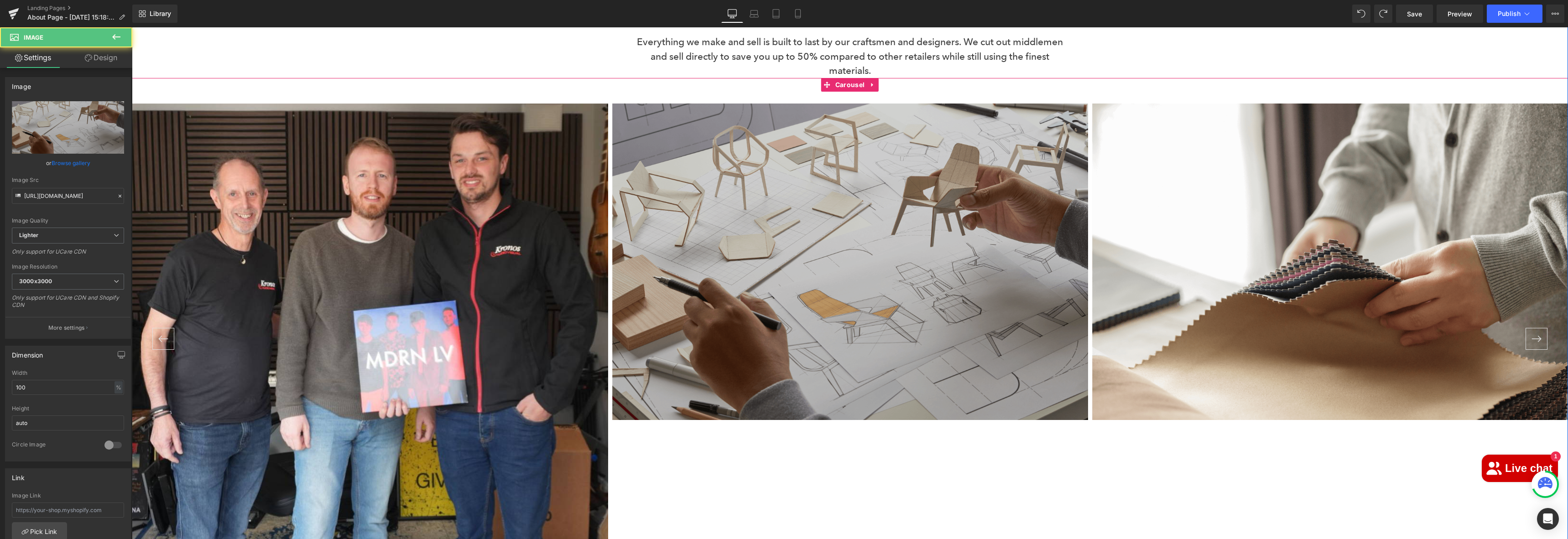
click at [950, 207] on img at bounding box center [850, 262] width 476 height 317
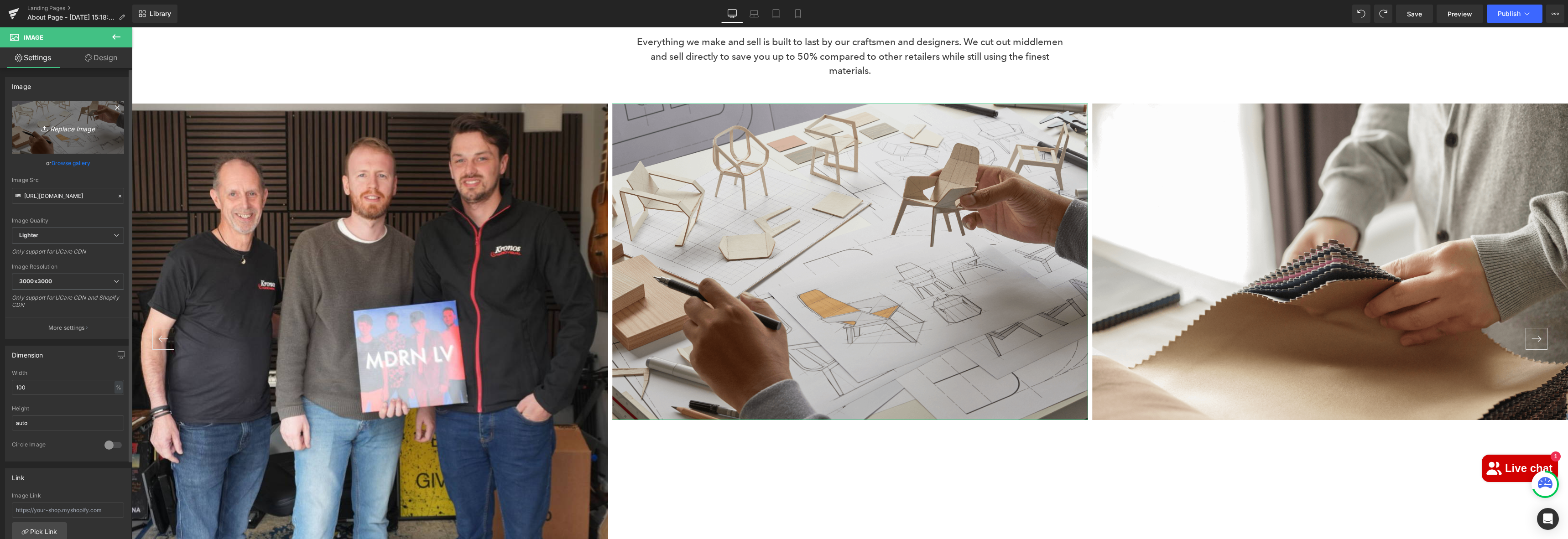
click at [72, 130] on icon "Replace Image" at bounding box center [68, 127] width 73 height 12
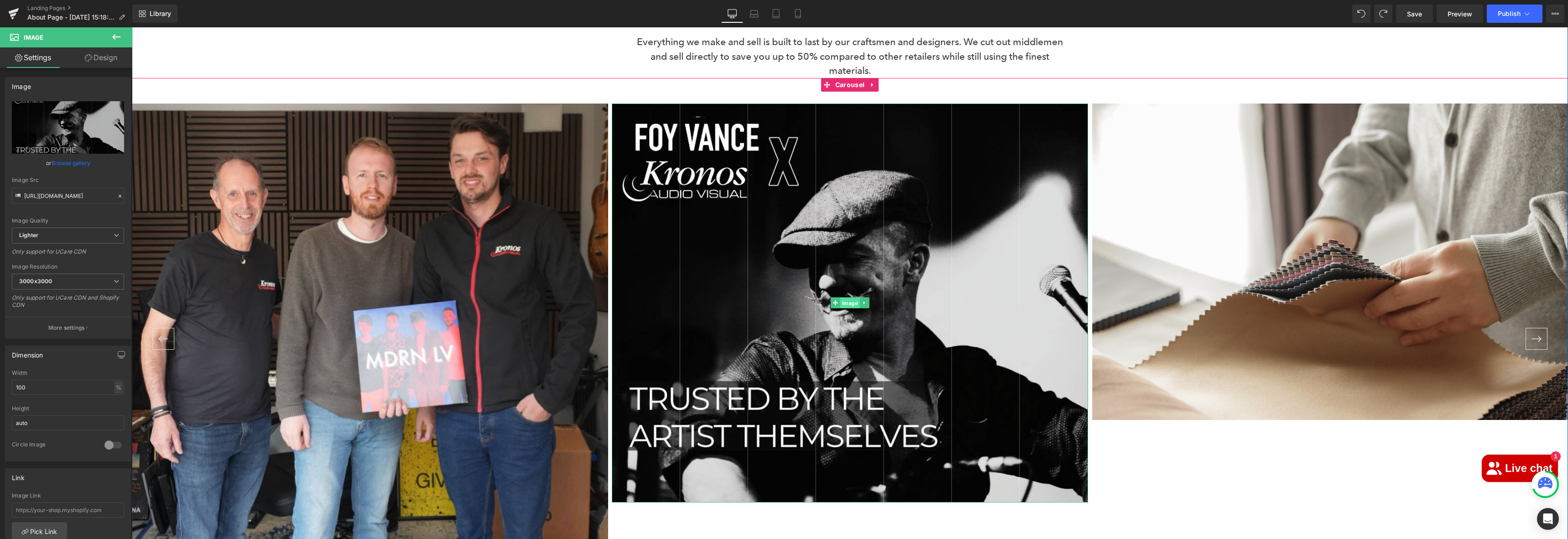
click at [845, 297] on span "Image" at bounding box center [850, 303] width 19 height 11
click at [844, 297] on span "Image" at bounding box center [850, 303] width 19 height 11
click at [841, 297] on span "Image" at bounding box center [850, 303] width 19 height 11
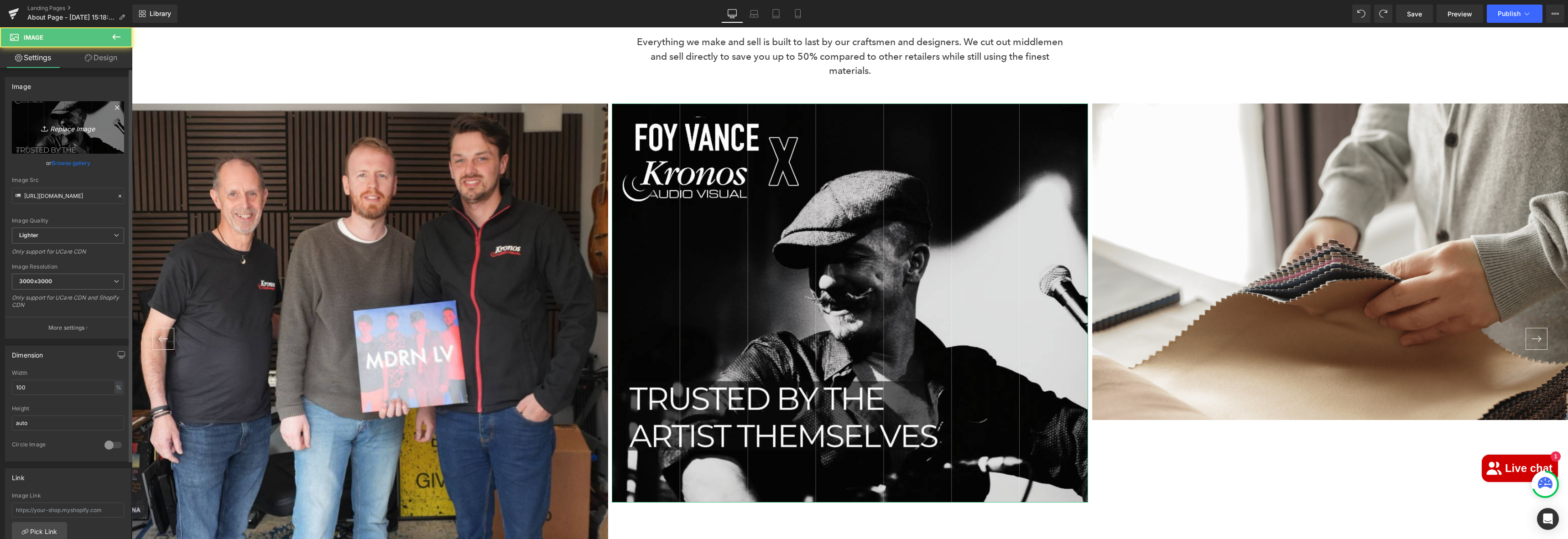
click at [77, 132] on icon "Replace Image" at bounding box center [68, 127] width 73 height 12
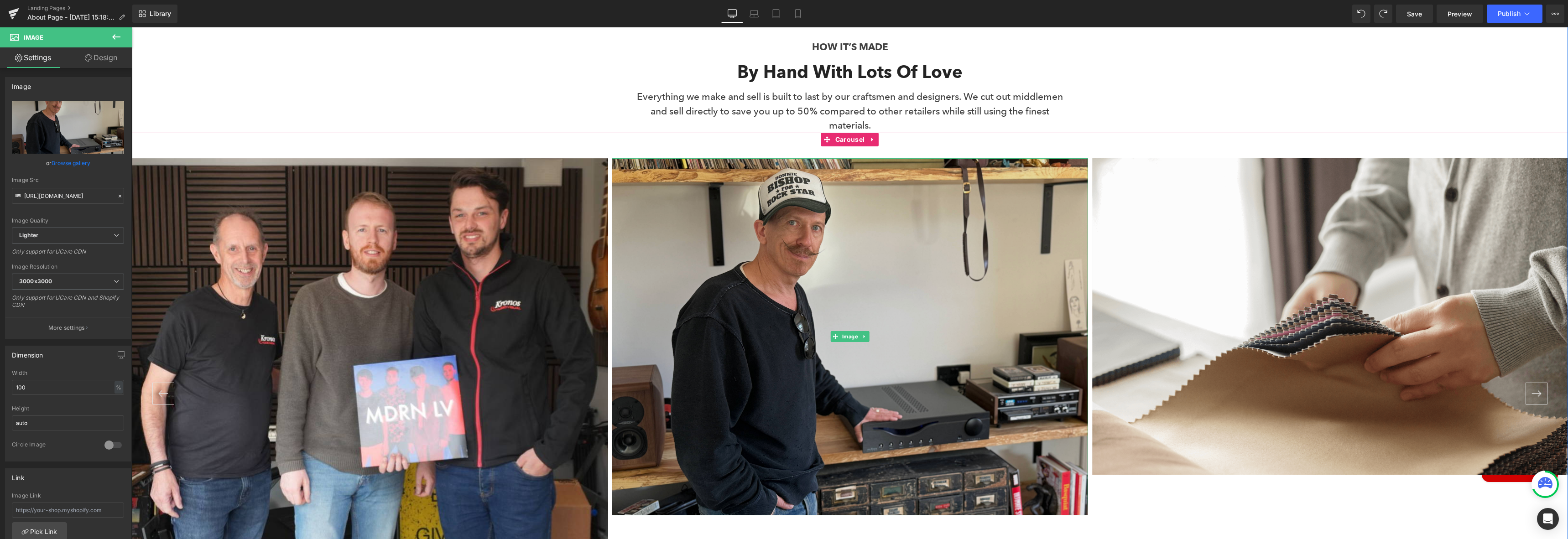
scroll to position [3241, 0]
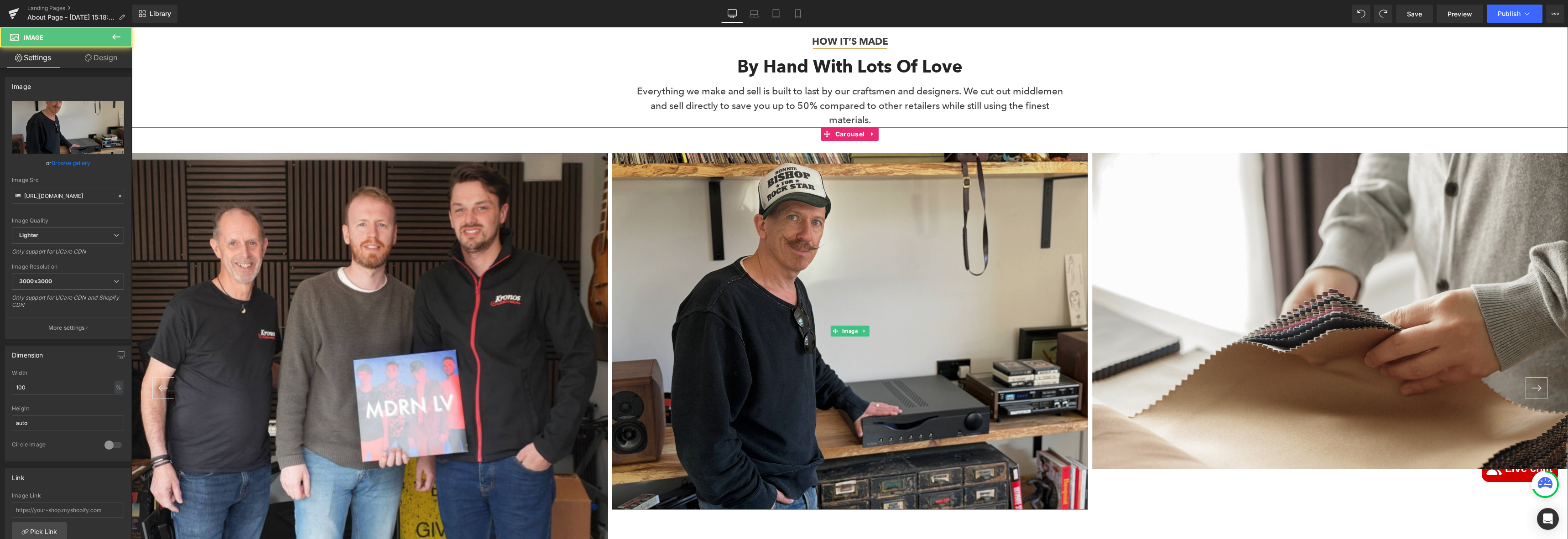
click at [787, 237] on img at bounding box center [850, 331] width 476 height 357
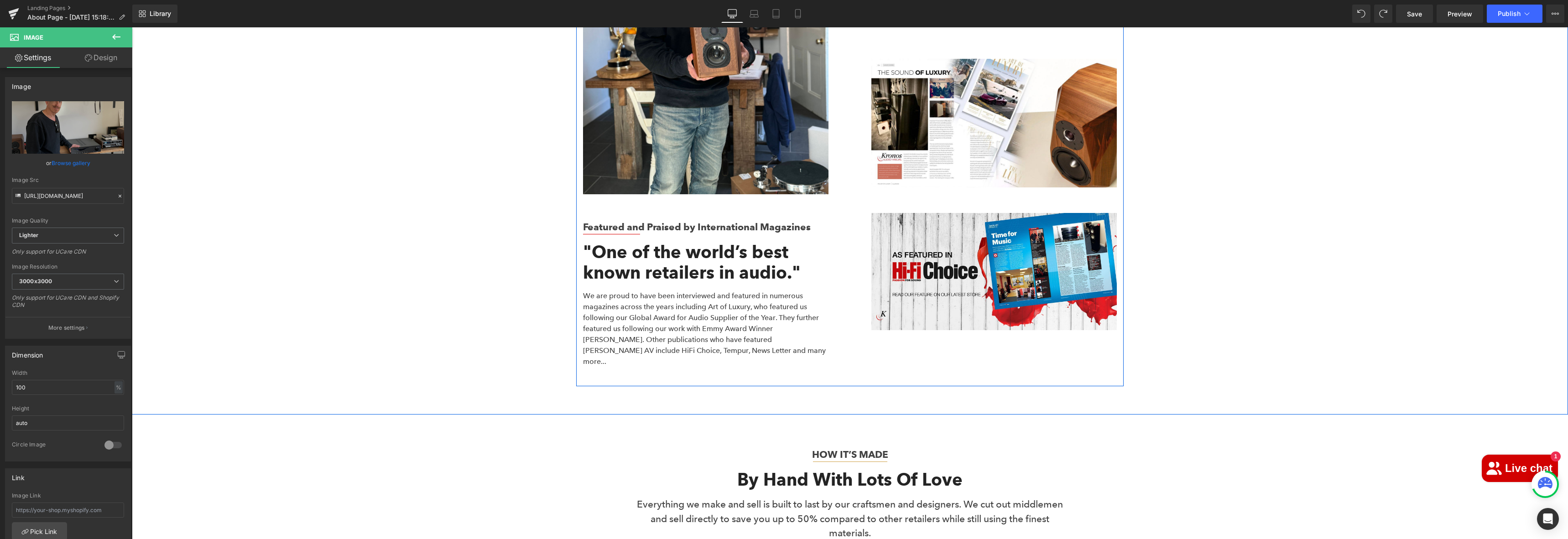
scroll to position [2949, 0]
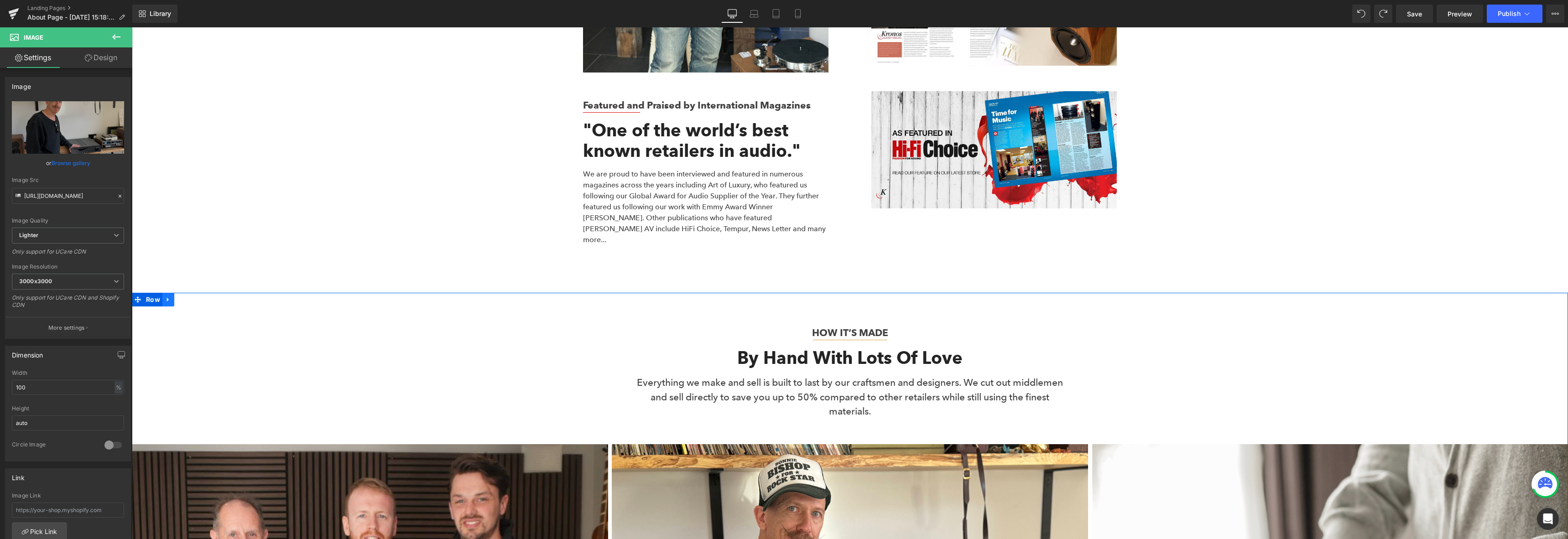
click at [166, 296] on icon at bounding box center [168, 299] width 6 height 7
click at [189, 296] on icon at bounding box center [192, 299] width 6 height 6
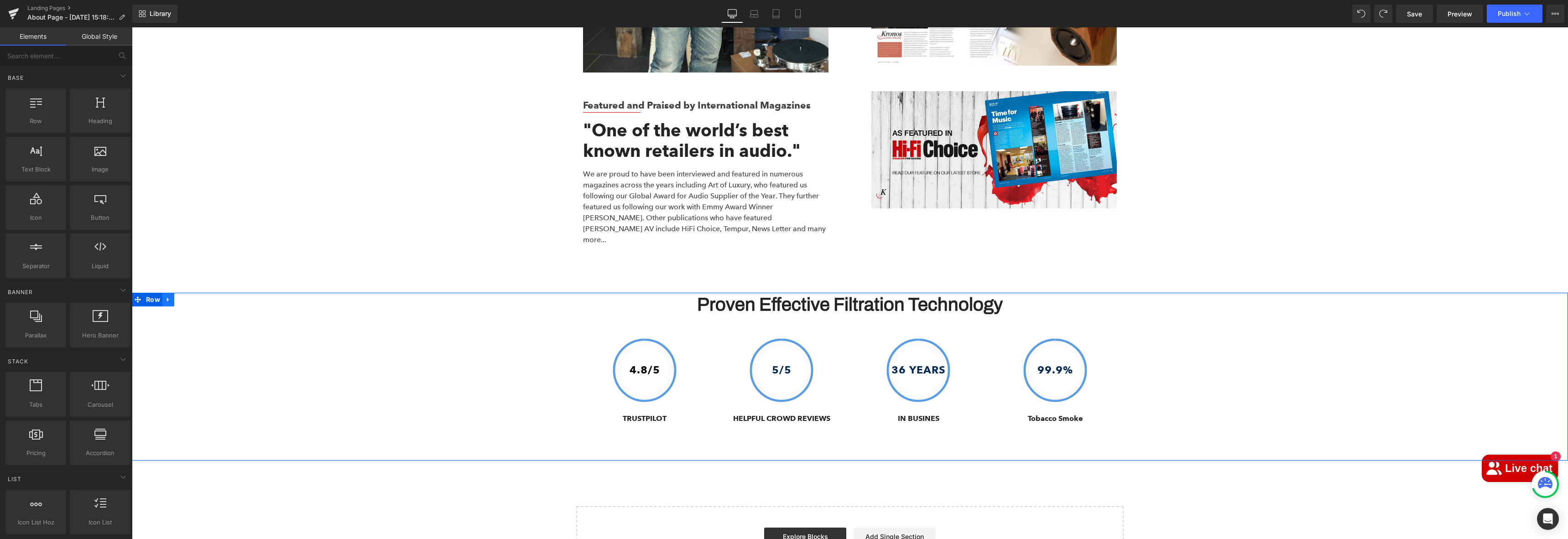
click at [169, 293] on link at bounding box center [168, 299] width 12 height 13
click at [192, 293] on link at bounding box center [192, 299] width 12 height 13
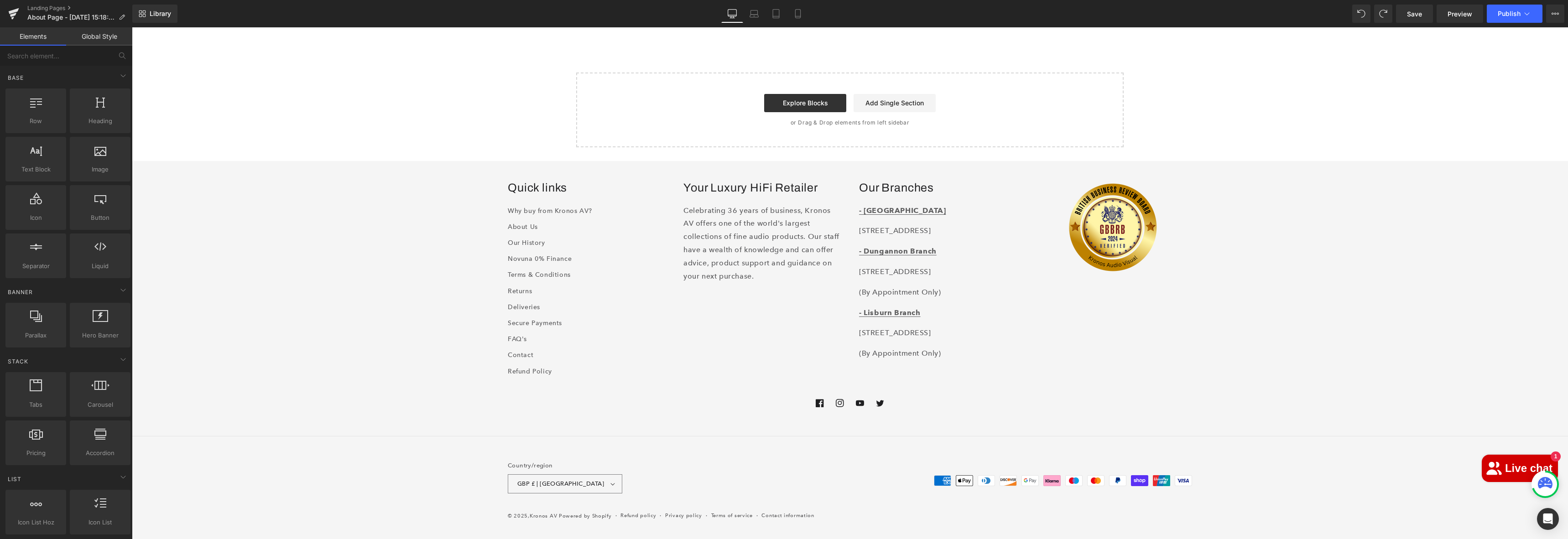
scroll to position [3037, 0]
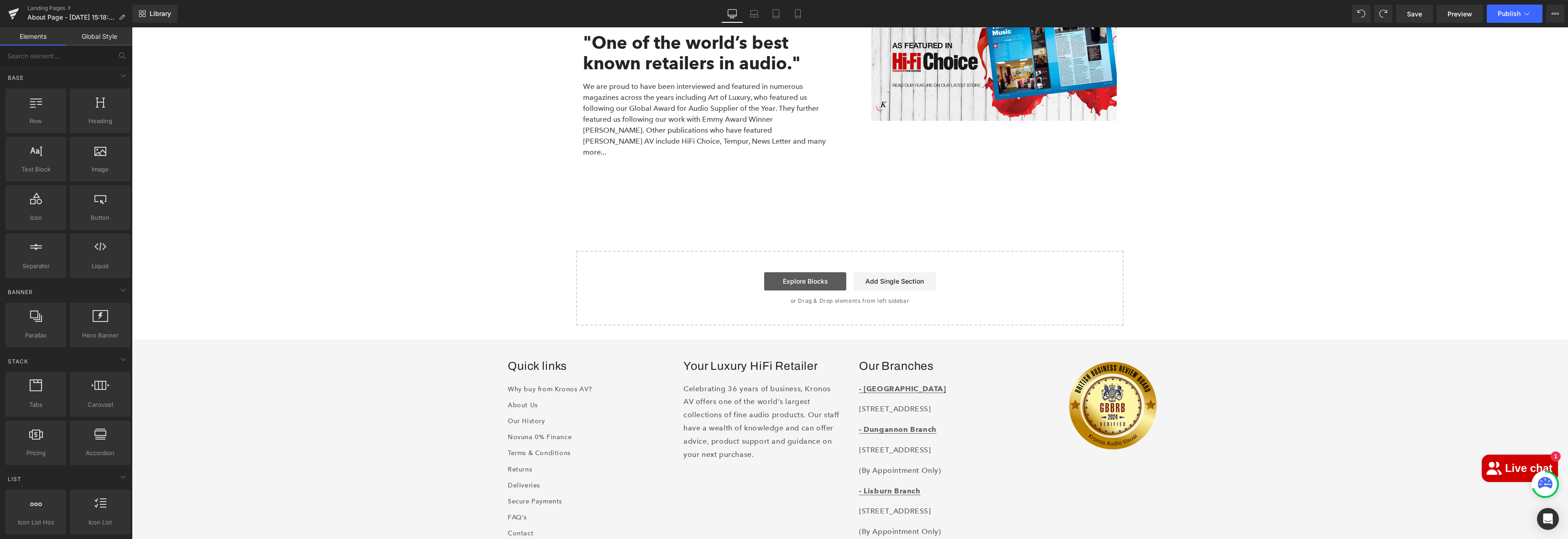
click at [830, 272] on link "Explore Blocks" at bounding box center [805, 281] width 82 height 18
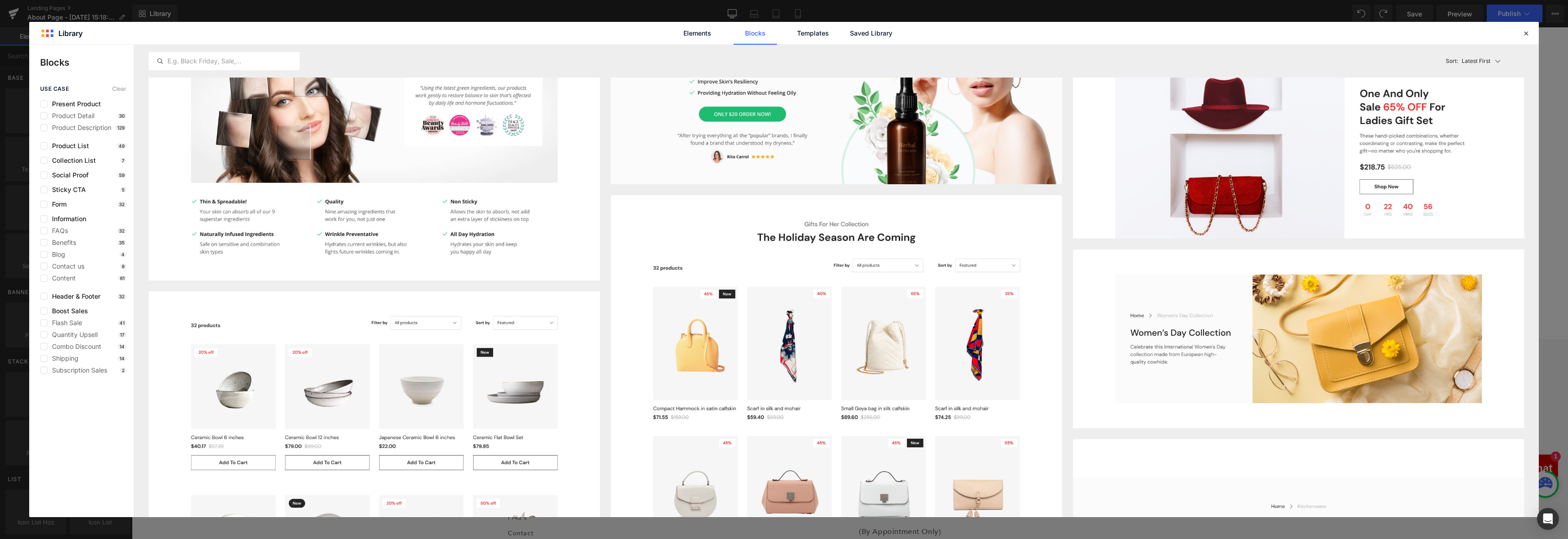
scroll to position [1480, 0]
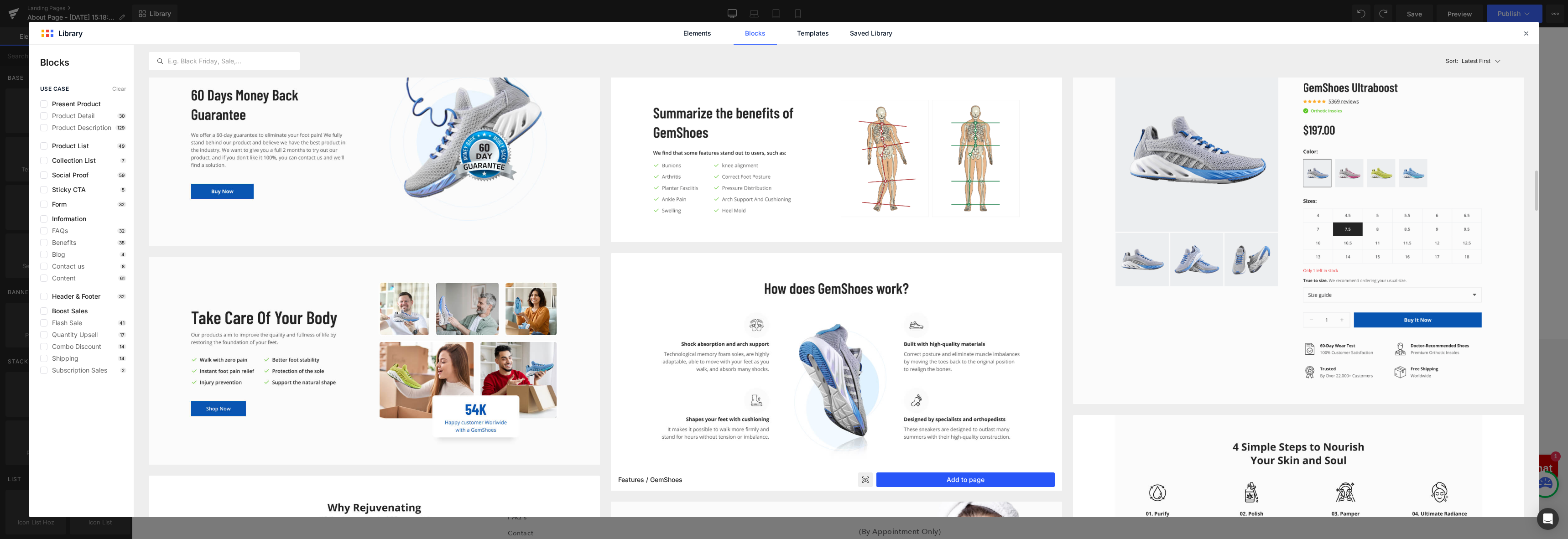
click at [942, 480] on button "Add to page" at bounding box center [965, 479] width 178 height 15
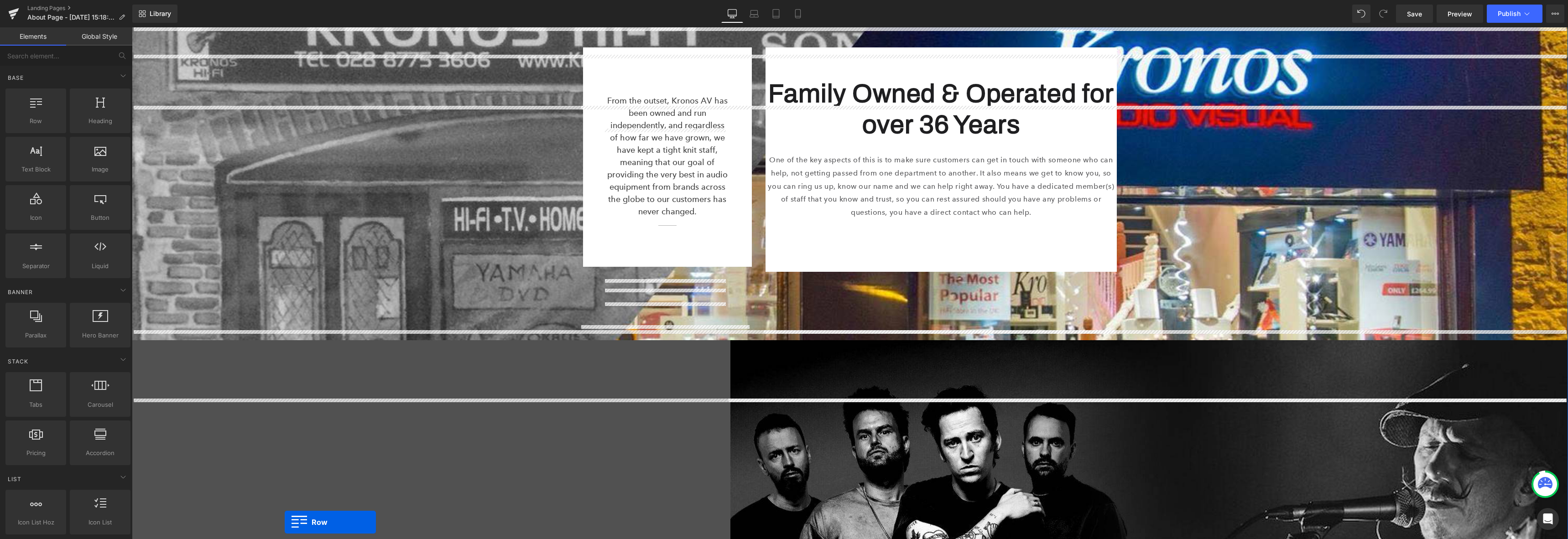
scroll to position [1794, 0]
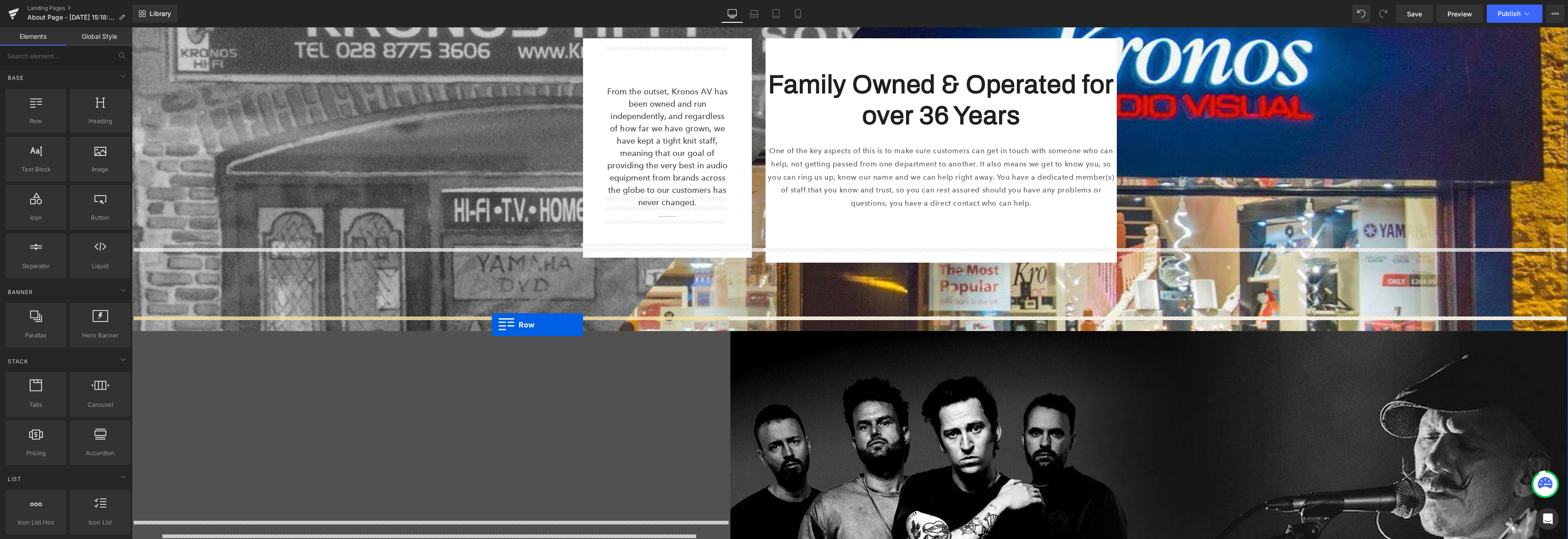
drag, startPoint x: 134, startPoint y: 82, endPoint x: 492, endPoint y: 325, distance: 432.7
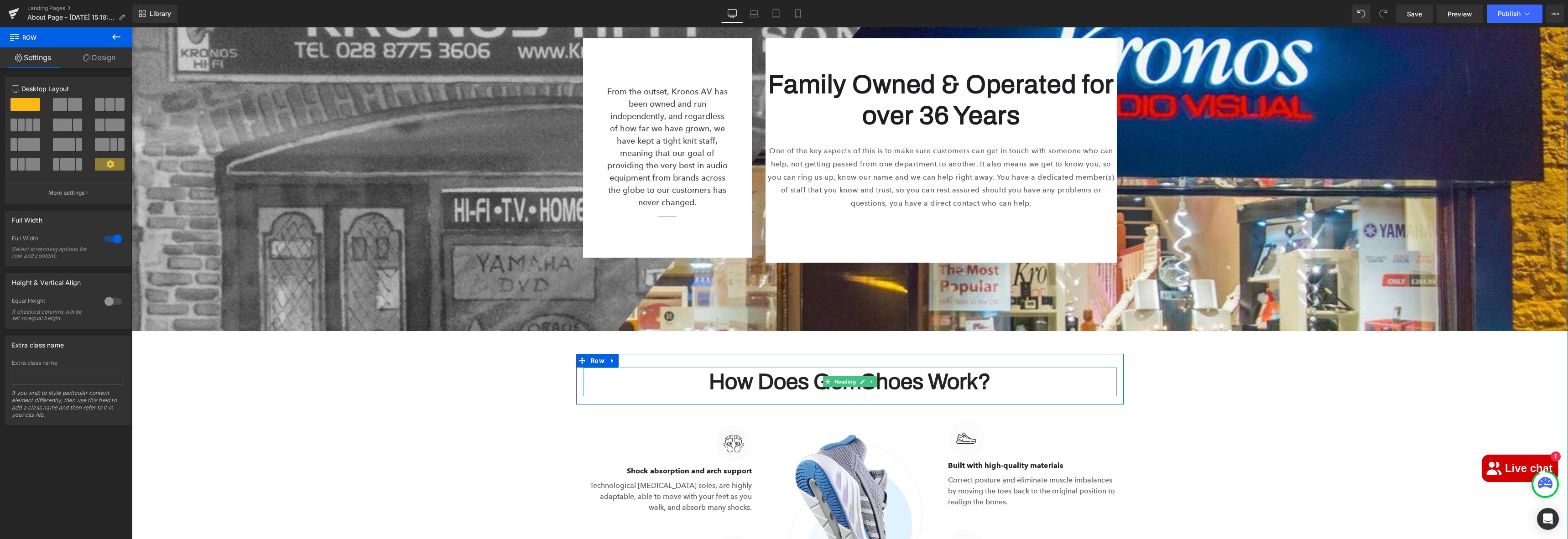
click at [913, 372] on h2 "How Does GemShoes Work?" at bounding box center [850, 381] width 534 height 28
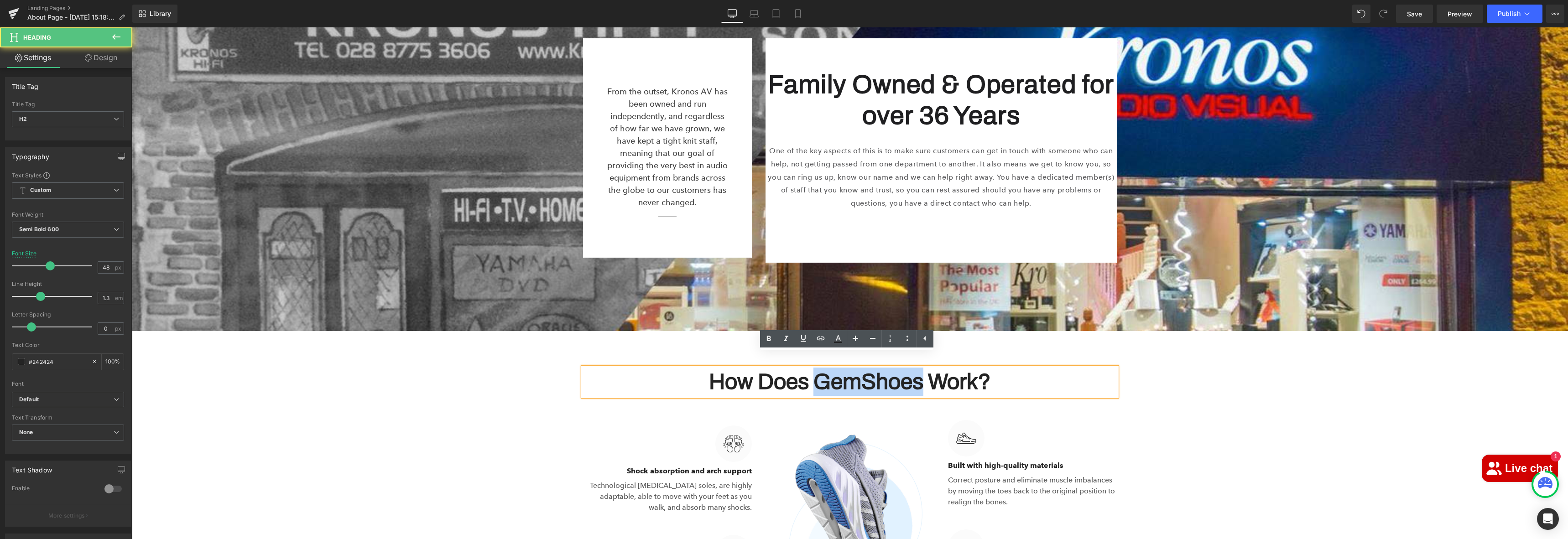
click at [913, 372] on h2 "How Does GemShoes Work?" at bounding box center [850, 381] width 534 height 28
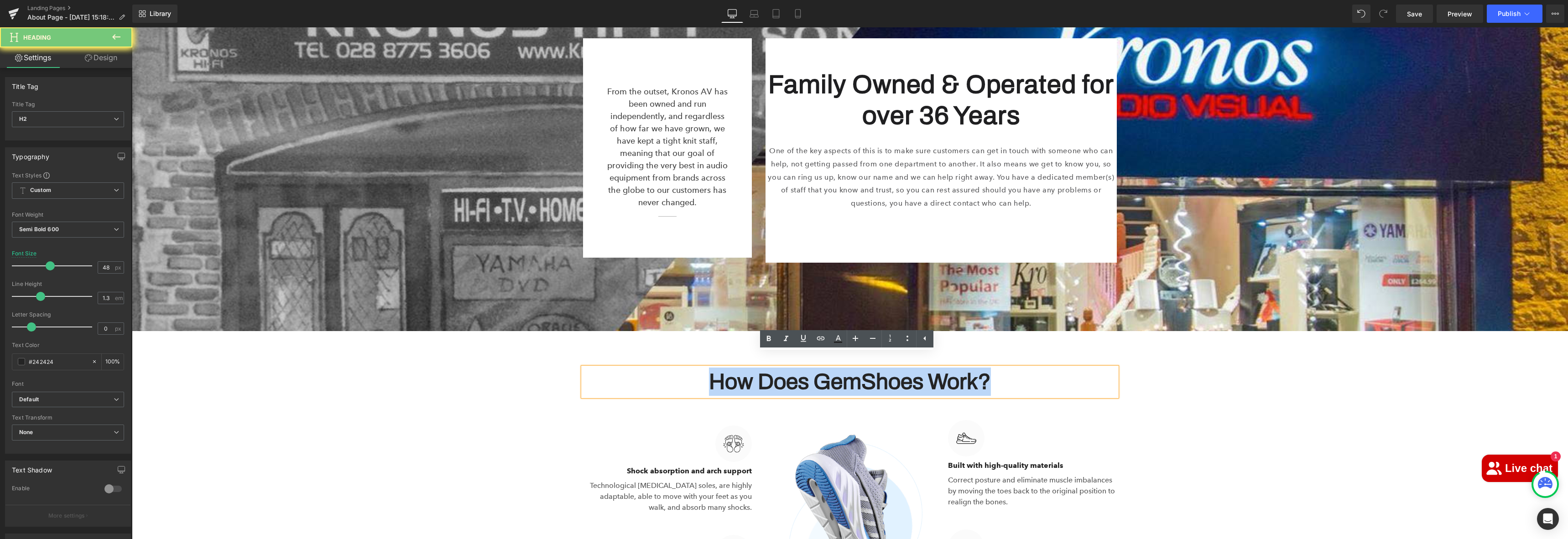
click at [913, 372] on h2 "How Does GemShoes Work?" at bounding box center [850, 381] width 534 height 28
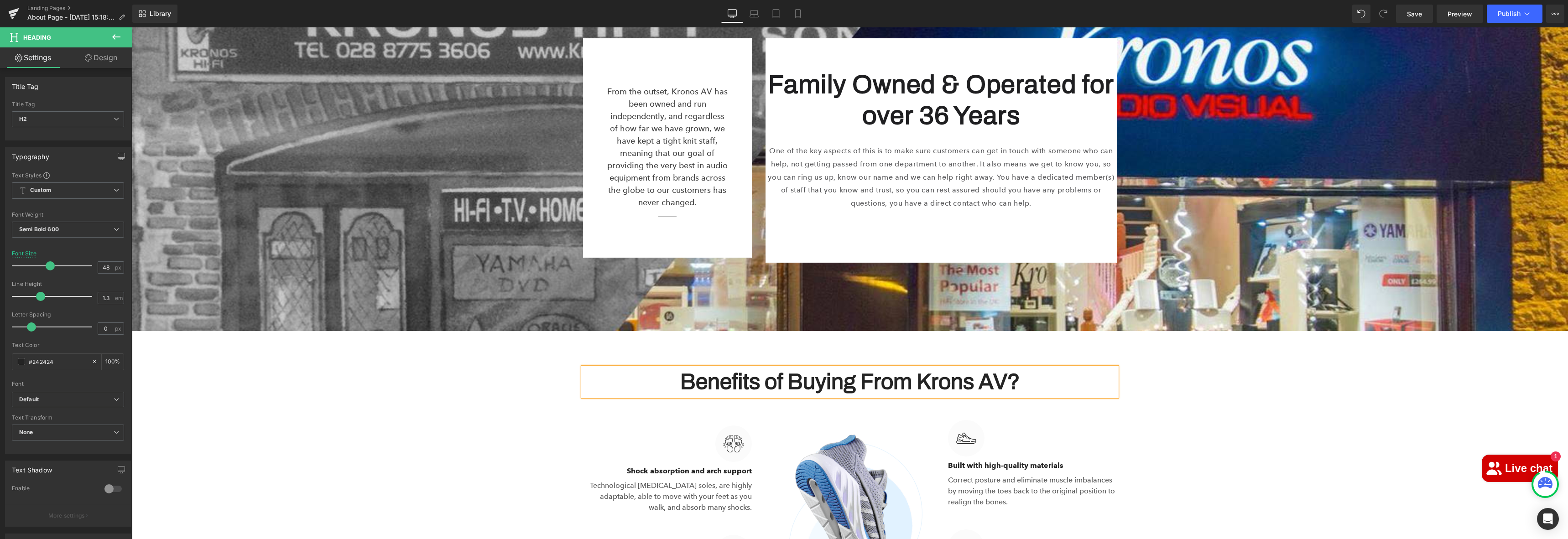
click at [976, 370] on h2 "Benefits of Buying From Krons AV?" at bounding box center [850, 381] width 534 height 28
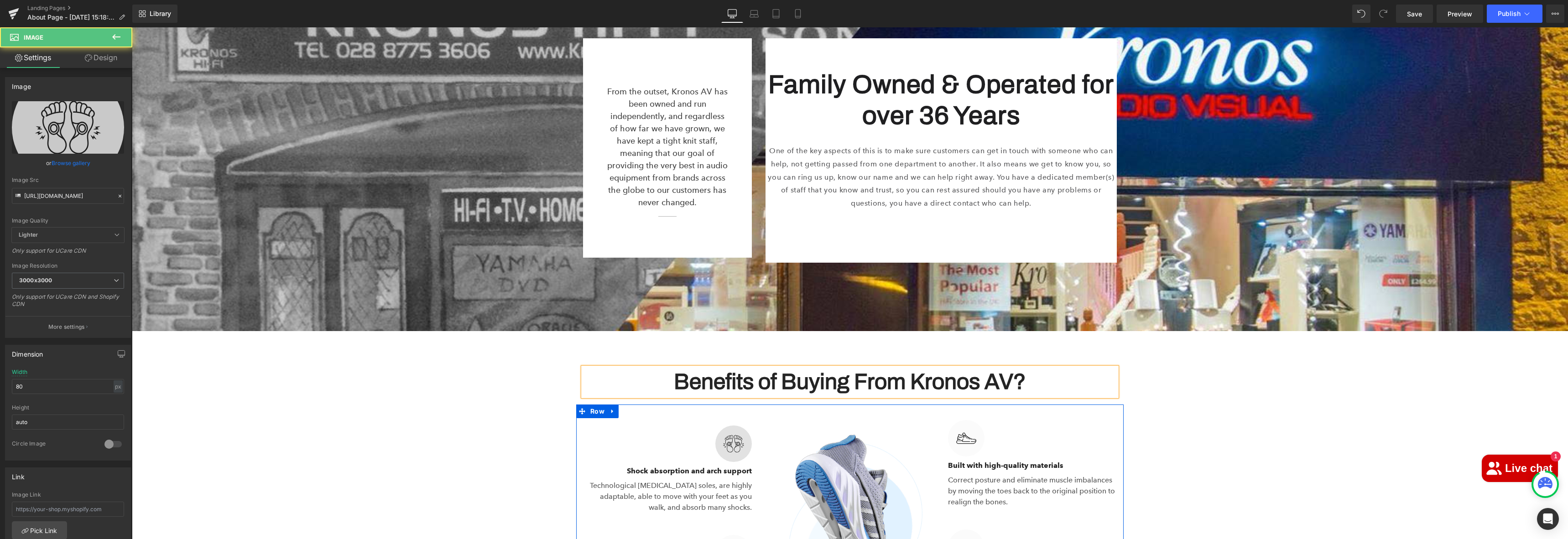
click at [735, 425] on img at bounding box center [733, 443] width 37 height 37
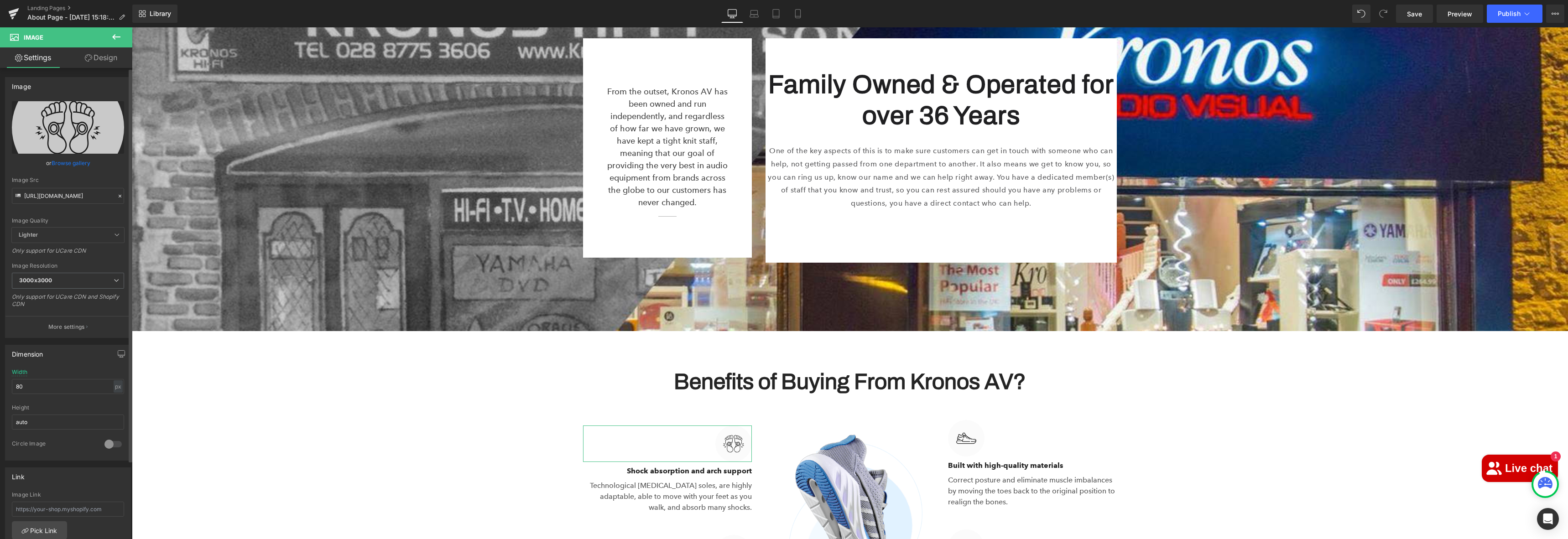
click at [80, 167] on link "Browse gallery" at bounding box center [71, 163] width 39 height 16
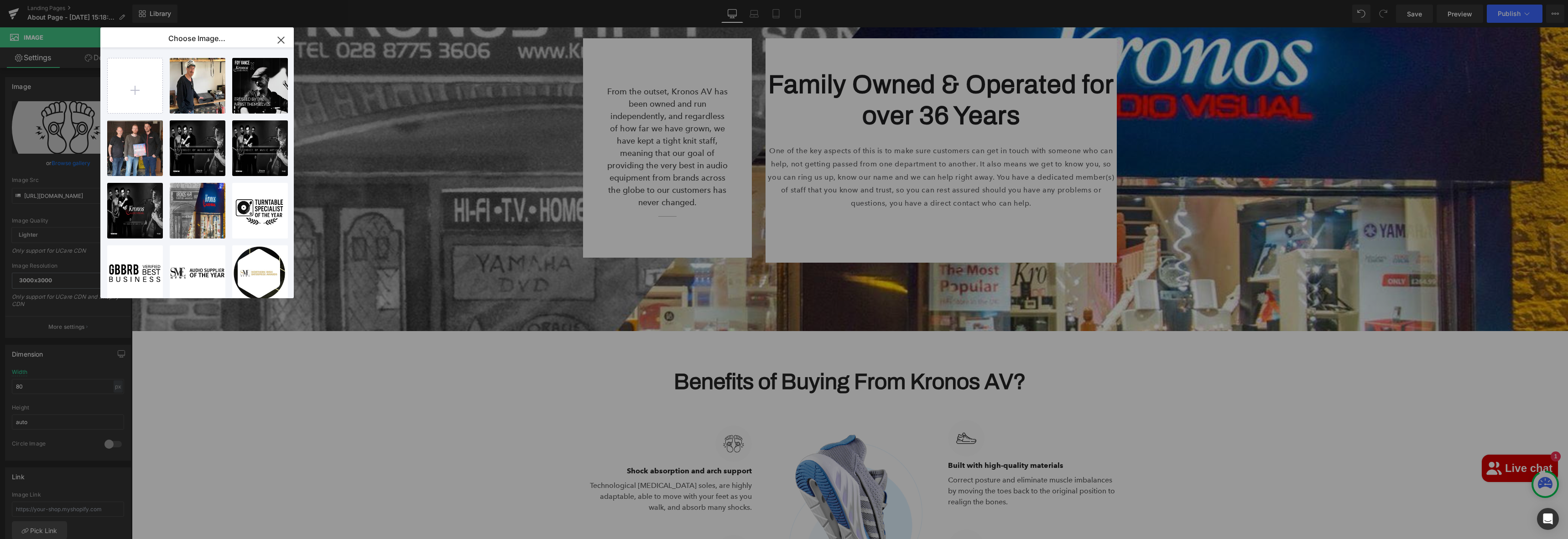
click at [279, 39] on icon "button" at bounding box center [281, 40] width 15 height 15
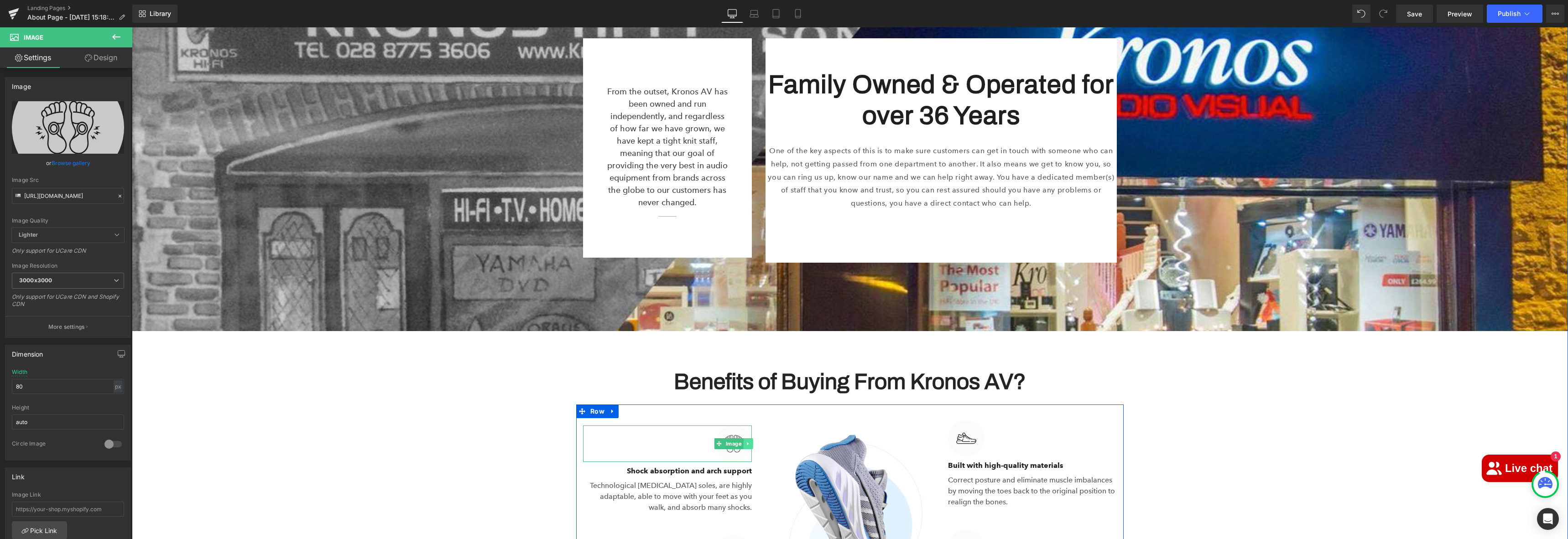
click at [746, 441] on icon at bounding box center [748, 443] width 5 height 5
click at [751, 441] on icon at bounding box center [753, 443] width 5 height 5
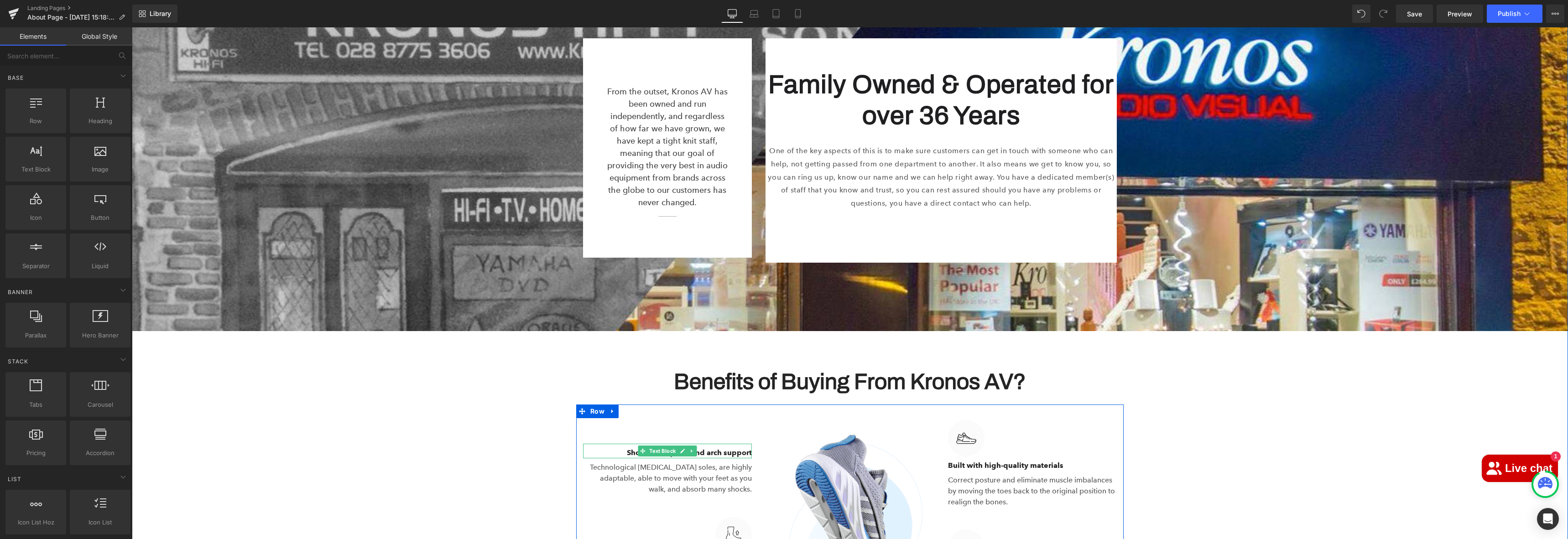
click at [710, 447] on p "Shock absorption and arch support" at bounding box center [667, 453] width 169 height 11
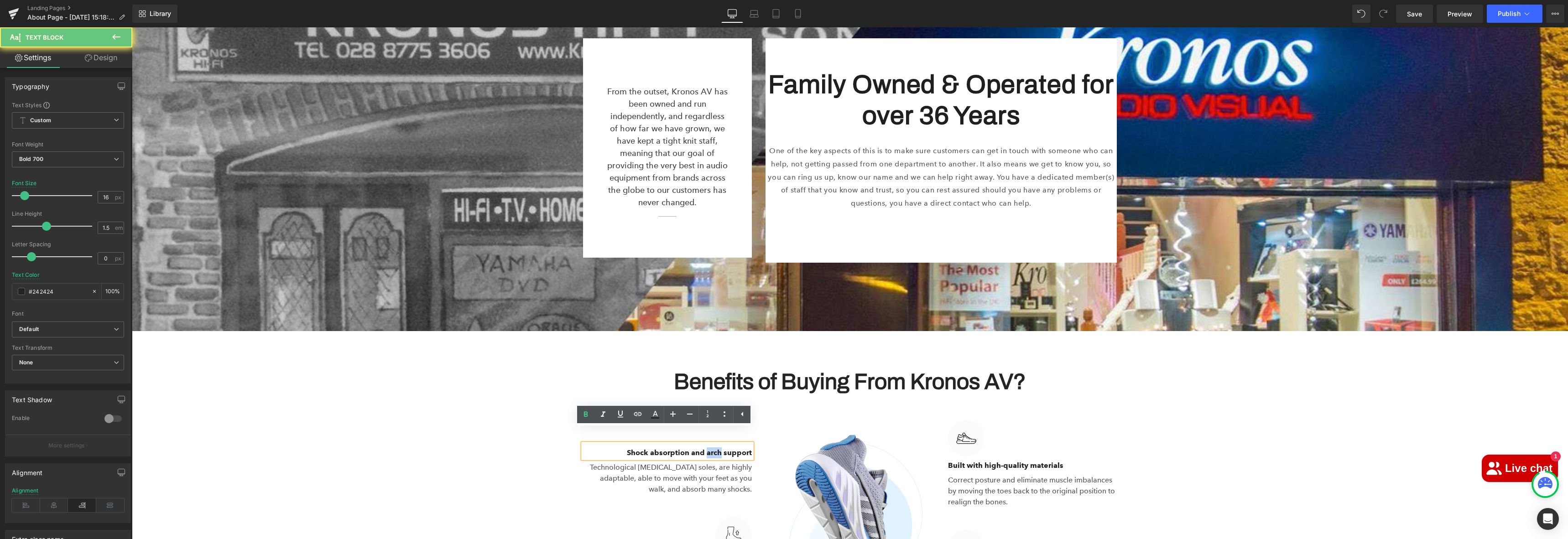
click at [710, 447] on p "Shock absorption and arch support" at bounding box center [667, 453] width 169 height 11
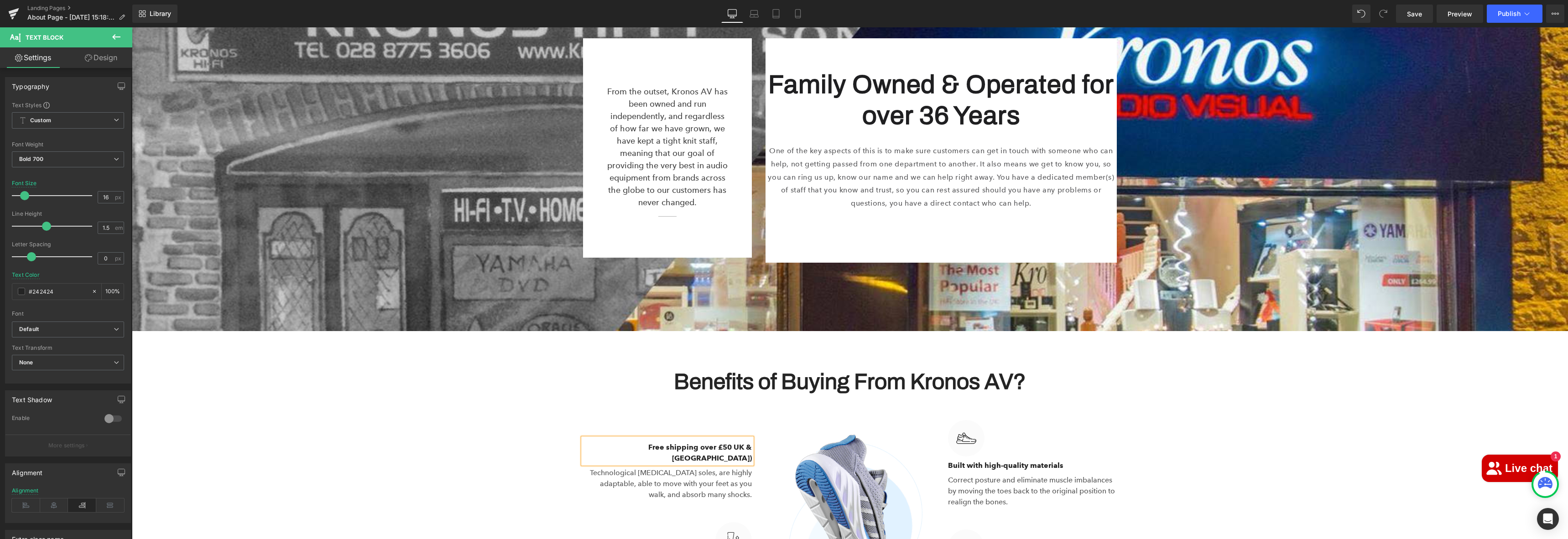
click at [693, 442] on p "Free shipping over £50 UK & [GEOGRAPHIC_DATA])" at bounding box center [667, 453] width 169 height 22
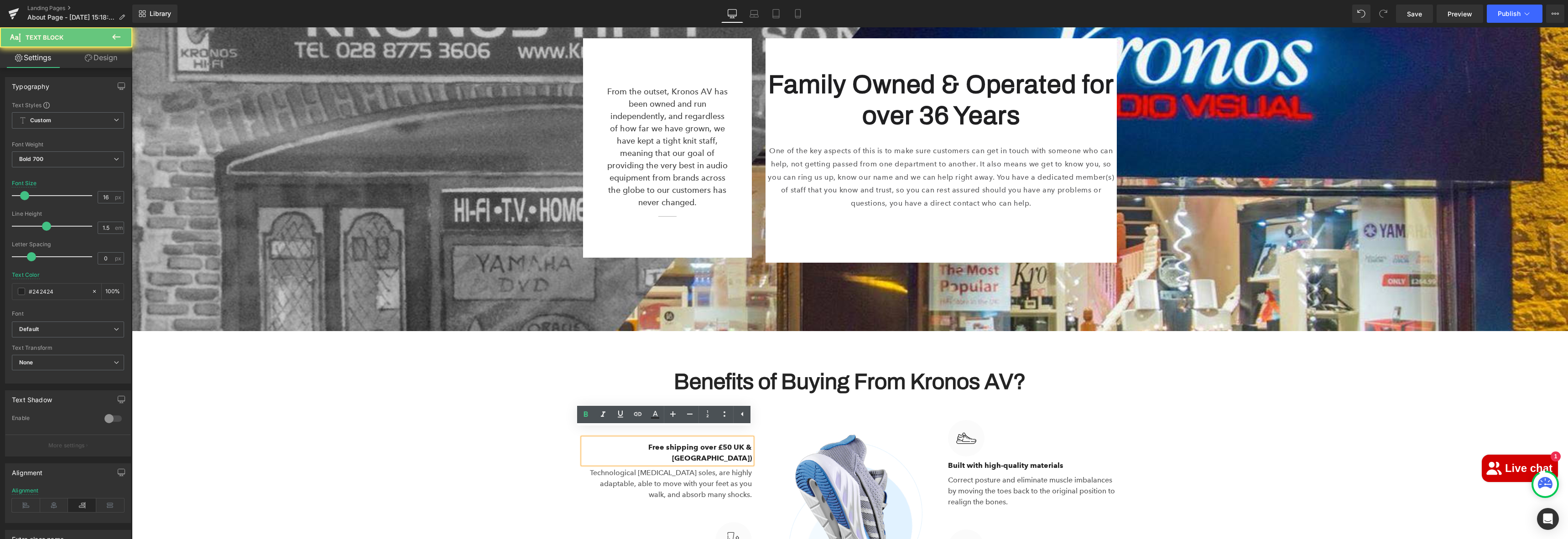
click at [695, 442] on p "Free shipping over £50 UK & [GEOGRAPHIC_DATA])" at bounding box center [667, 453] width 169 height 22
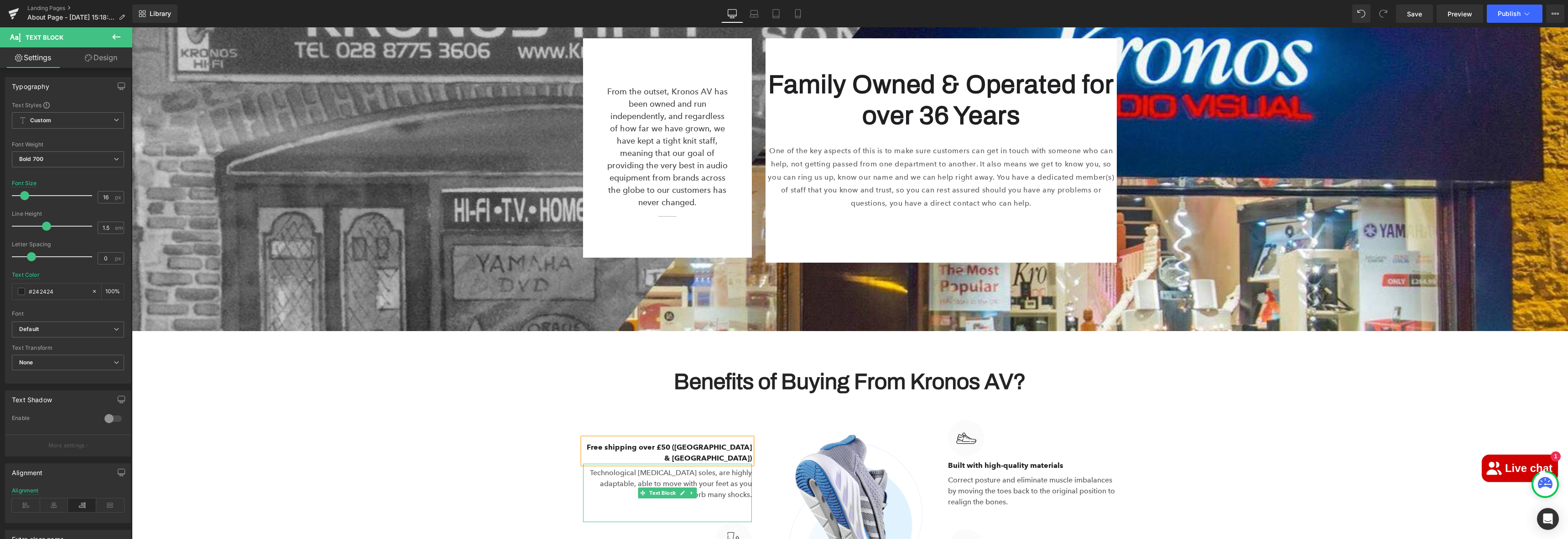
click at [691, 487] on link at bounding box center [692, 493] width 10 height 11
click at [132, 27] on link at bounding box center [132, 27] width 0 height 0
click at [692, 487] on link at bounding box center [697, 493] width 10 height 11
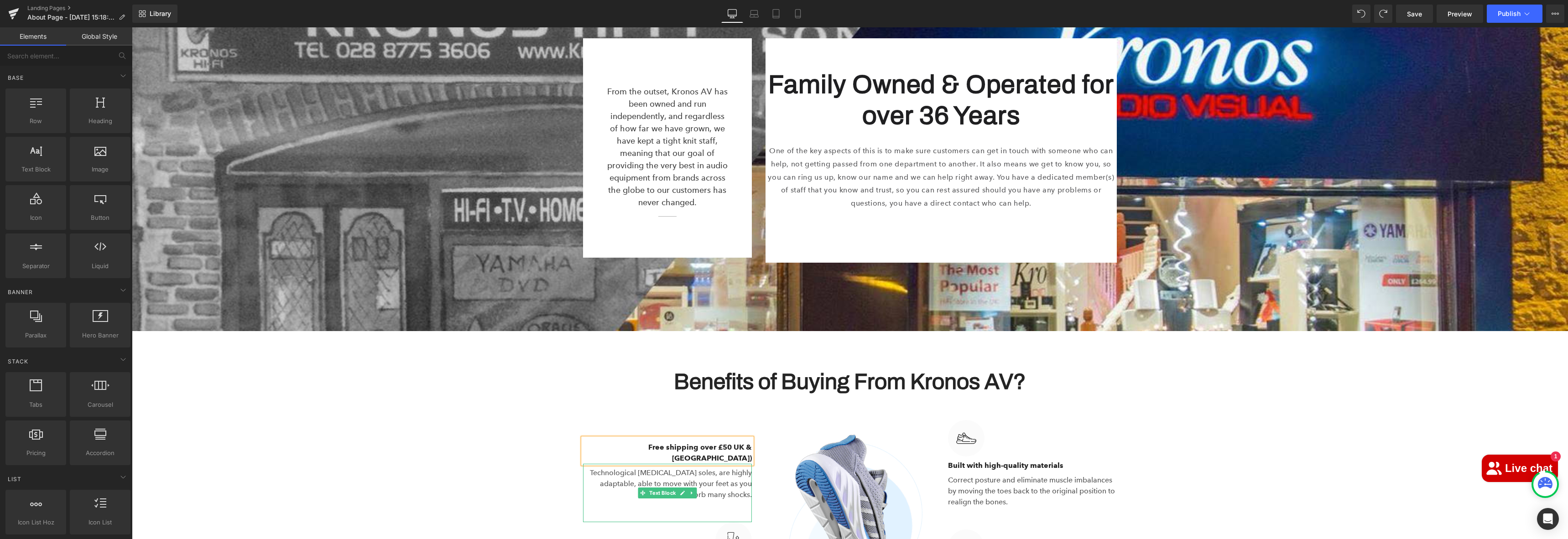
click at [707, 467] on p "Technological [MEDICAL_DATA] soles, are highly adaptable, able to move with you…" at bounding box center [667, 484] width 169 height 33
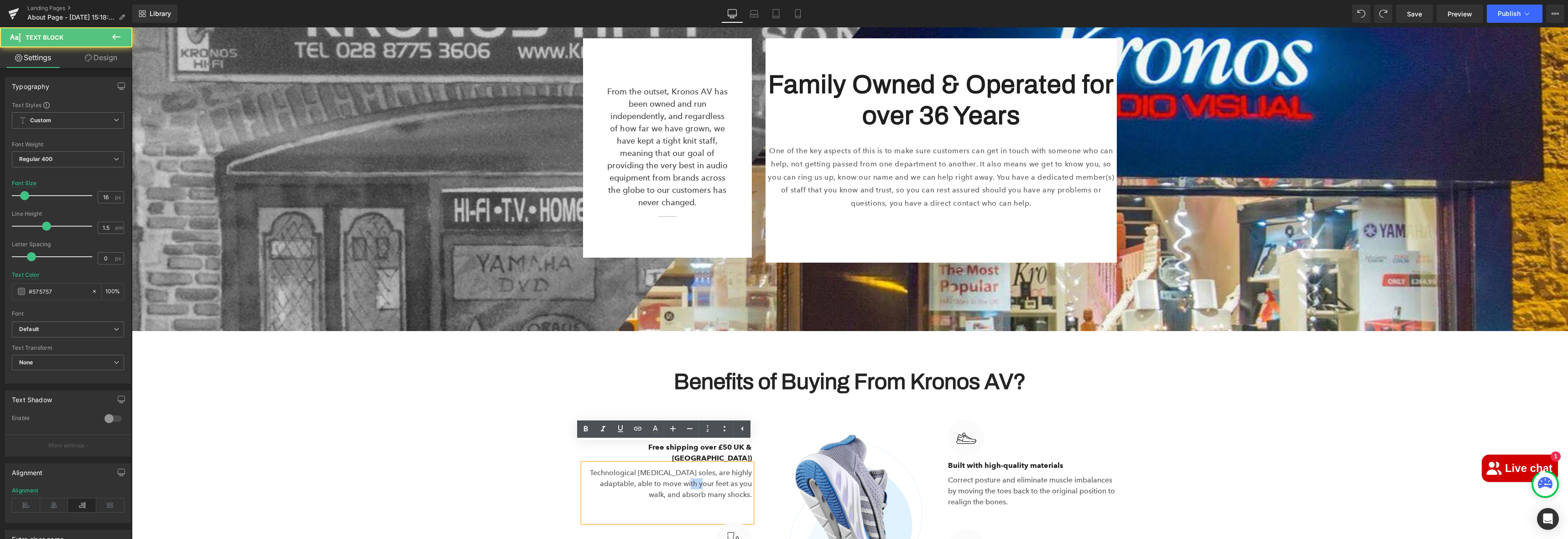
click at [707, 467] on p "Technological [MEDICAL_DATA] soles, are highly adaptable, able to move with you…" at bounding box center [667, 484] width 169 height 33
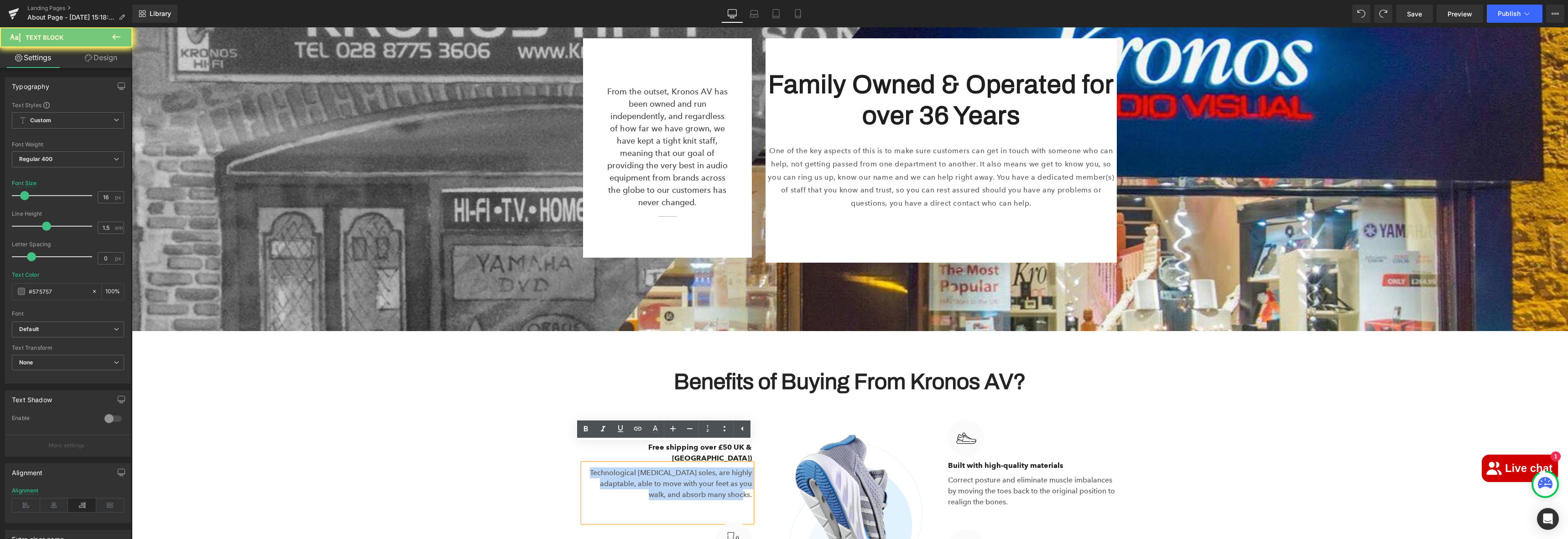
click at [707, 467] on p "Technological [MEDICAL_DATA] soles, are highly adaptable, able to move with you…" at bounding box center [667, 484] width 169 height 33
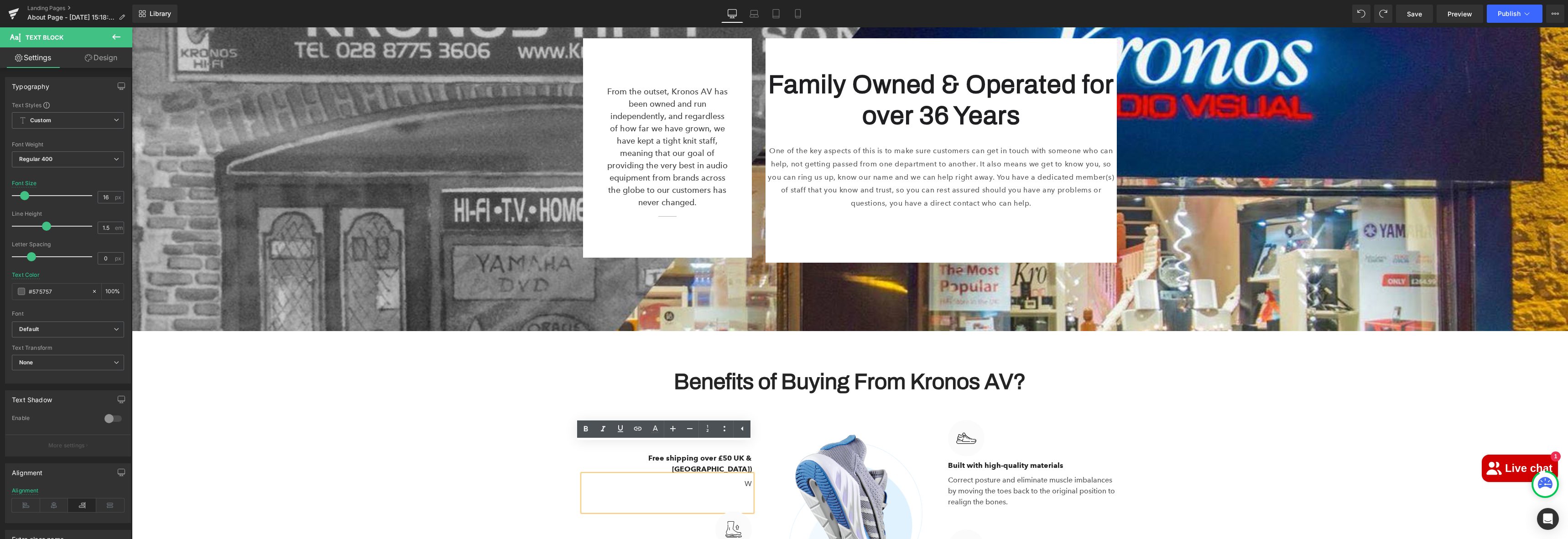
scroll to position [1805, 0]
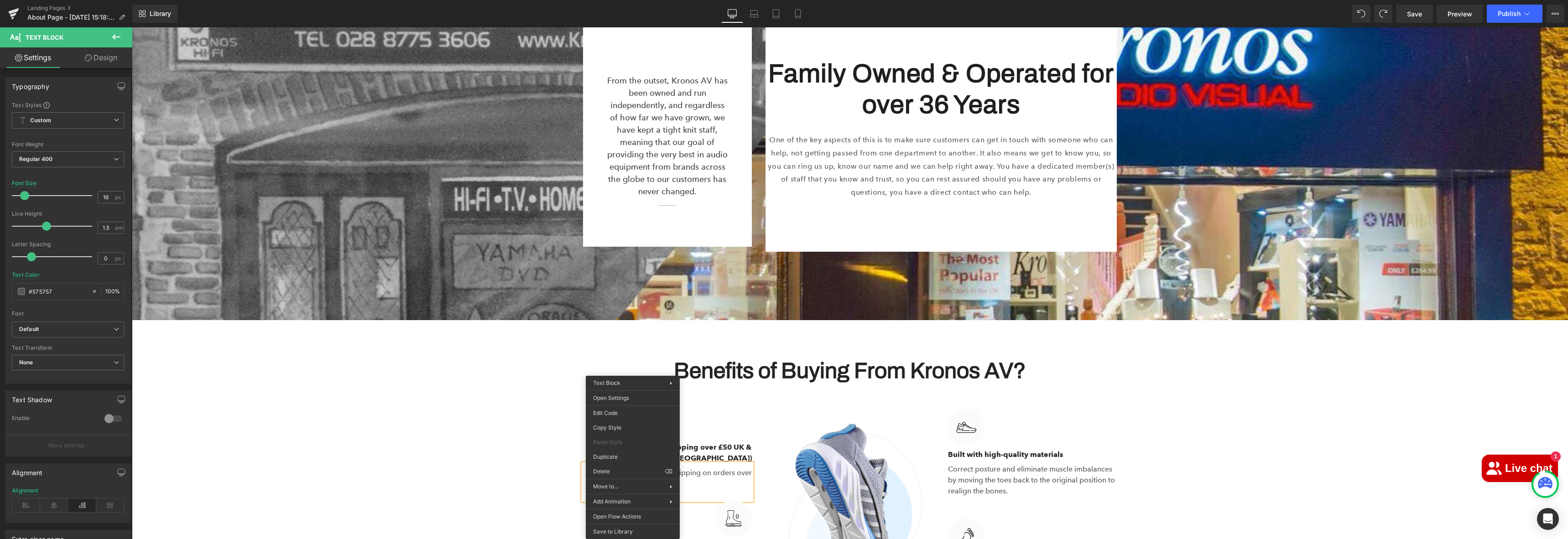
click at [547, 421] on div "Benefits of Buying From Kronos AV? Heading Row Image Free shipping over £50 UK …" at bounding box center [850, 489] width 1436 height 291
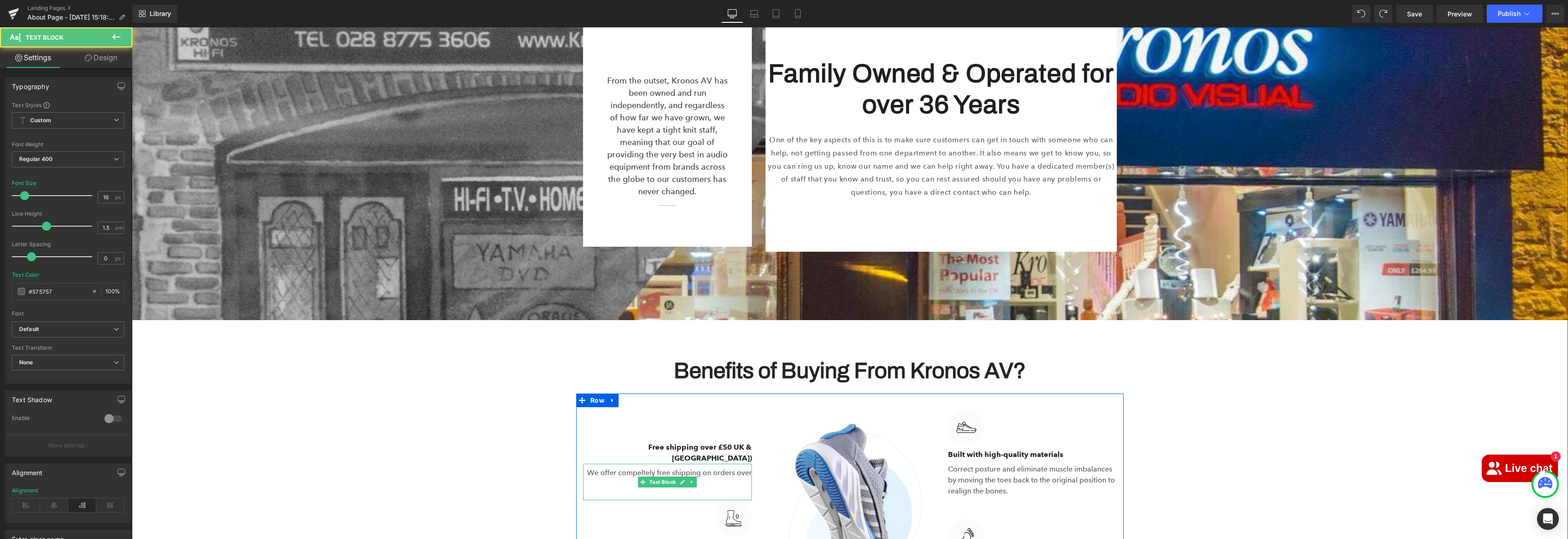
click at [634, 467] on p "We offer compeltely free shipping on orders over" at bounding box center [667, 473] width 169 height 11
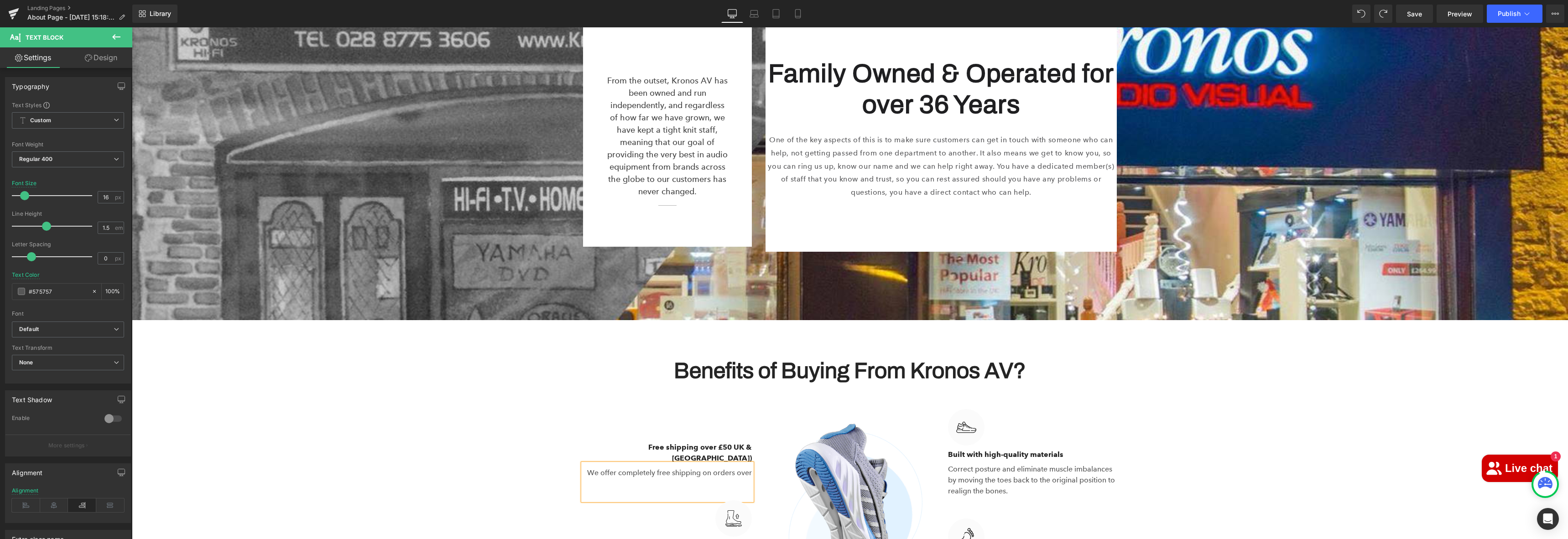
click at [746, 467] on p "We offer completely free shipping on orders over" at bounding box center [667, 473] width 169 height 11
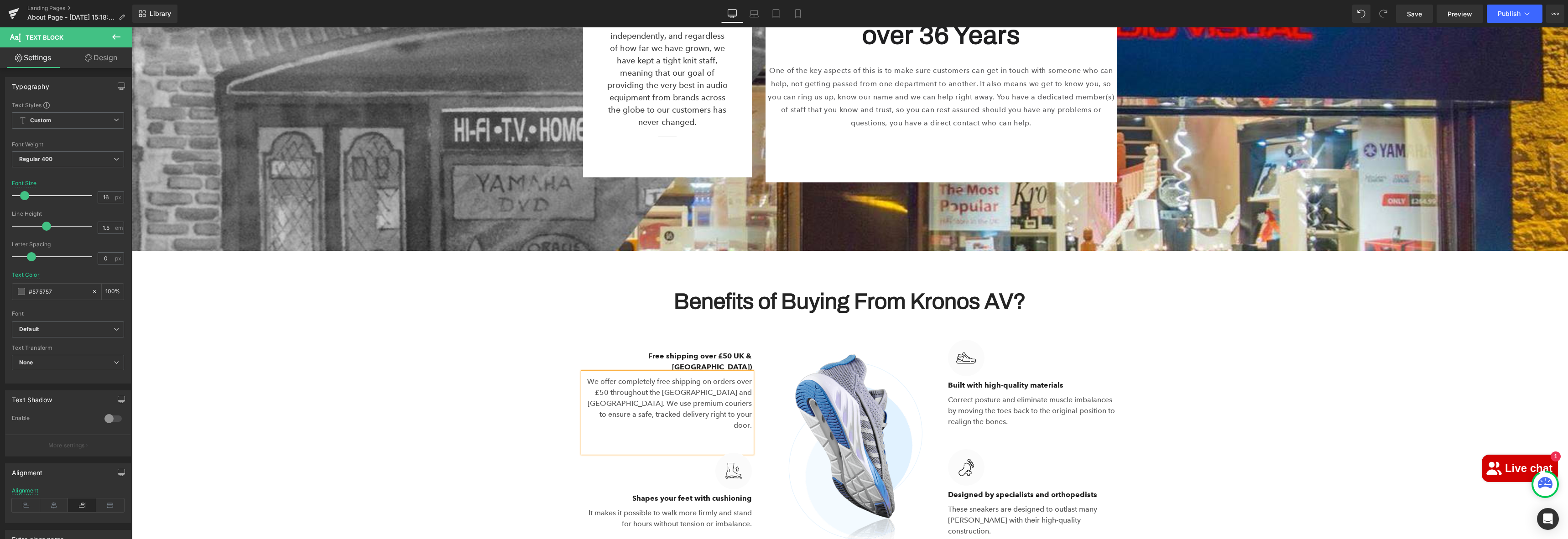
scroll to position [1928, 0]
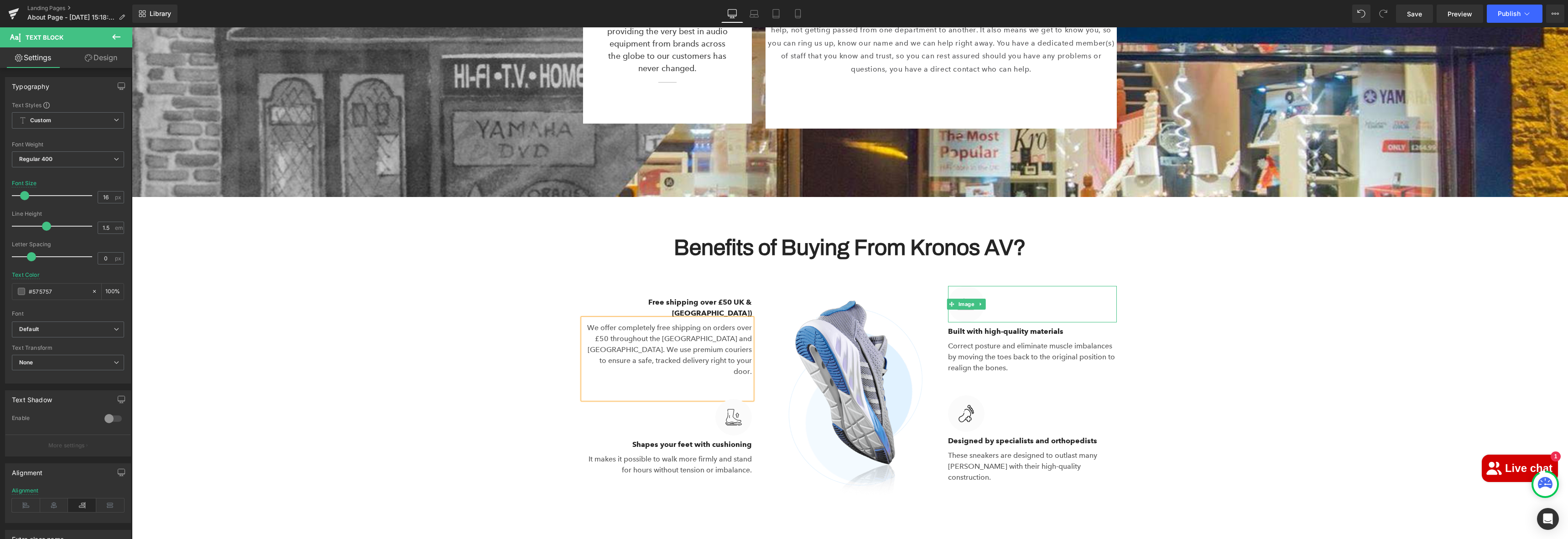
click at [979, 299] on link at bounding box center [981, 304] width 10 height 11
click at [983, 301] on icon at bounding box center [985, 304] width 5 height 5
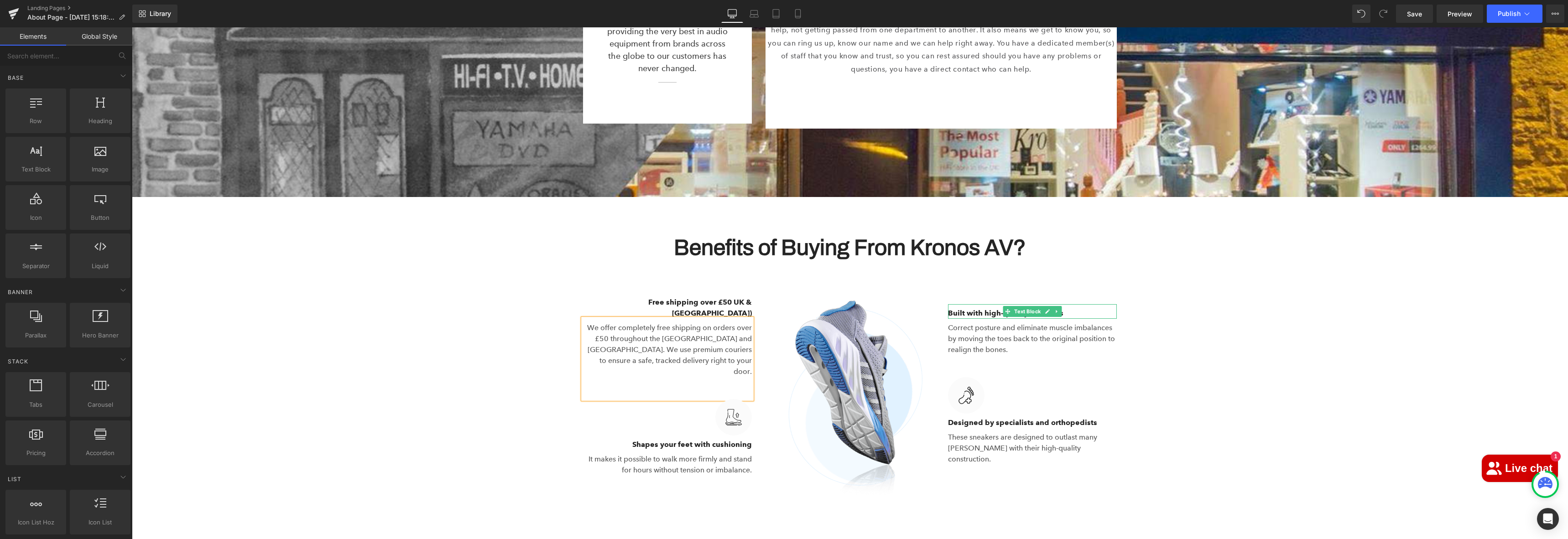
click at [979, 308] on p "Built with high-quality materials" at bounding box center [1032, 313] width 169 height 11
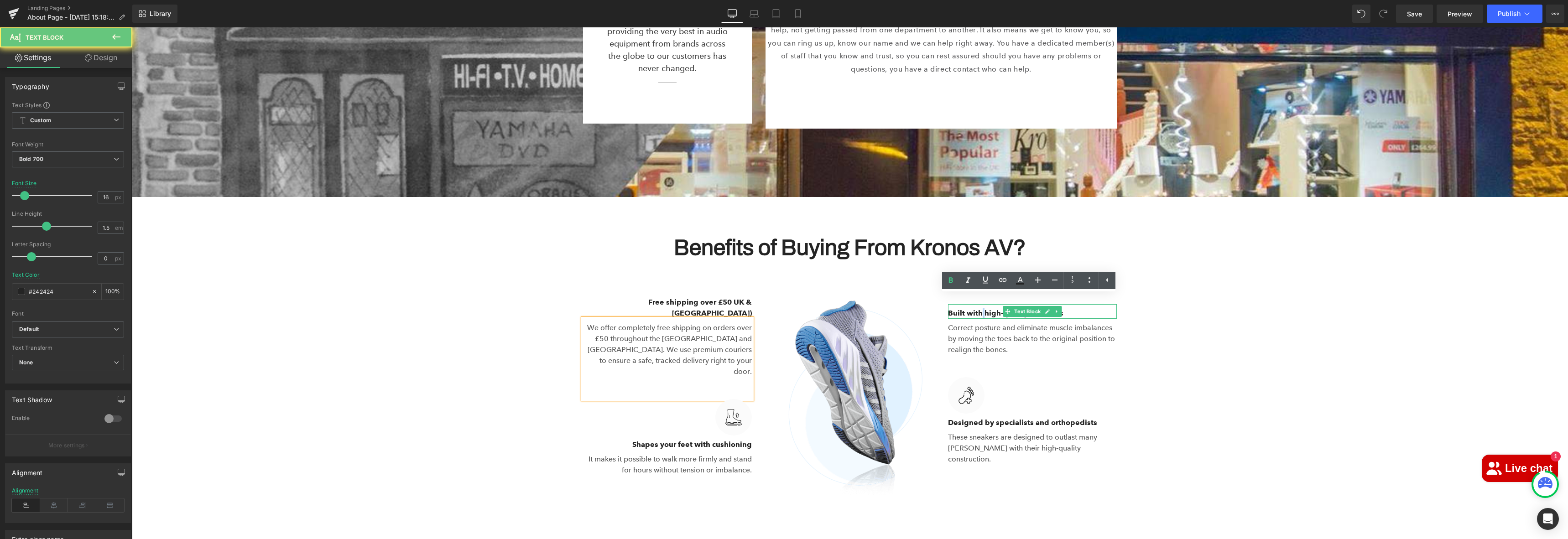
click at [979, 308] on p "Built with high-quality materials" at bounding box center [1032, 313] width 169 height 11
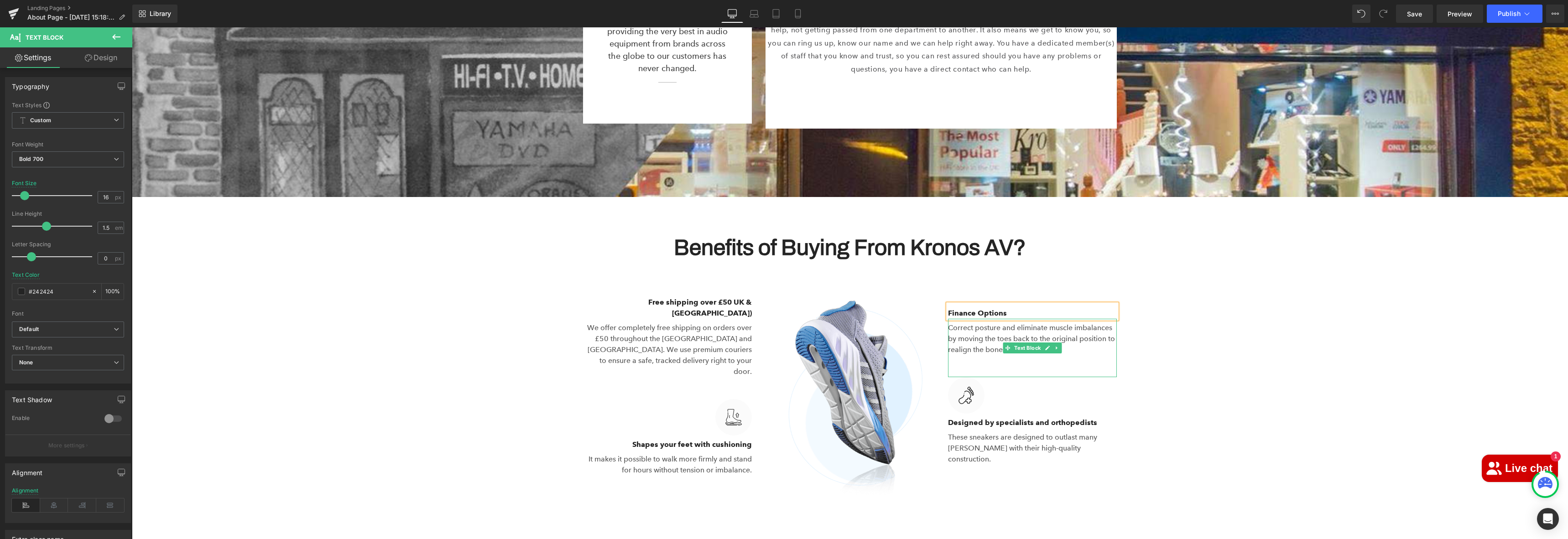
click at [979, 332] on p "Correct posture and eliminate muscle imbalances by moving the toes back to the …" at bounding box center [1032, 339] width 169 height 33
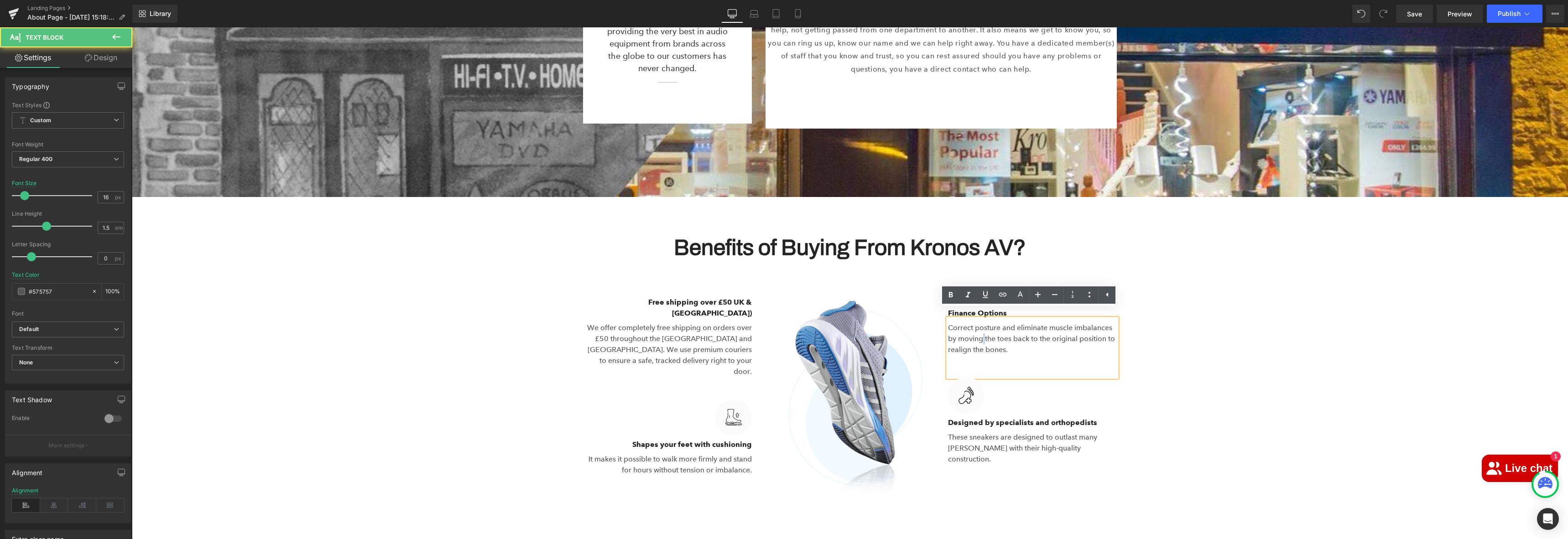
click at [979, 332] on p "Correct posture and eliminate muscle imbalances by moving the toes back to the …" at bounding box center [1032, 339] width 169 height 33
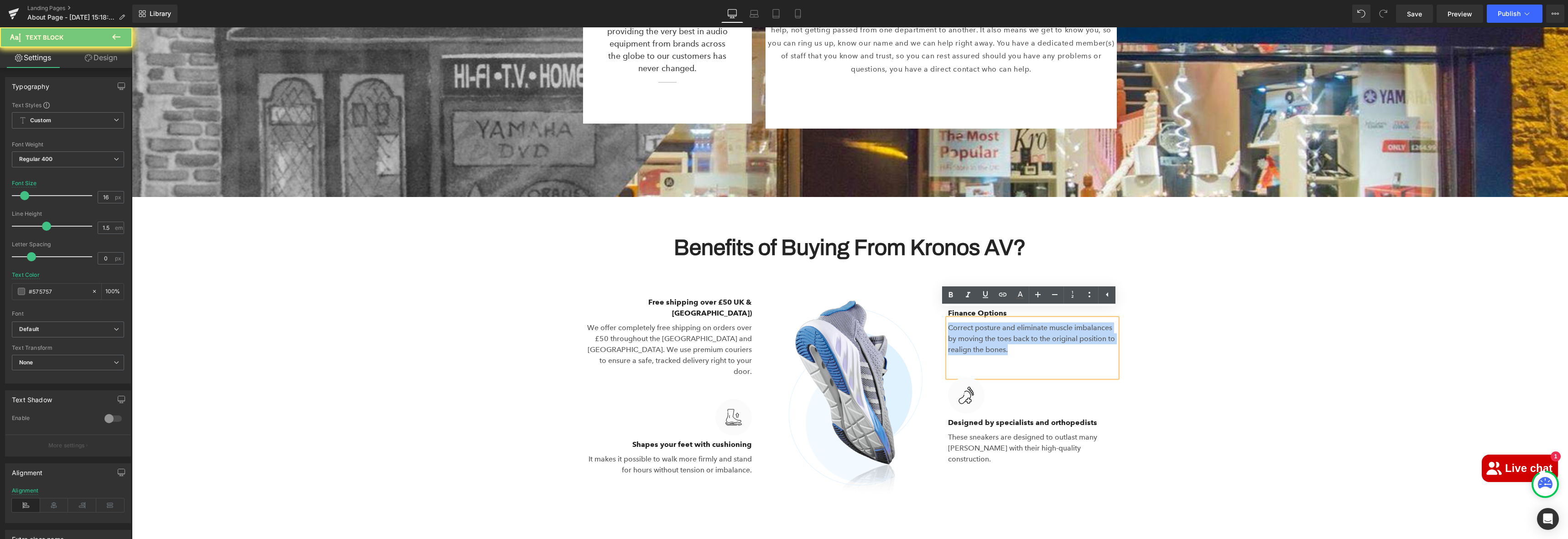
click at [979, 332] on p "Correct posture and eliminate muscle imbalances by moving the toes back to the …" at bounding box center [1032, 339] width 169 height 33
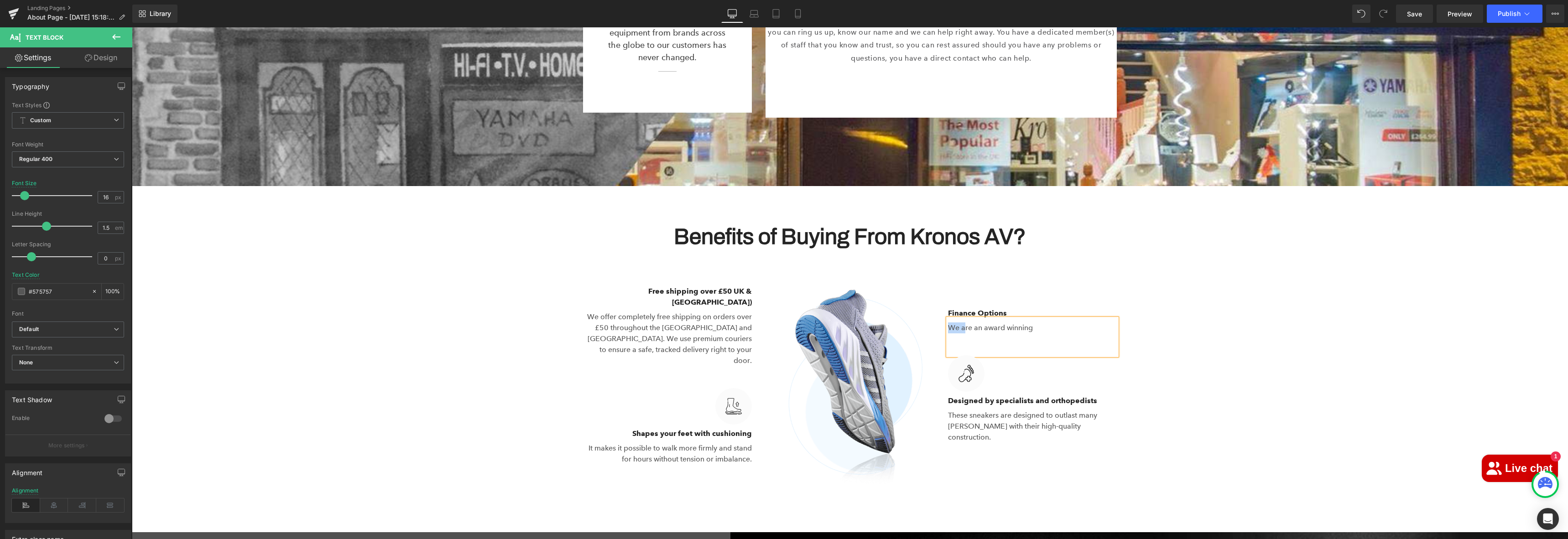
drag, startPoint x: 961, startPoint y: 321, endPoint x: 946, endPoint y: 321, distance: 15.0
click at [948, 322] on p "We are an award winning" at bounding box center [1032, 328] width 169 height 11
click at [966, 322] on p "Are an award winning" at bounding box center [1032, 328] width 169 height 11
click at [1028, 322] on p "Are award winning" at bounding box center [1032, 328] width 169 height 11
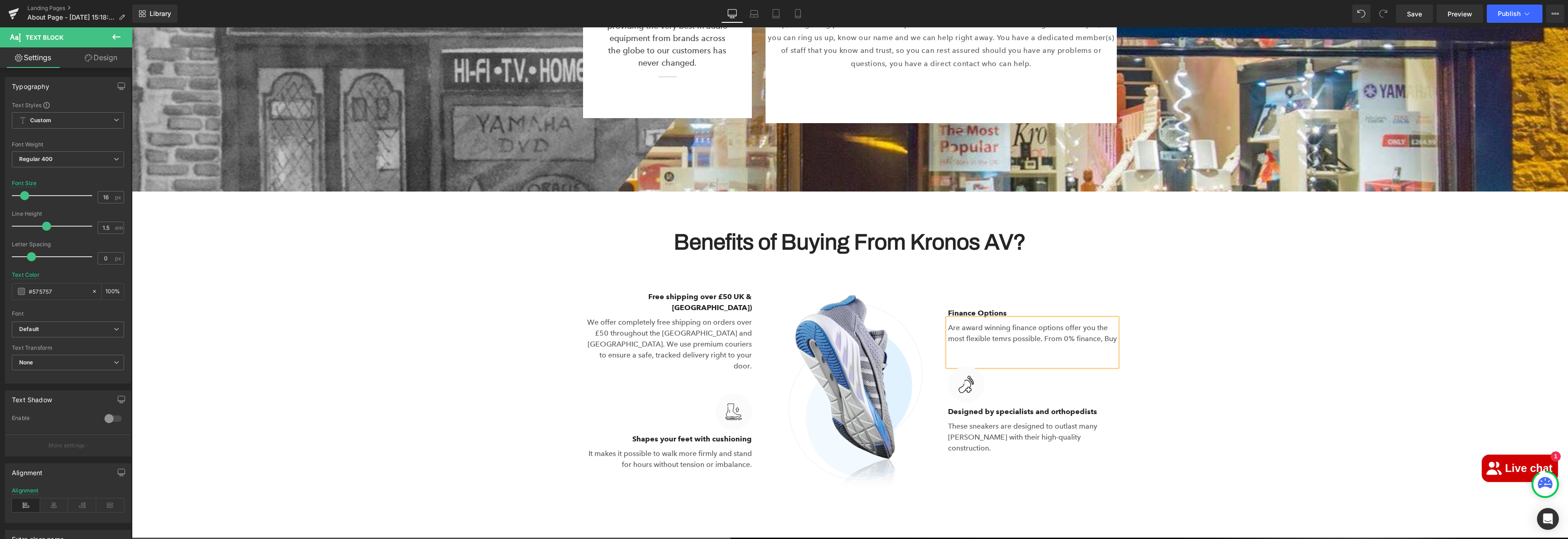
scroll to position [1928, 0]
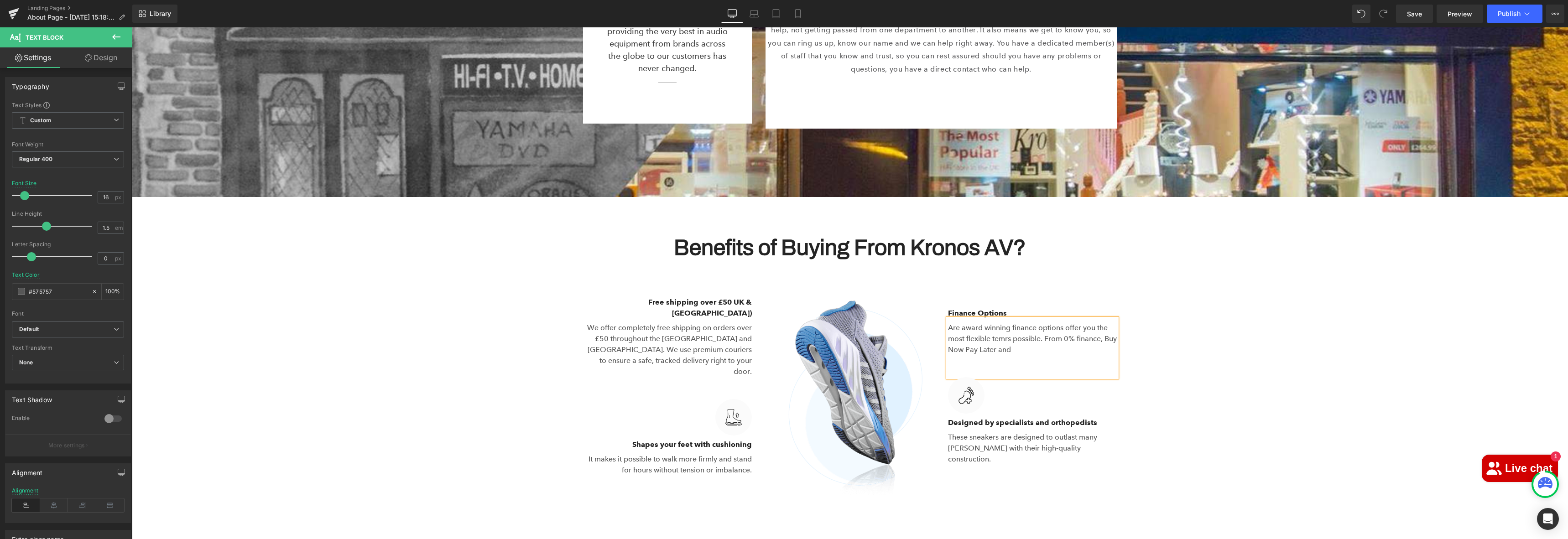
click at [997, 330] on p "Are award winning finance options offer you the most flexible temrs possible. F…" at bounding box center [1032, 339] width 169 height 33
click at [1007, 329] on p "Are award winning finance options offer you the most flexible termrs possible. …" at bounding box center [1032, 339] width 169 height 33
drag, startPoint x: 1029, startPoint y: 343, endPoint x: 1031, endPoint y: 338, distance: 5.4
click at [1030, 339] on p "Are award winning finance options offer you the most flexible terms possible. F…" at bounding box center [1032, 339] width 169 height 33
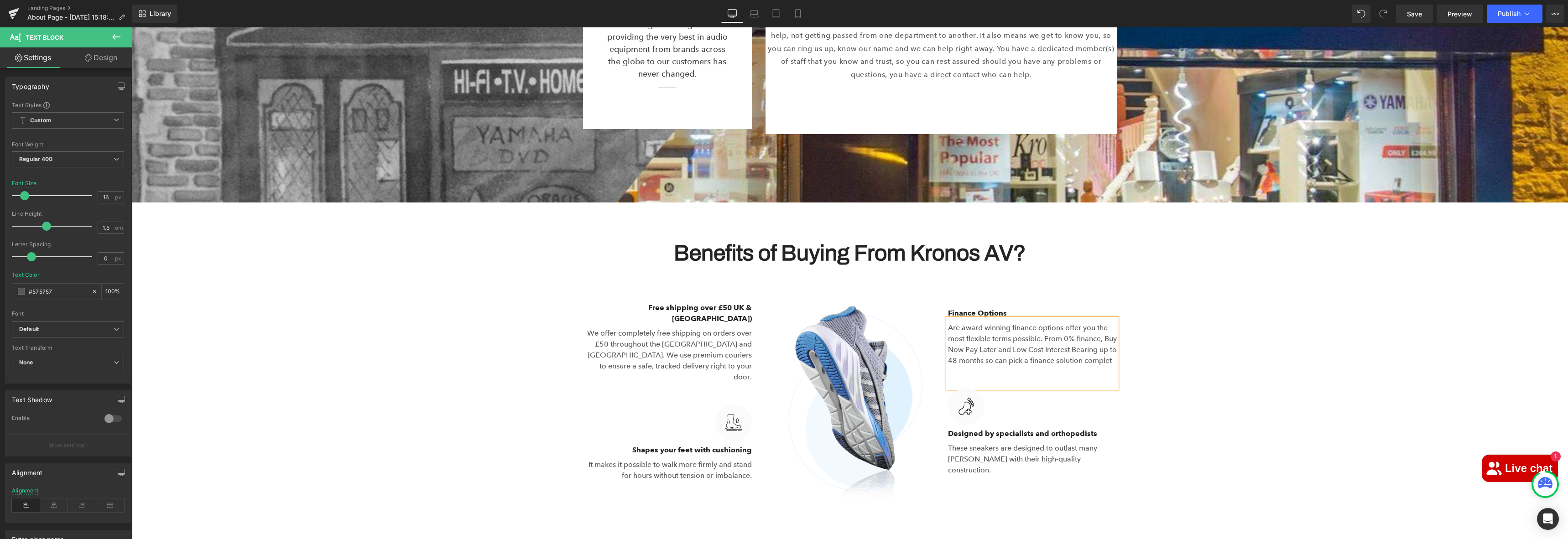
scroll to position [1918, 0]
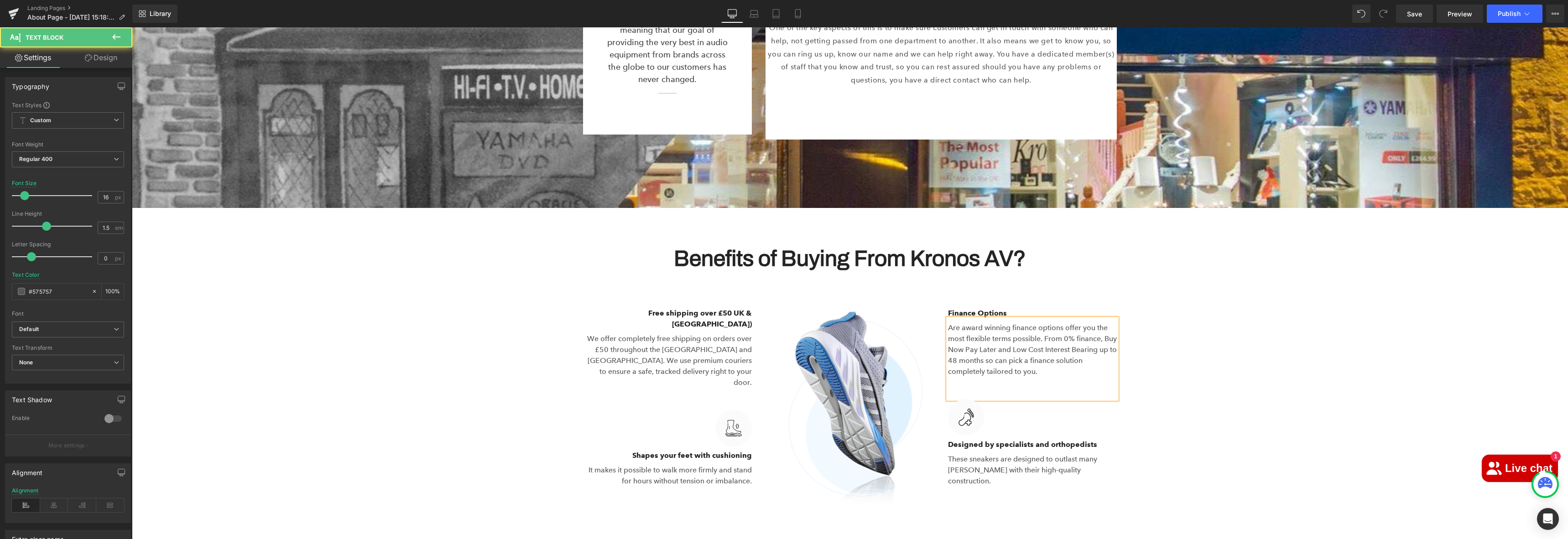
click at [982, 351] on p "Are award winning finance options offer you the most flexible terms possible. F…" at bounding box center [1032, 350] width 169 height 55
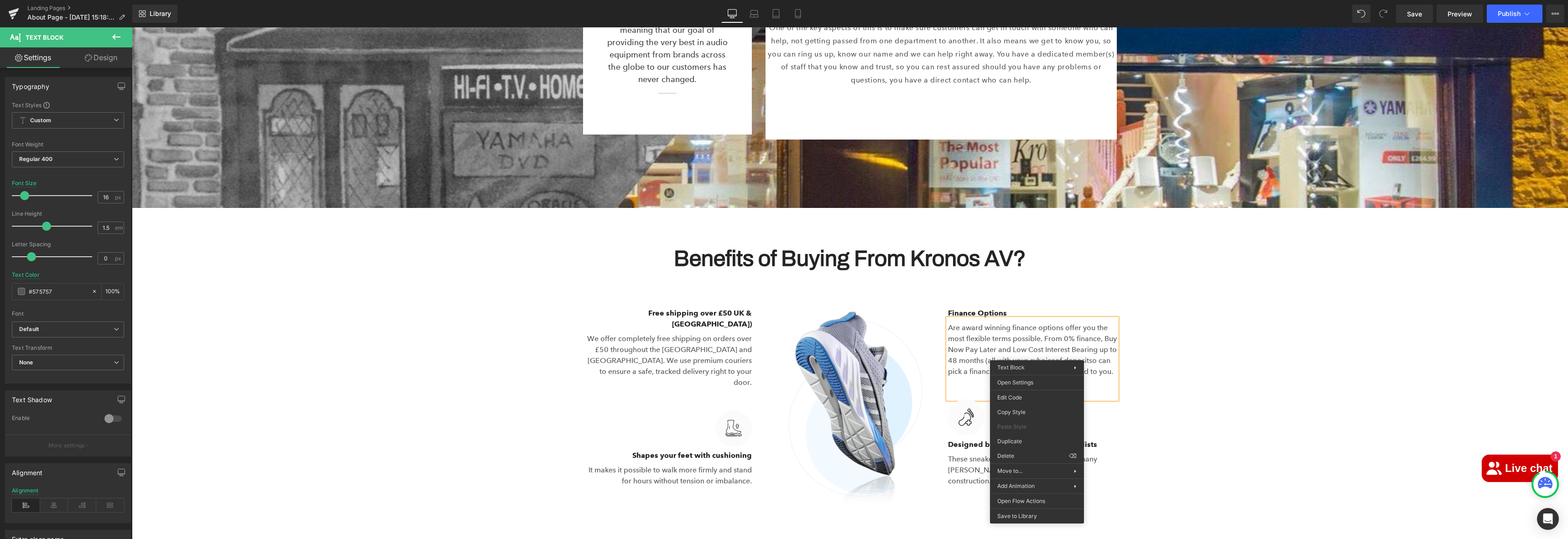
click at [1038, 352] on p "Are award winning finance options offer you the most flexible terms possible. F…" at bounding box center [1032, 350] width 169 height 55
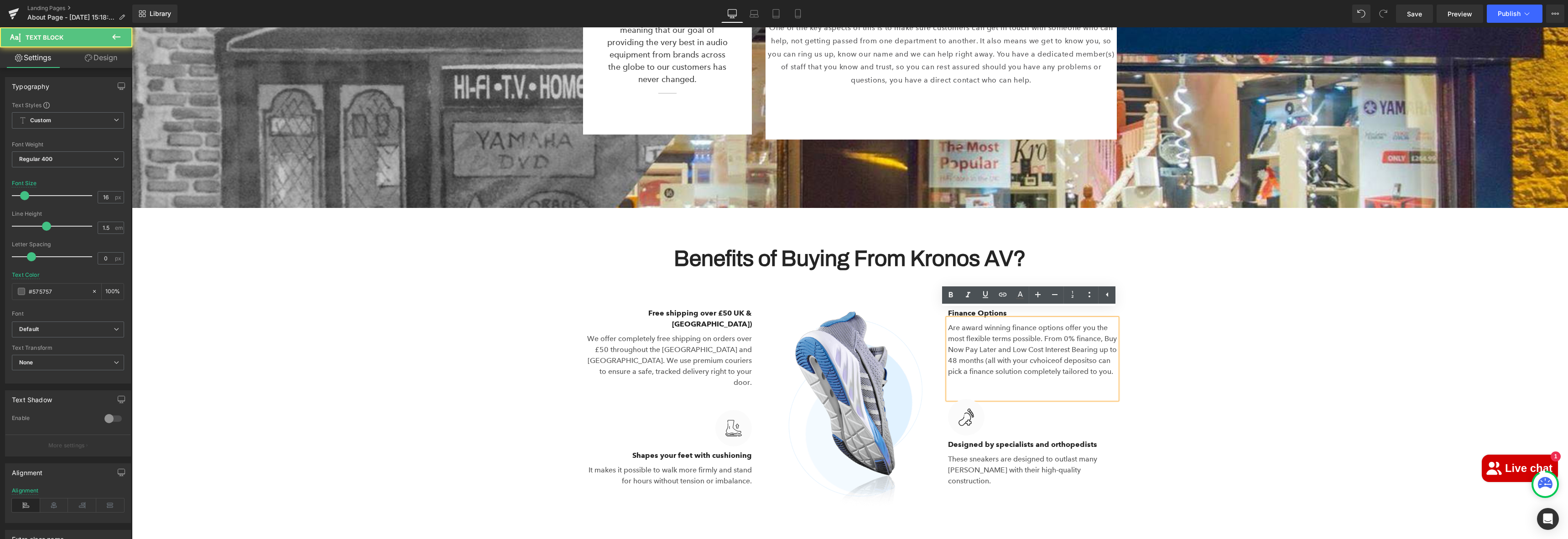
click at [1032, 353] on p "Are award winning finance options offer you the most flexible terms possible. F…" at bounding box center [1032, 350] width 169 height 55
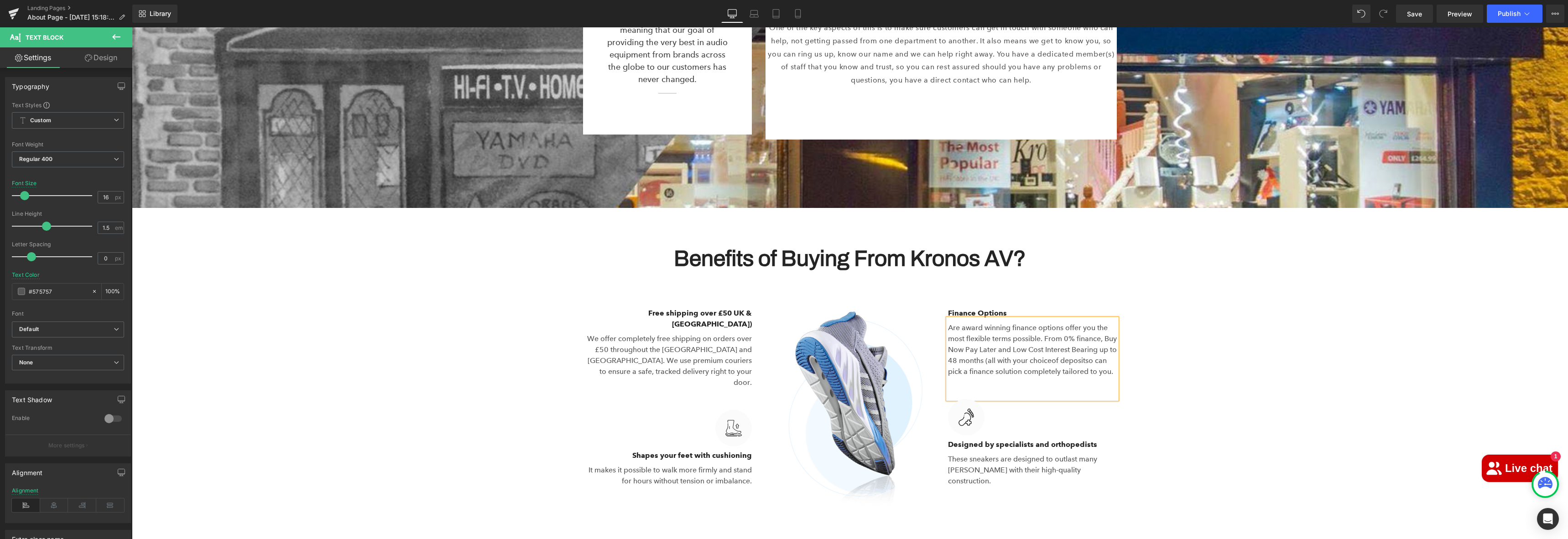
click at [1083, 352] on p "Are award winning finance options offer you the most flexible terms possible. F…" at bounding box center [1032, 350] width 169 height 55
click at [1048, 353] on p "Are award winning finance options offer you the most flexible terms possible. F…" at bounding box center [1032, 350] width 169 height 55
click at [1084, 353] on p "Are award winning finance options offer you the most flexible terms possible. F…" at bounding box center [1032, 350] width 169 height 55
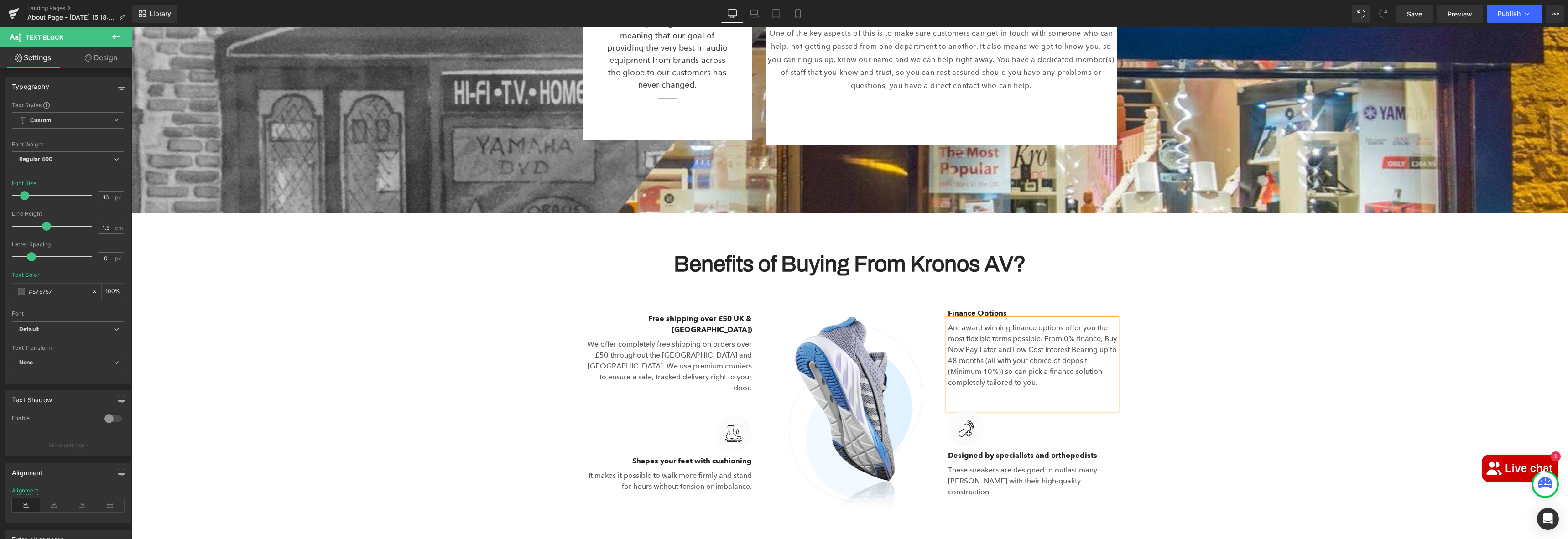
click at [1061, 374] on p "Are award winning finance options offer you the most flexible terms possible. F…" at bounding box center [1032, 355] width 169 height 66
click at [1197, 367] on div "Benefits of Buying From Kronos AV? Heading Row Image Free shipping over £50 UK …" at bounding box center [850, 381] width 1436 height 291
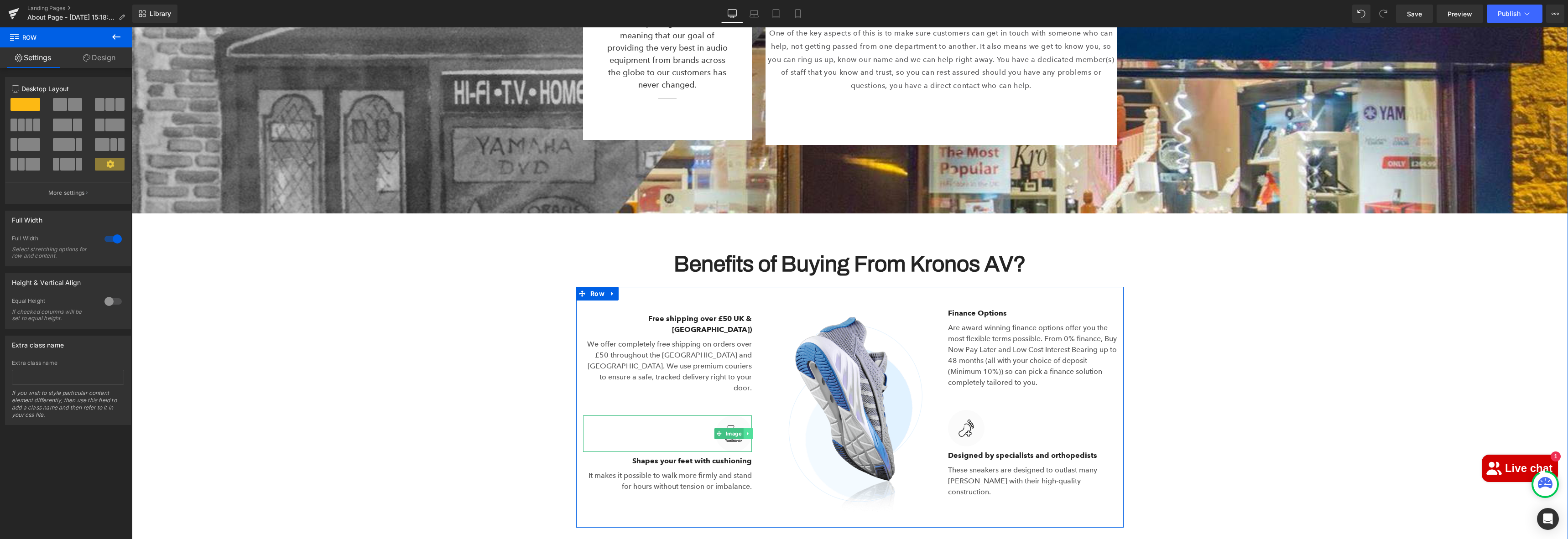
click at [746, 431] on icon at bounding box center [748, 433] width 5 height 5
click at [751, 431] on icon at bounding box center [753, 433] width 5 height 5
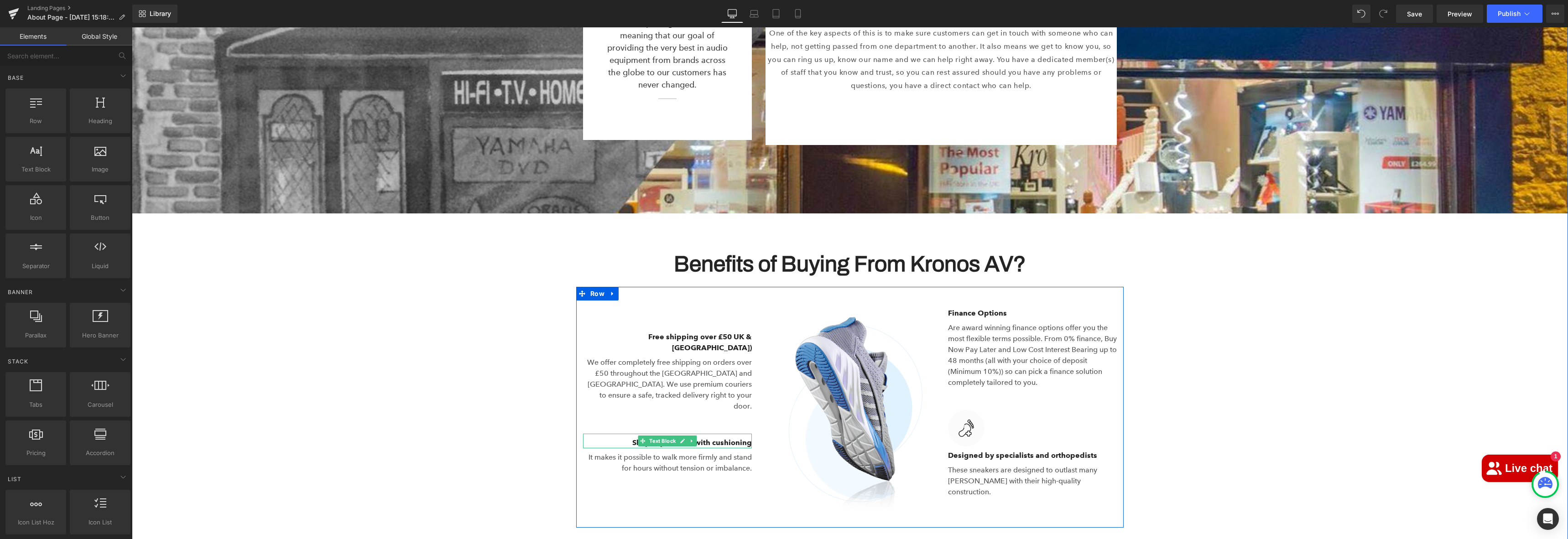
click at [709, 437] on p "Shapes your feet with cushioning" at bounding box center [667, 443] width 169 height 11
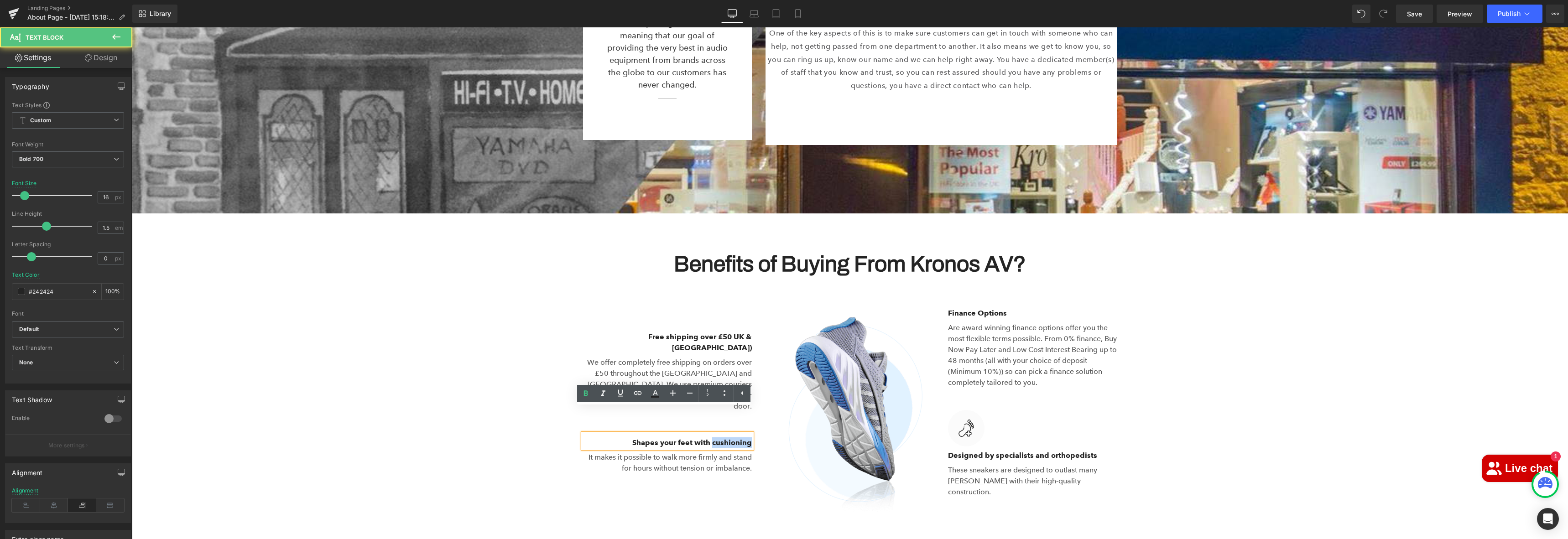
click at [709, 437] on p "Shapes your feet with cushioning" at bounding box center [667, 443] width 169 height 11
click at [716, 437] on p "100% Trudstworthy" at bounding box center [667, 443] width 169 height 11
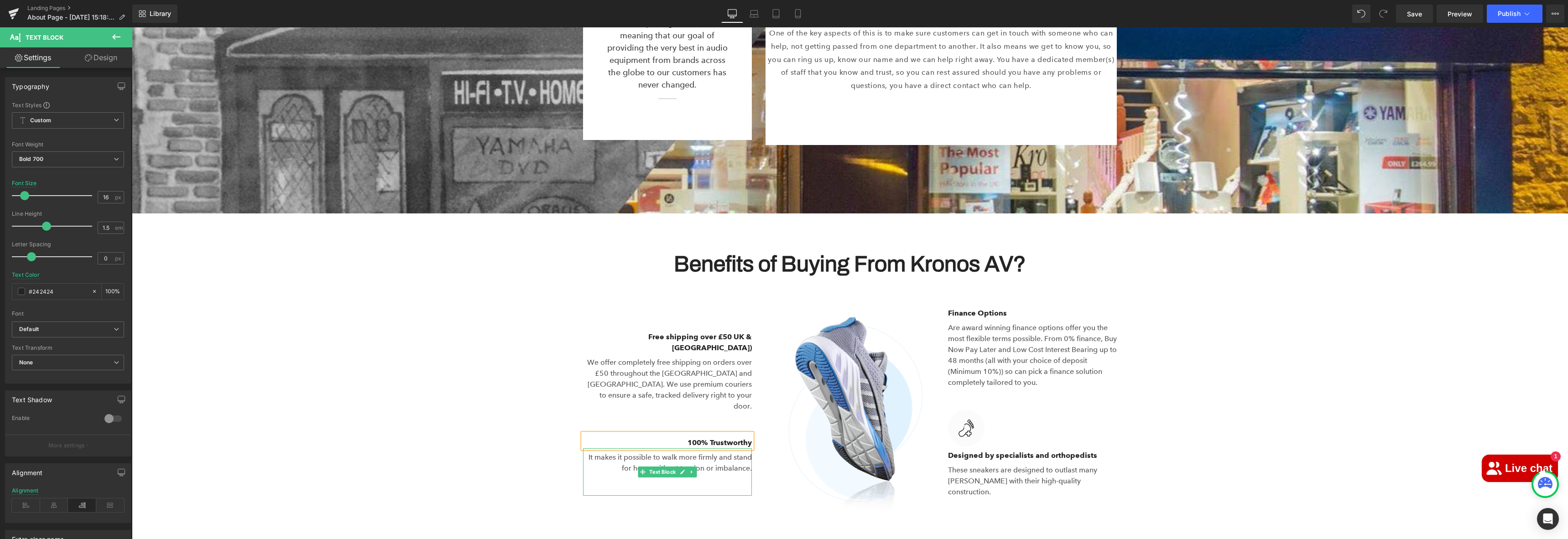
click at [690, 452] on p "It makes it possible to walk more firmly and stand for hours without tension or…" at bounding box center [667, 463] width 169 height 22
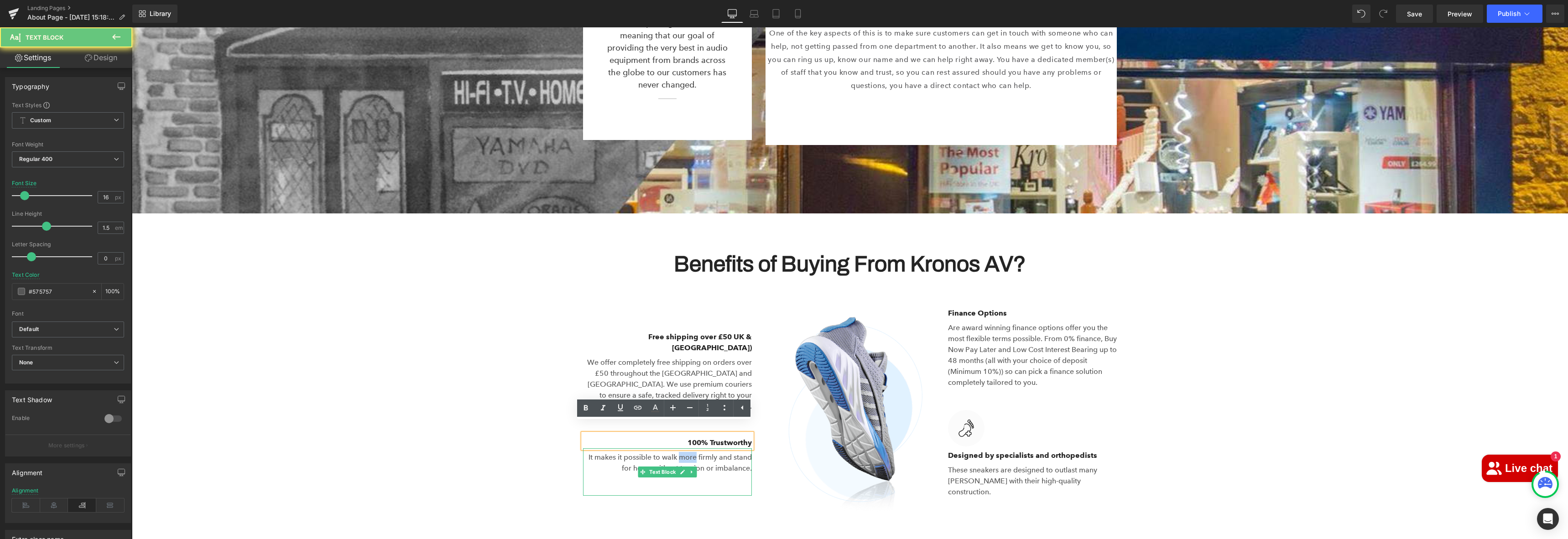
click at [690, 452] on p "It makes it possible to walk more firmly and stand for hours without tension or…" at bounding box center [667, 463] width 169 height 22
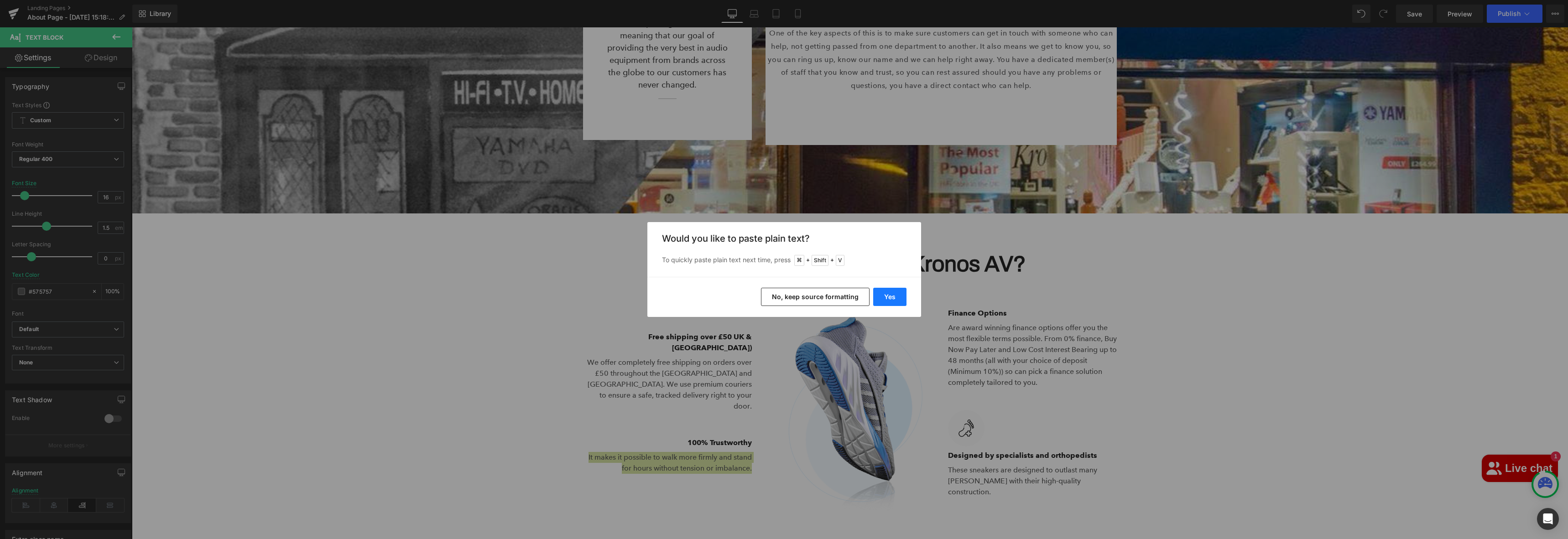
click at [896, 296] on button "Yes" at bounding box center [890, 297] width 33 height 18
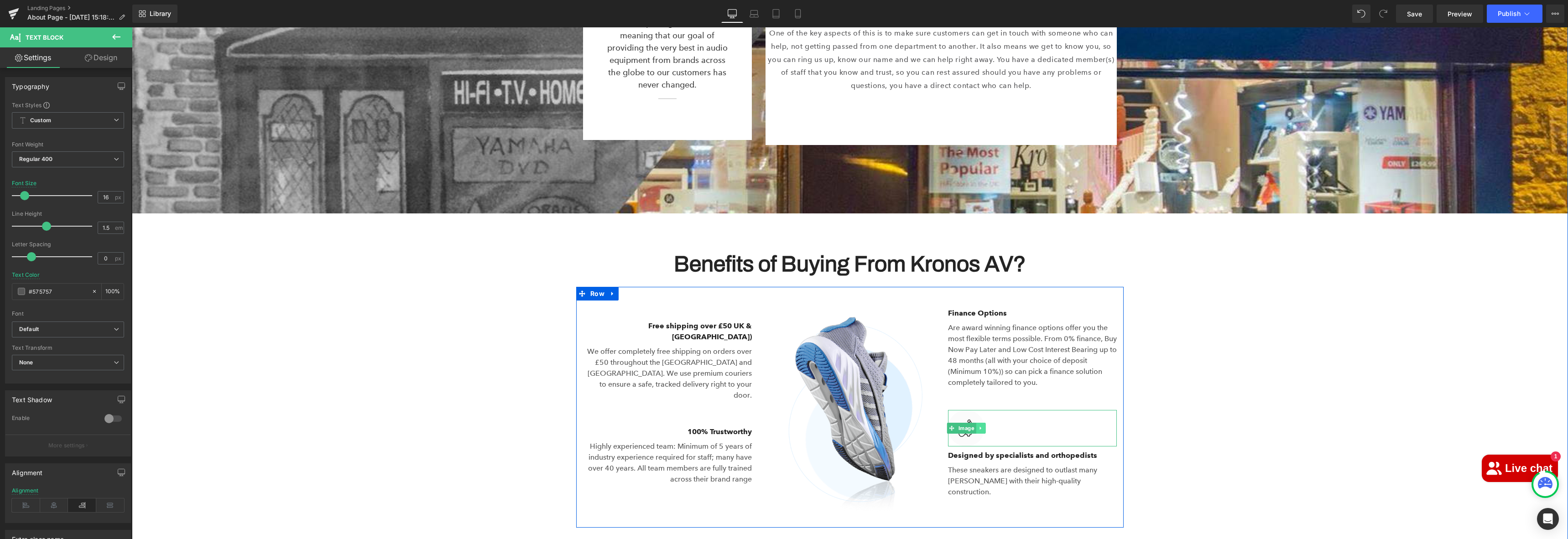
click at [978, 425] on icon at bounding box center [981, 428] width 5 height 5
click at [983, 425] on icon at bounding box center [985, 428] width 5 height 5
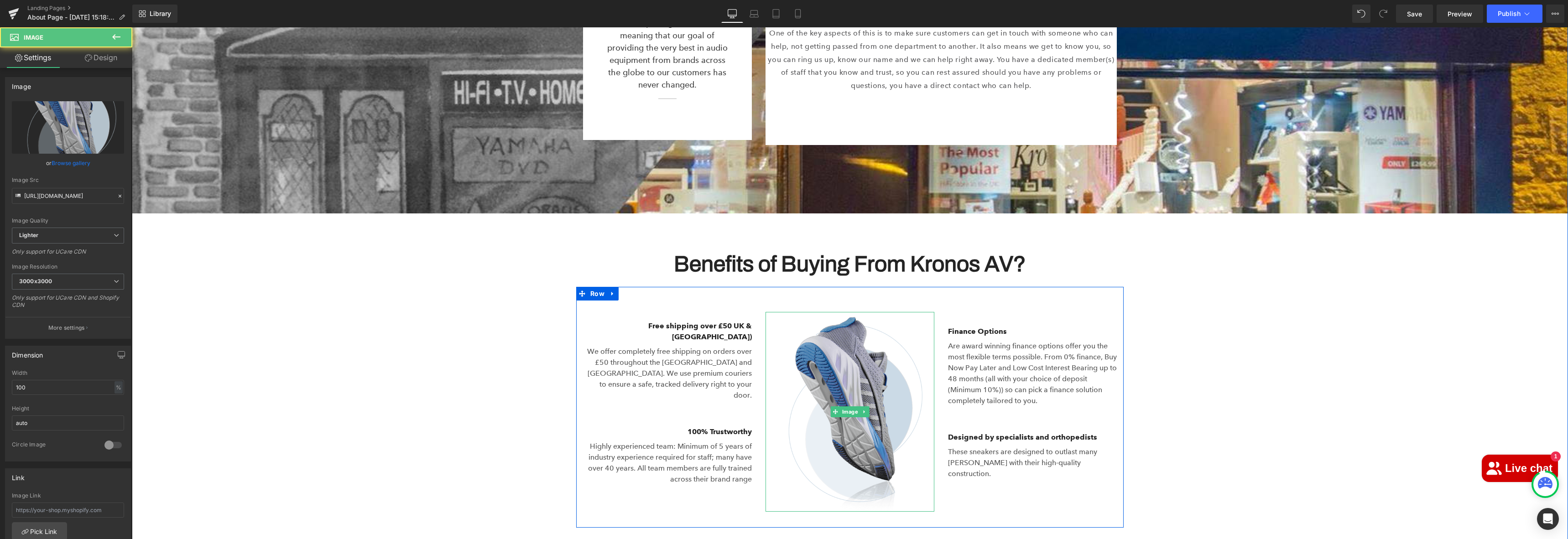
click at [828, 377] on img at bounding box center [850, 412] width 169 height 200
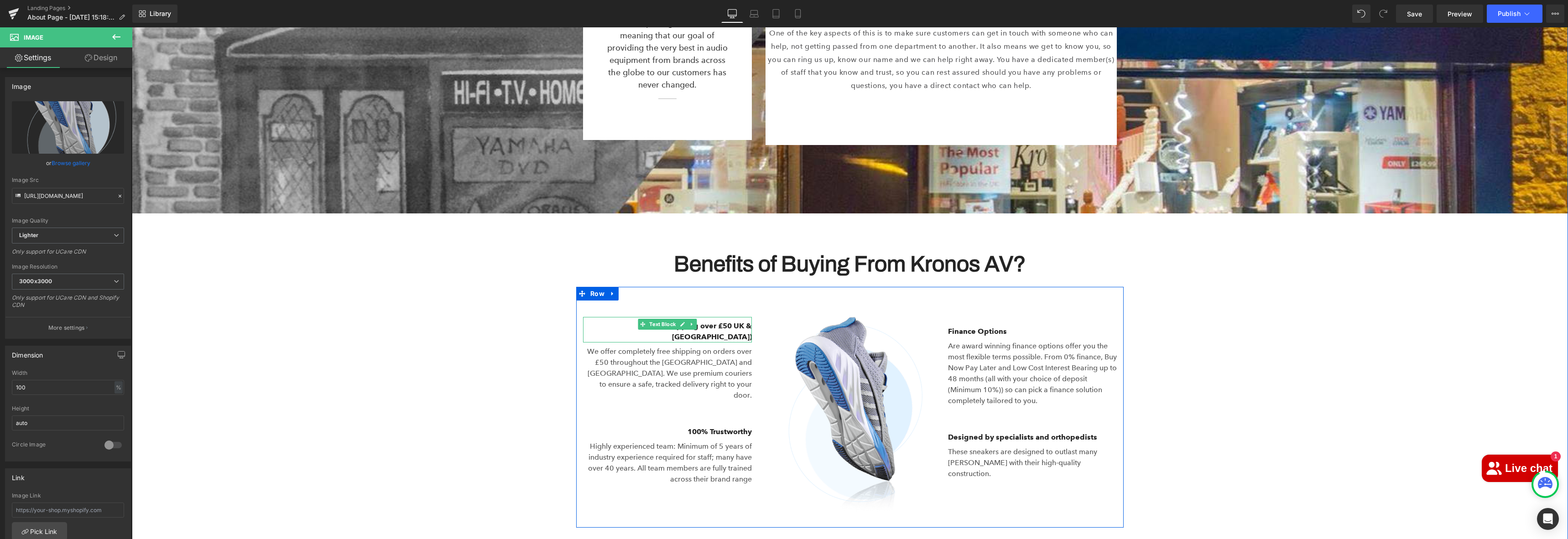
click at [695, 321] on p "Free shipping over £50 UK & [GEOGRAPHIC_DATA])" at bounding box center [667, 332] width 169 height 22
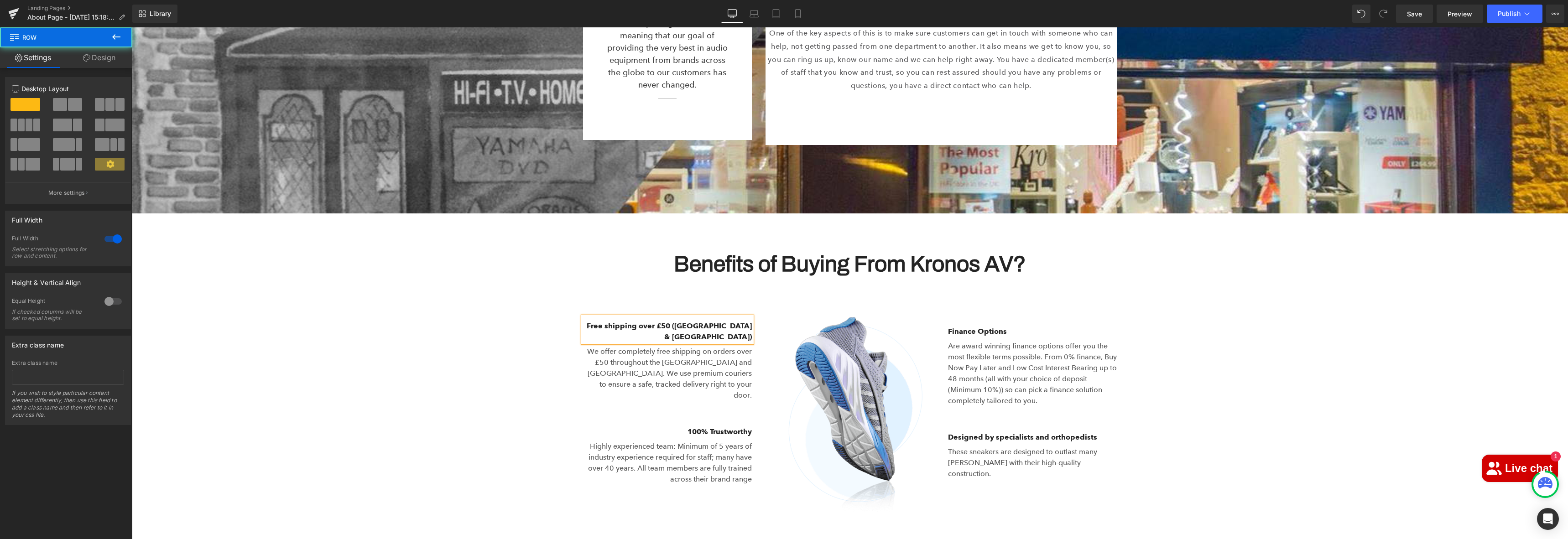
click at [1146, 260] on div "Benefits of Buying From Kronos AV? Heading Row Image Free shipping over £50 (UK…" at bounding box center [850, 381] width 1436 height 291
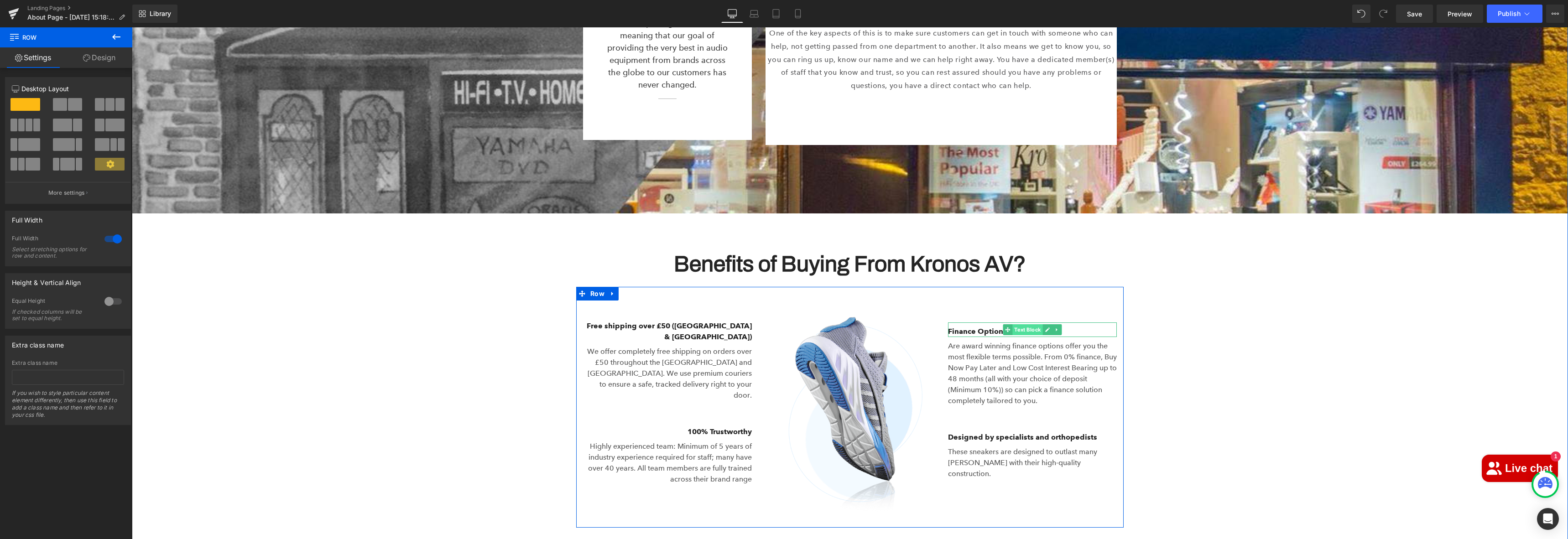
click at [1012, 325] on span "Text Block" at bounding box center [1027, 330] width 30 height 11
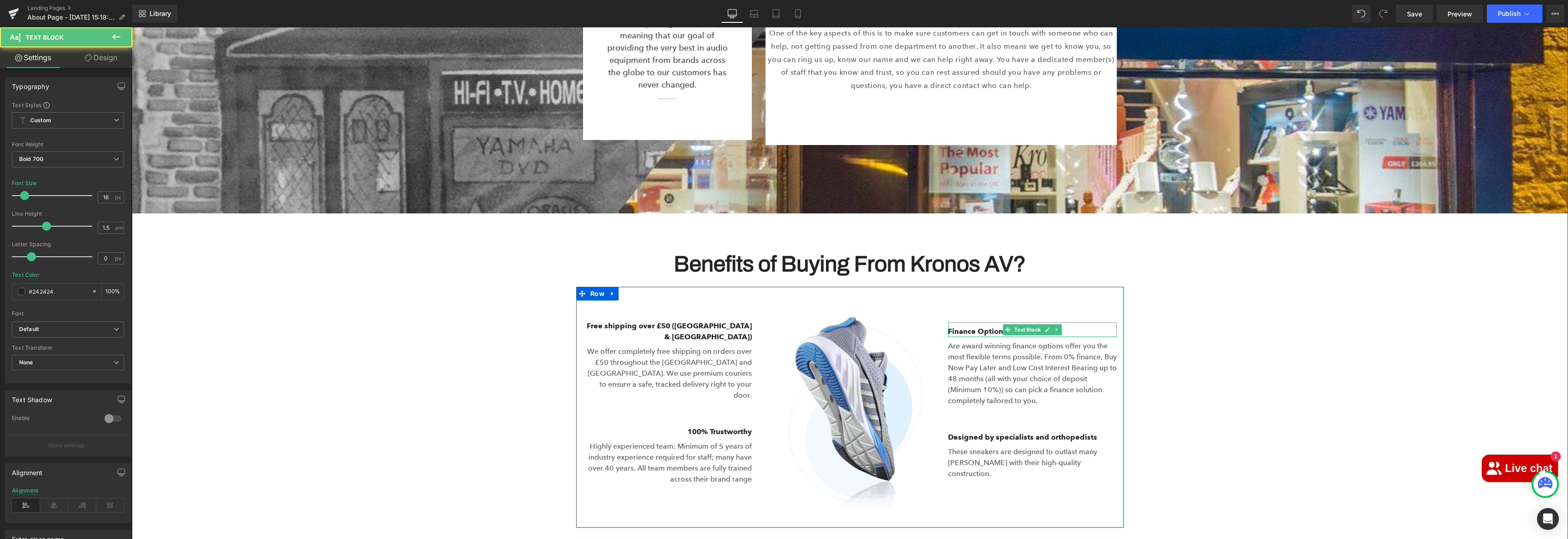
click at [990, 326] on p "Finance Options" at bounding box center [1032, 332] width 169 height 11
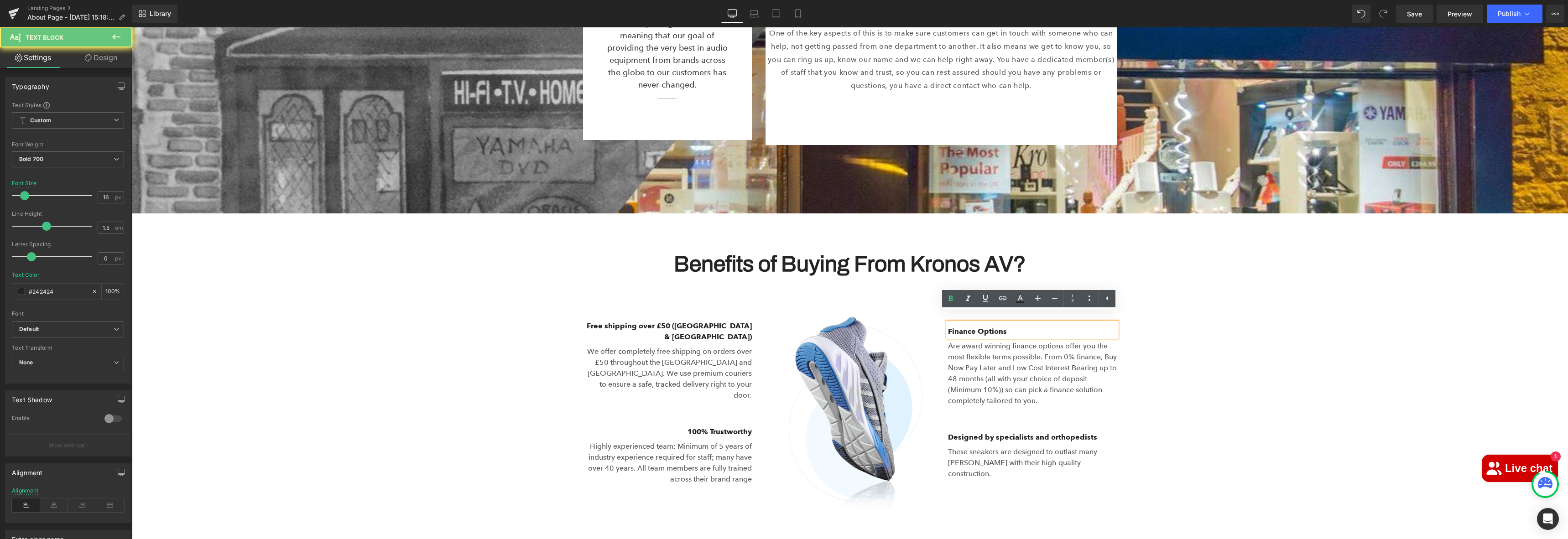
click at [1016, 326] on p "Finance Options" at bounding box center [1032, 332] width 169 height 11
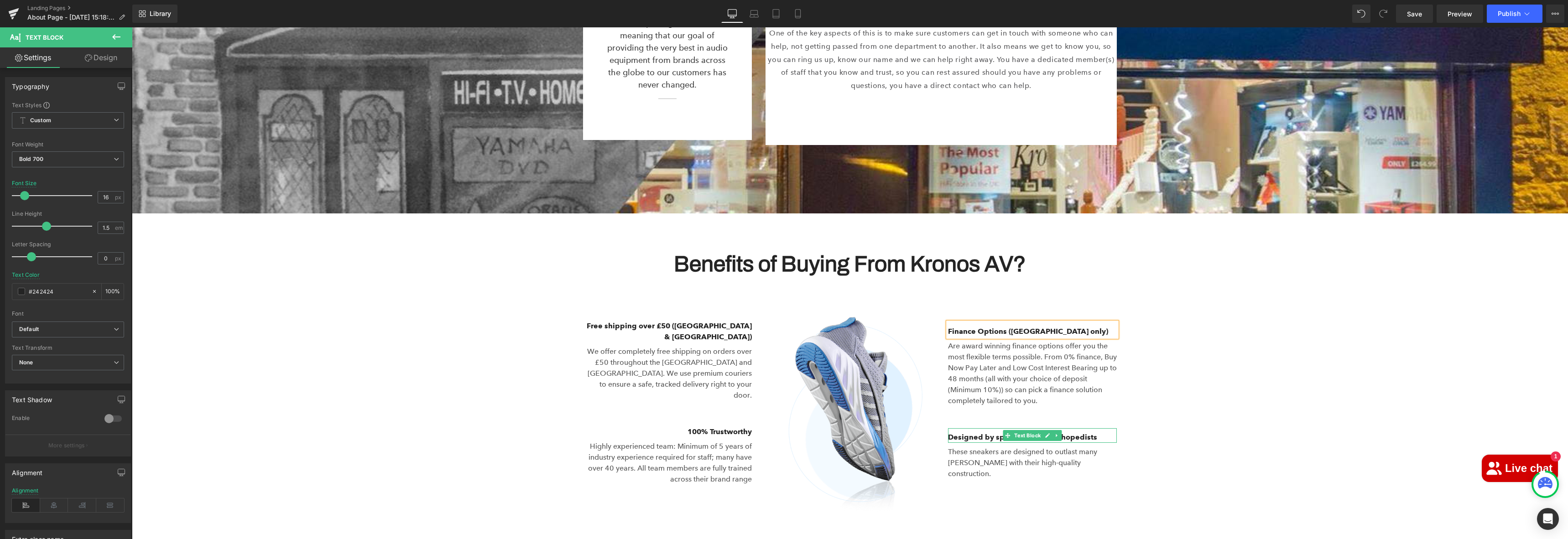
click at [982, 432] on p "Designed by specialists and orthopedists" at bounding box center [1032, 437] width 169 height 11
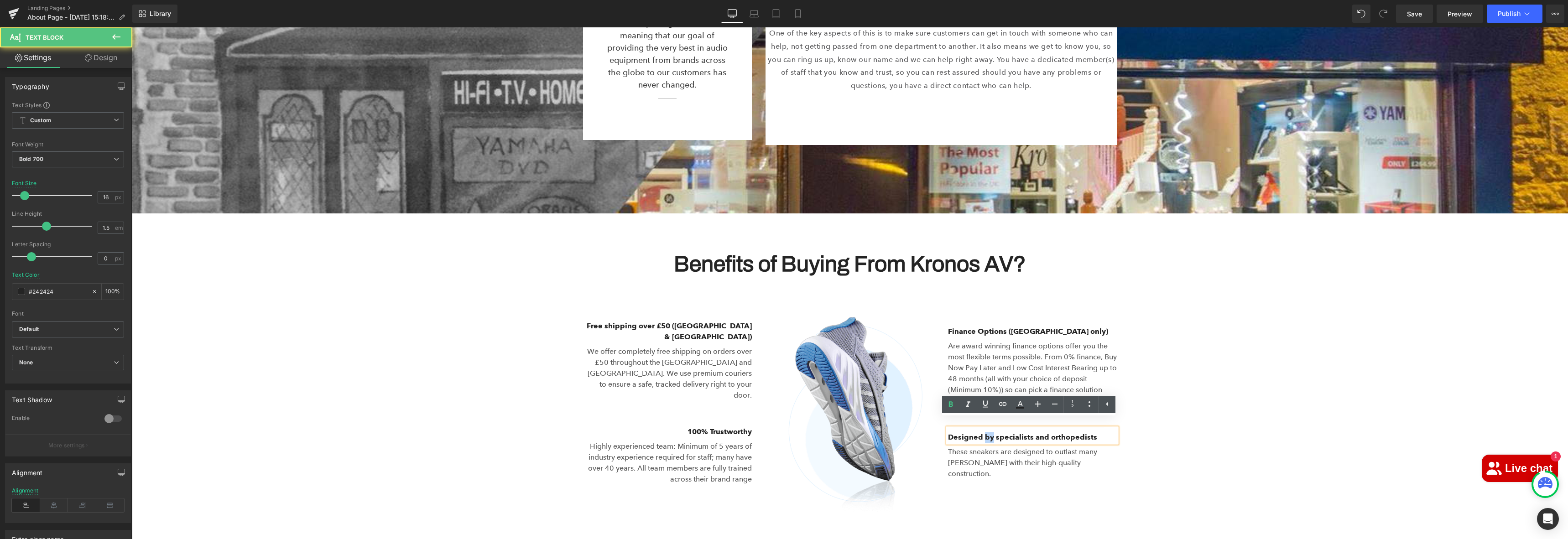
click at [982, 432] on p "Designed by specialists and orthopedists" at bounding box center [1032, 437] width 169 height 11
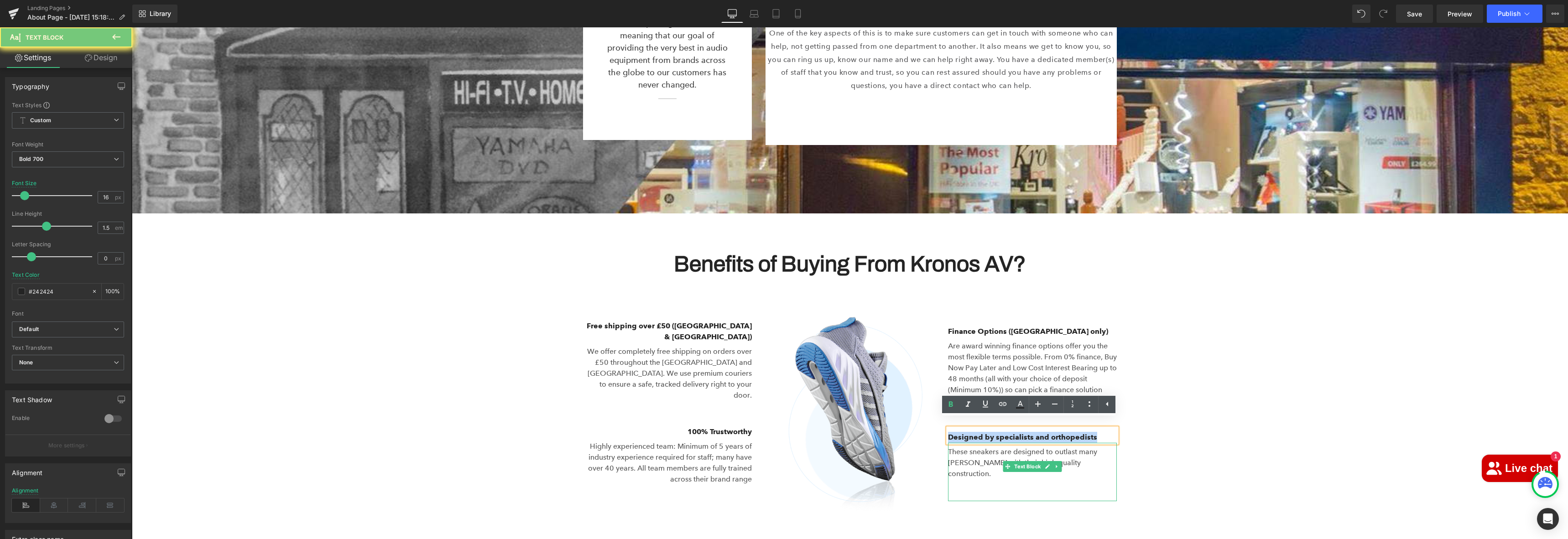
click at [979, 451] on p "These sneakers are designed to outlast many [PERSON_NAME] with their high-quali…" at bounding box center [1032, 463] width 169 height 33
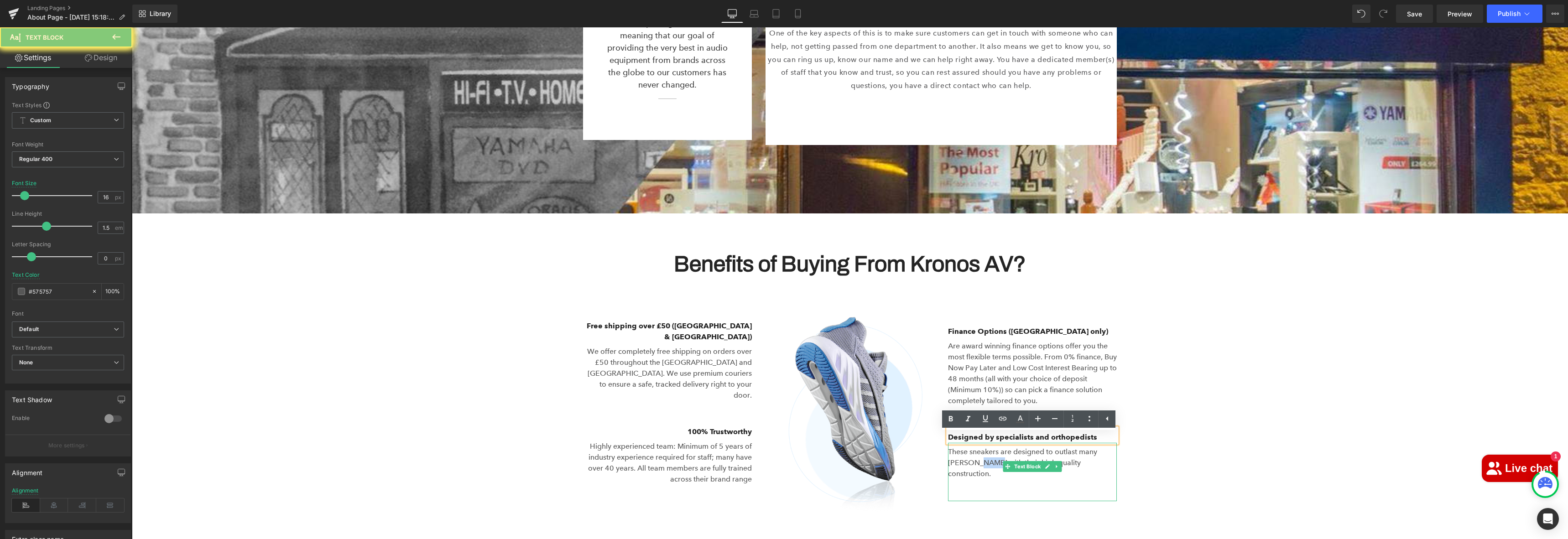
click at [979, 451] on p "These sneakers are designed to outlast many [PERSON_NAME] with their high-quali…" at bounding box center [1032, 463] width 169 height 33
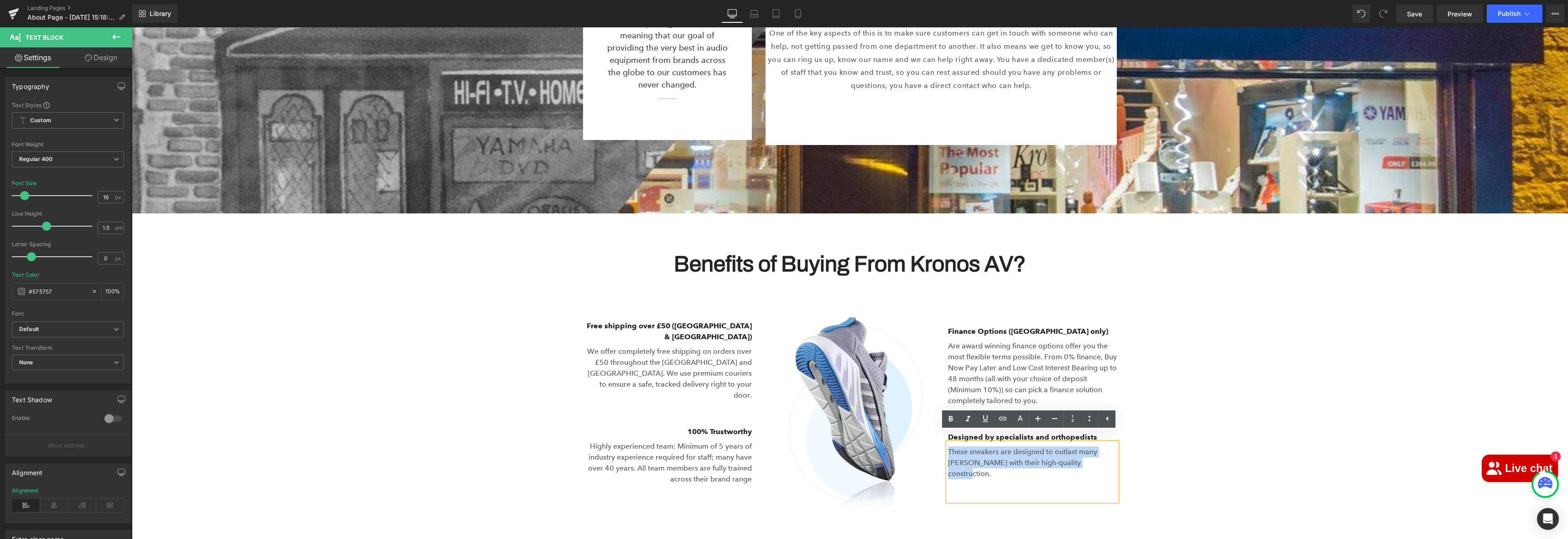
click at [979, 451] on p "These sneakers are designed to outlast many [PERSON_NAME] with their high-quali…" at bounding box center [1032, 463] width 169 height 33
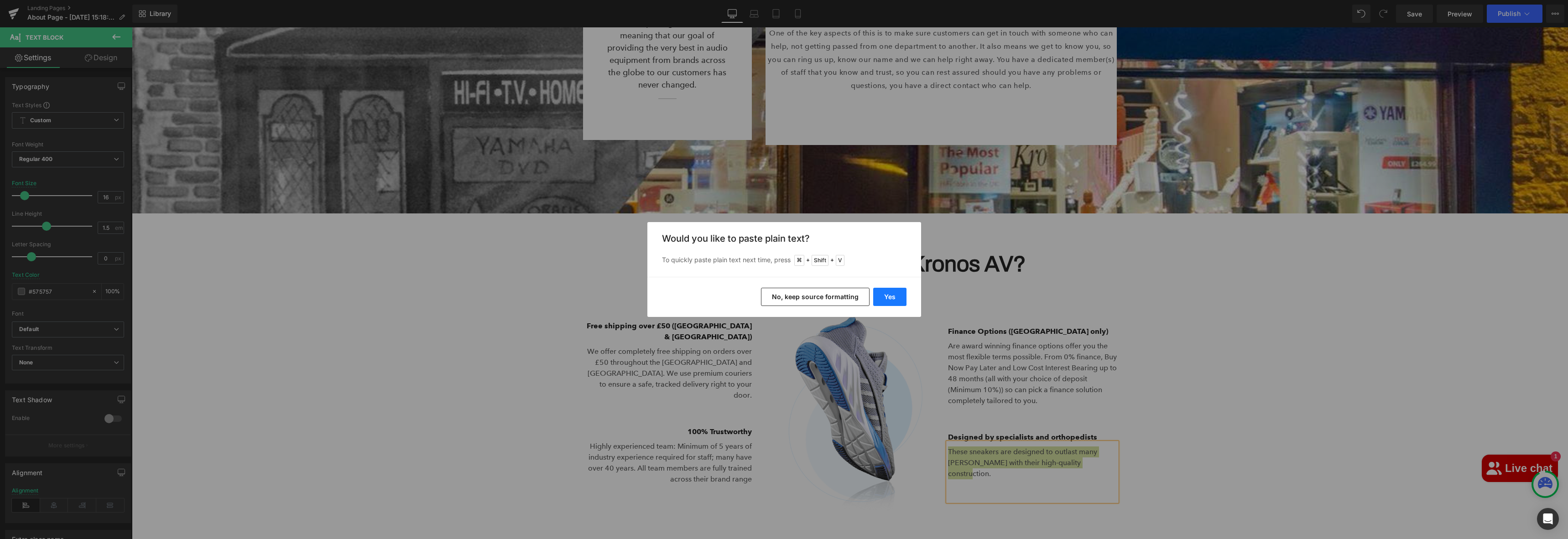
drag, startPoint x: 901, startPoint y: 297, endPoint x: 766, endPoint y: 270, distance: 137.7
click at [901, 297] on button "Yes" at bounding box center [890, 297] width 33 height 18
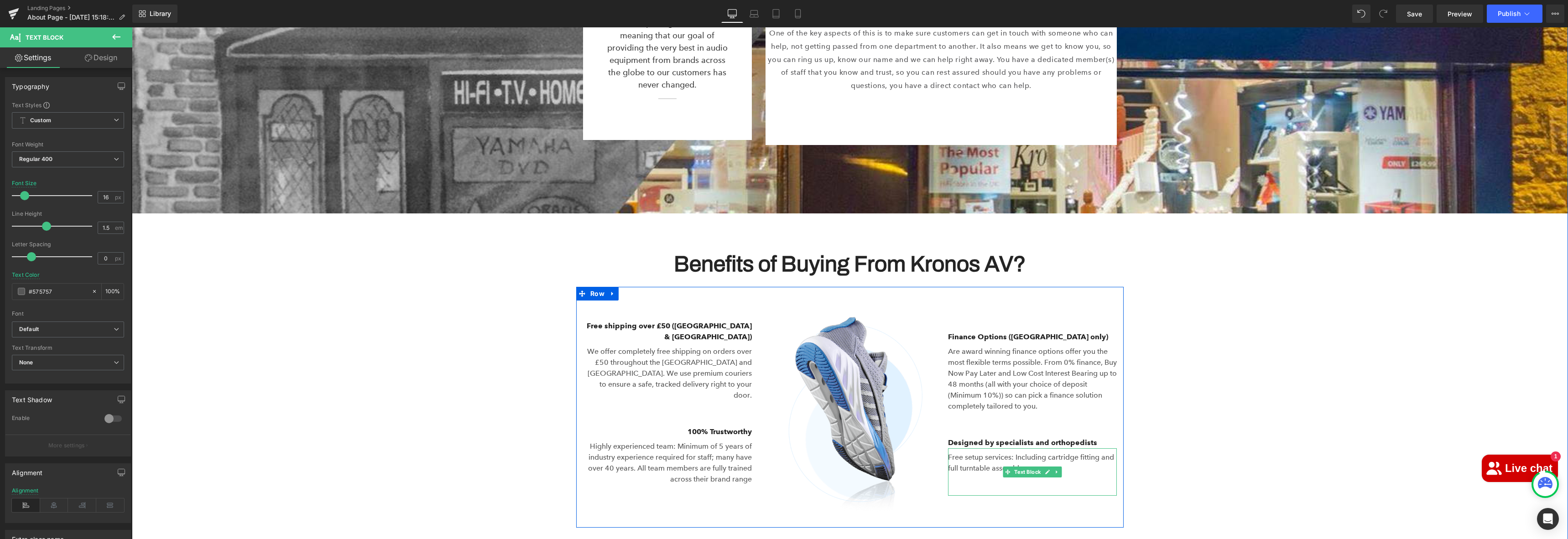
click at [1091, 455] on p "Free setup services: Including cartridge fitting and full turntable assembly" at bounding box center [1032, 463] width 169 height 22
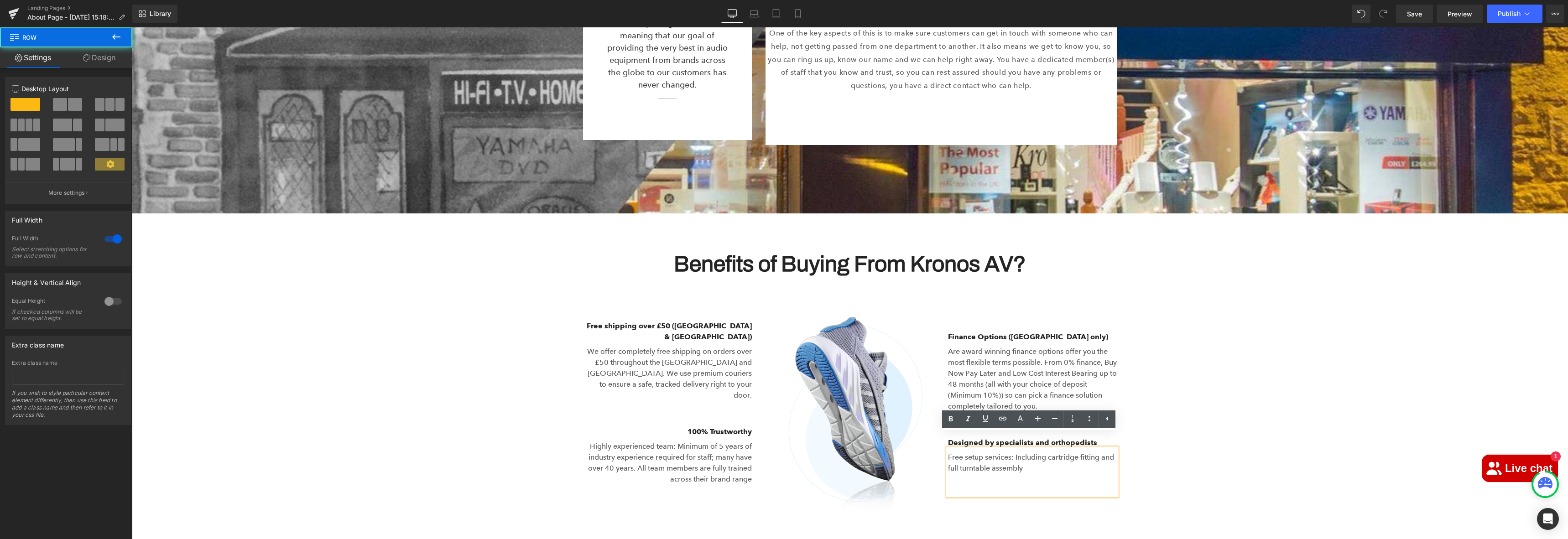
click at [1168, 389] on div "Benefits of Buying From Kronos AV? Heading Row Image Free shipping over £50 (UK…" at bounding box center [850, 381] width 1436 height 291
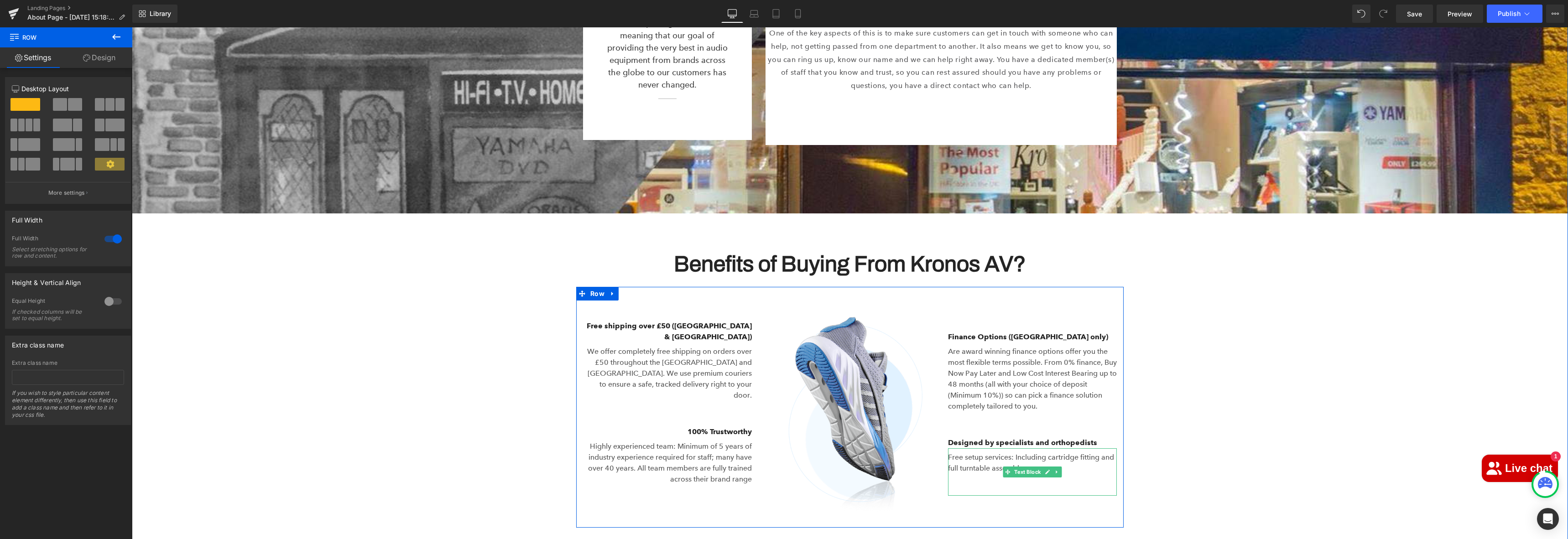
click at [1081, 454] on p "Free setup services: Including cartridge fitting and full turntable assembly" at bounding box center [1032, 463] width 169 height 22
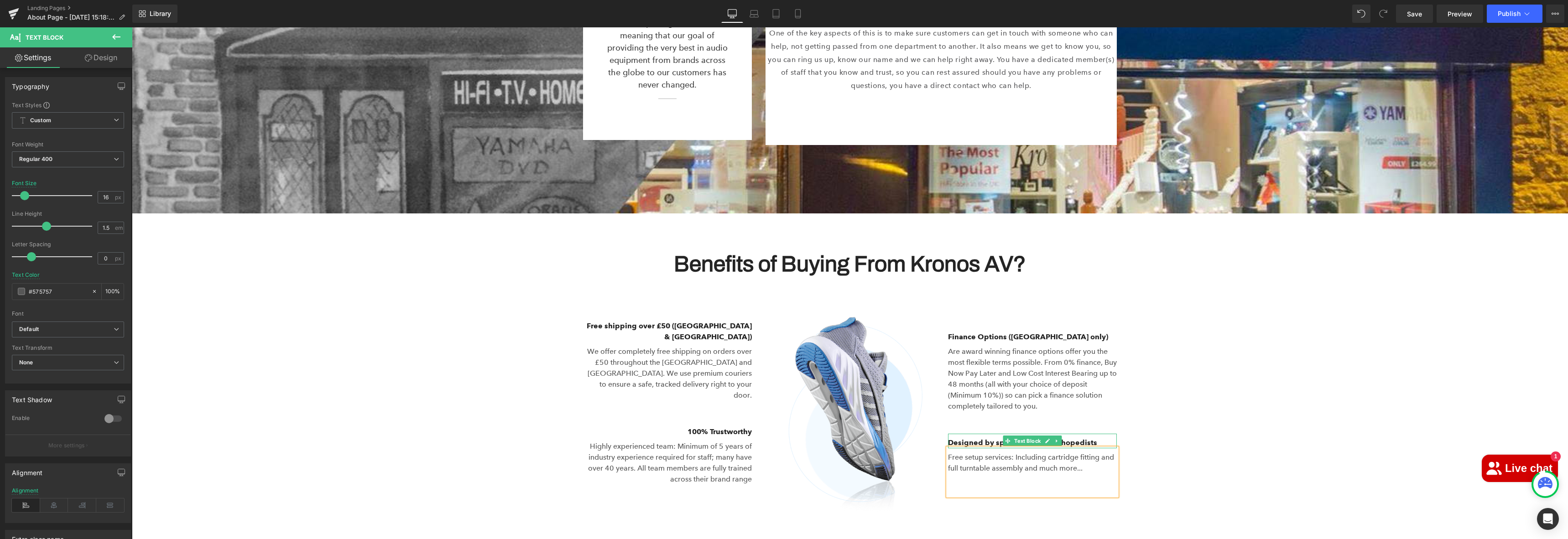
click at [1046, 438] on icon at bounding box center [1048, 440] width 5 height 5
click at [1046, 437] on p "Designed by specialists and orthopedists" at bounding box center [1032, 443] width 169 height 11
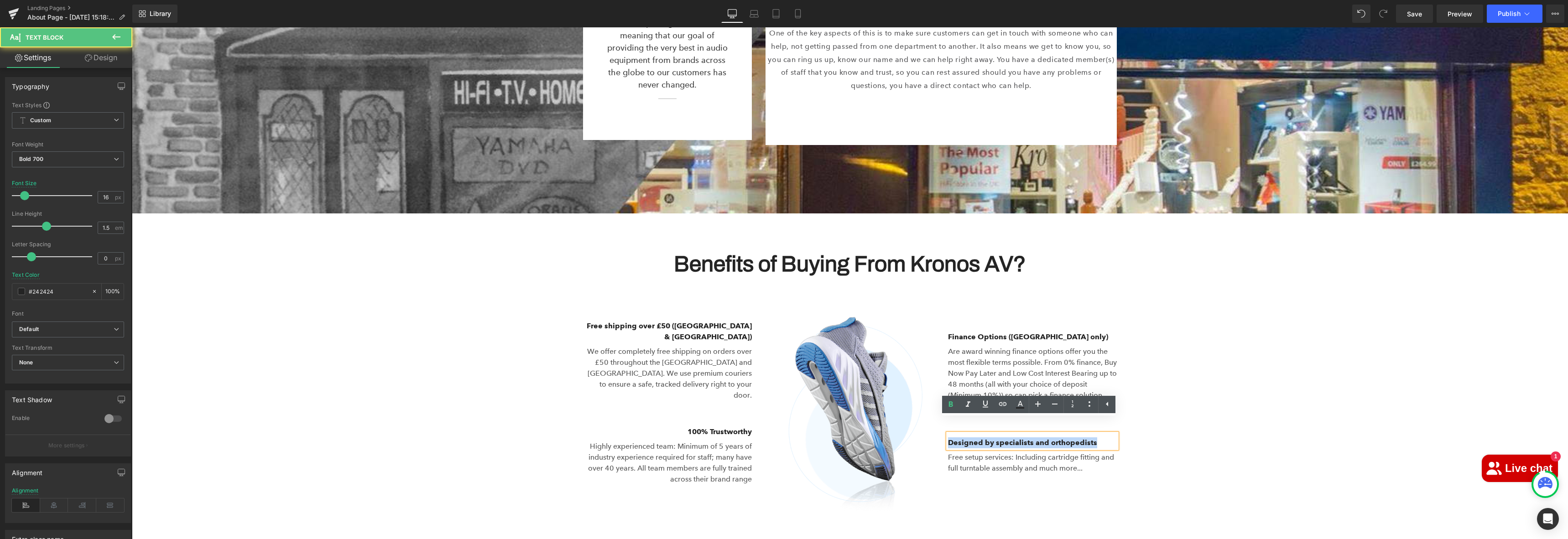
click at [1046, 437] on p "Designed by specialists and orthopedists" at bounding box center [1032, 443] width 169 height 11
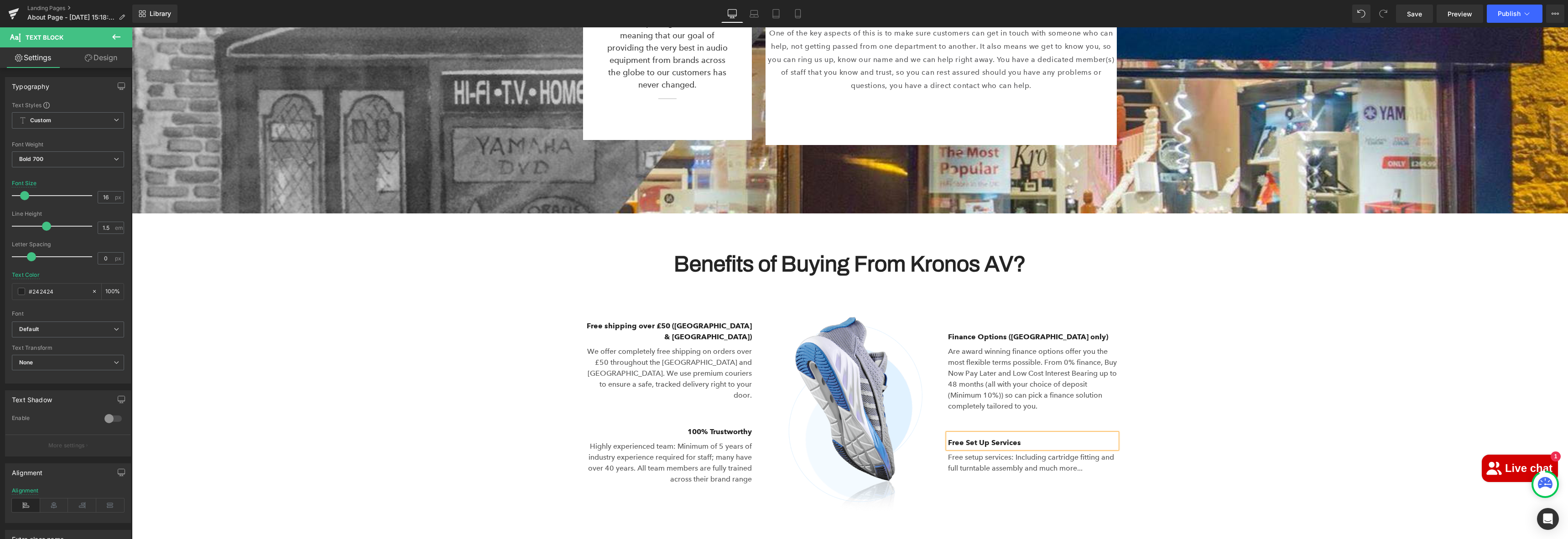
click at [1292, 301] on div "Benefits of Buying From Kronos AV? Heading Row Image Free shipping over £50 (UK…" at bounding box center [850, 381] width 1436 height 291
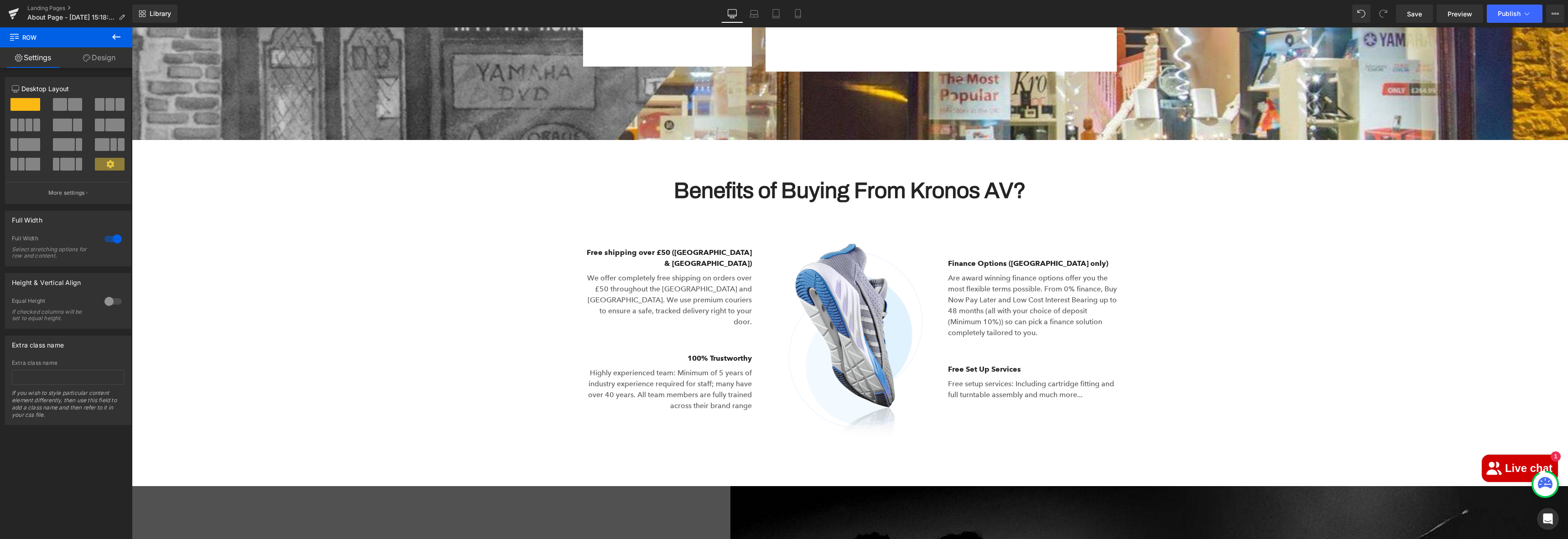
scroll to position [1954, 0]
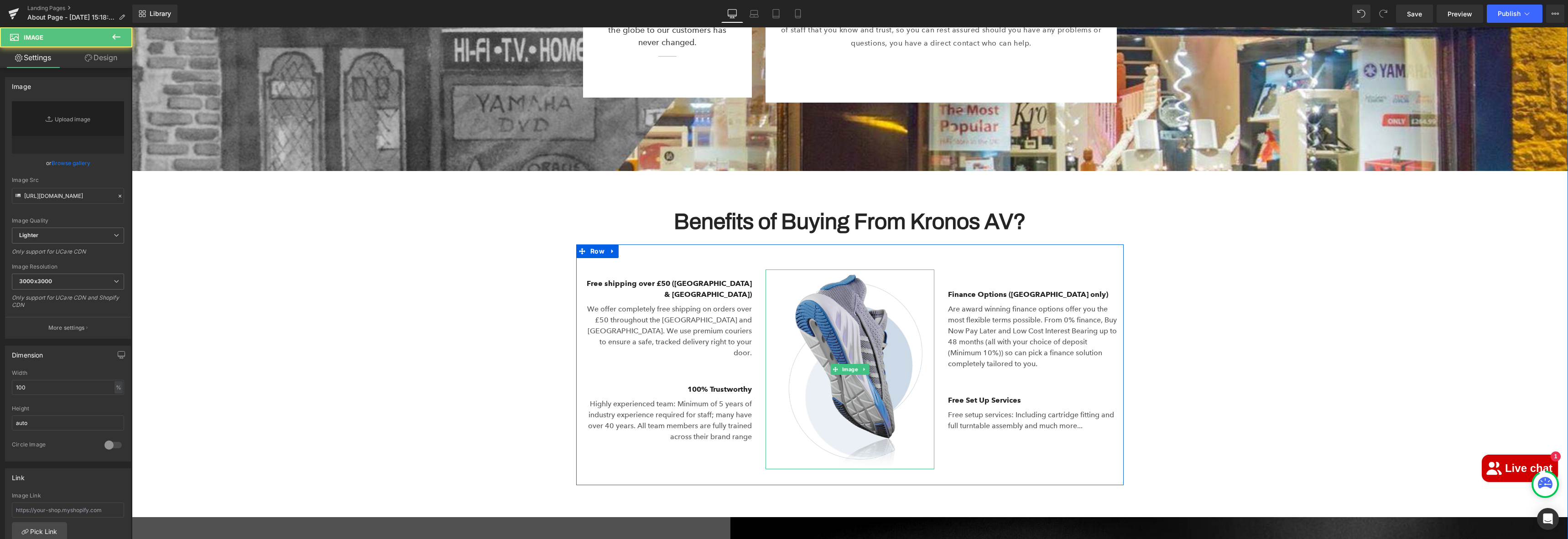
click at [844, 296] on img at bounding box center [850, 369] width 169 height 200
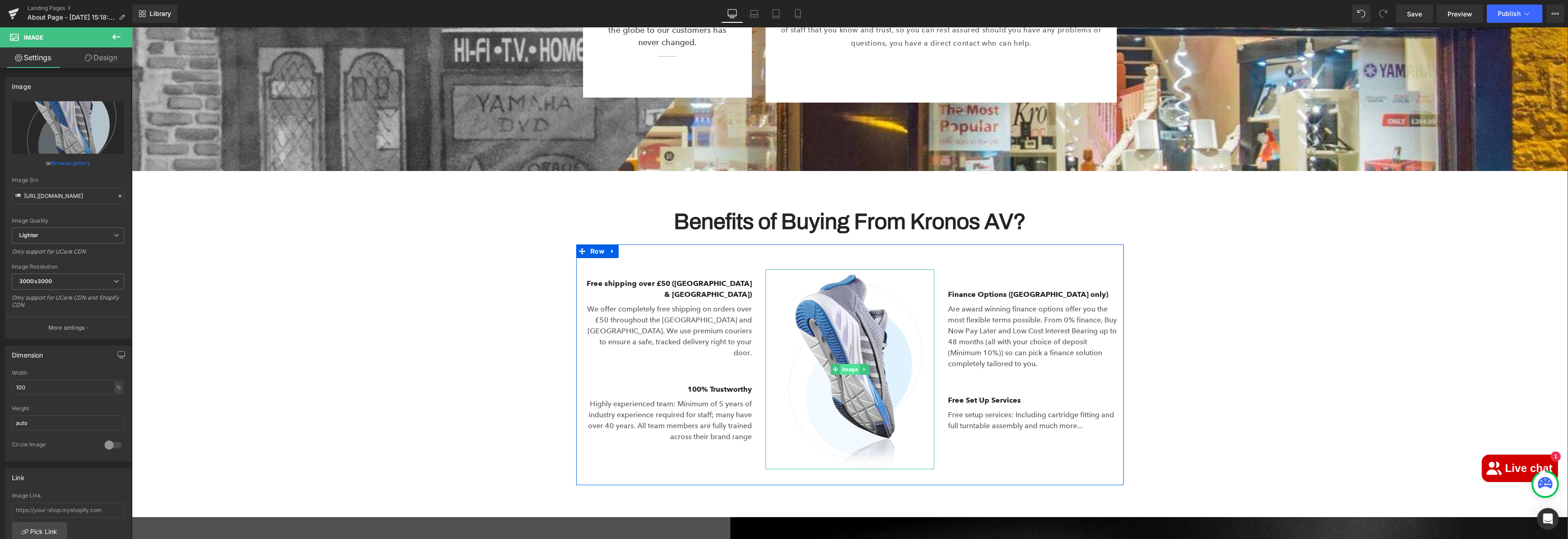
click at [850, 364] on span "Image" at bounding box center [850, 369] width 19 height 11
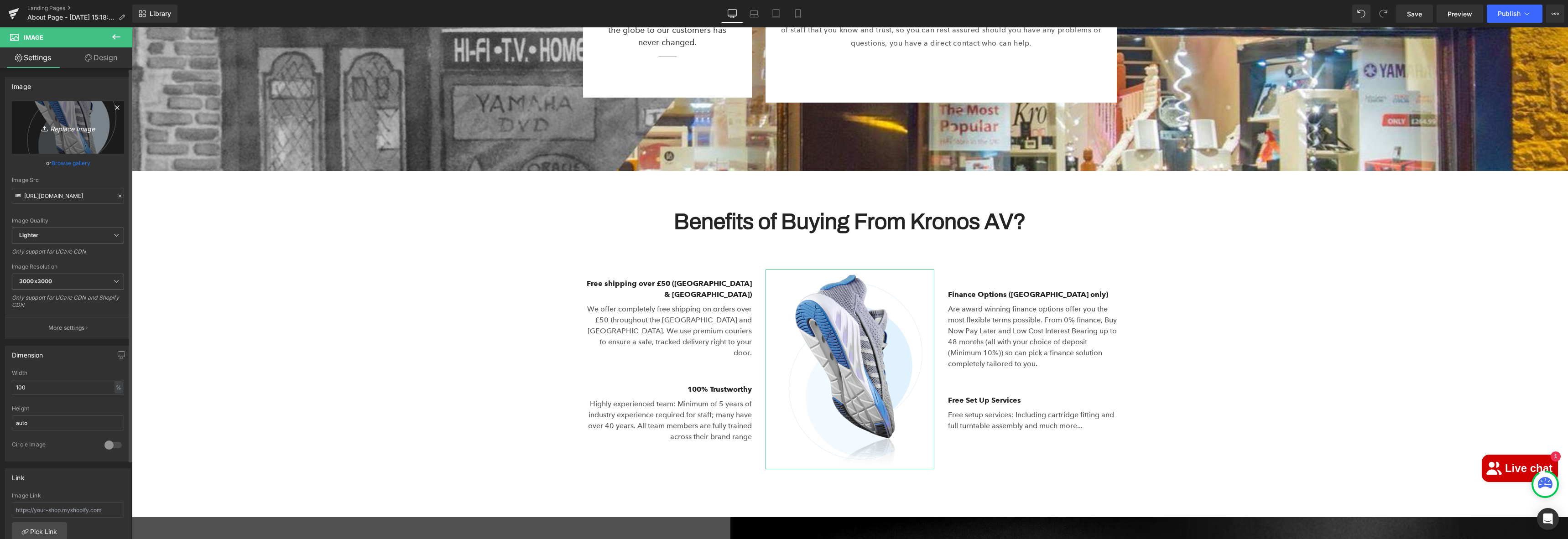
click at [77, 122] on icon "Replace Image" at bounding box center [68, 127] width 73 height 12
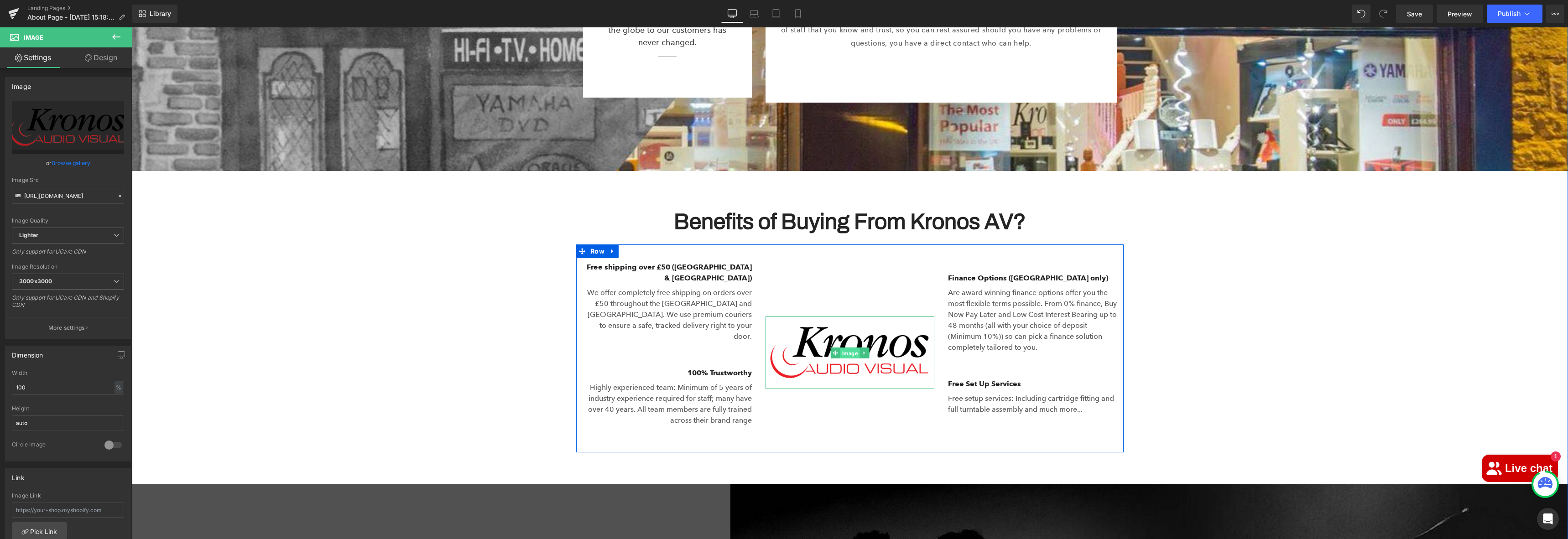
click at [849, 347] on span "Image" at bounding box center [850, 353] width 19 height 11
click at [897, 316] on img at bounding box center [850, 352] width 169 height 72
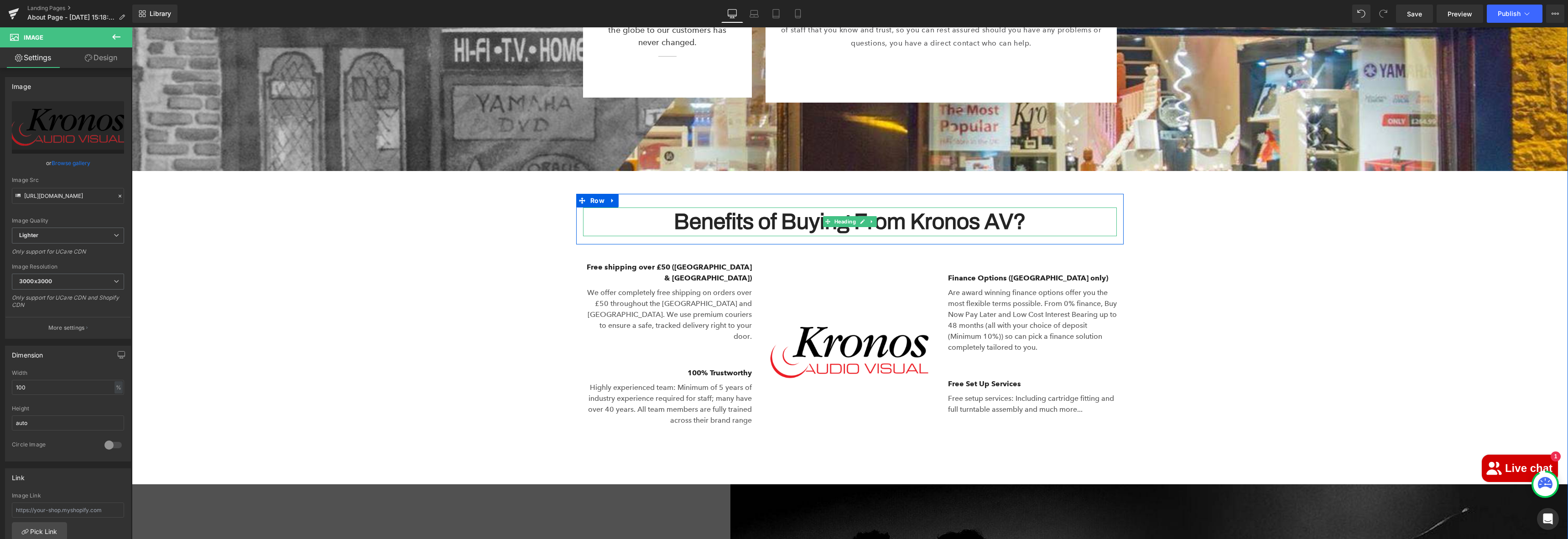
click at [1024, 207] on h2 "Benefits of Buying From Kronos AV?" at bounding box center [850, 221] width 534 height 28
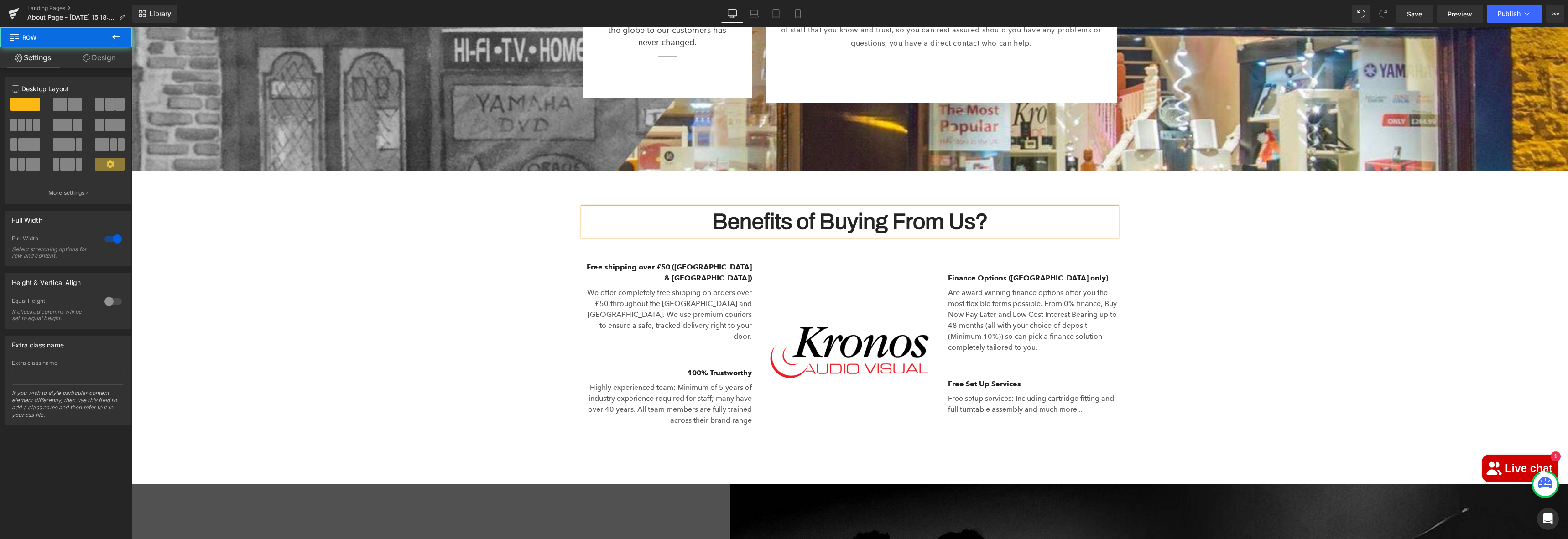
click at [1223, 232] on div "Benefits of Buying From Us? Heading Row Image Free shipping over £50 (UK & [GEO…" at bounding box center [850, 323] width 1436 height 258
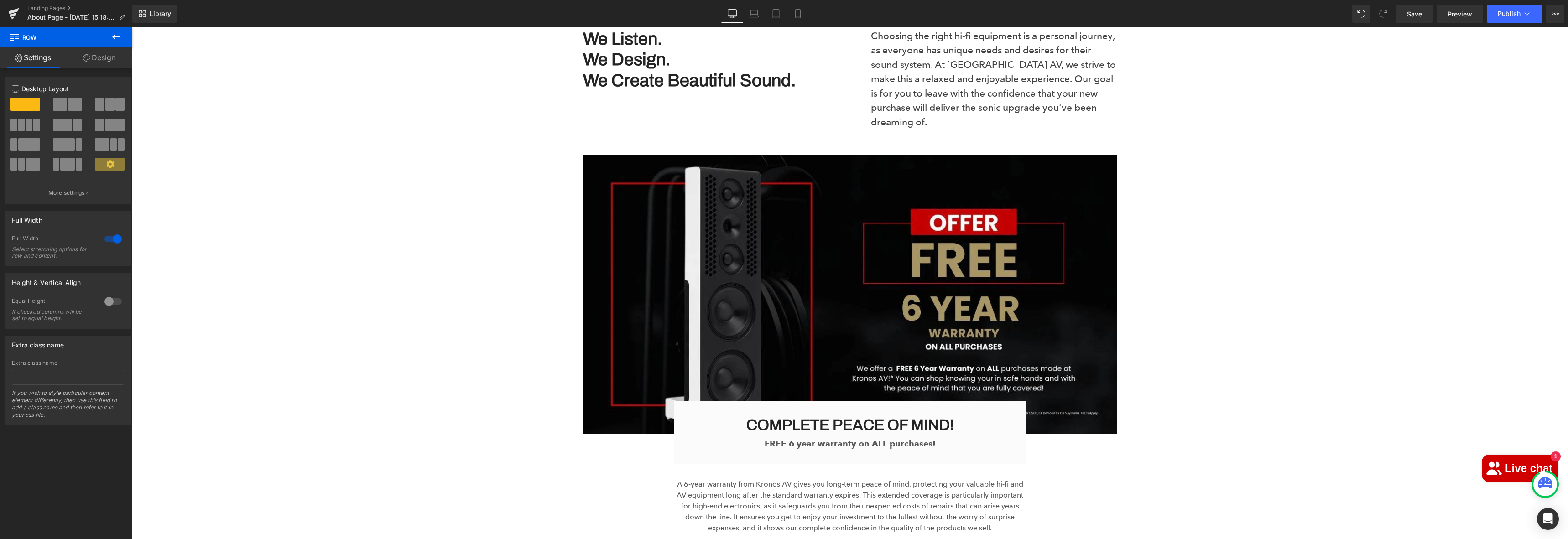
scroll to position [0, 0]
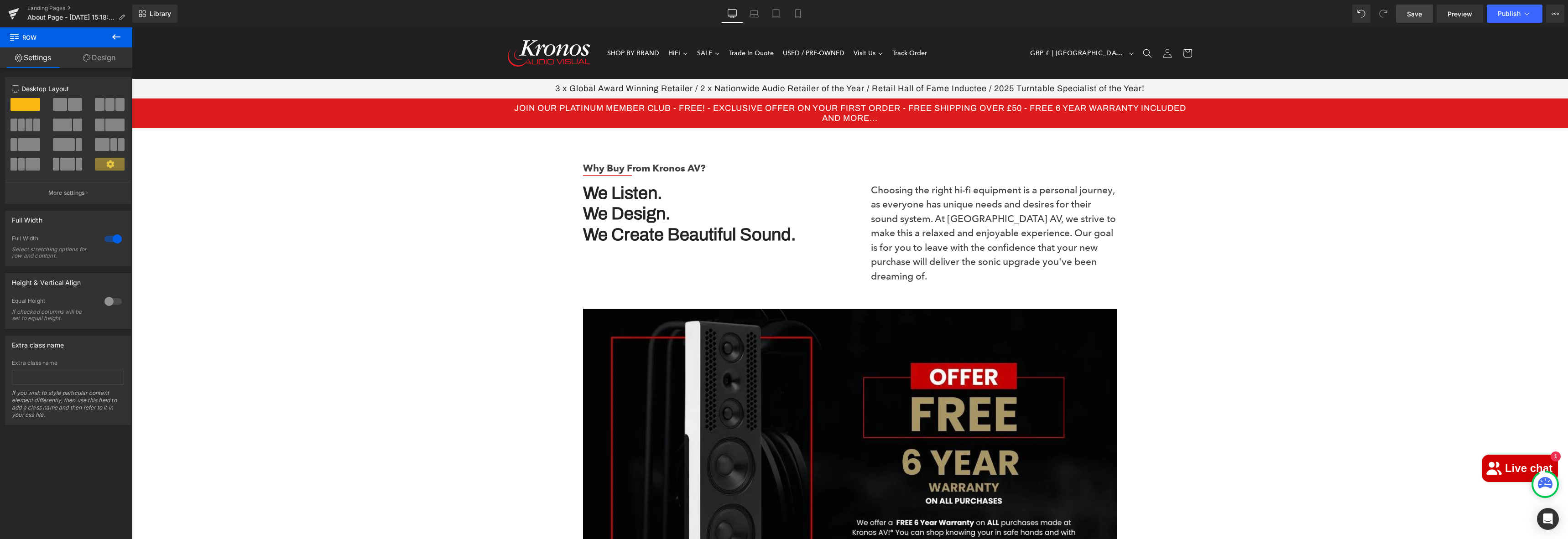
click at [1424, 13] on link "Save" at bounding box center [1414, 13] width 37 height 18
click at [1520, 10] on span "Publish" at bounding box center [1509, 13] width 23 height 7
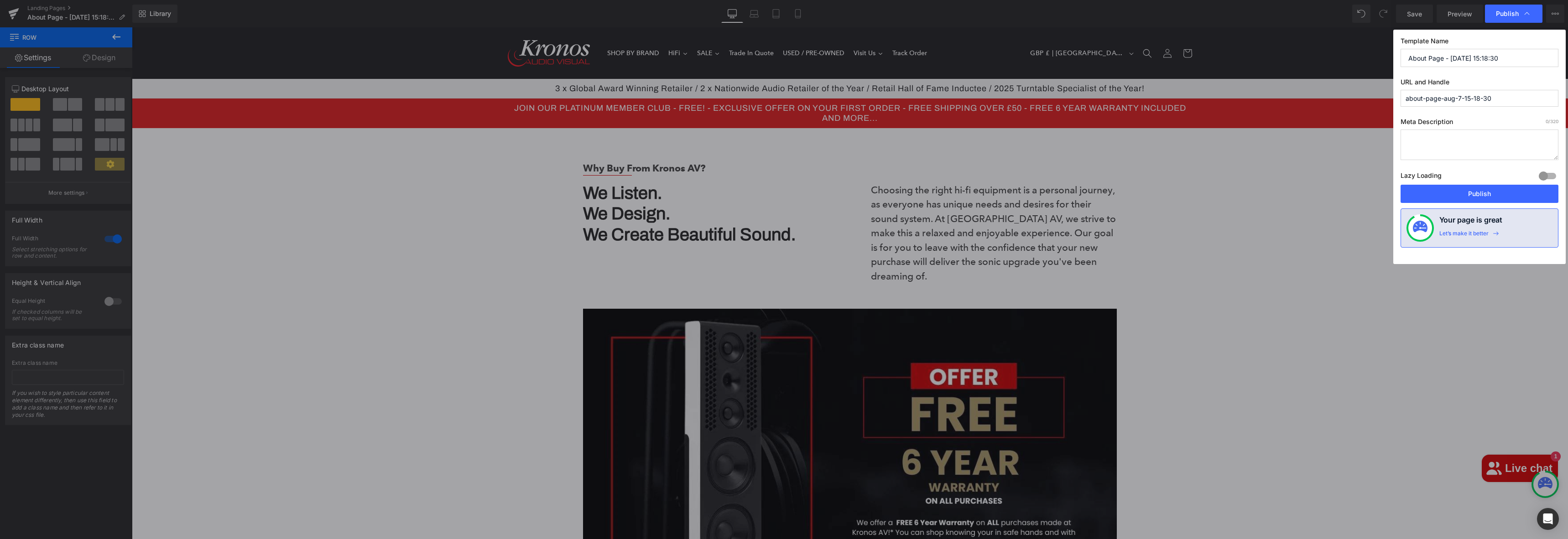
click at [1460, 58] on input "About Page - [DATE] 15:18:30" at bounding box center [1479, 58] width 158 height 18
click at [1444, 59] on input "About Page - [DATE] 15:18:30" at bounding box center [1479, 58] width 158 height 18
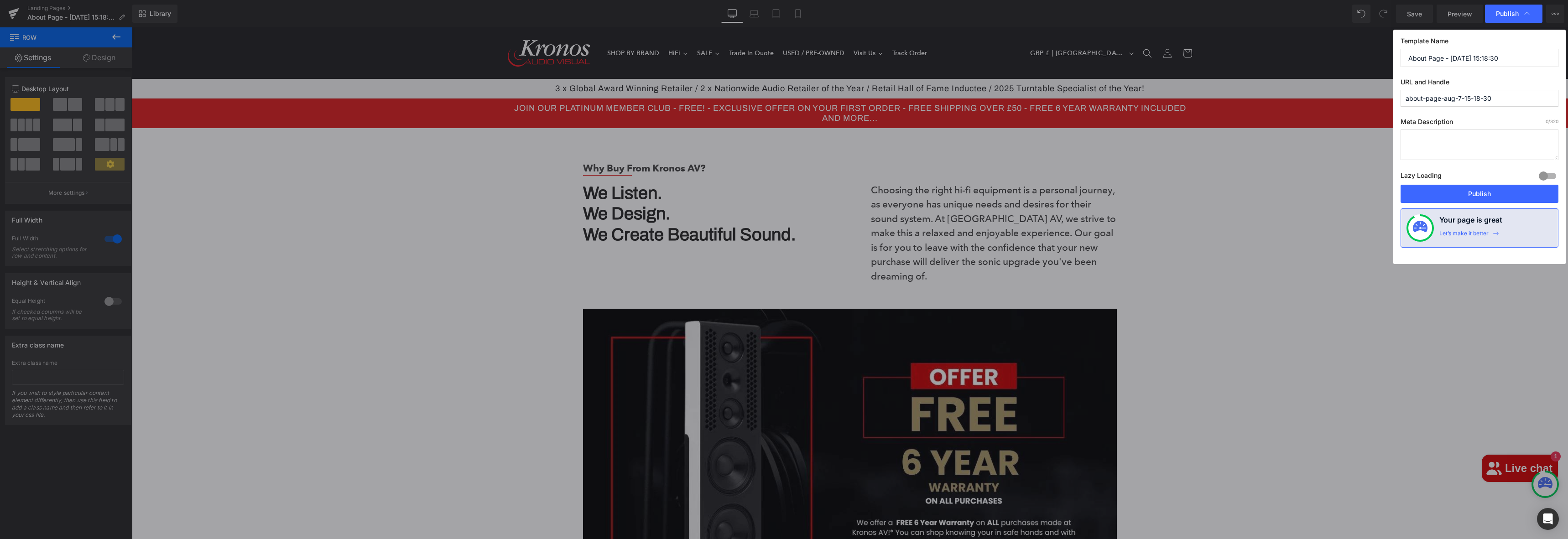
drag, startPoint x: 1509, startPoint y: 102, endPoint x: 1501, endPoint y: 97, distance: 9.4
click at [1508, 101] on input "about-page-aug-7-15-18-30" at bounding box center [1479, 99] width 158 height 17
drag, startPoint x: 1497, startPoint y: 96, endPoint x: 1400, endPoint y: 97, distance: 97.0
click at [1401, 97] on input "about-page-aug-7-15-18-30" at bounding box center [1479, 99] width 158 height 17
click at [1455, 58] on input "About Page - [DATE] 15:18:30" at bounding box center [1479, 58] width 158 height 18
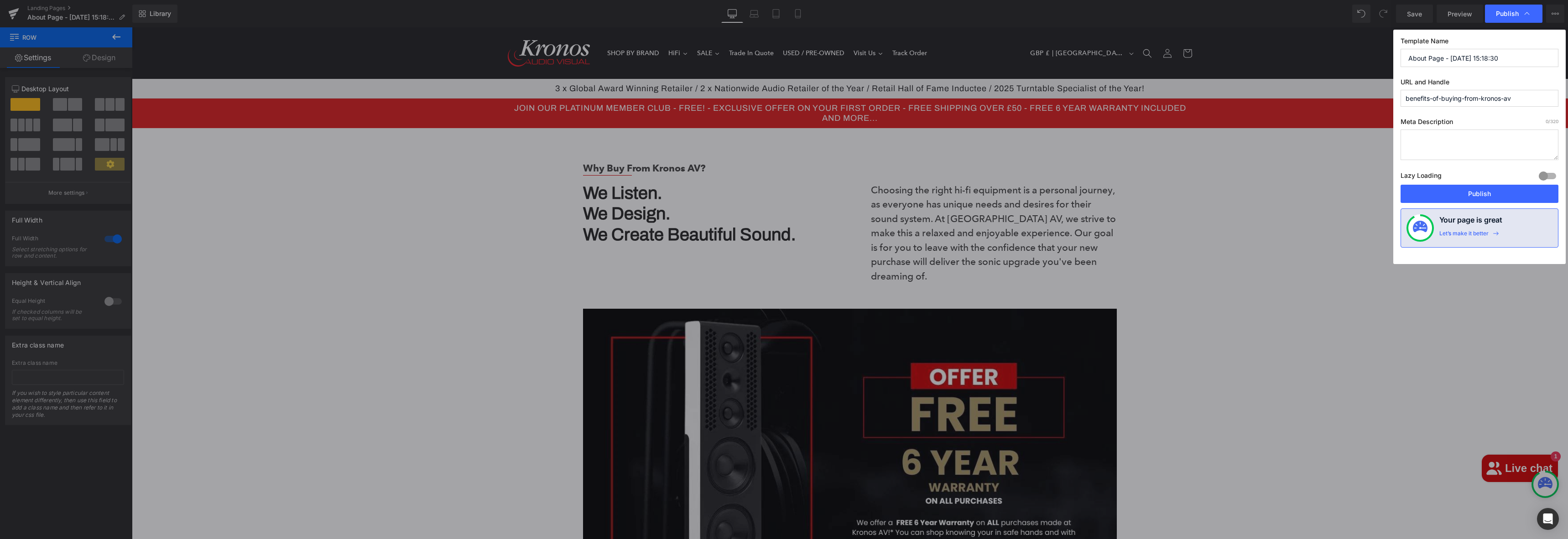
click at [1455, 58] on input "About Page - [DATE] 15:18:30" at bounding box center [1479, 58] width 158 height 18
click at [1483, 193] on button "Publish" at bounding box center [1479, 194] width 158 height 18
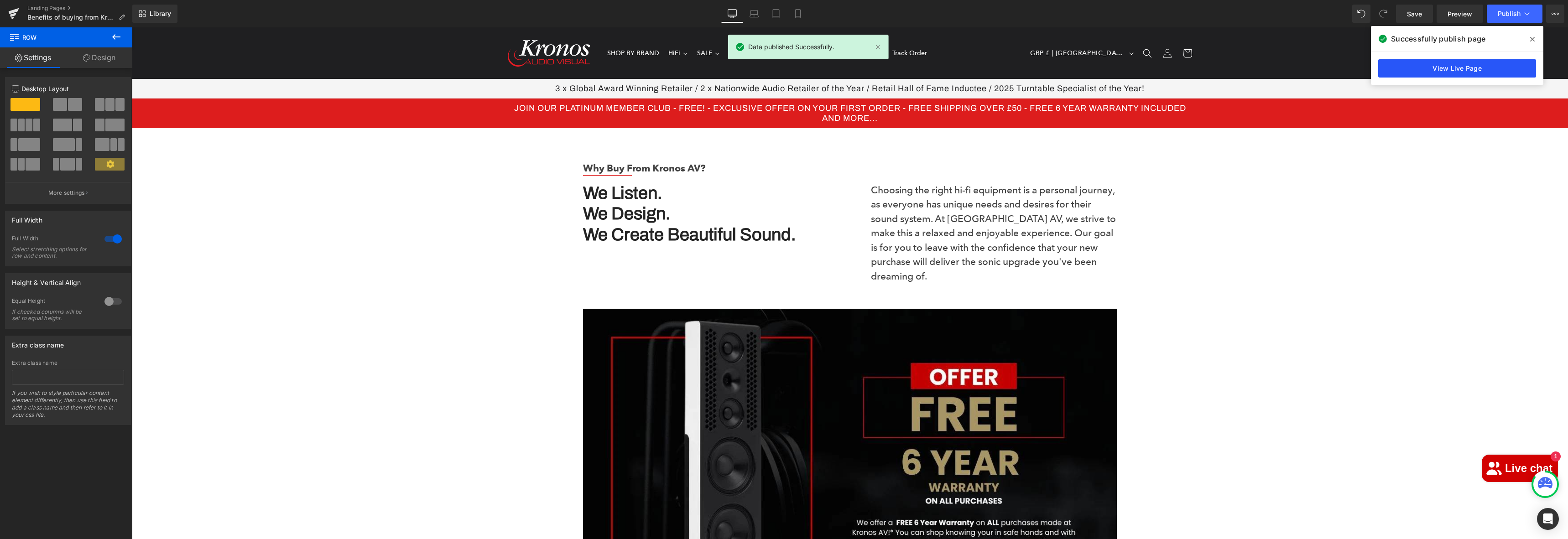
click at [1482, 64] on link "View Live Page" at bounding box center [1457, 68] width 158 height 18
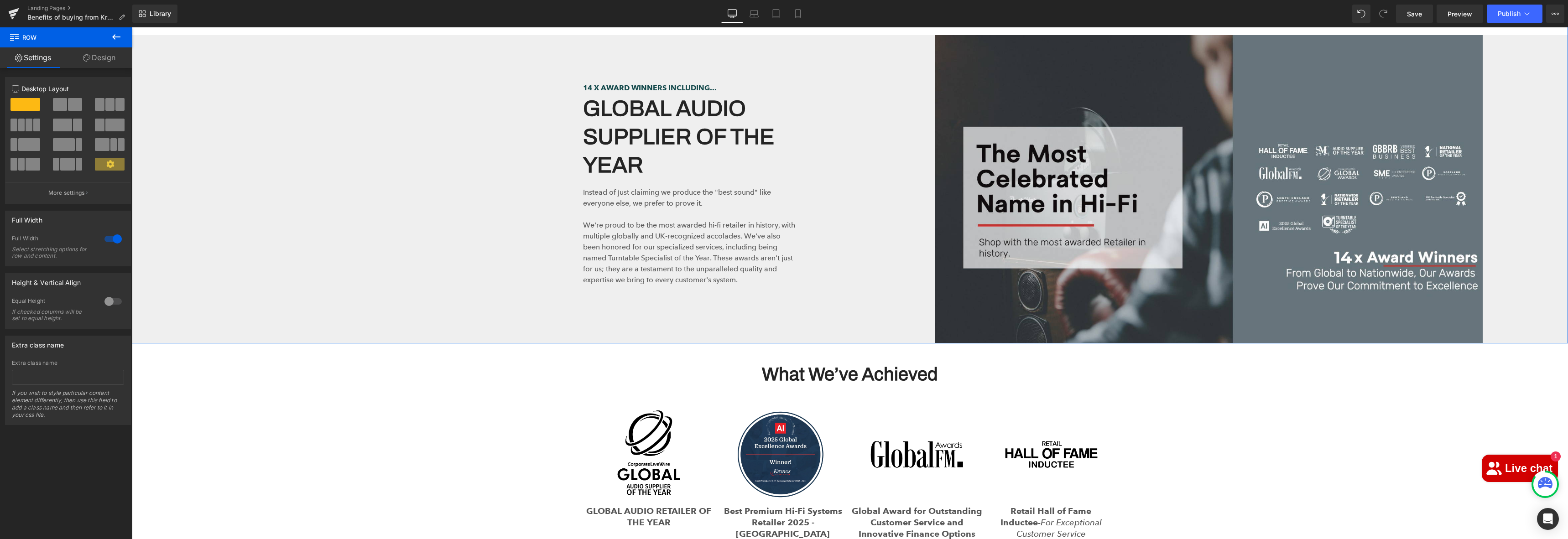
scroll to position [684, 0]
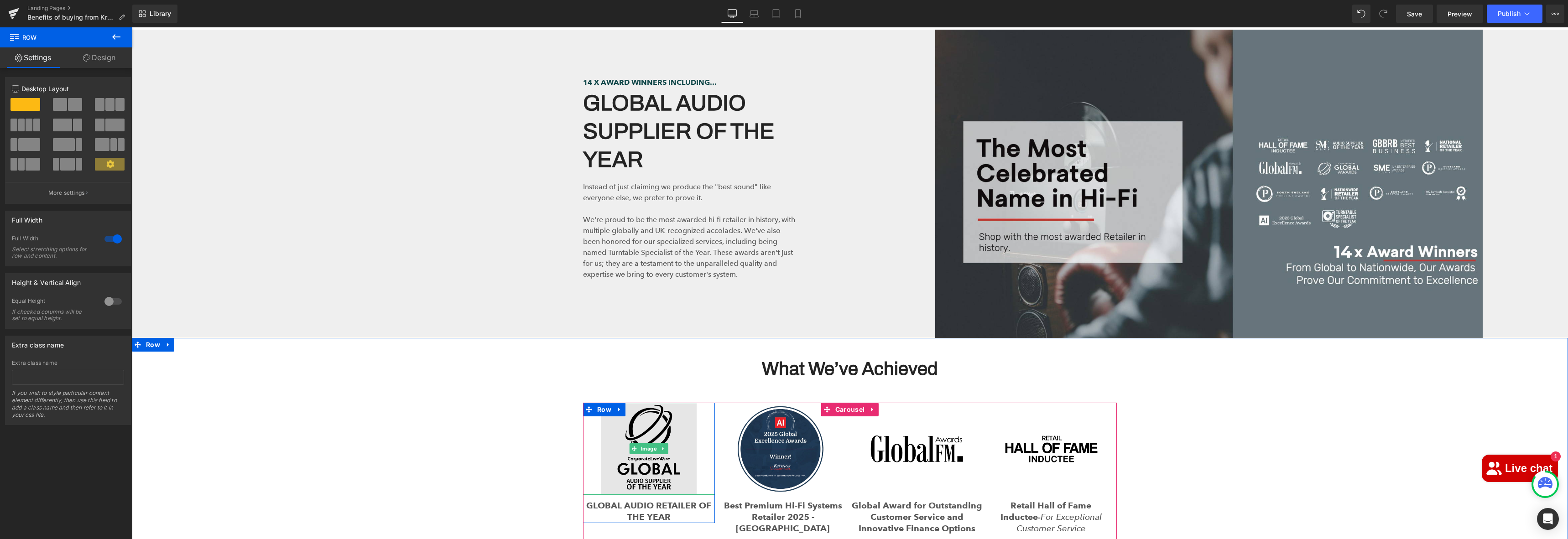
click at [675, 405] on img at bounding box center [648, 448] width 96 height 92
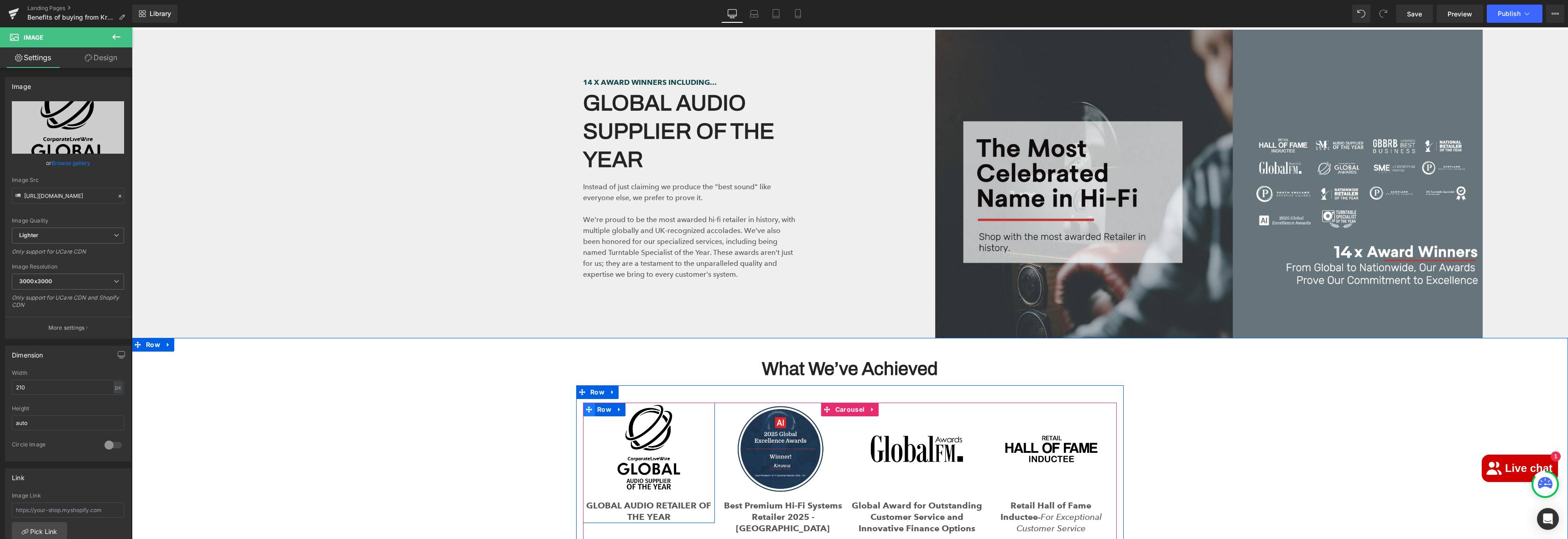
click at [587, 406] on icon at bounding box center [589, 409] width 6 height 7
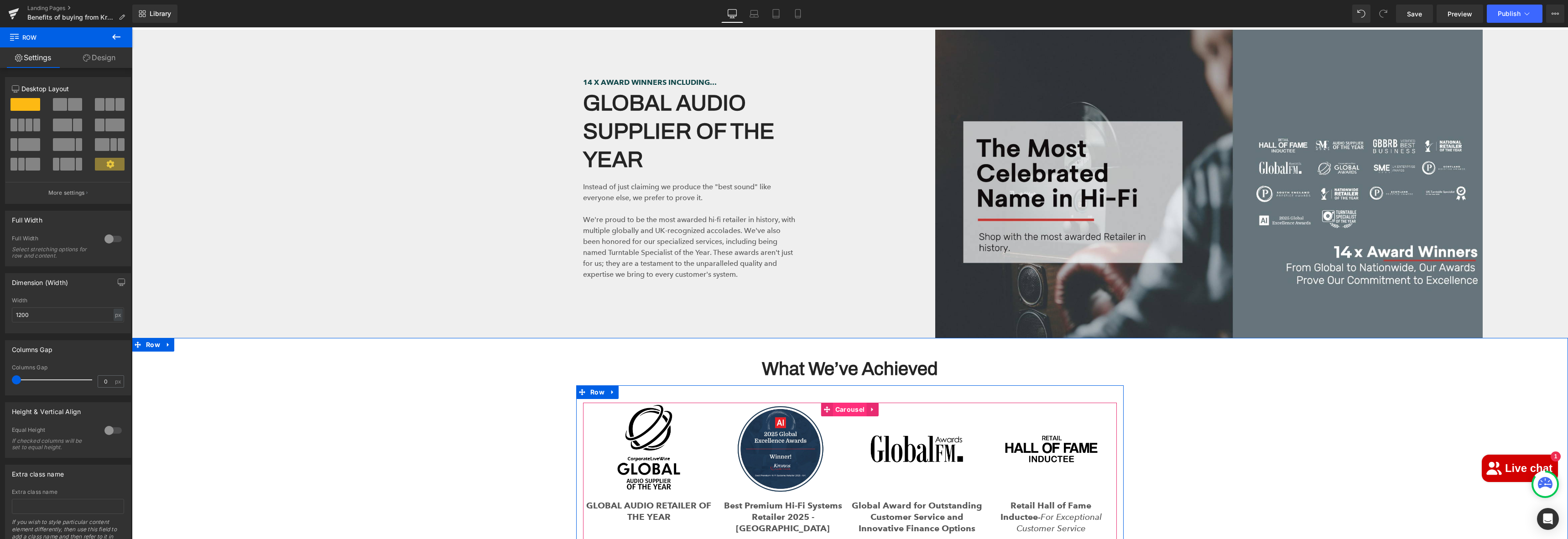
click at [838, 403] on span "Carousel" at bounding box center [850, 409] width 33 height 13
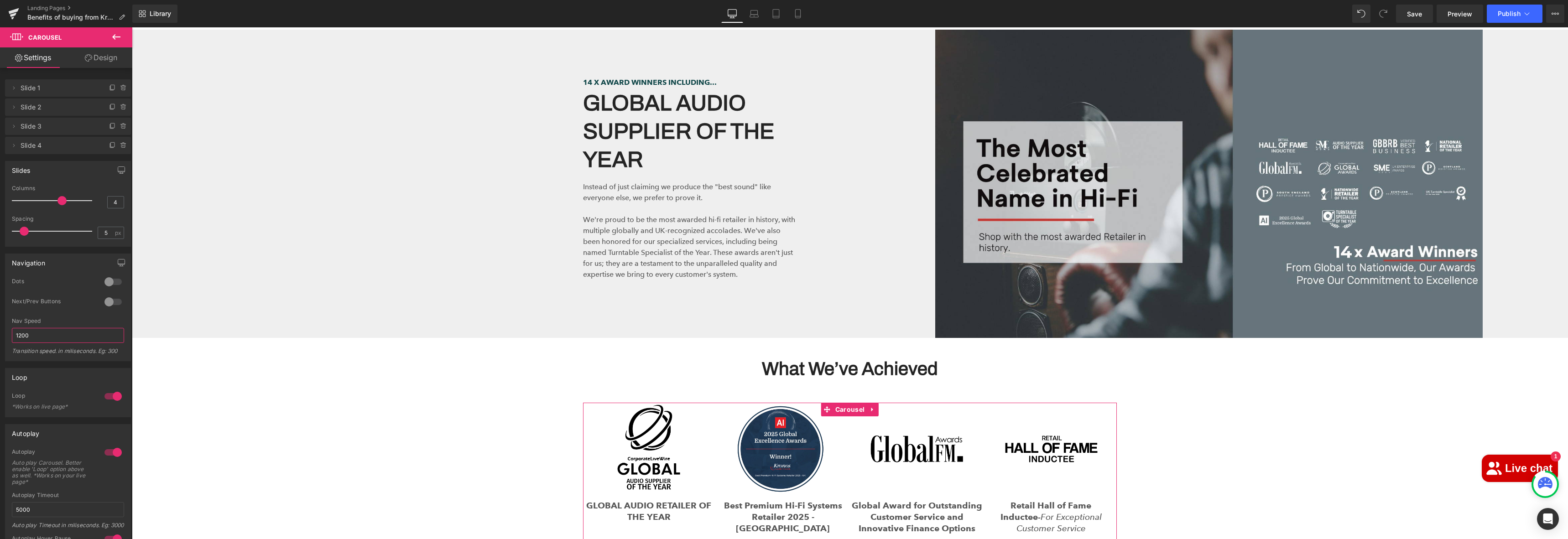
click at [61, 336] on input "1200" at bounding box center [68, 335] width 112 height 15
click at [68, 321] on div "Nav Speed" at bounding box center [68, 321] width 112 height 6
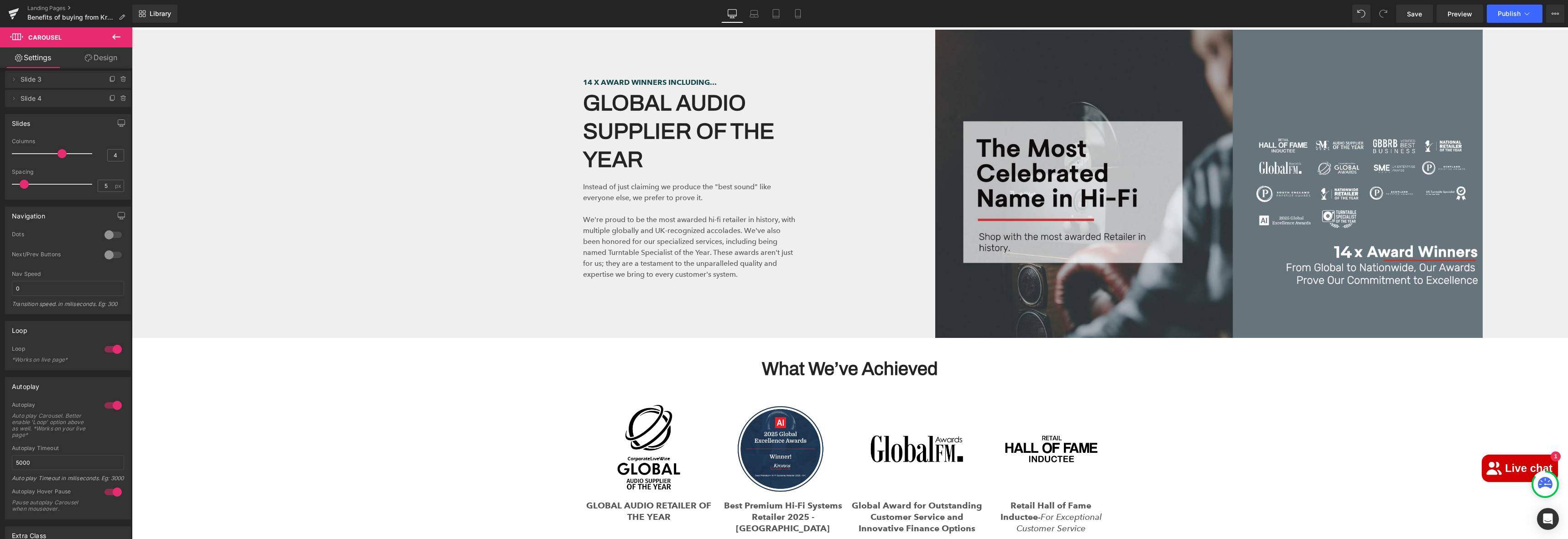
scroll to position [70, 0]
click at [105, 323] on div at bounding box center [113, 326] width 22 height 15
click at [108, 381] on div at bounding box center [113, 382] width 22 height 15
click at [1421, 17] on span "Save" at bounding box center [1414, 14] width 15 height 10
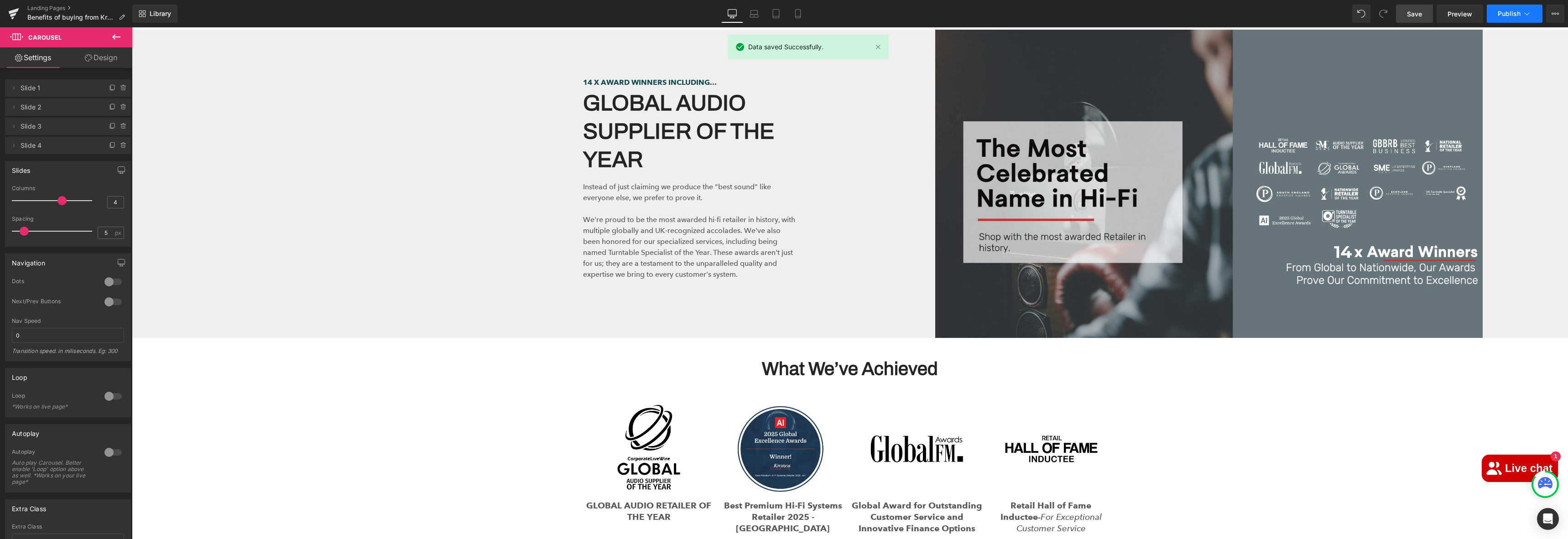
click at [1525, 18] on button "Publish" at bounding box center [1514, 13] width 55 height 18
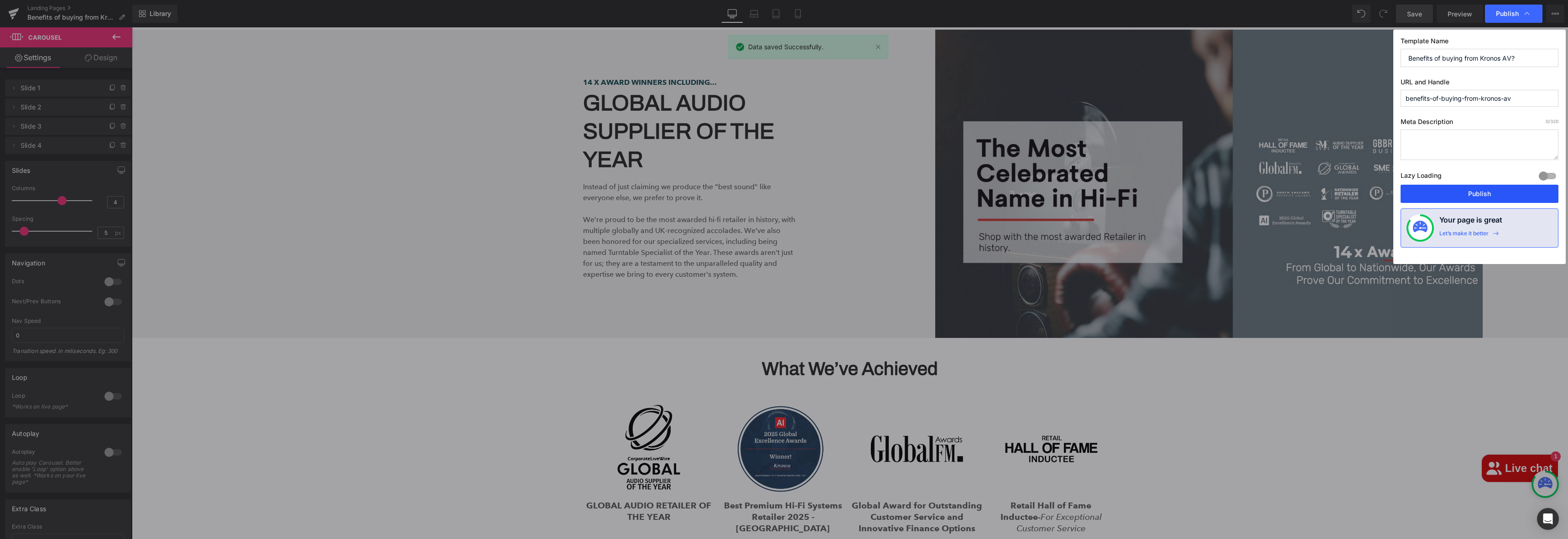
click at [1451, 189] on button "Publish" at bounding box center [1479, 194] width 158 height 18
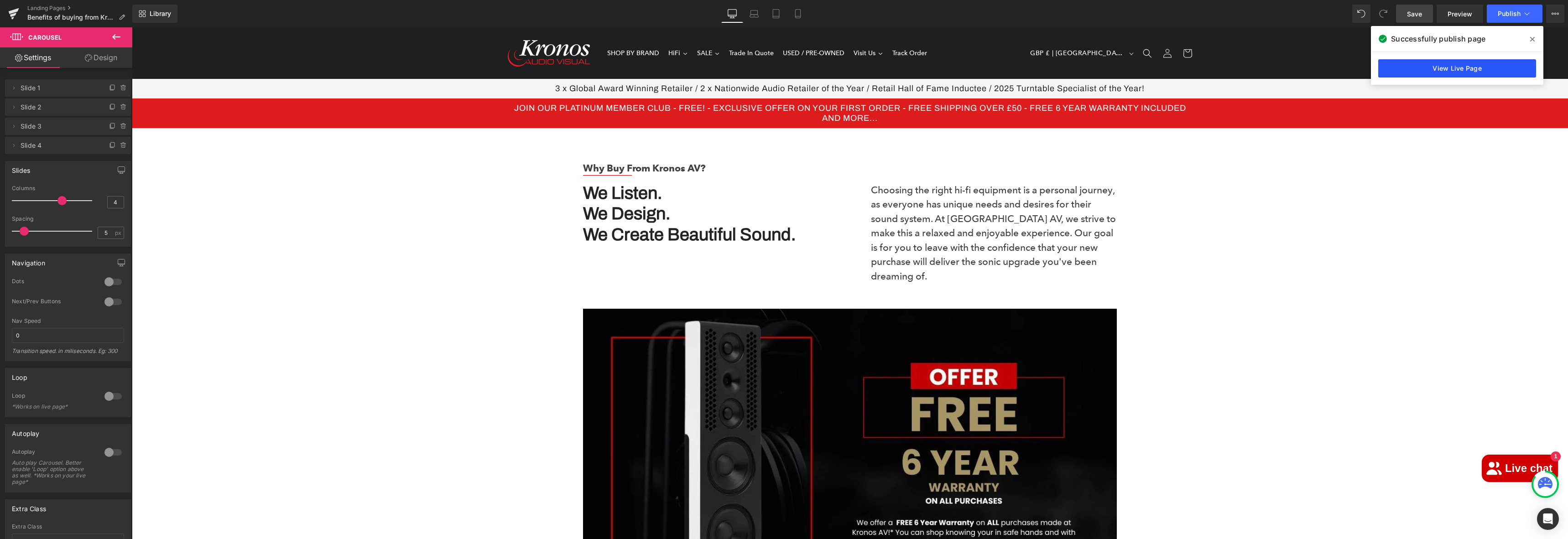
click at [1421, 72] on link "View Live Page" at bounding box center [1457, 68] width 158 height 18
